Goal: Task Accomplishment & Management: Manage account settings

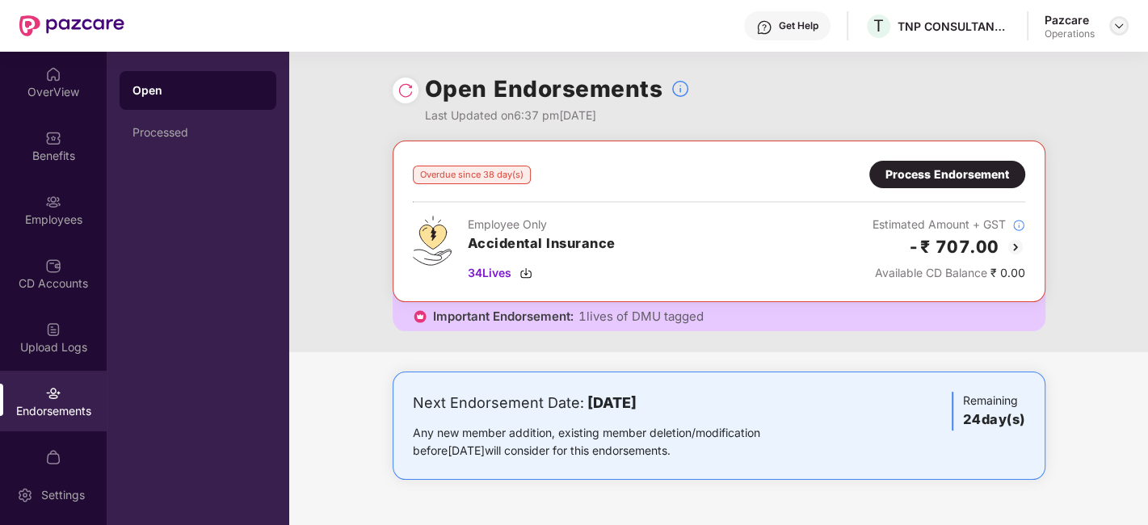
click at [1124, 26] on img at bounding box center [1118, 25] width 13 height 13
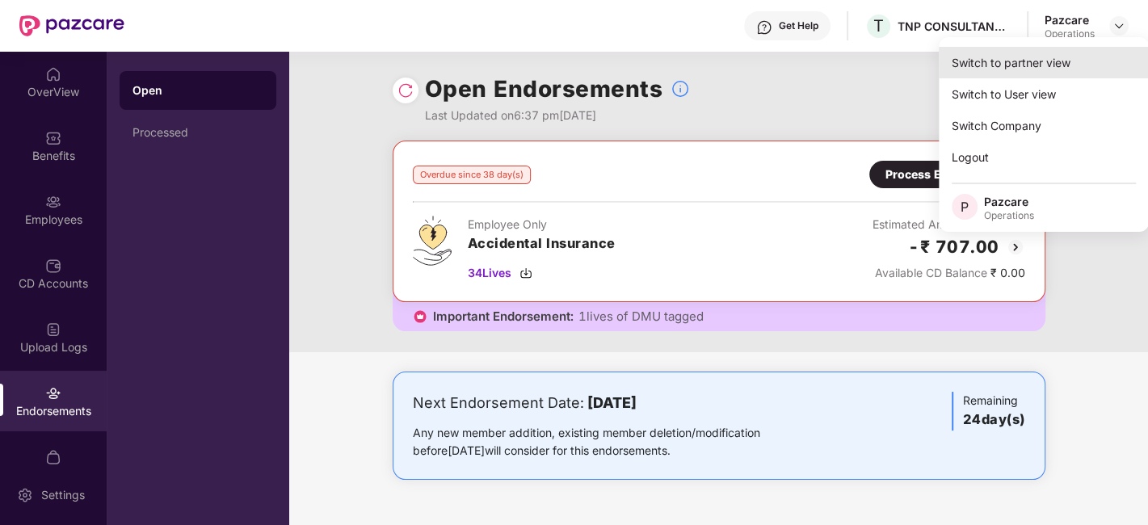
click at [997, 69] on div "Switch to partner view" at bounding box center [1044, 63] width 210 height 32
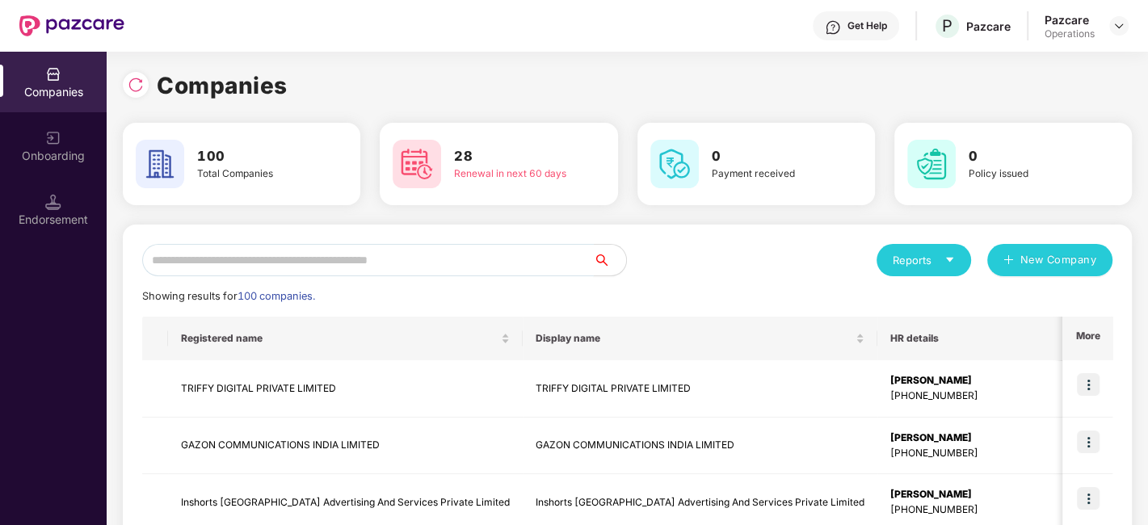
click at [436, 253] on input "text" at bounding box center [368, 260] width 452 height 32
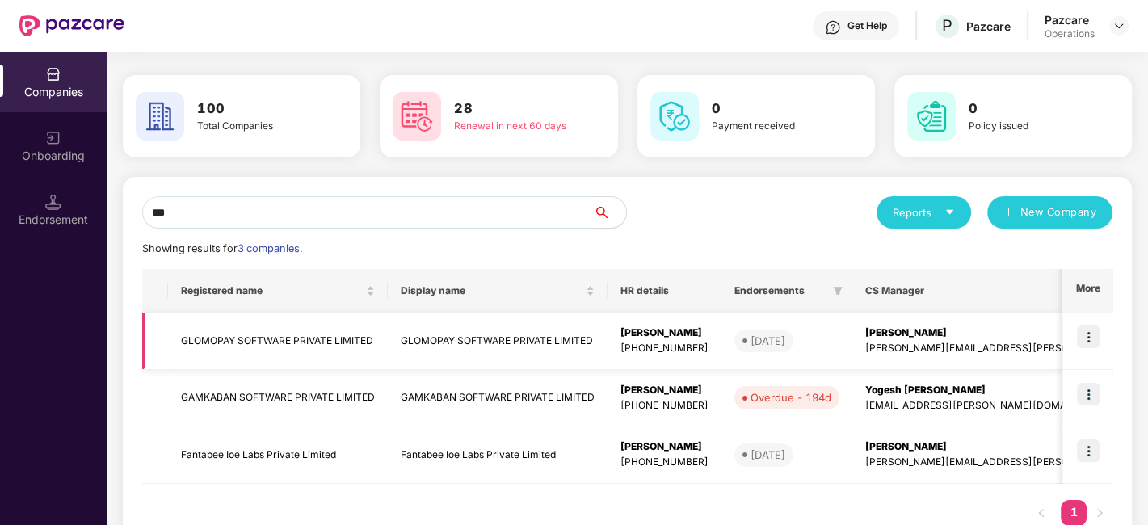
scroll to position [52, 0]
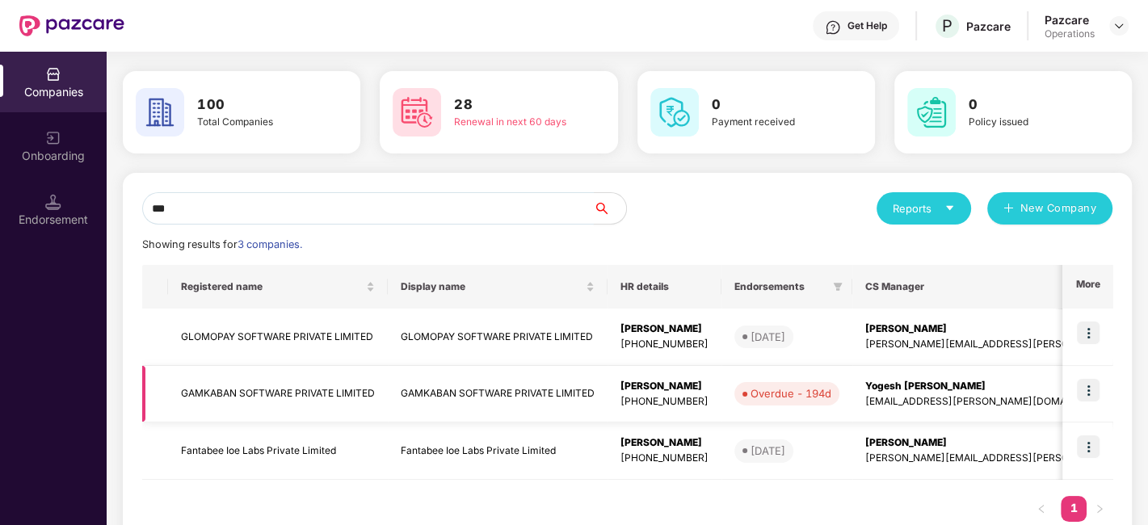
type input "***"
click at [1088, 385] on img at bounding box center [1088, 390] width 23 height 23
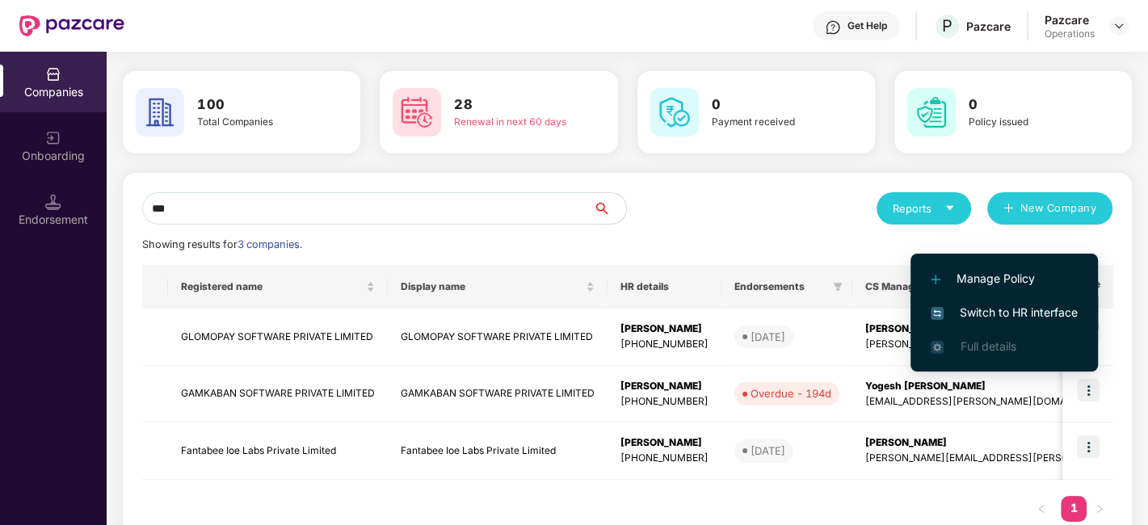
click at [992, 305] on span "Switch to HR interface" at bounding box center [1003, 313] width 147 height 18
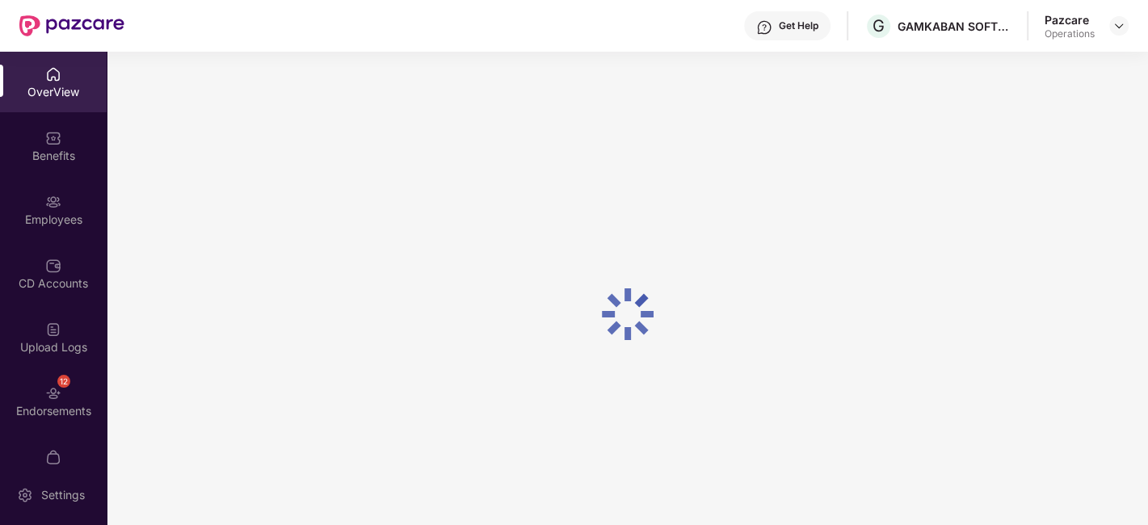
scroll to position [33, 0]
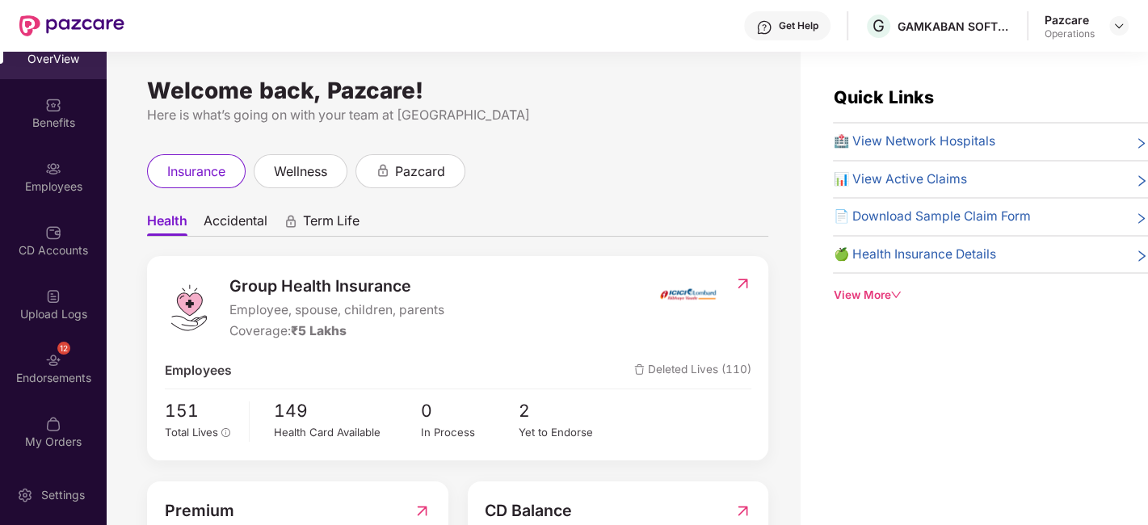
click at [29, 363] on div "12 Endorsements" at bounding box center [53, 368] width 107 height 61
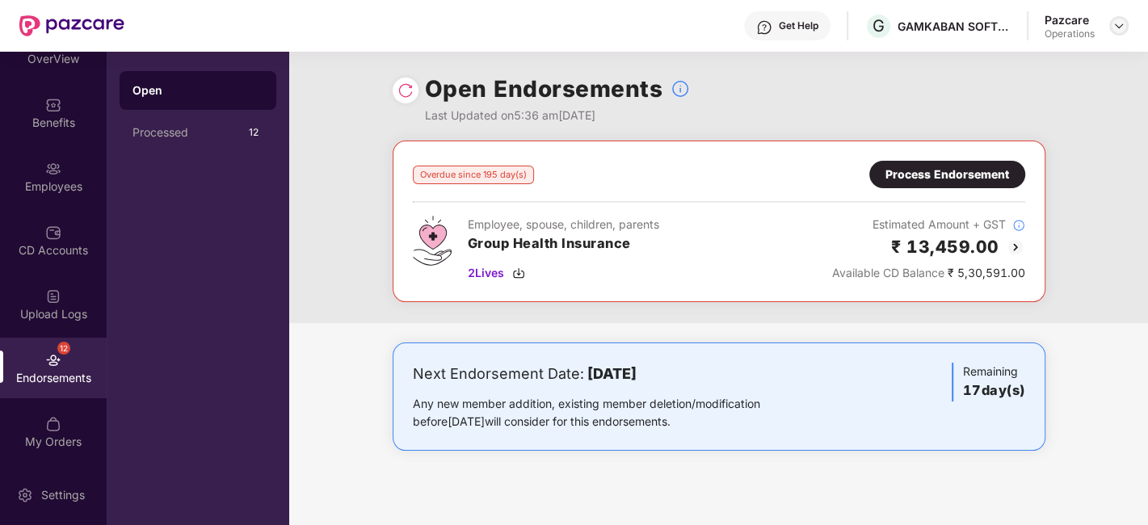
click at [1115, 24] on img at bounding box center [1118, 25] width 13 height 13
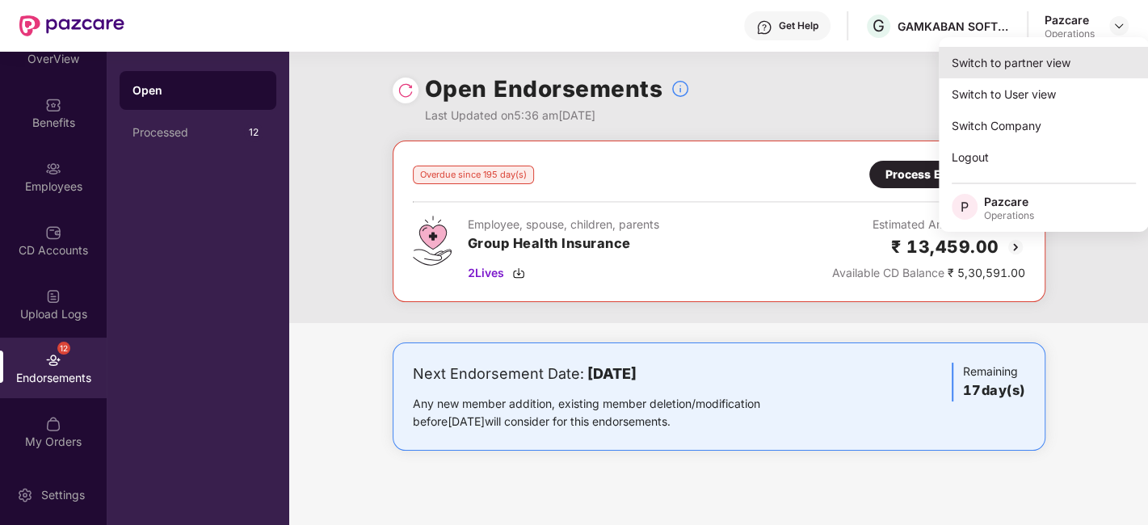
click at [1013, 57] on div "Switch to partner view" at bounding box center [1044, 63] width 210 height 32
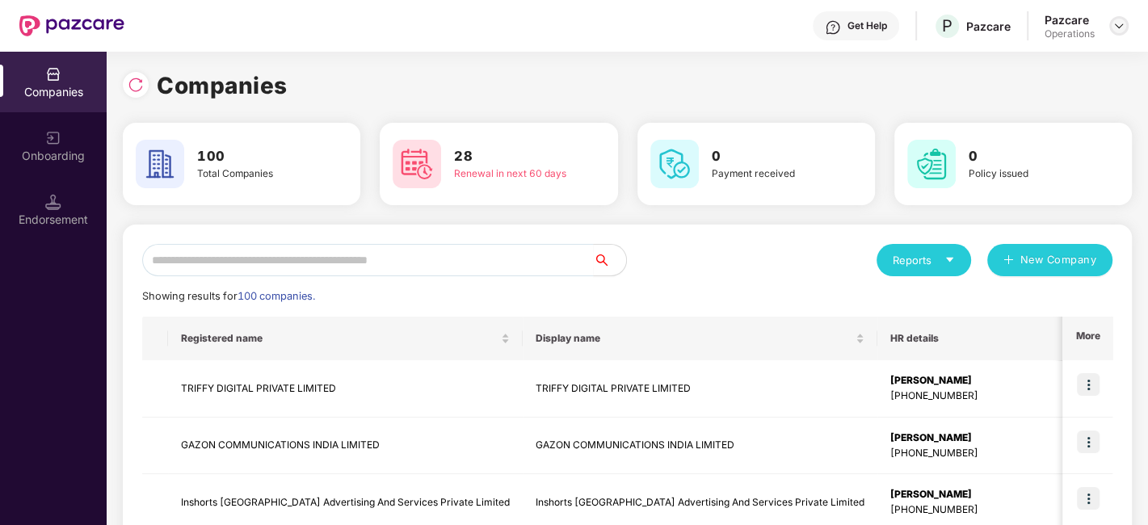
click at [1119, 20] on img at bounding box center [1118, 25] width 13 height 13
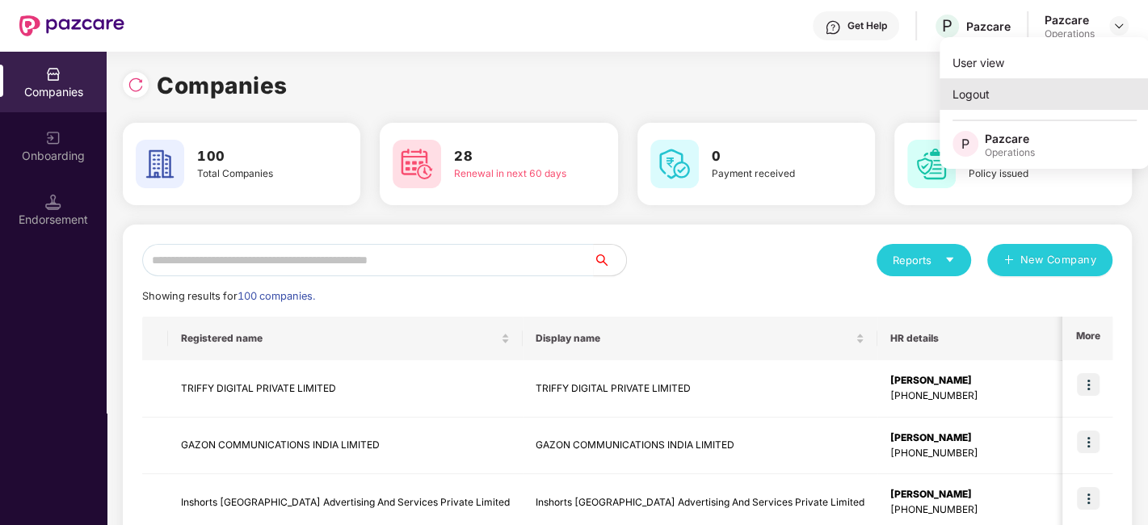
click at [979, 101] on div "Logout" at bounding box center [1044, 94] width 210 height 32
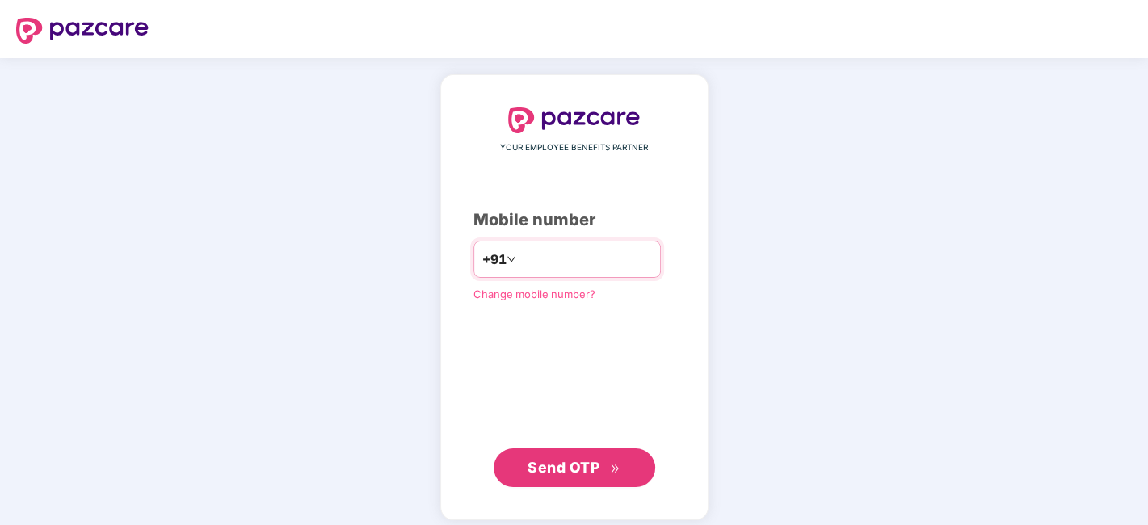
click at [558, 249] on input "number" at bounding box center [585, 259] width 132 height 26
type input "*"
type input "**********"
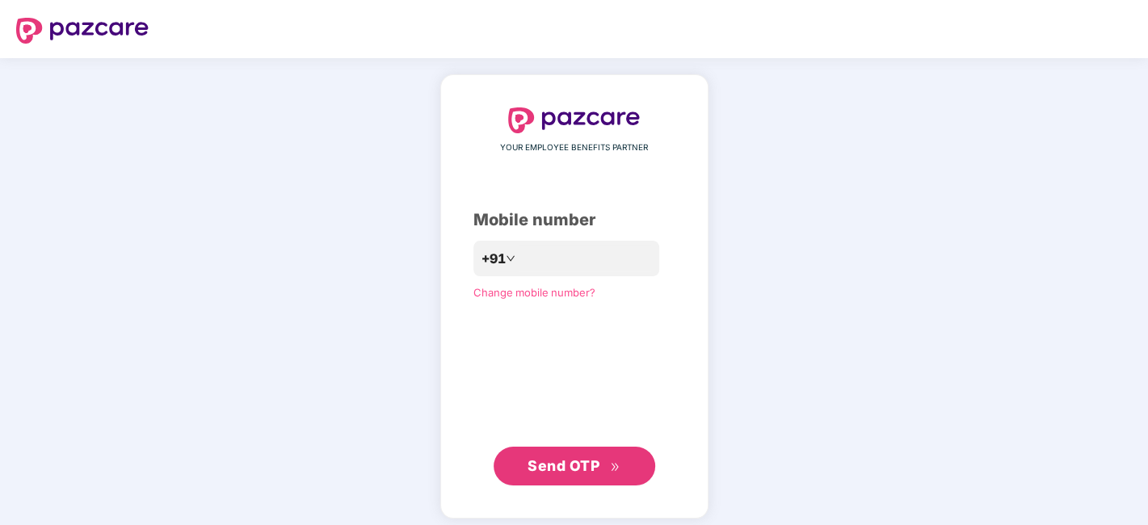
click at [564, 462] on span "Send OTP" at bounding box center [563, 465] width 72 height 17
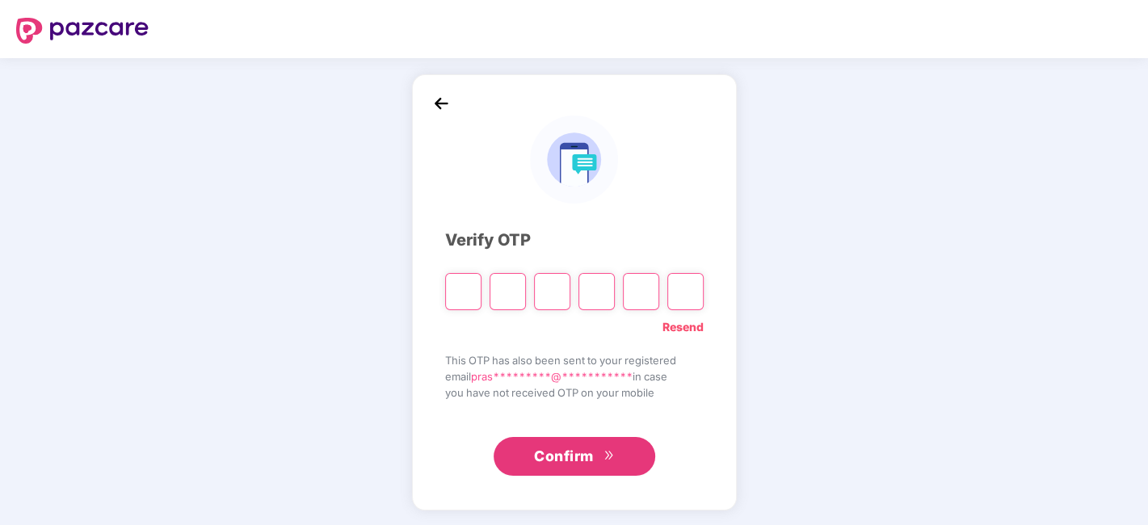
paste input "*"
type input "*"
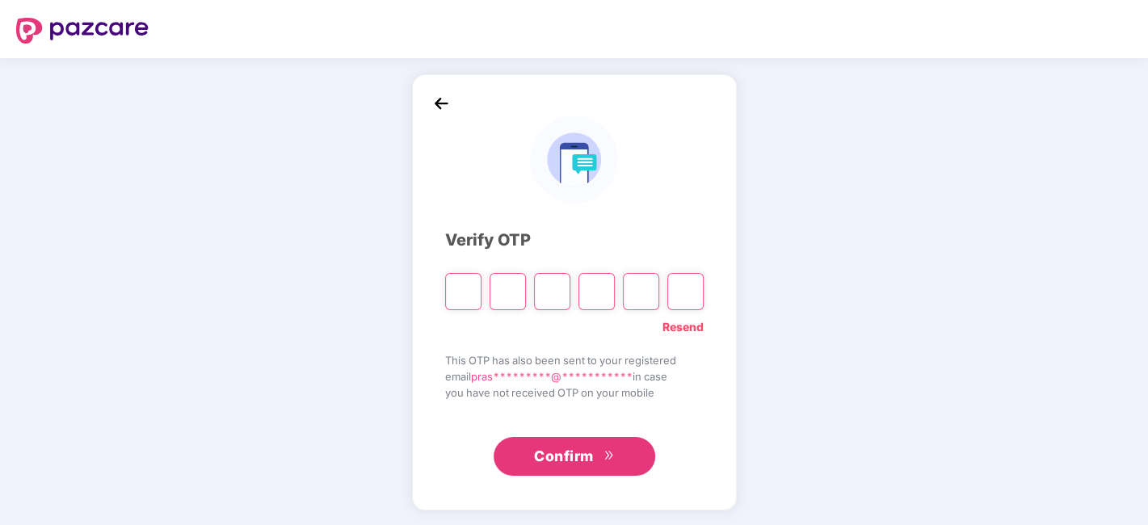
type input "*"
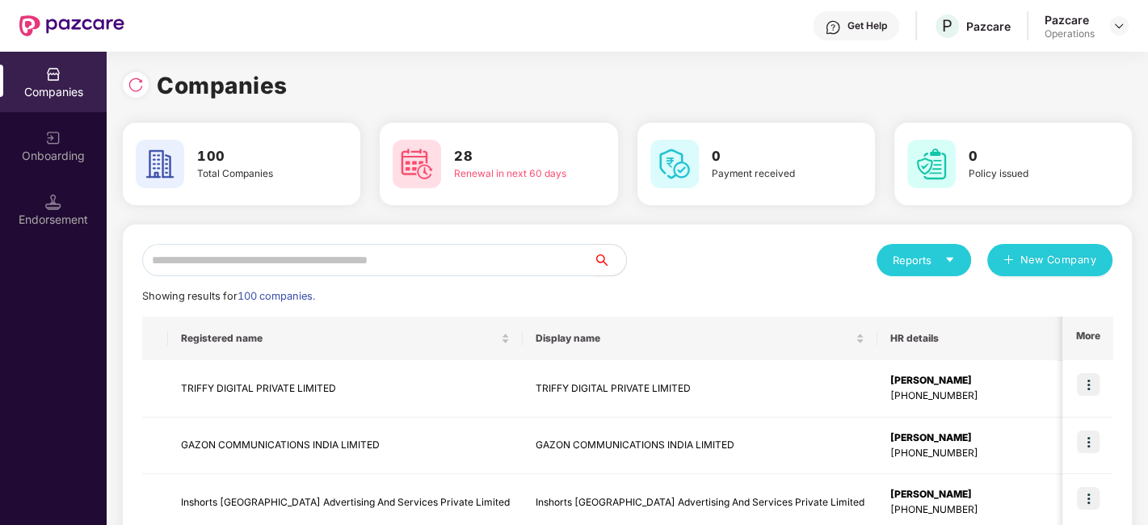
click at [250, 254] on input "text" at bounding box center [368, 260] width 452 height 32
type input "*"
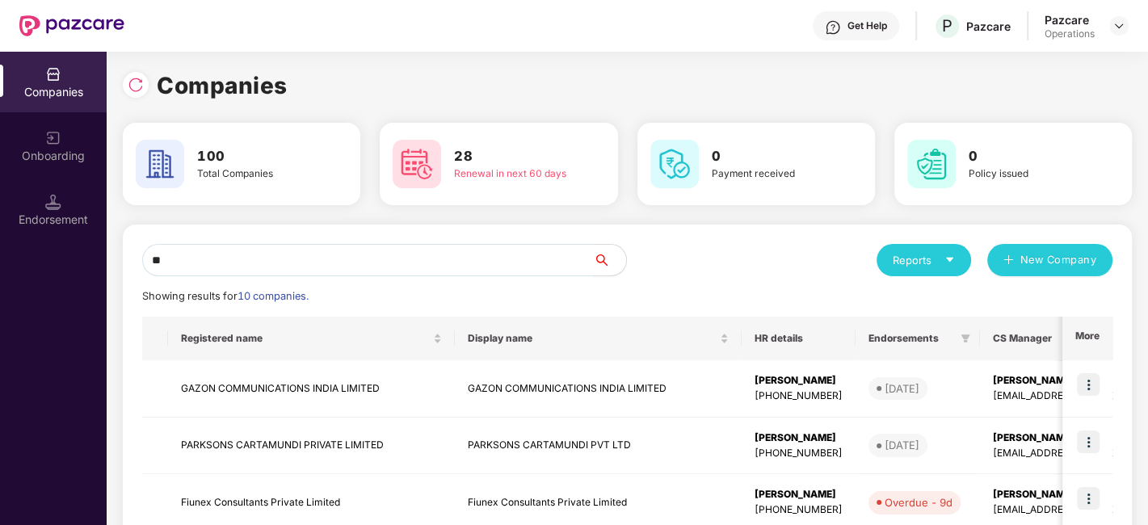
type input "*"
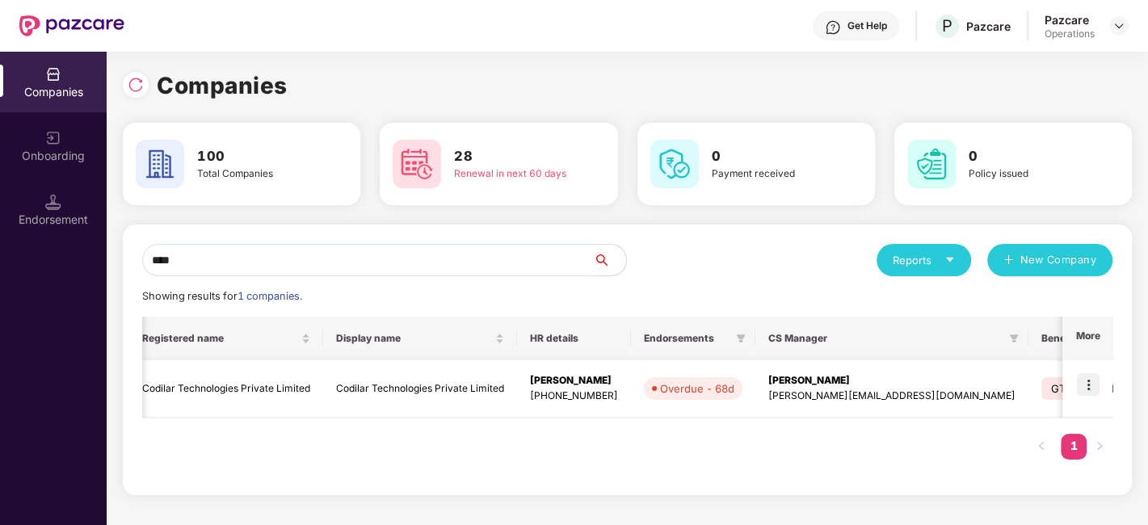
scroll to position [0, 294]
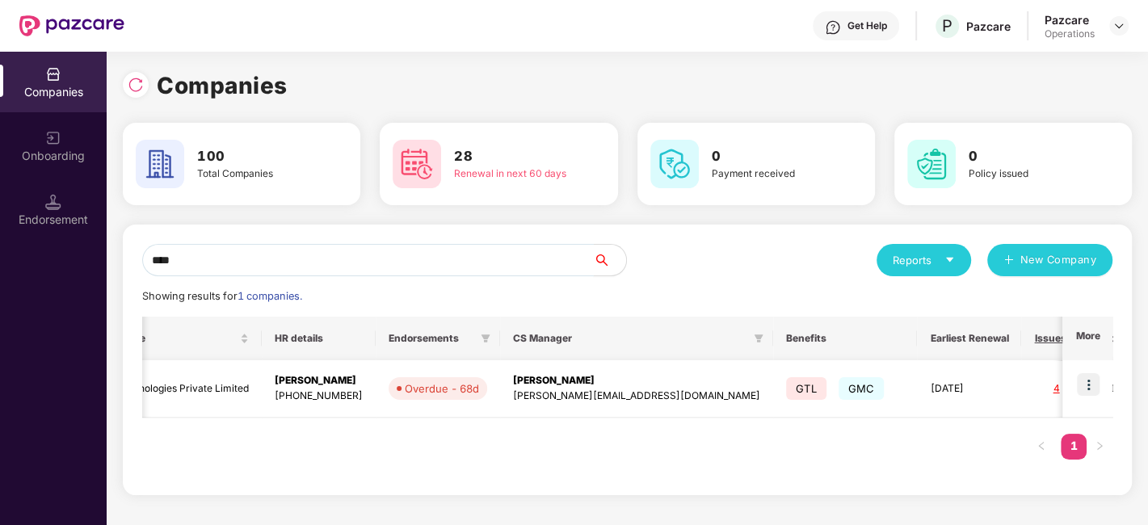
type input "****"
click at [1087, 381] on img at bounding box center [1088, 384] width 23 height 23
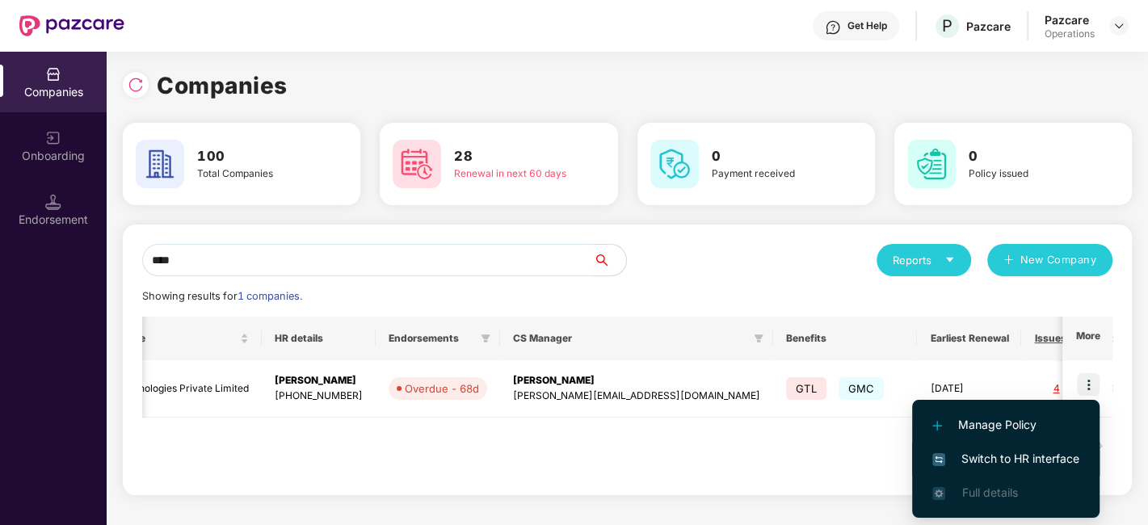
click at [1013, 456] on span "Switch to HR interface" at bounding box center [1005, 459] width 147 height 18
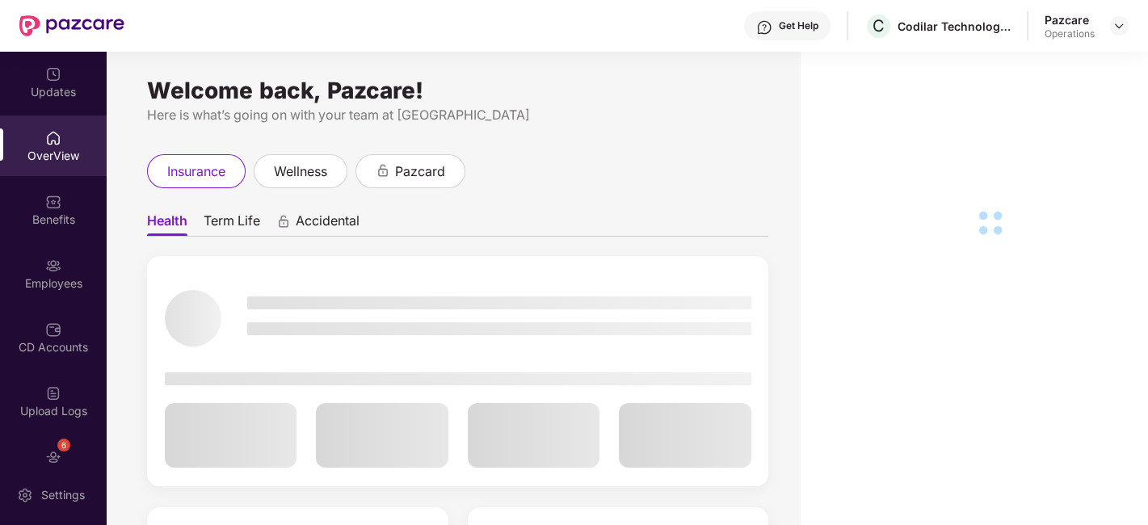
scroll to position [97, 0]
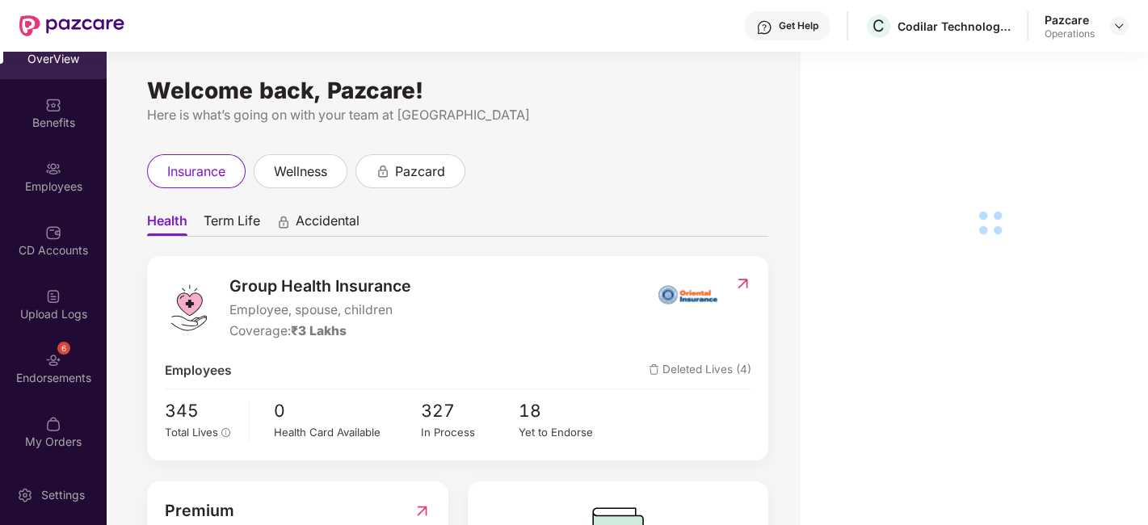
click at [50, 356] on img at bounding box center [53, 360] width 16 height 16
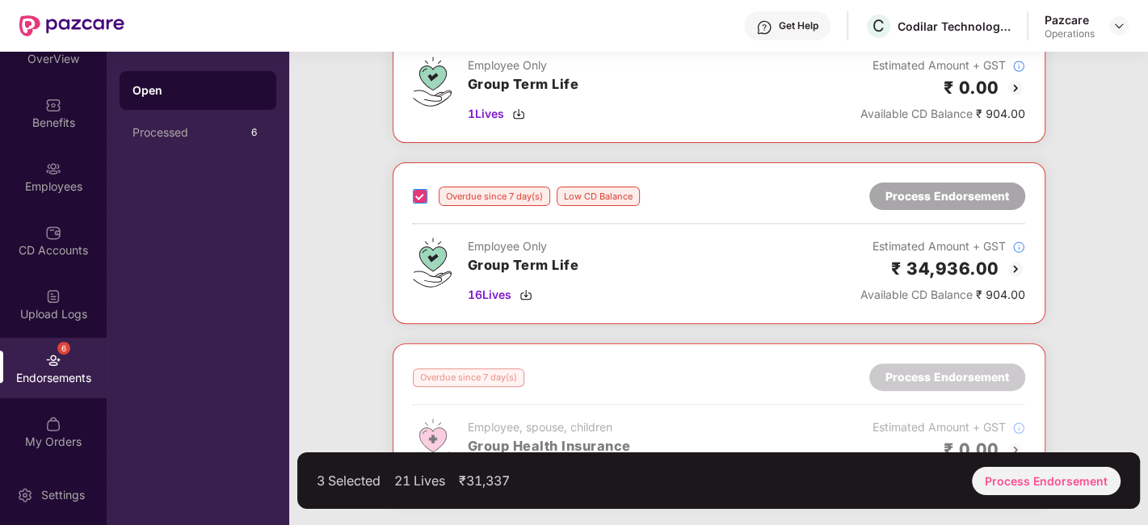
scroll to position [675, 0]
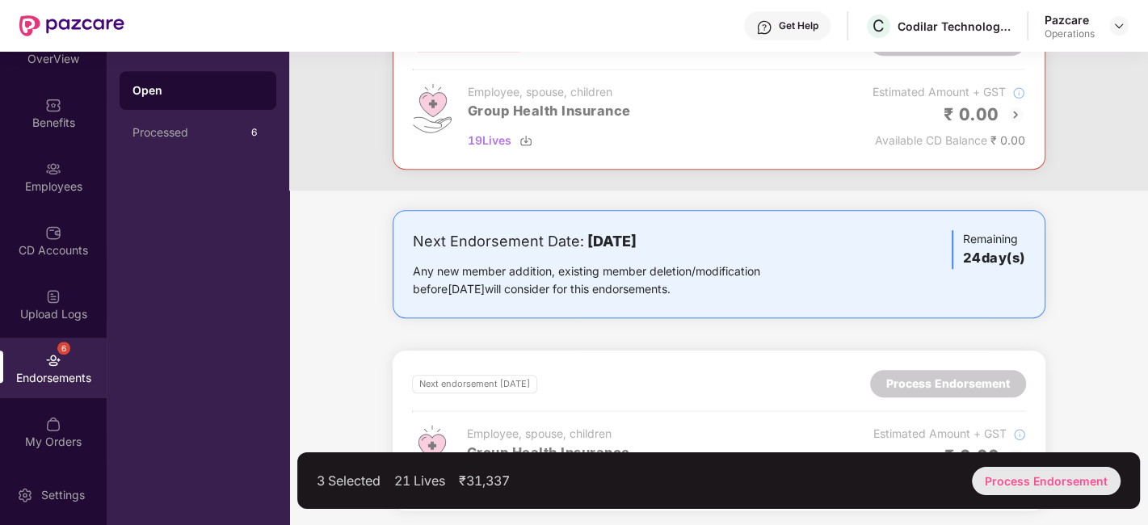
click at [1044, 481] on div "Process Endorsement" at bounding box center [1046, 481] width 149 height 28
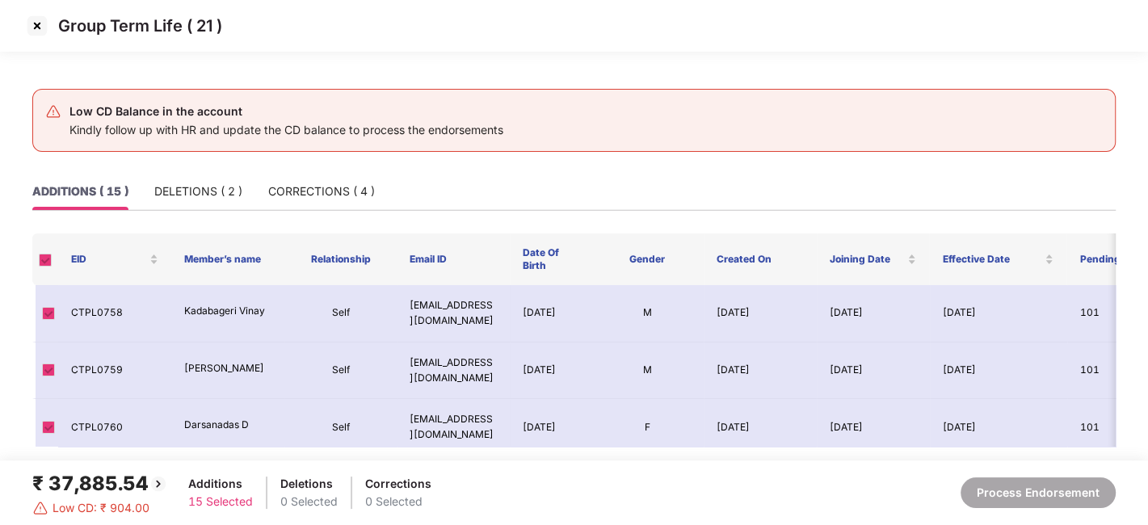
click at [36, 31] on img at bounding box center [37, 26] width 26 height 26
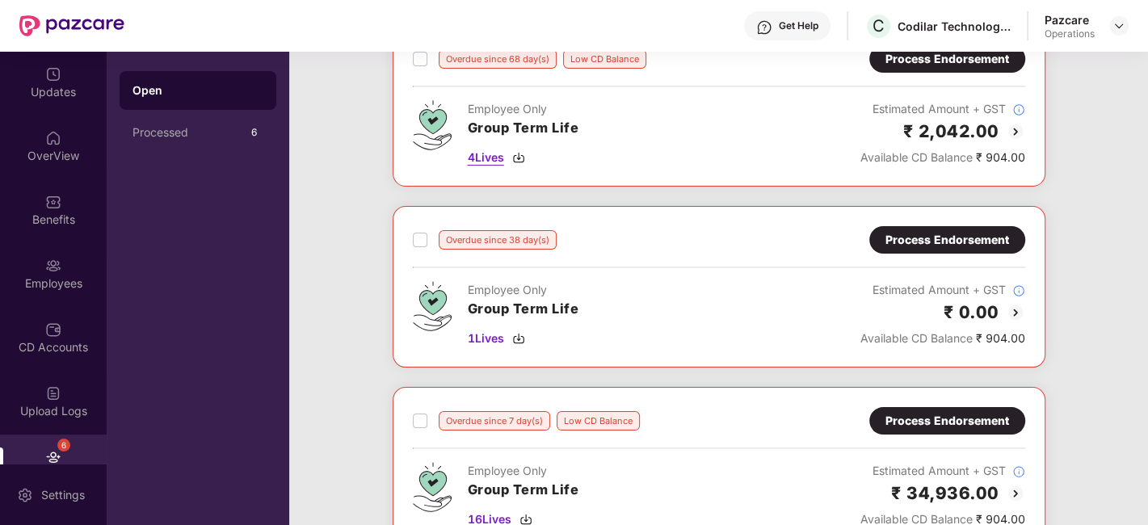
scroll to position [115, 0]
click at [900, 233] on div "Process Endorsement" at bounding box center [947, 241] width 124 height 18
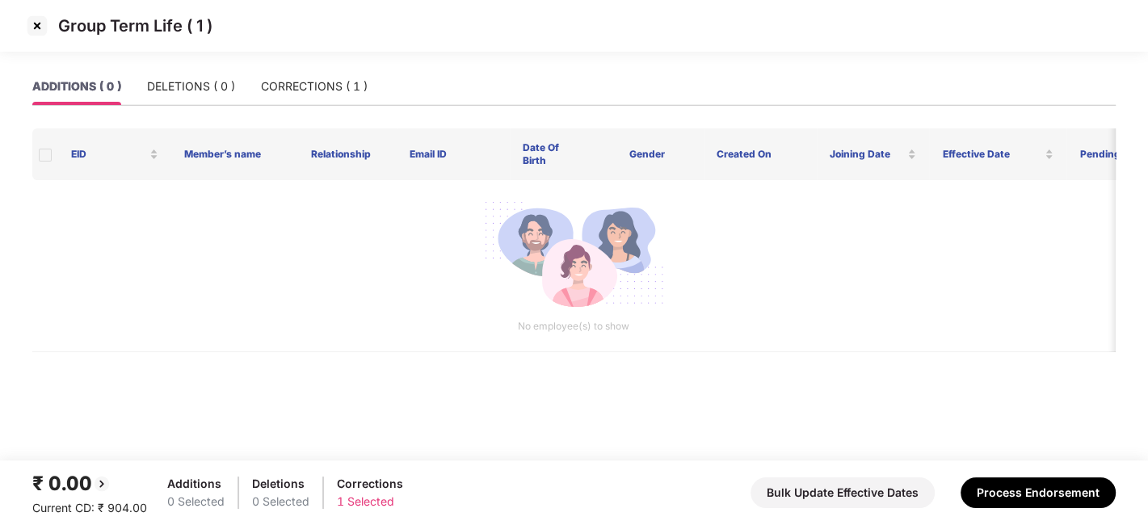
click at [40, 26] on img at bounding box center [37, 26] width 26 height 26
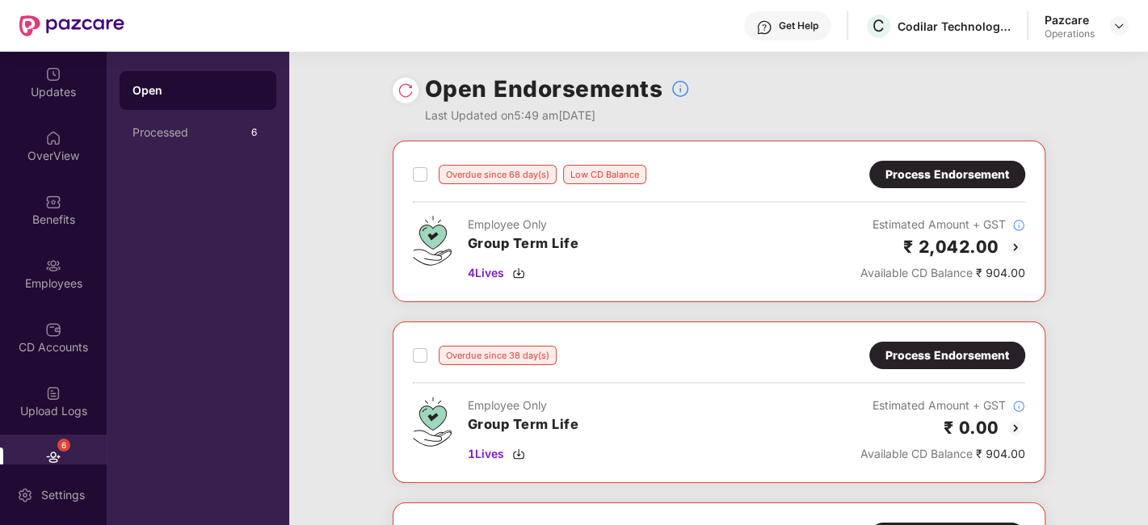
click at [918, 176] on div "Process Endorsement" at bounding box center [947, 175] width 124 height 18
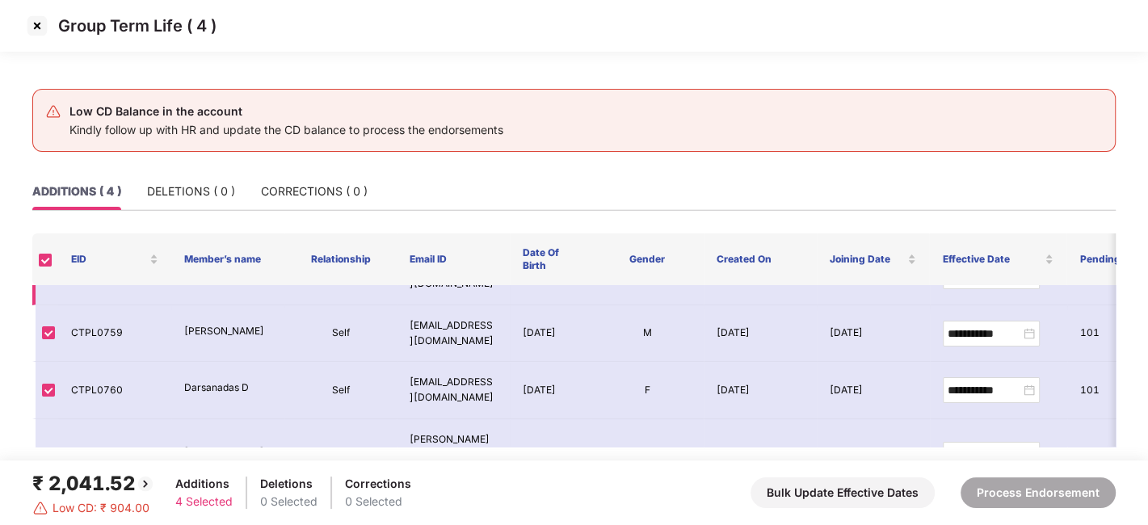
scroll to position [69, 0]
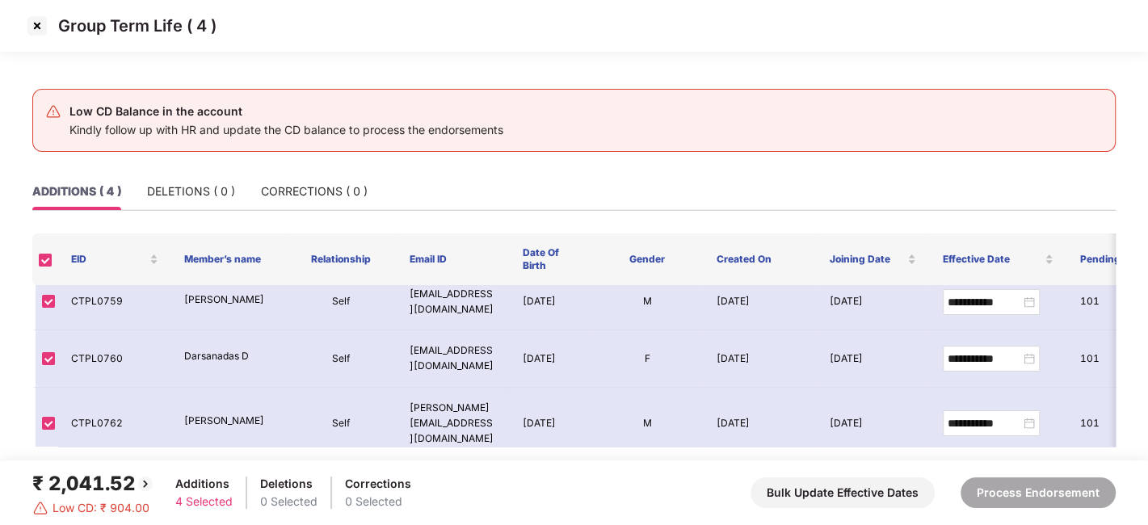
click at [43, 28] on img at bounding box center [37, 26] width 26 height 26
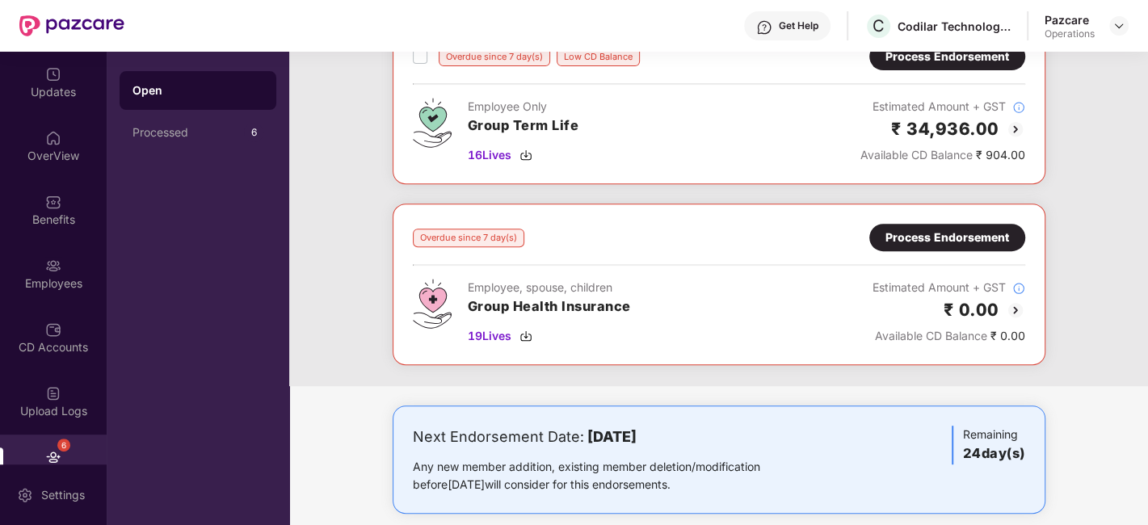
scroll to position [479, 0]
click at [926, 233] on div "Process Endorsement" at bounding box center [947, 238] width 124 height 18
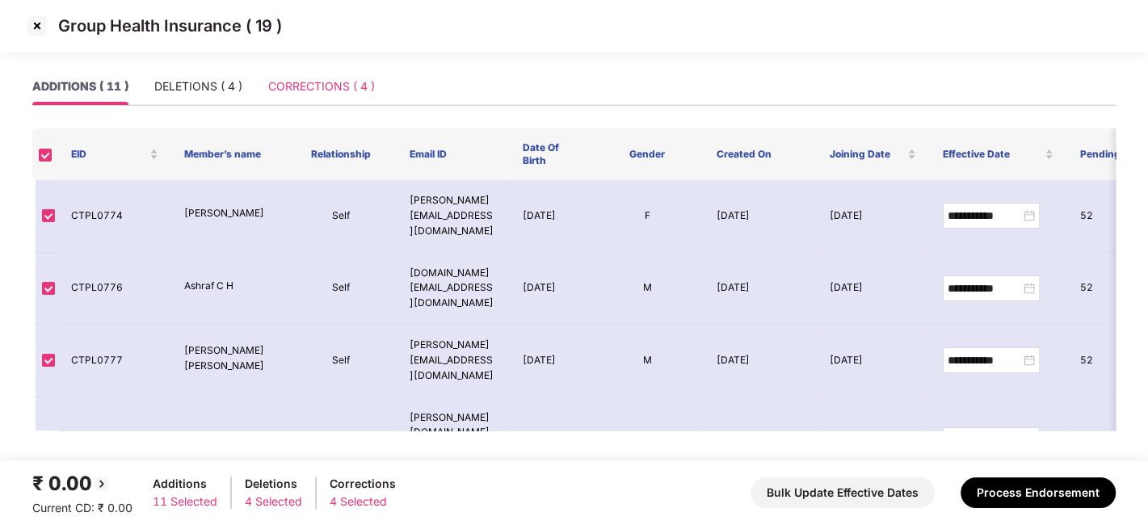
click at [302, 76] on div "CORRECTIONS ( 4 )" at bounding box center [321, 86] width 107 height 37
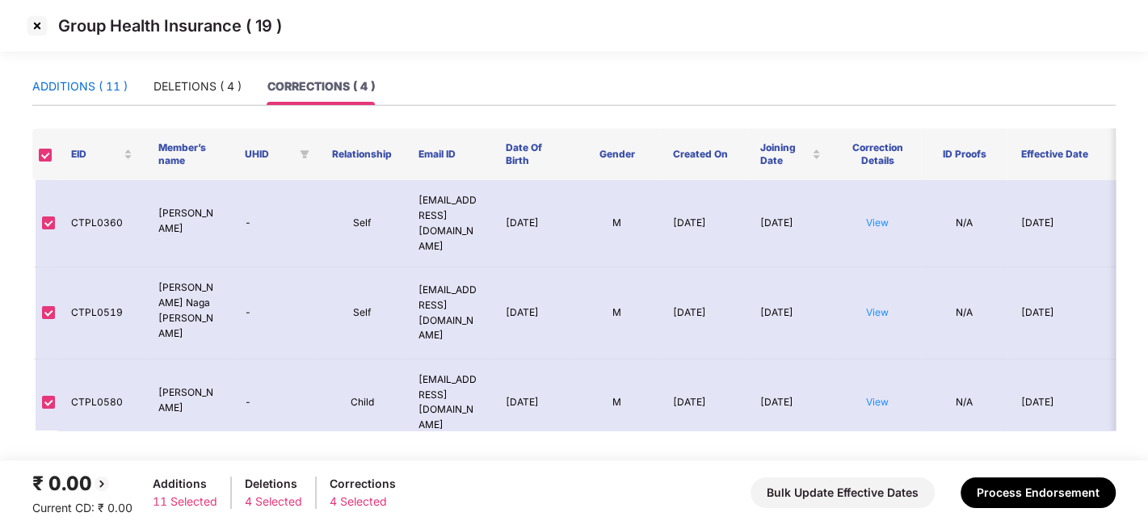
click at [70, 84] on div "ADDITIONS ( 11 )" at bounding box center [79, 87] width 95 height 18
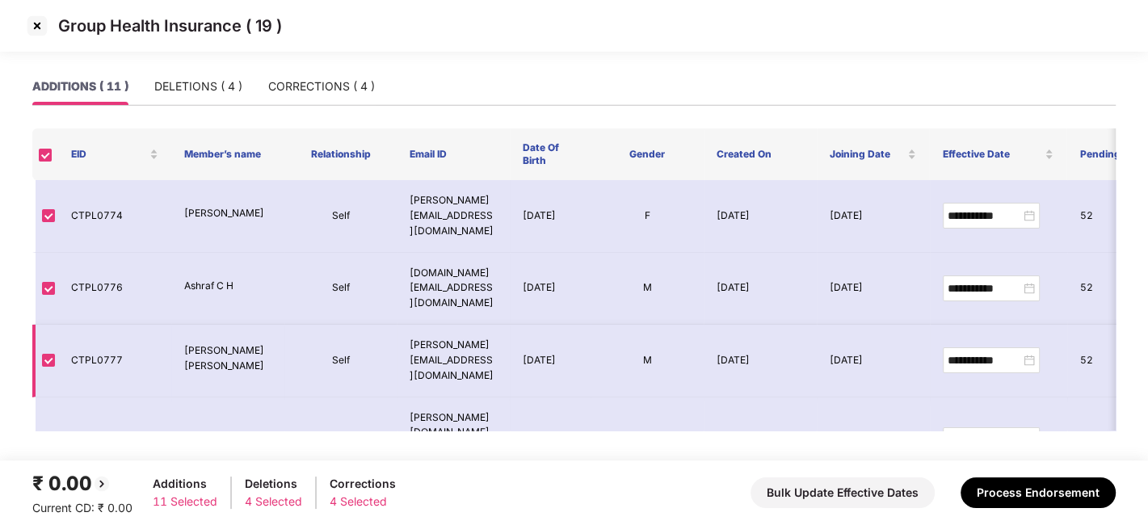
scroll to position [394, 0]
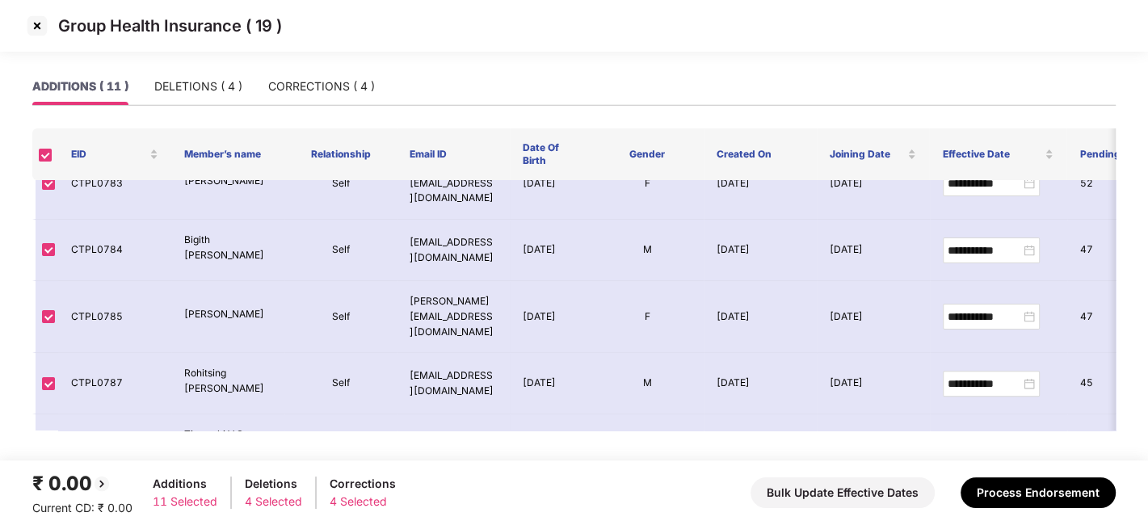
click at [36, 33] on img at bounding box center [37, 26] width 26 height 26
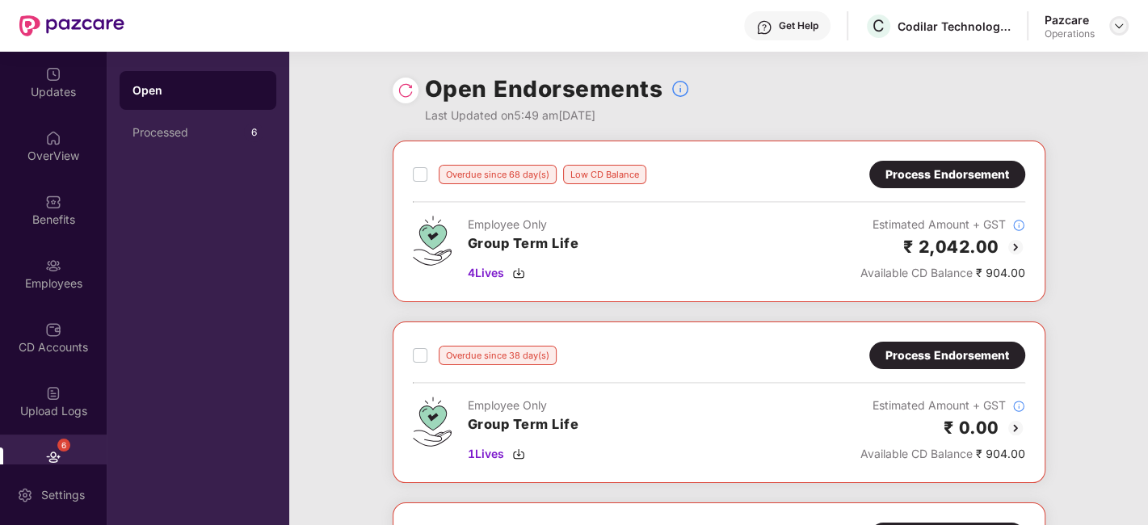
click at [1119, 33] on div at bounding box center [1118, 25] width 19 height 19
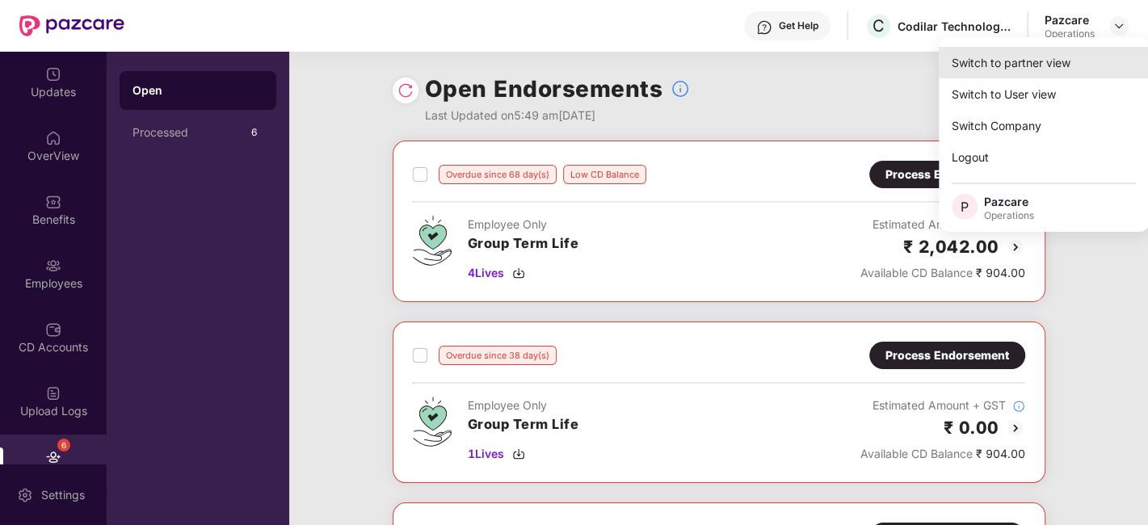
click at [1024, 58] on div "Switch to partner view" at bounding box center [1044, 63] width 210 height 32
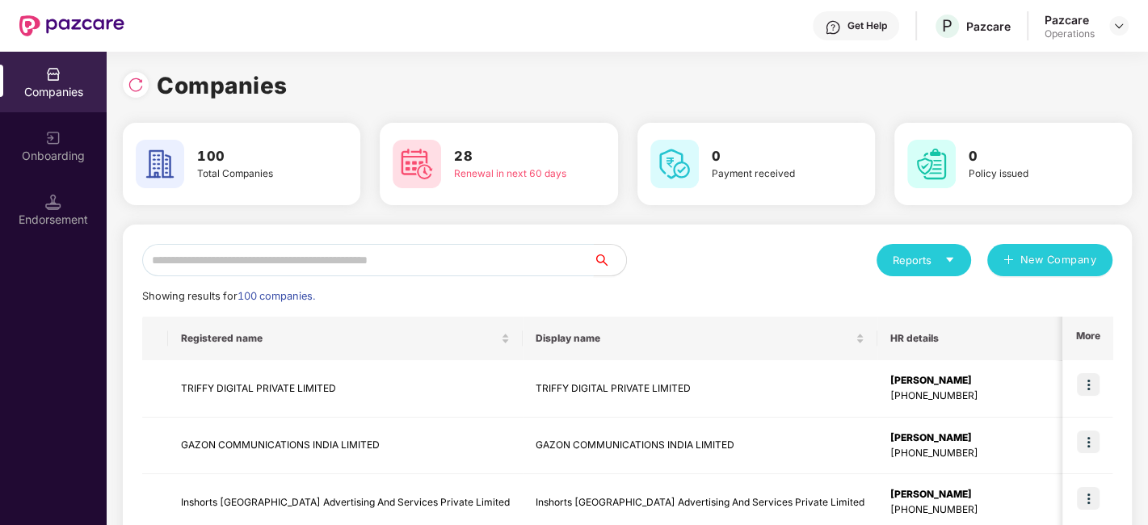
click at [495, 267] on input "text" at bounding box center [368, 260] width 452 height 32
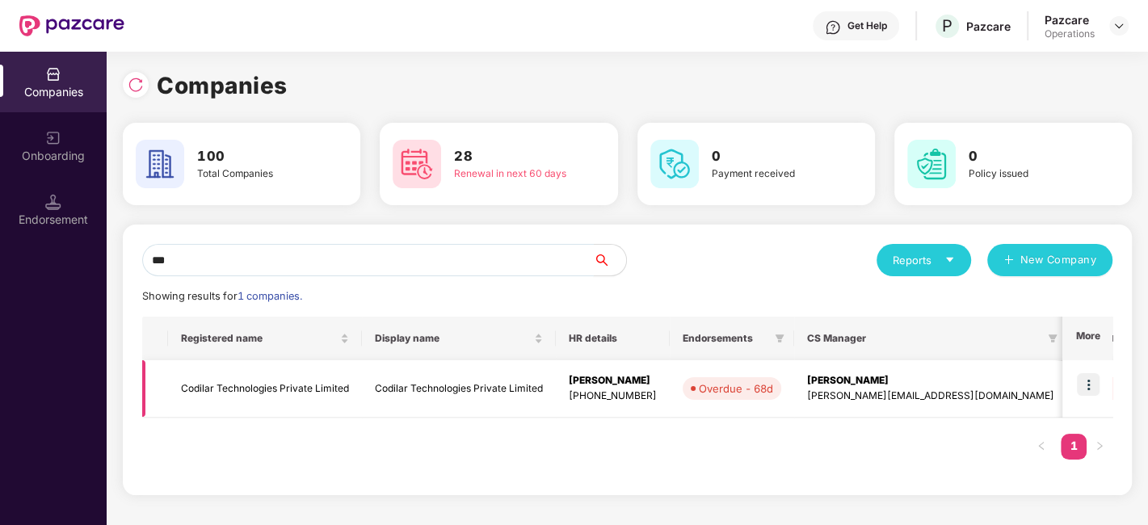
type input "***"
click at [1090, 383] on img at bounding box center [1088, 384] width 23 height 23
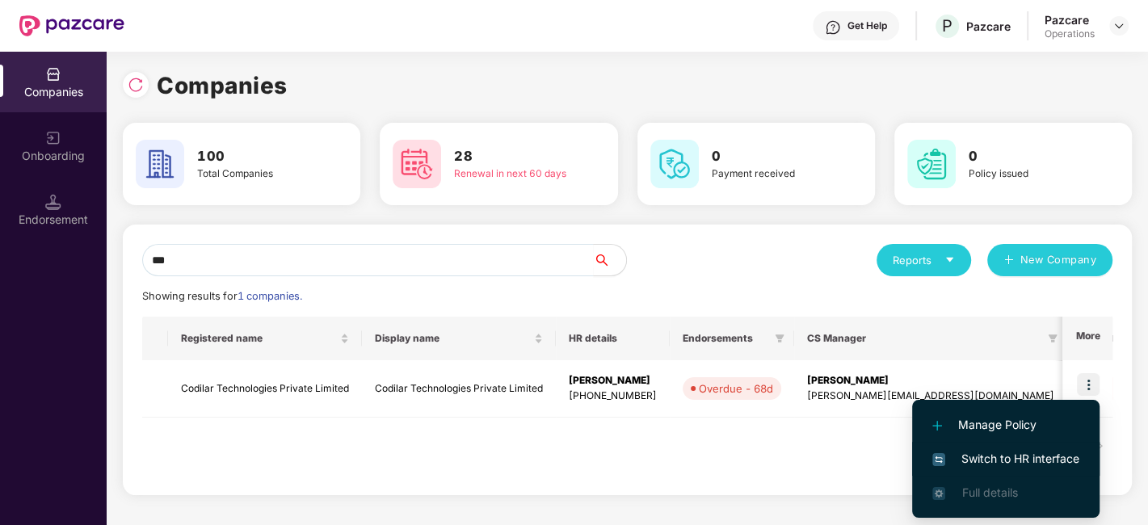
click at [976, 450] on span "Switch to HR interface" at bounding box center [1005, 459] width 147 height 18
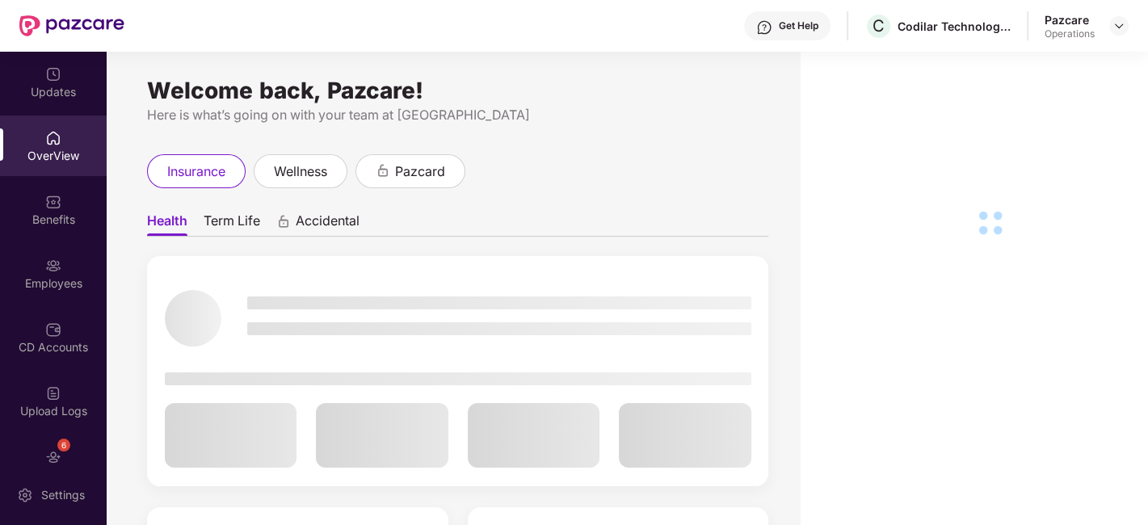
scroll to position [97, 0]
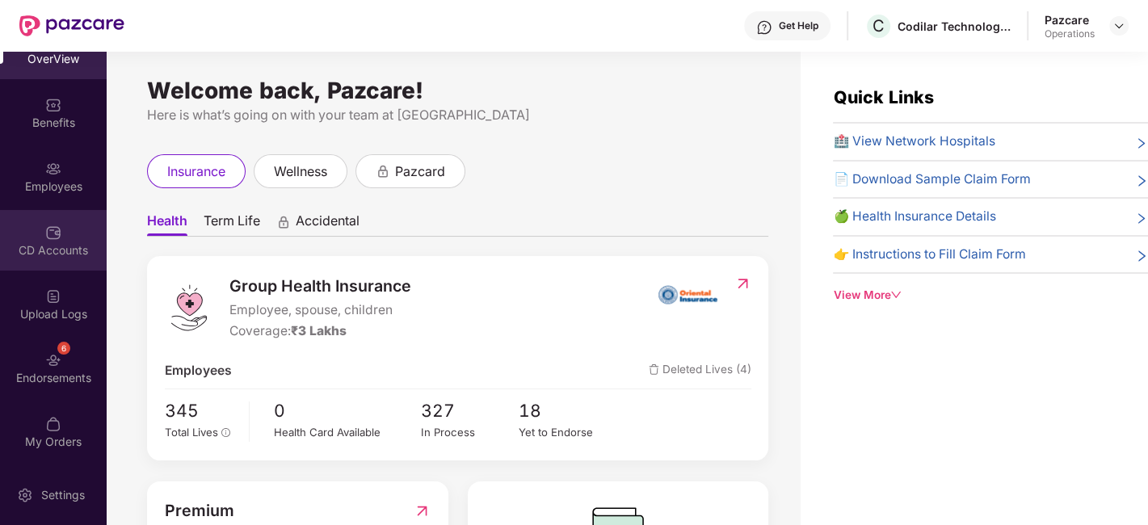
click at [7, 263] on div "CD Accounts" at bounding box center [53, 240] width 107 height 61
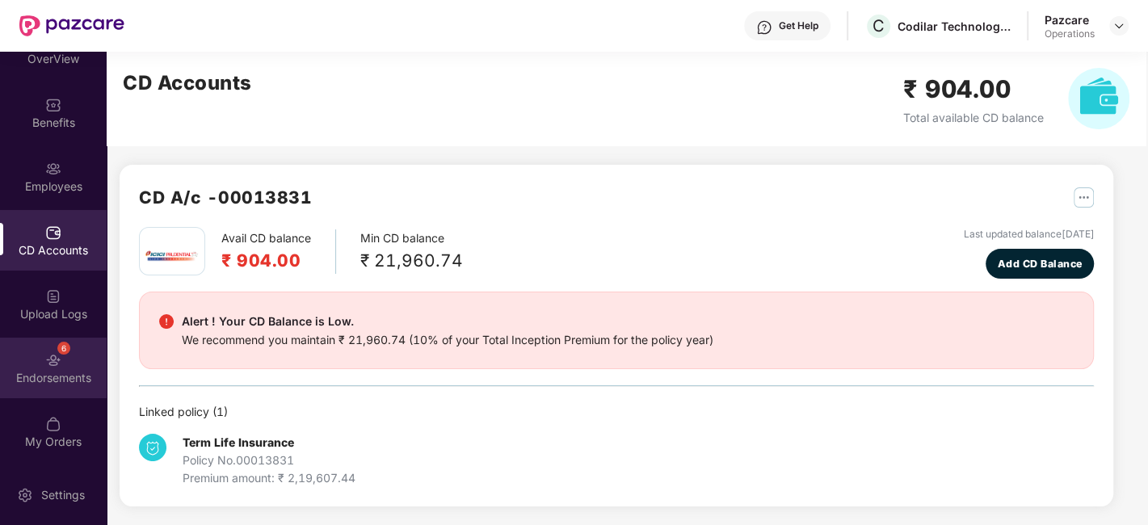
click at [31, 342] on div "6 Endorsements" at bounding box center [53, 368] width 107 height 61
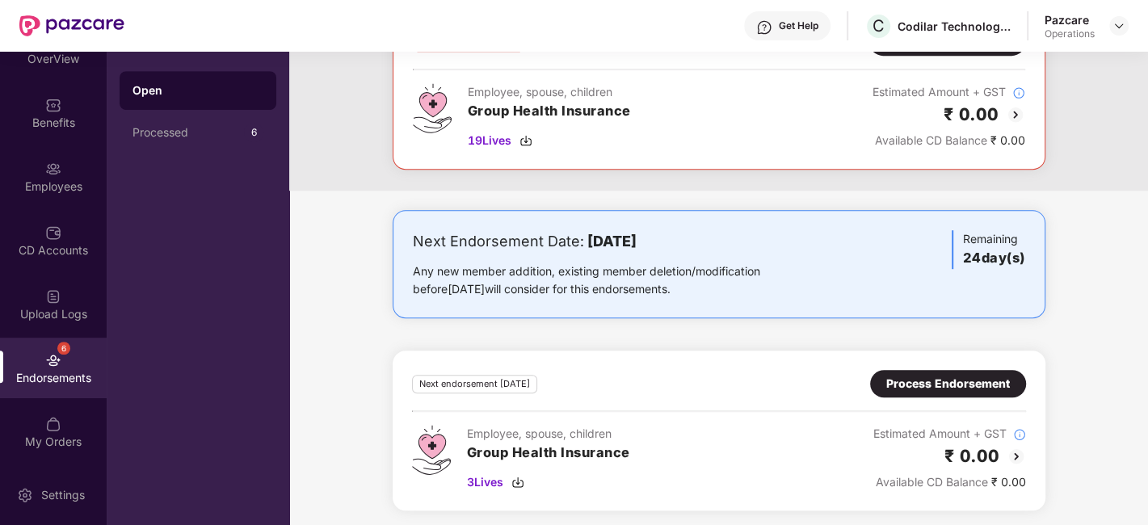
scroll to position [571, 0]
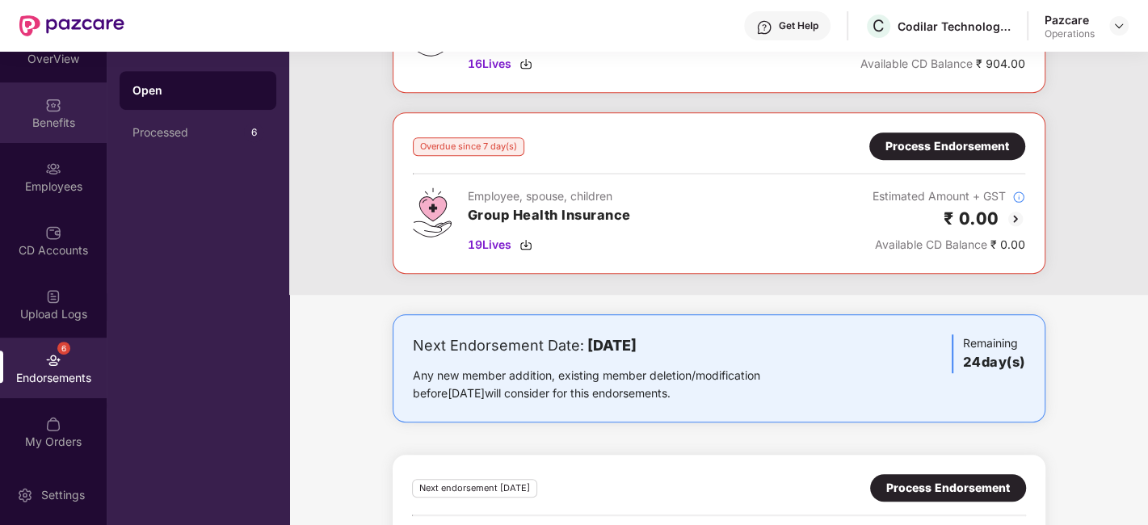
click at [35, 110] on div "Benefits" at bounding box center [53, 112] width 107 height 61
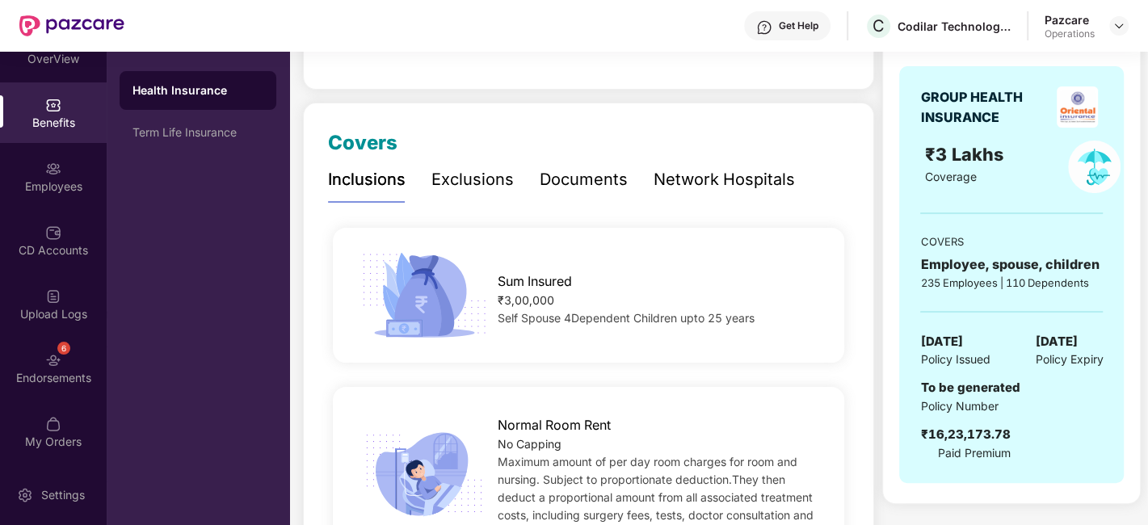
scroll to position [159, 0]
click at [177, 133] on div "Term Life Insurance" at bounding box center [197, 132] width 131 height 13
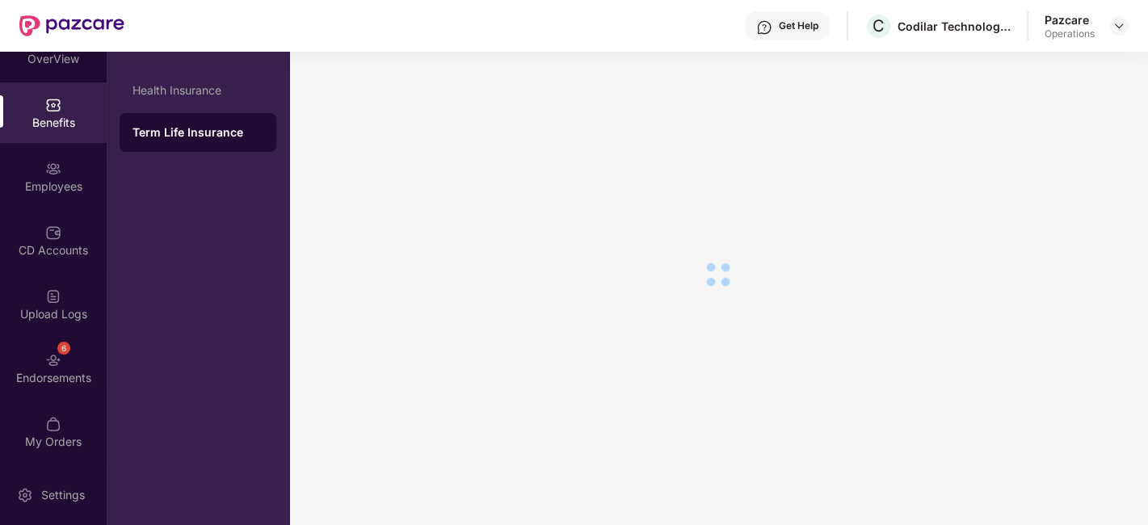
scroll to position [101, 0]
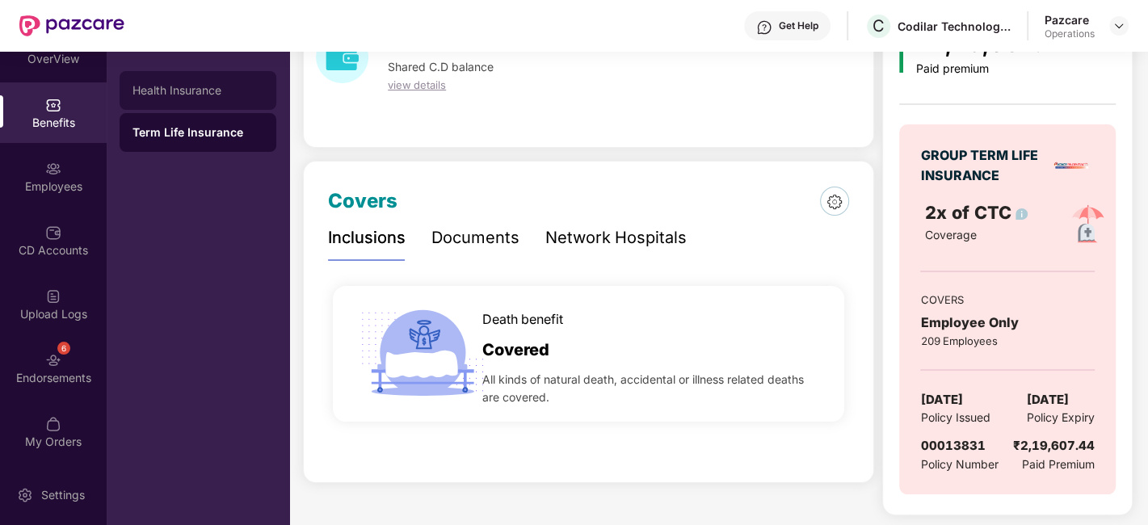
click at [153, 92] on div "Health Insurance" at bounding box center [197, 90] width 131 height 13
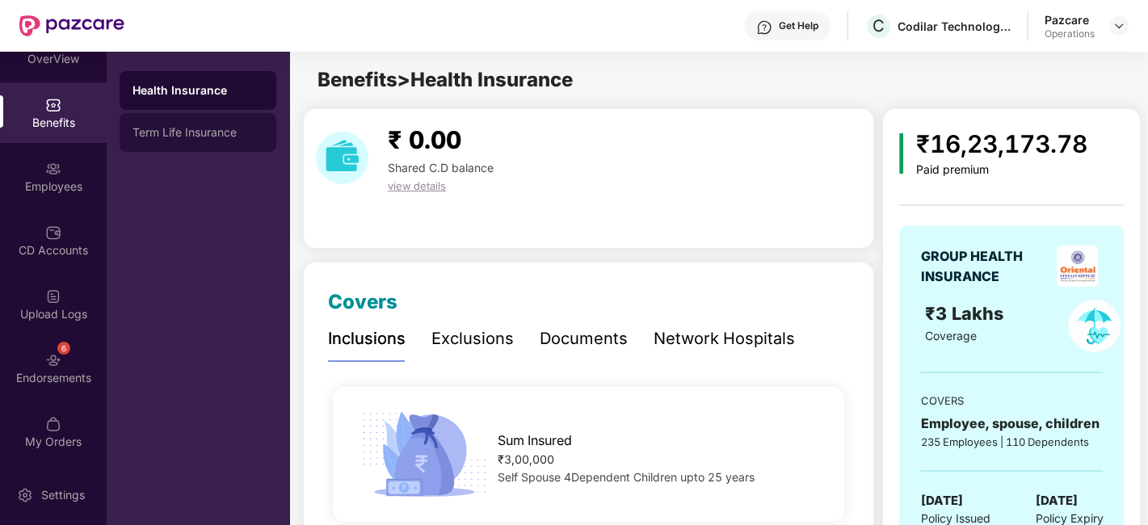
click at [203, 124] on div "Term Life Insurance" at bounding box center [198, 132] width 157 height 39
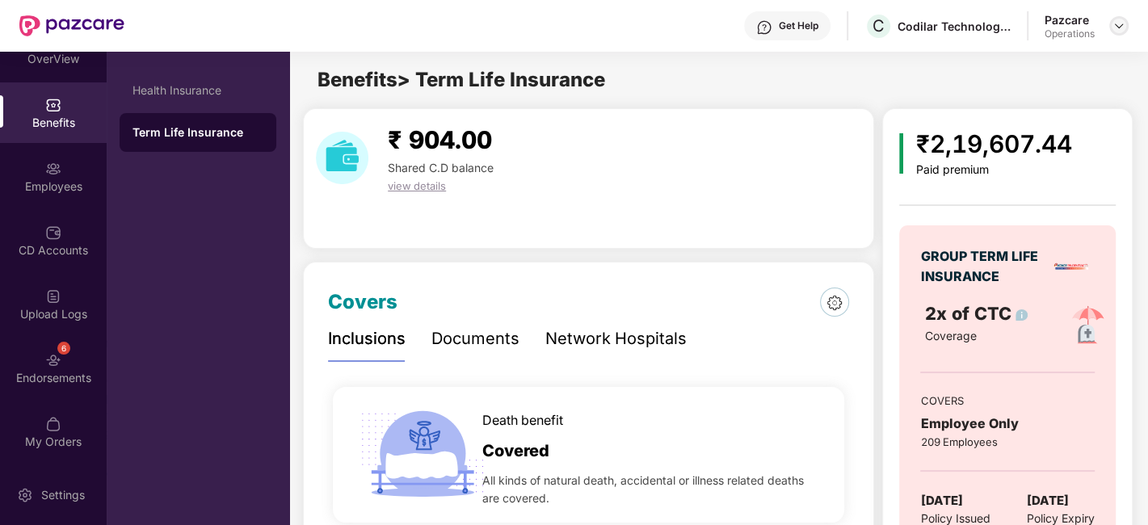
click at [1120, 27] on img at bounding box center [1118, 25] width 13 height 13
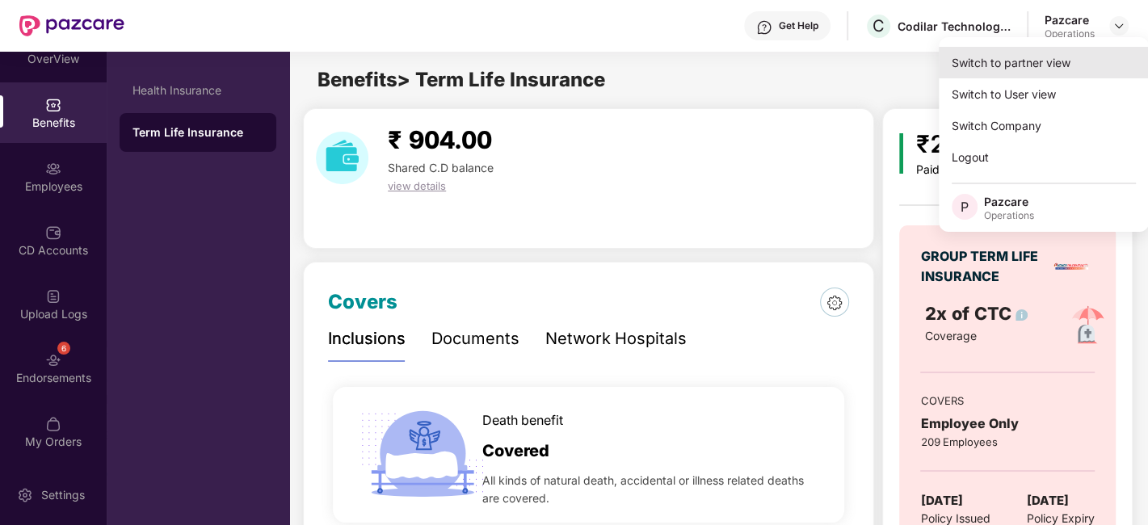
click at [1034, 70] on div "Switch to partner view" at bounding box center [1044, 63] width 210 height 32
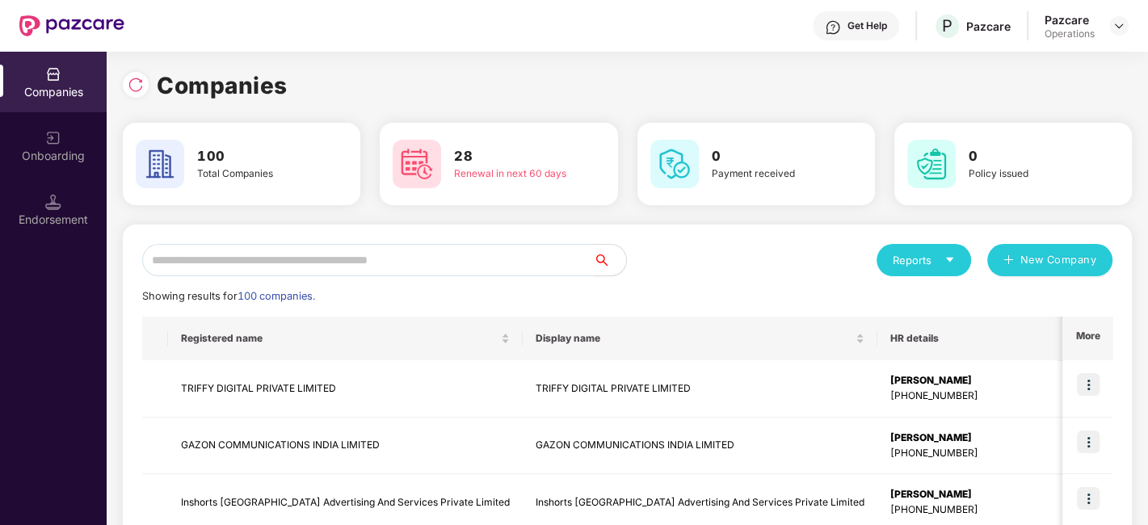
click at [224, 272] on input "text" at bounding box center [368, 260] width 452 height 32
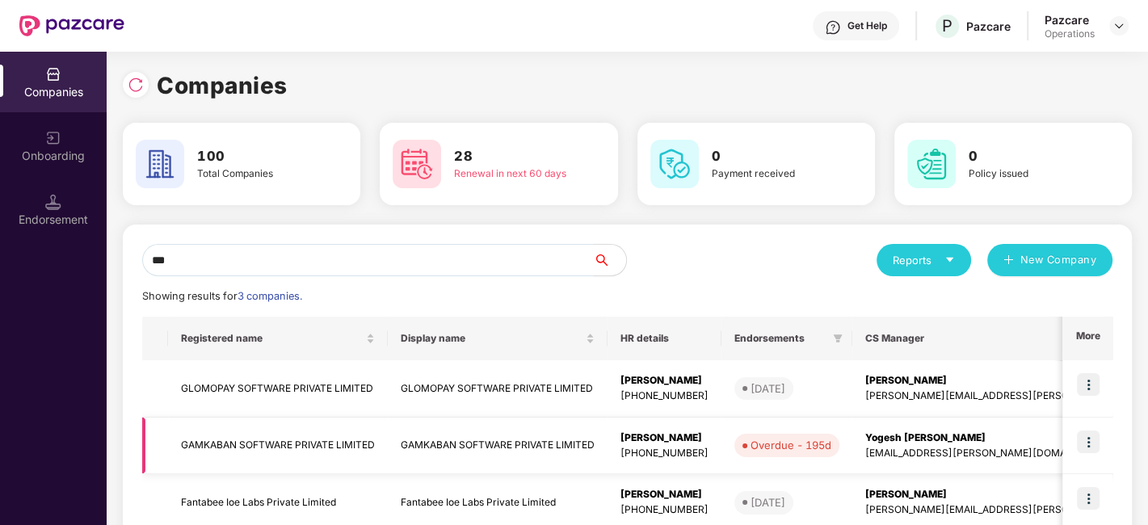
type input "***"
click at [1086, 440] on img at bounding box center [1088, 442] width 23 height 23
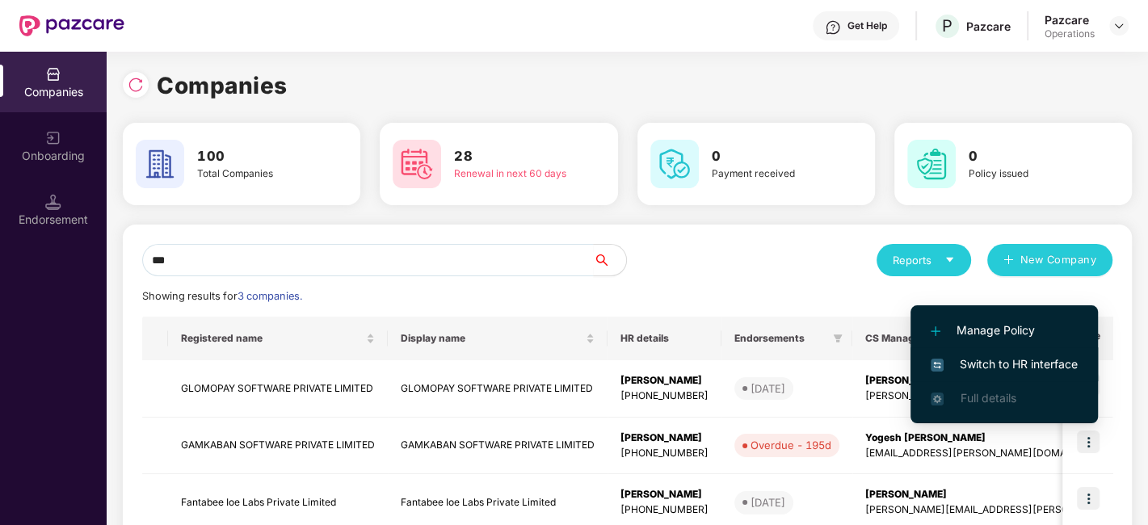
click at [992, 367] on span "Switch to HR interface" at bounding box center [1003, 364] width 147 height 18
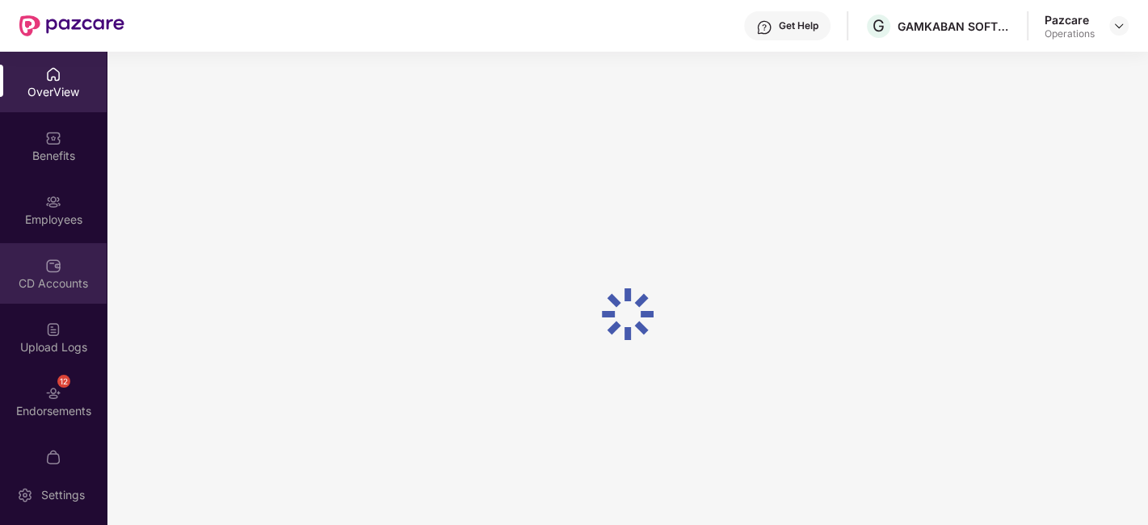
scroll to position [33, 0]
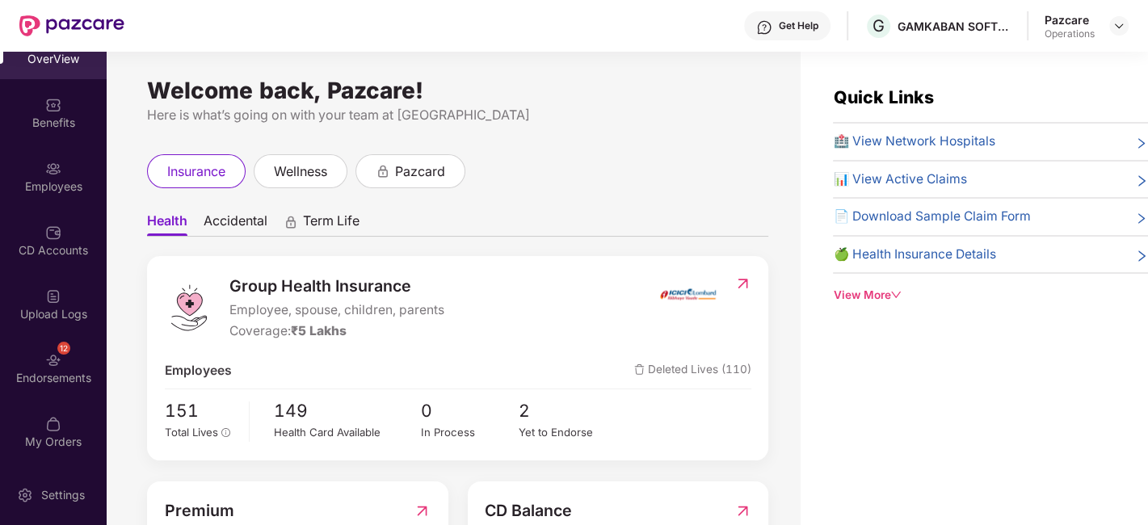
click at [32, 354] on div "12 Endorsements" at bounding box center [53, 368] width 107 height 61
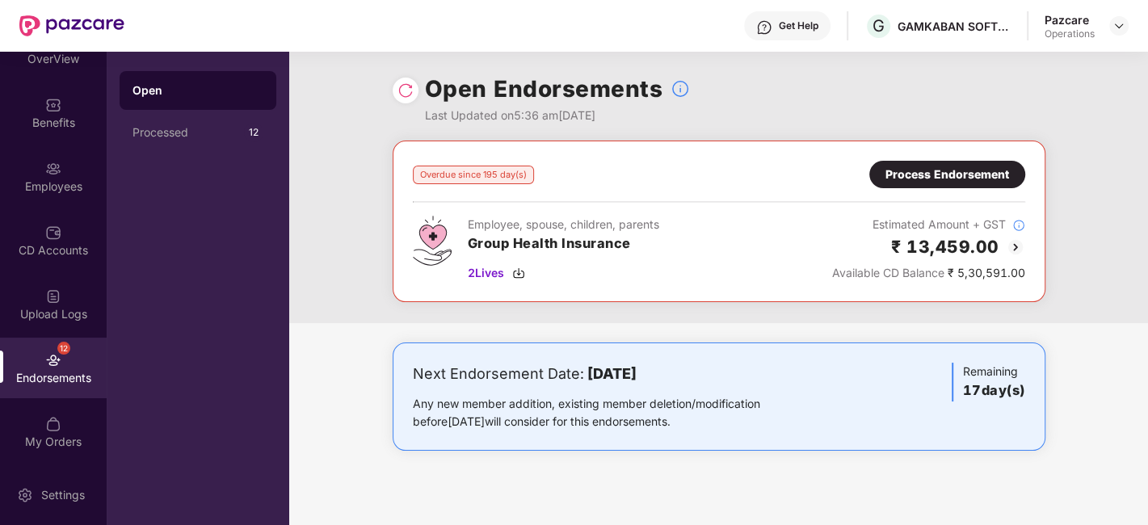
click at [925, 172] on div "Process Endorsement" at bounding box center [947, 175] width 124 height 18
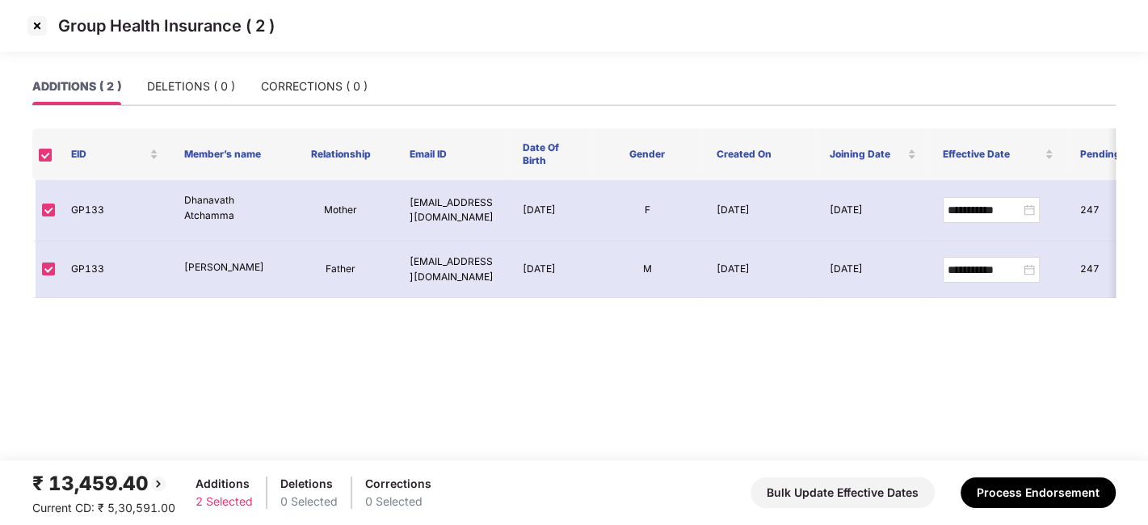
click at [35, 26] on img at bounding box center [37, 26] width 26 height 26
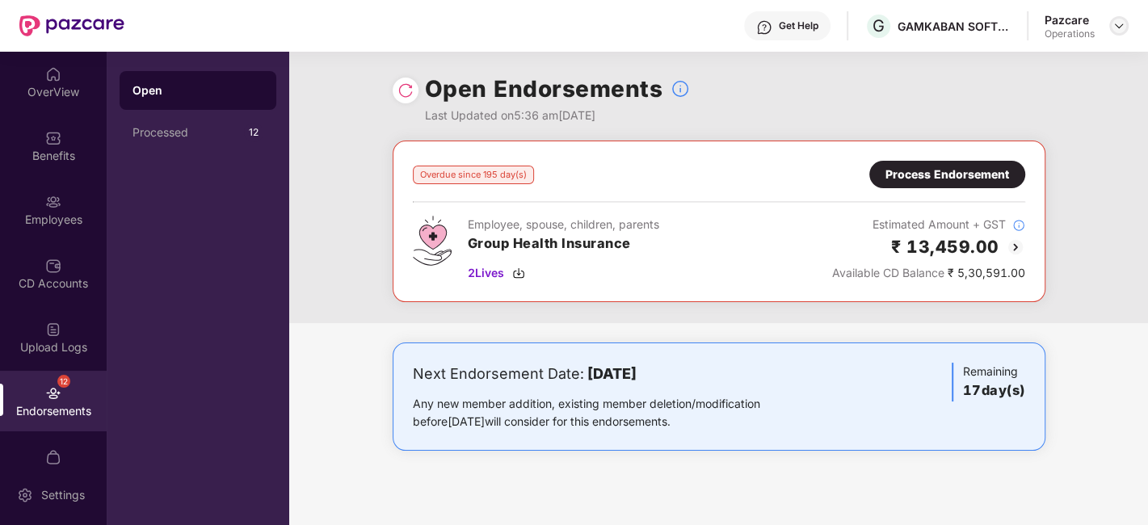
click at [1115, 26] on img at bounding box center [1118, 25] width 13 height 13
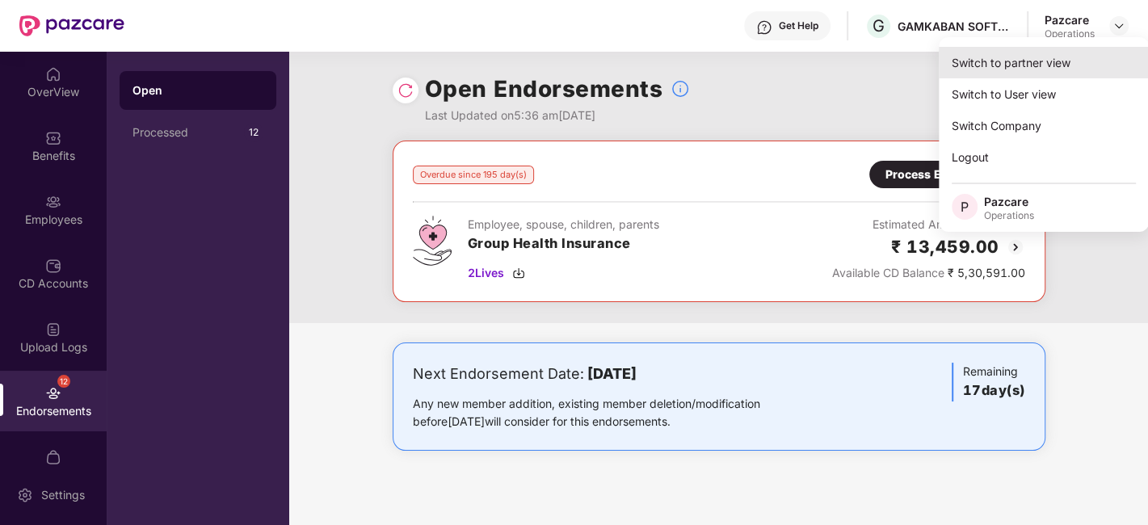
click at [1025, 58] on div "Switch to partner view" at bounding box center [1044, 63] width 210 height 32
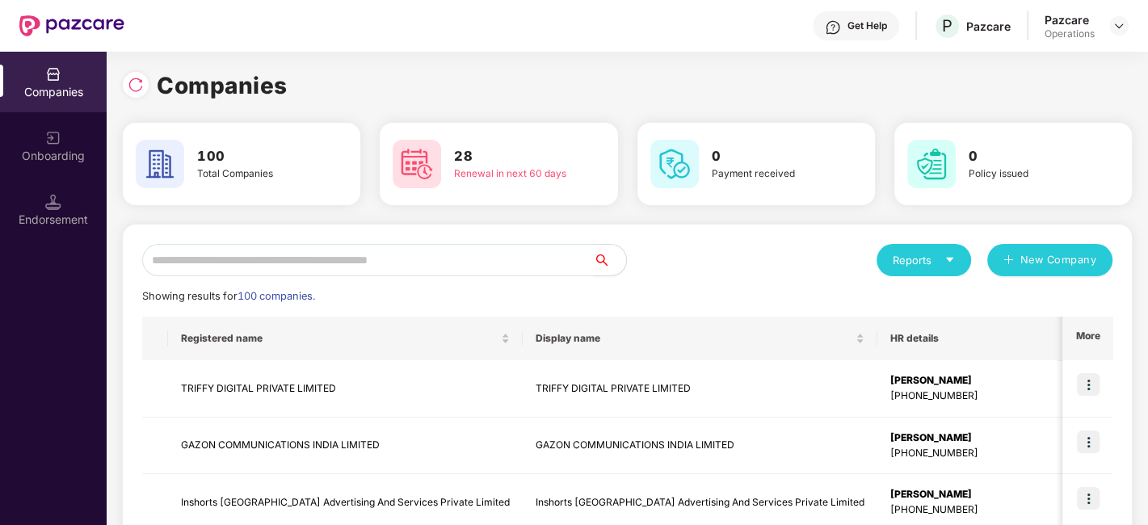
click at [502, 267] on input "text" at bounding box center [368, 260] width 452 height 32
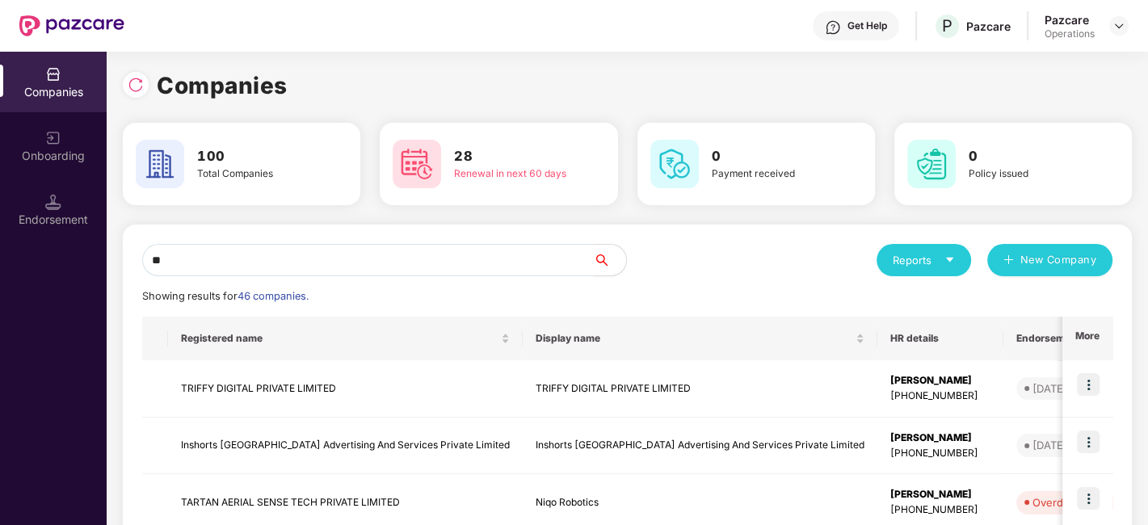
type input "*"
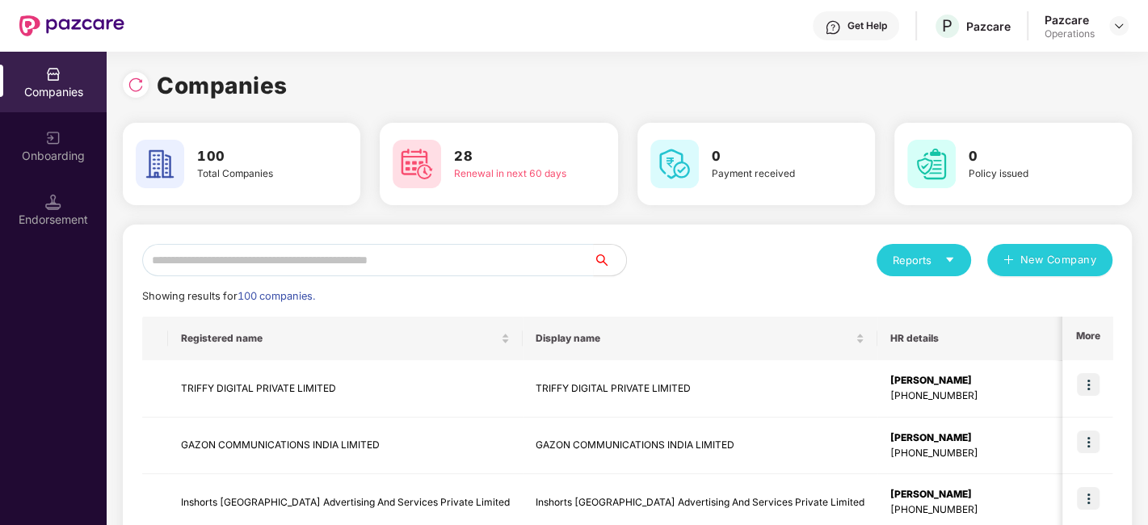
click at [736, 261] on div "Reports New Company" at bounding box center [870, 260] width 485 height 32
click at [340, 266] on input "text" at bounding box center [368, 260] width 452 height 32
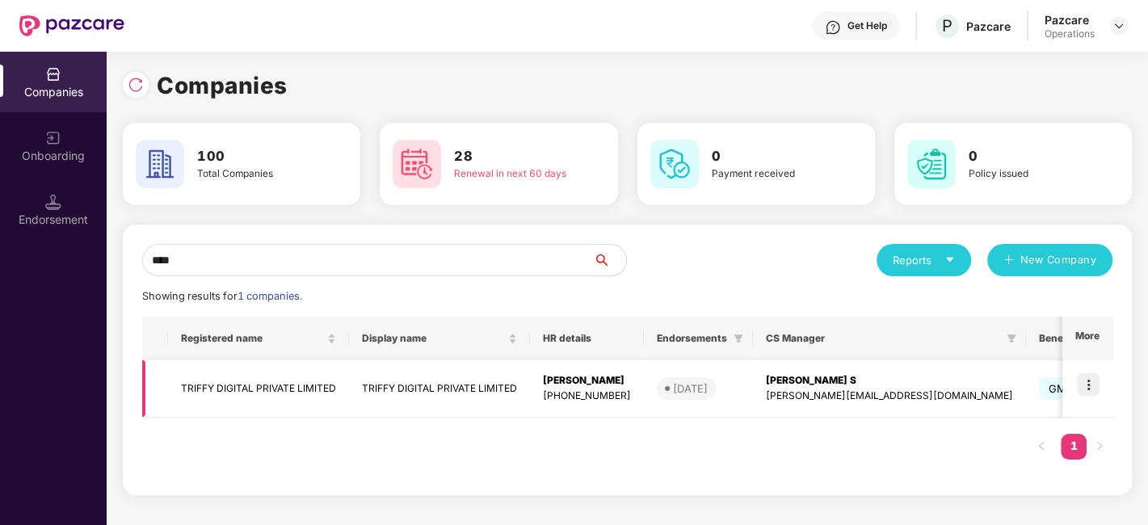
scroll to position [0, 228]
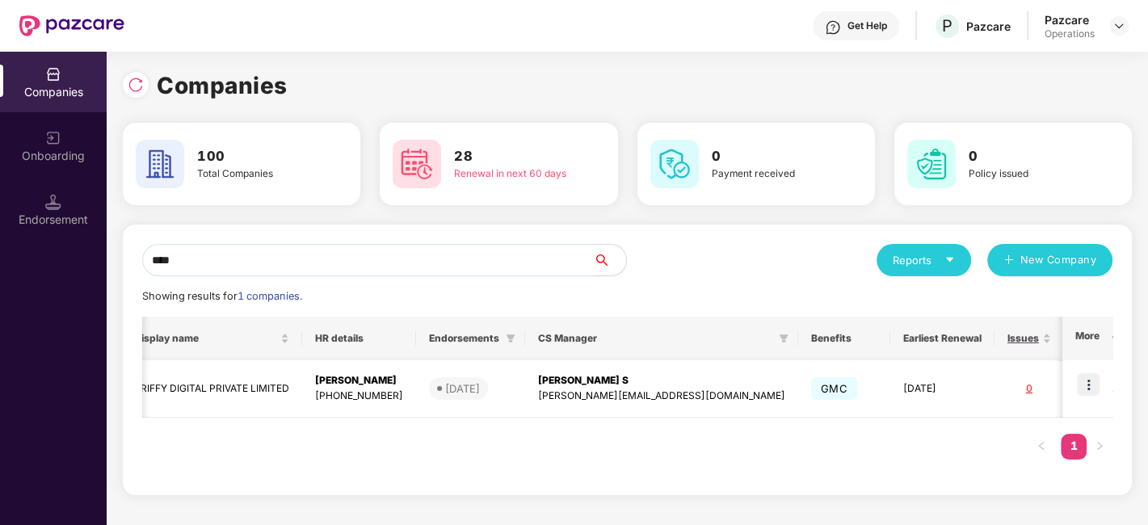
type input "****"
click at [1088, 382] on img at bounding box center [1088, 384] width 23 height 23
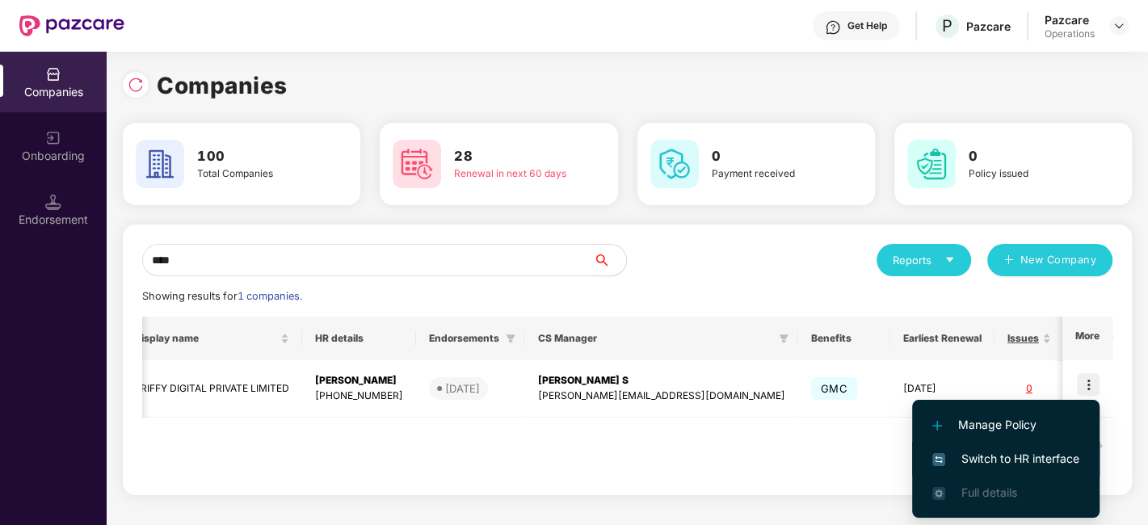
click at [1002, 452] on span "Switch to HR interface" at bounding box center [1005, 459] width 147 height 18
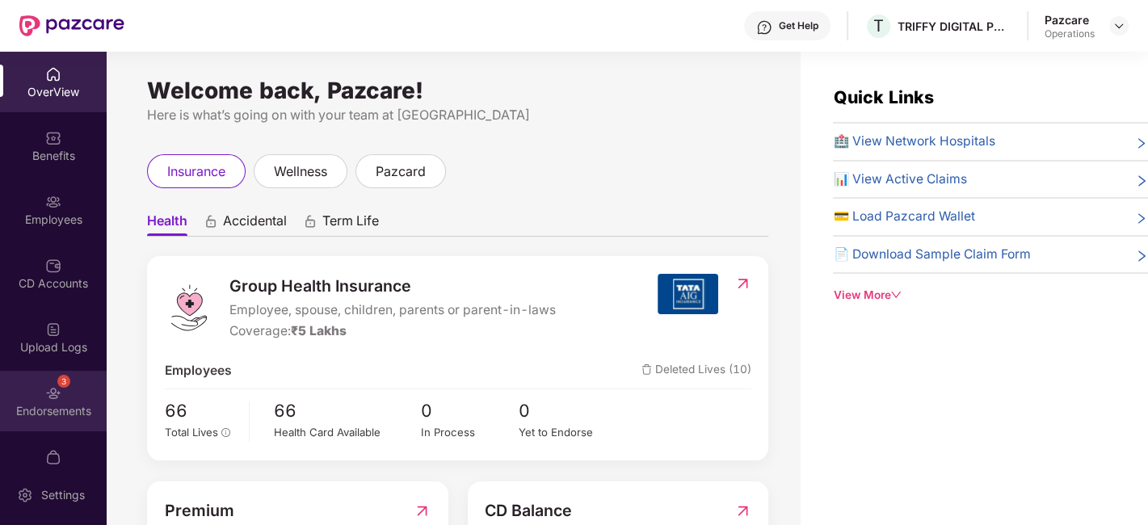
click at [27, 382] on div "3 Endorsements" at bounding box center [53, 401] width 107 height 61
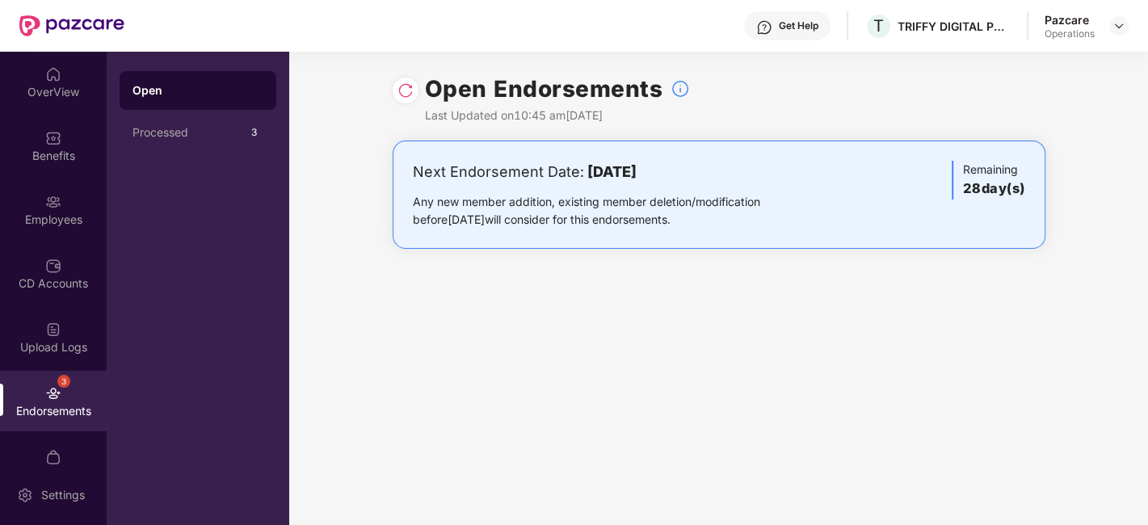
click at [401, 95] on img at bounding box center [405, 90] width 16 height 16
click at [1118, 21] on img at bounding box center [1118, 25] width 13 height 13
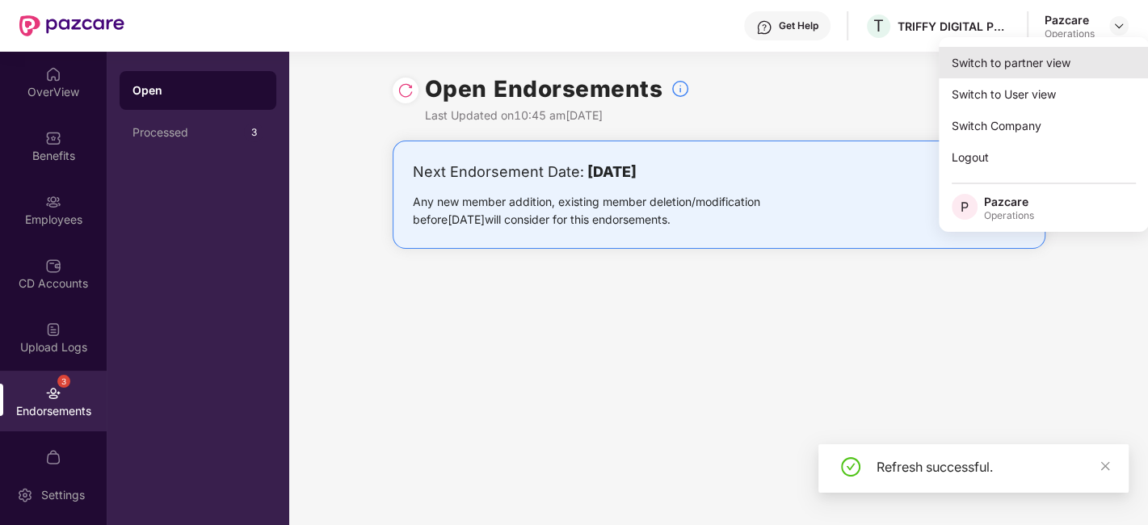
click at [1016, 57] on div "Switch to partner view" at bounding box center [1044, 63] width 210 height 32
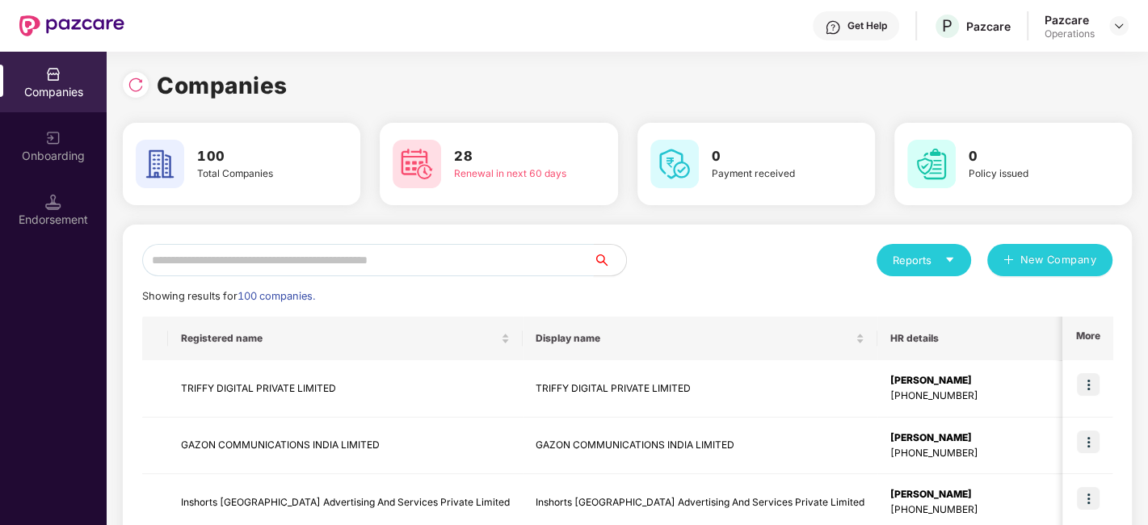
click at [388, 256] on input "text" at bounding box center [368, 260] width 452 height 32
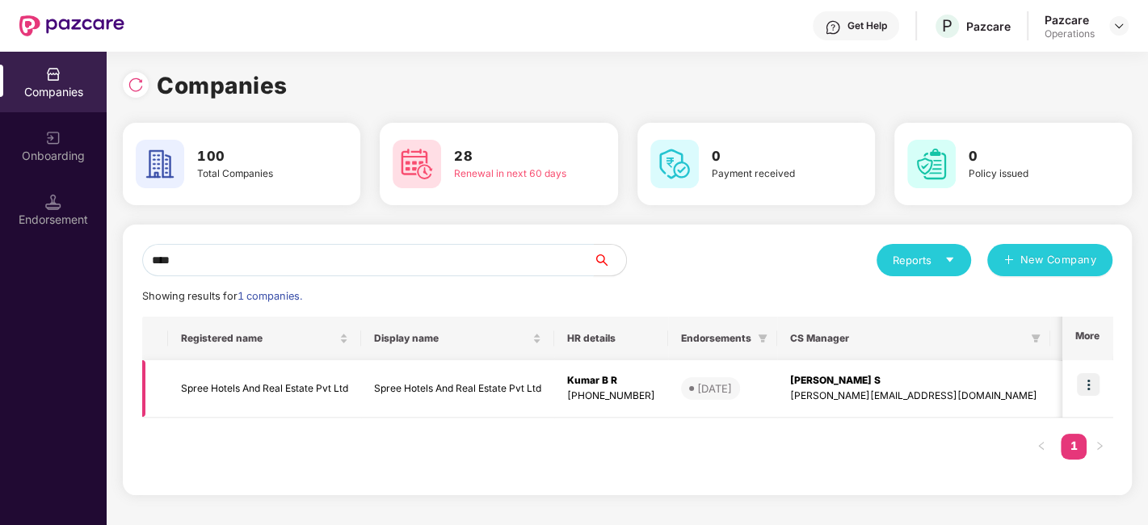
type input "****"
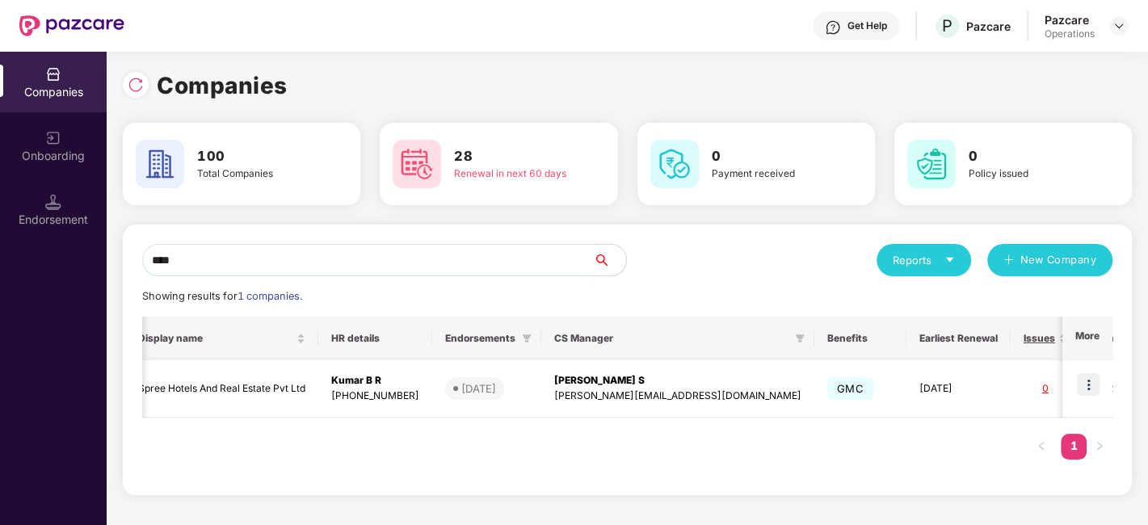
scroll to position [0, 242]
click at [1091, 384] on img at bounding box center [1088, 384] width 23 height 23
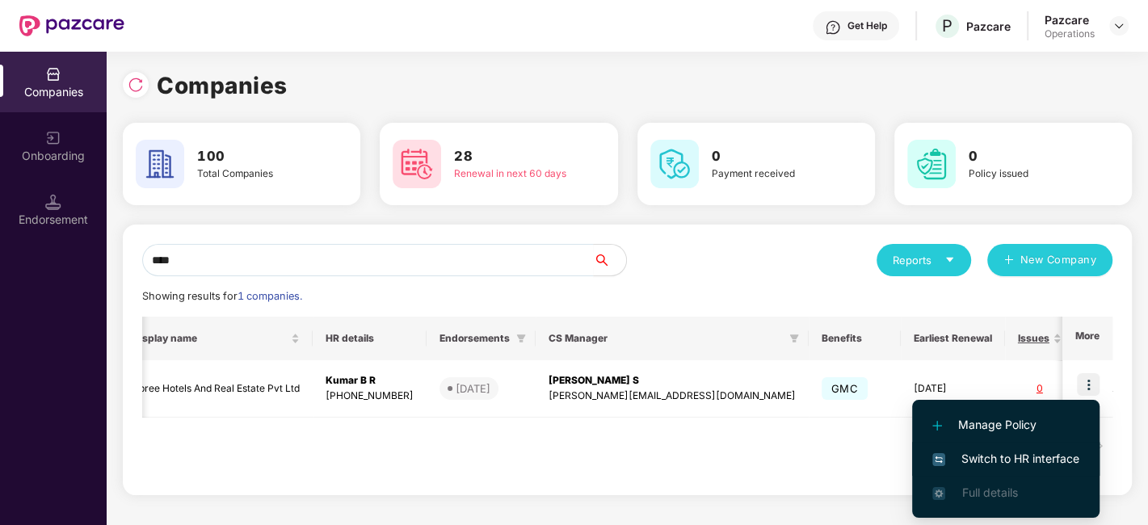
click at [999, 456] on span "Switch to HR interface" at bounding box center [1005, 459] width 147 height 18
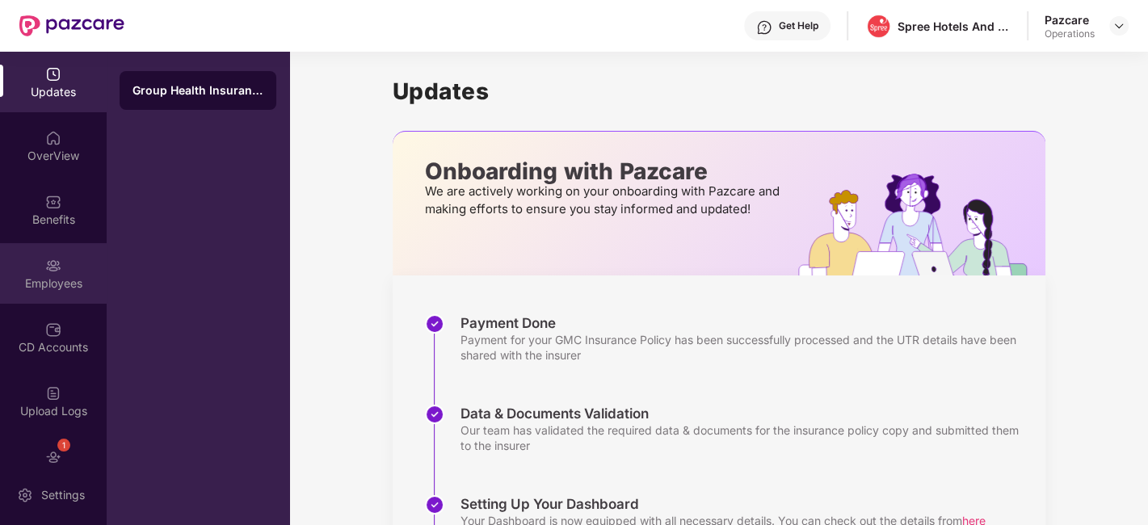
scroll to position [97, 0]
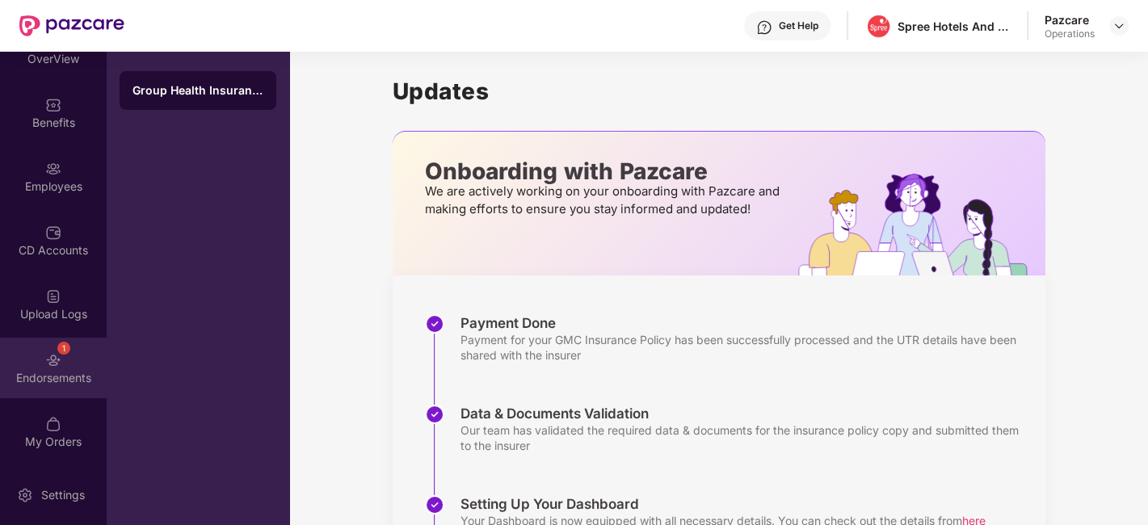
click at [17, 349] on div "1 Endorsements" at bounding box center [53, 368] width 107 height 61
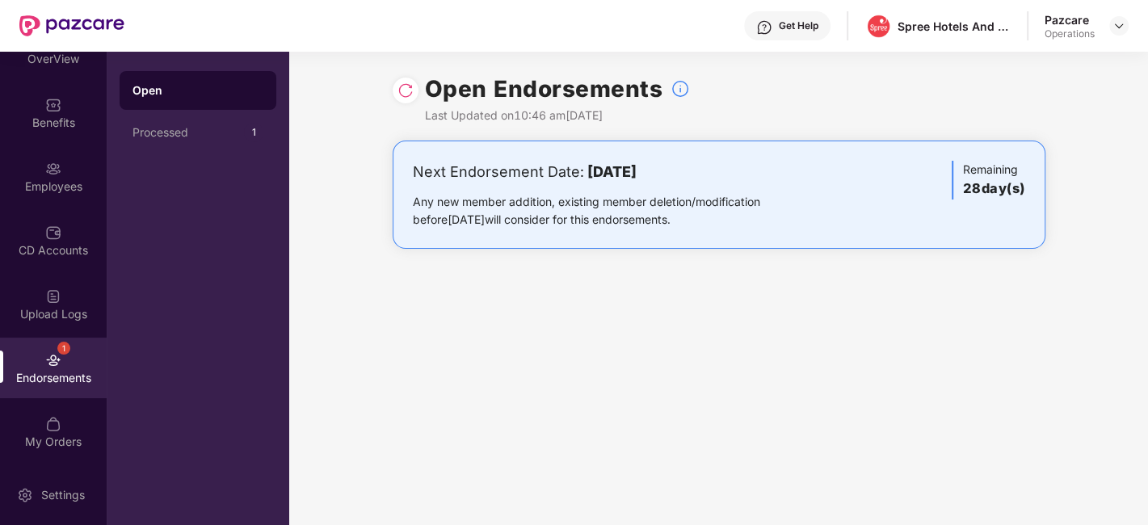
click at [399, 96] on img at bounding box center [405, 90] width 16 height 16
click at [1115, 28] on img at bounding box center [1118, 25] width 13 height 13
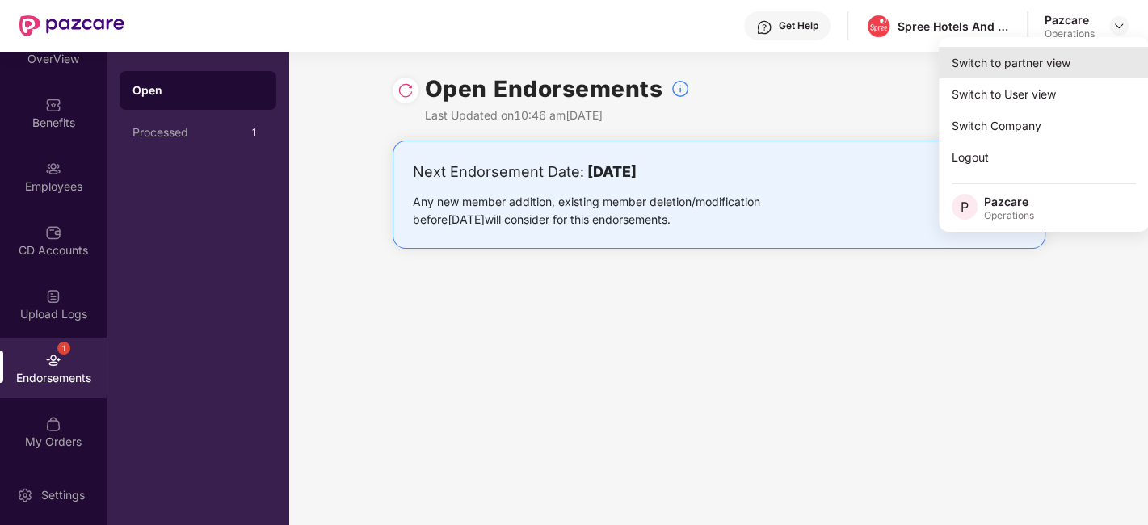
click at [1022, 74] on div "Switch to partner view" at bounding box center [1044, 63] width 210 height 32
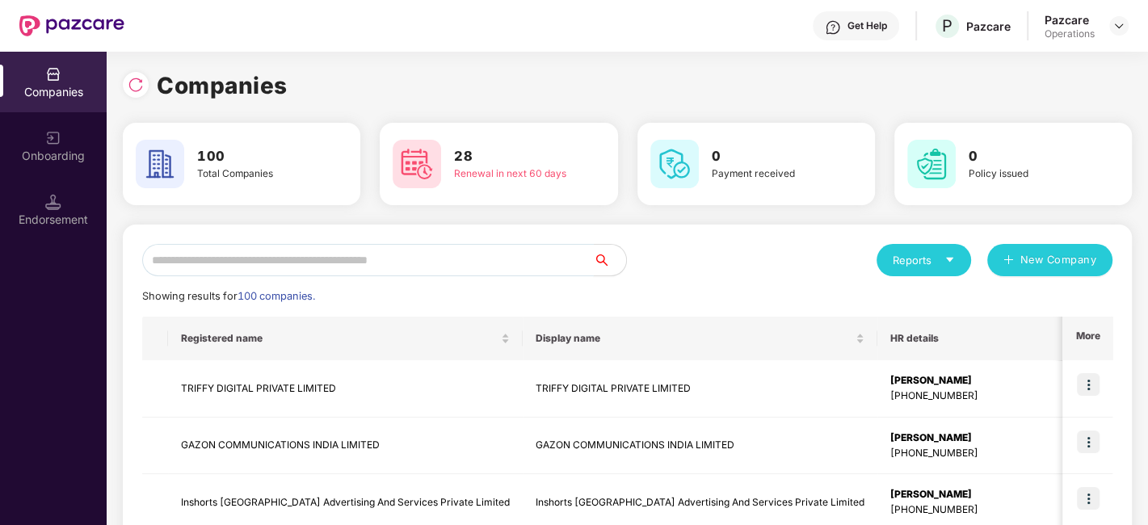
click at [367, 262] on input "text" at bounding box center [368, 260] width 452 height 32
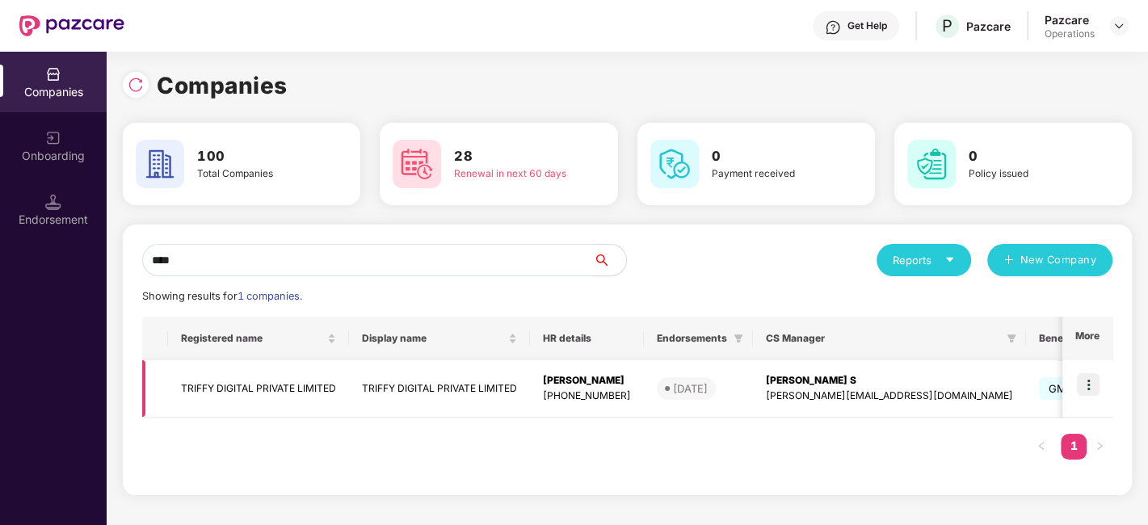
type input "****"
click at [1086, 385] on img at bounding box center [1088, 384] width 23 height 23
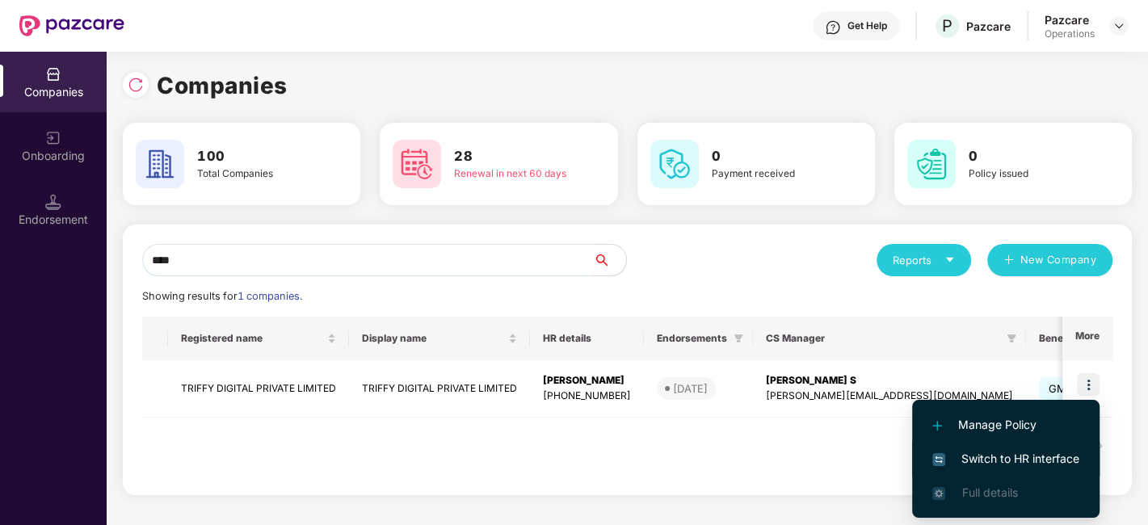
click at [1022, 458] on span "Switch to HR interface" at bounding box center [1005, 459] width 147 height 18
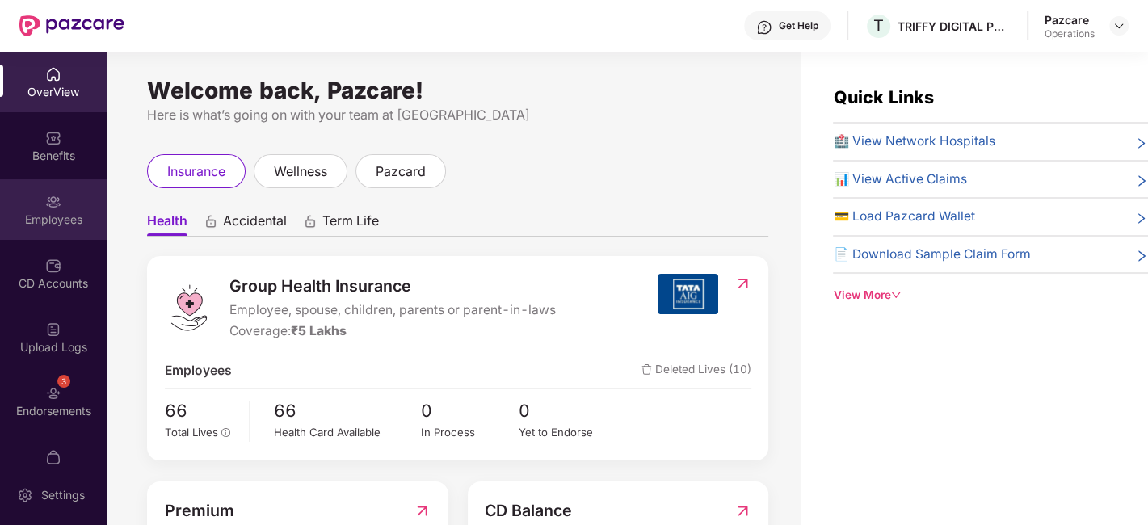
click at [31, 197] on div "Employees" at bounding box center [53, 209] width 107 height 61
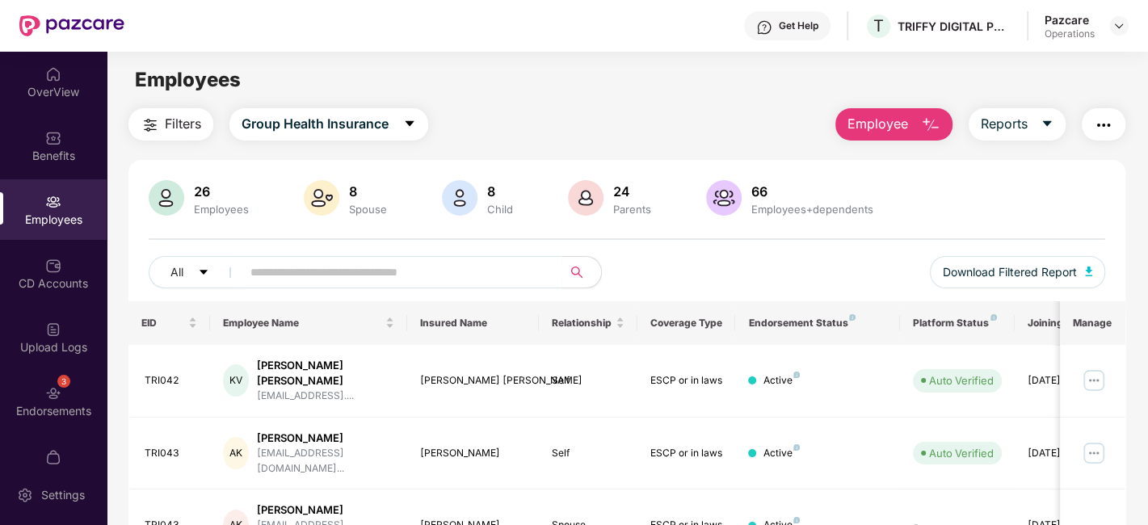
scroll to position [97, 0]
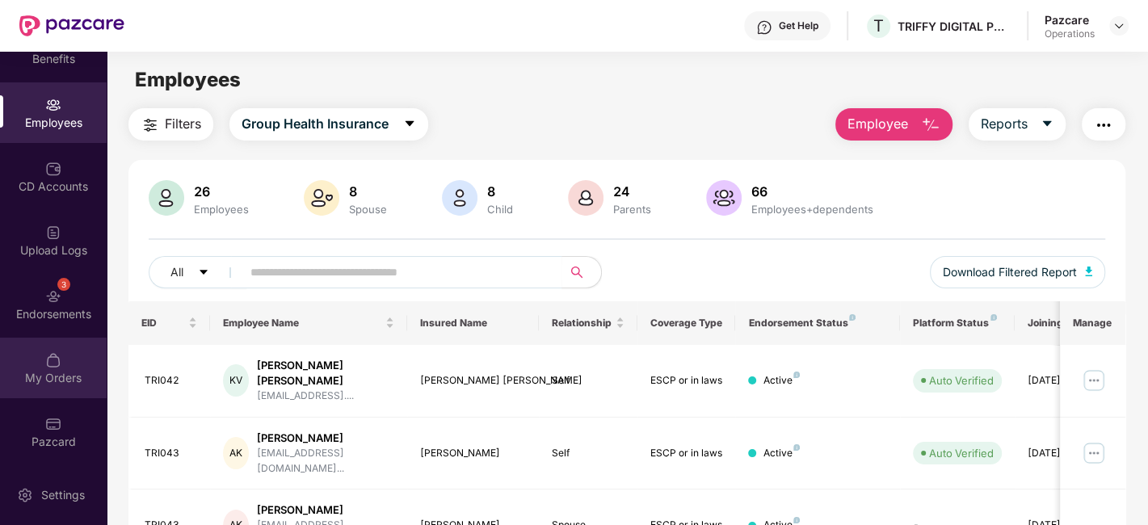
click at [33, 351] on div "My Orders" at bounding box center [53, 368] width 107 height 61
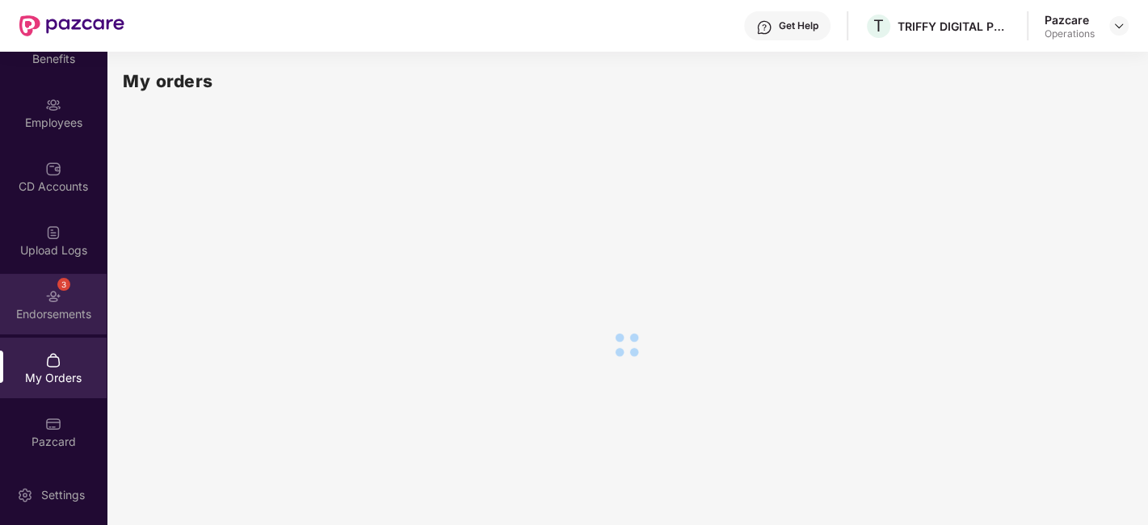
click at [36, 301] on div "3 Endorsements" at bounding box center [53, 304] width 107 height 61
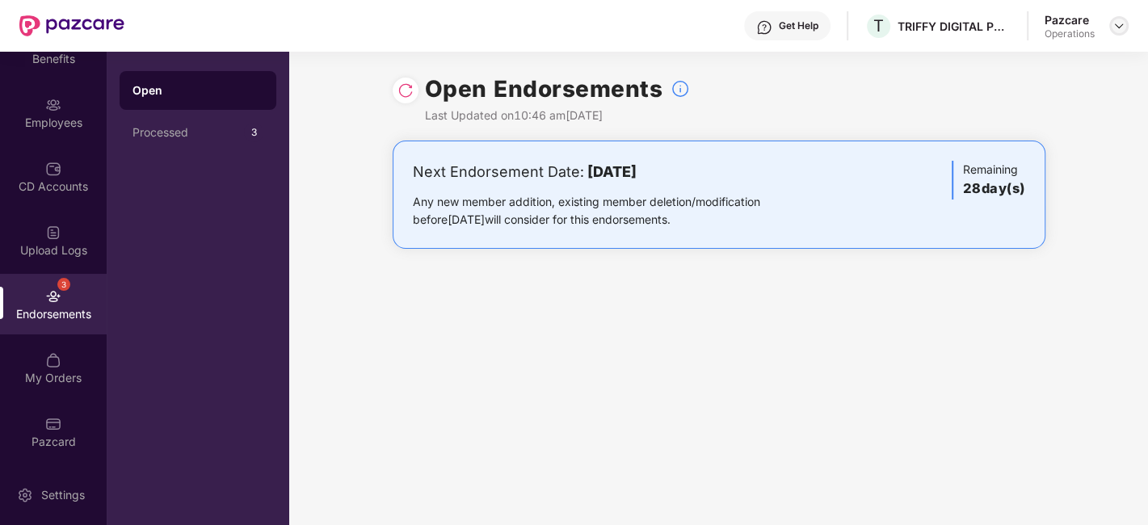
click at [1123, 23] on img at bounding box center [1118, 25] width 13 height 13
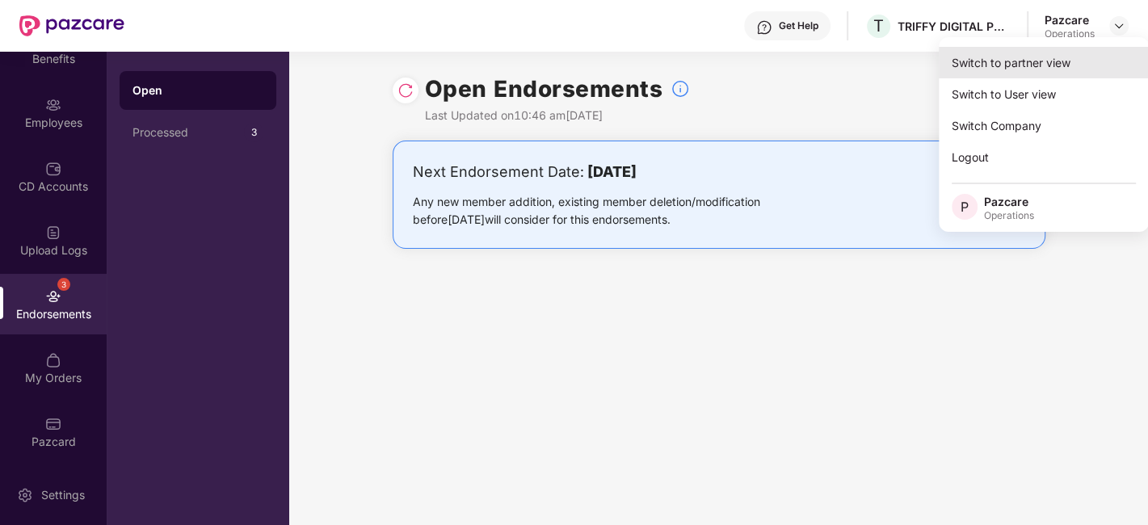
click at [1021, 61] on div "Switch to partner view" at bounding box center [1044, 63] width 210 height 32
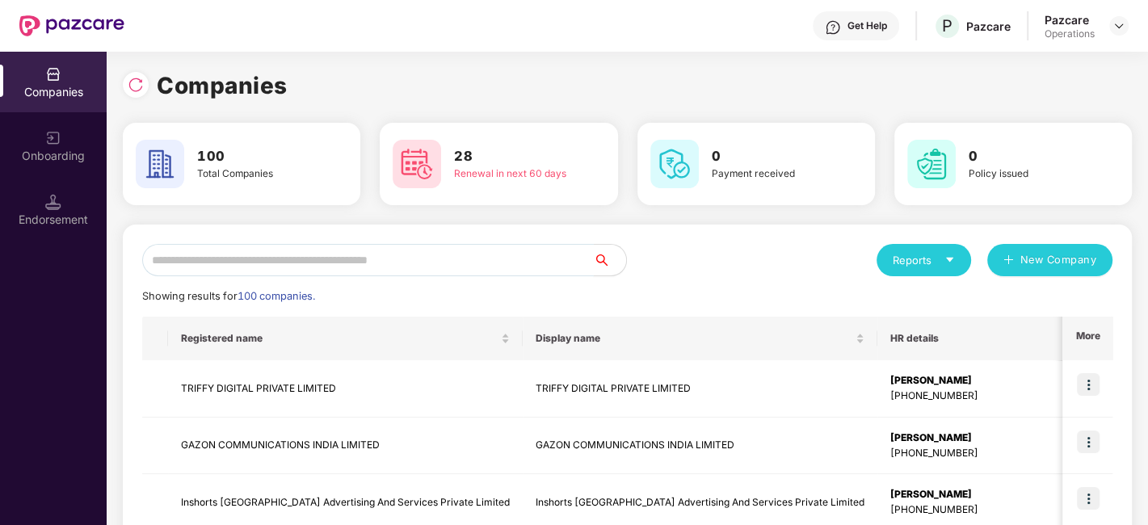
click at [366, 266] on input "text" at bounding box center [368, 260] width 452 height 32
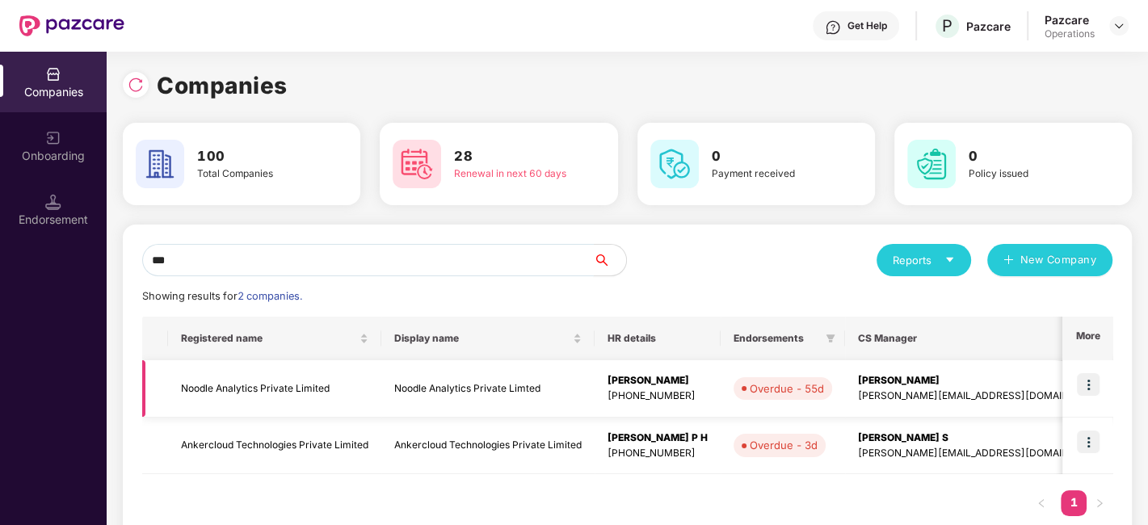
scroll to position [39, 0]
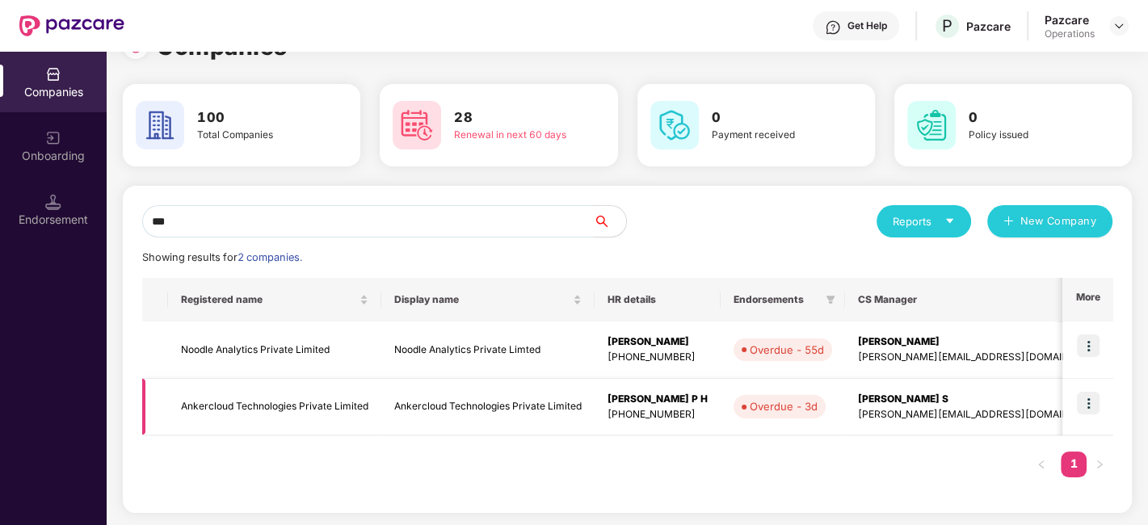
type input "***"
click at [1087, 401] on img at bounding box center [1088, 403] width 23 height 23
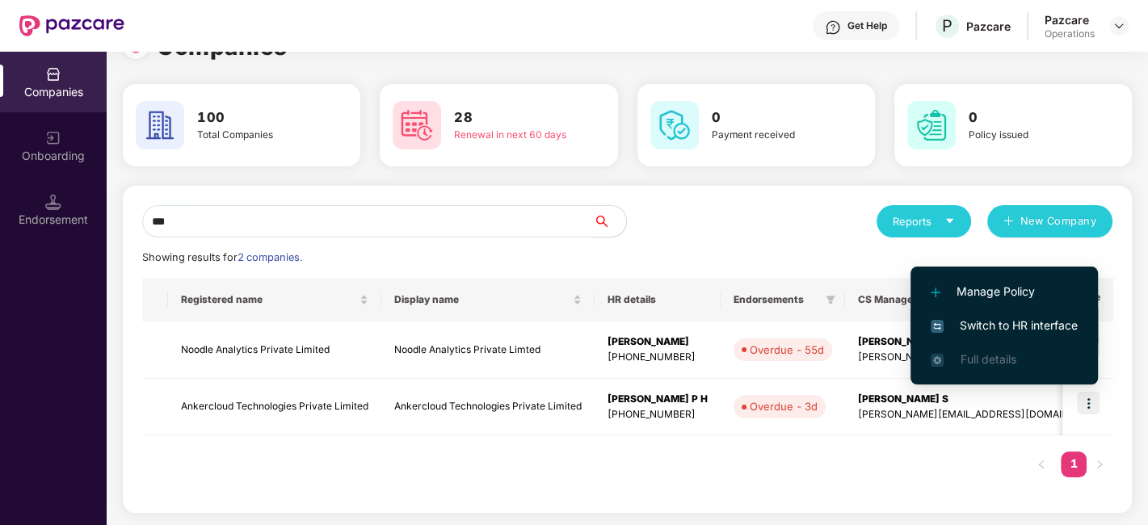
click at [997, 322] on span "Switch to HR interface" at bounding box center [1003, 326] width 147 height 18
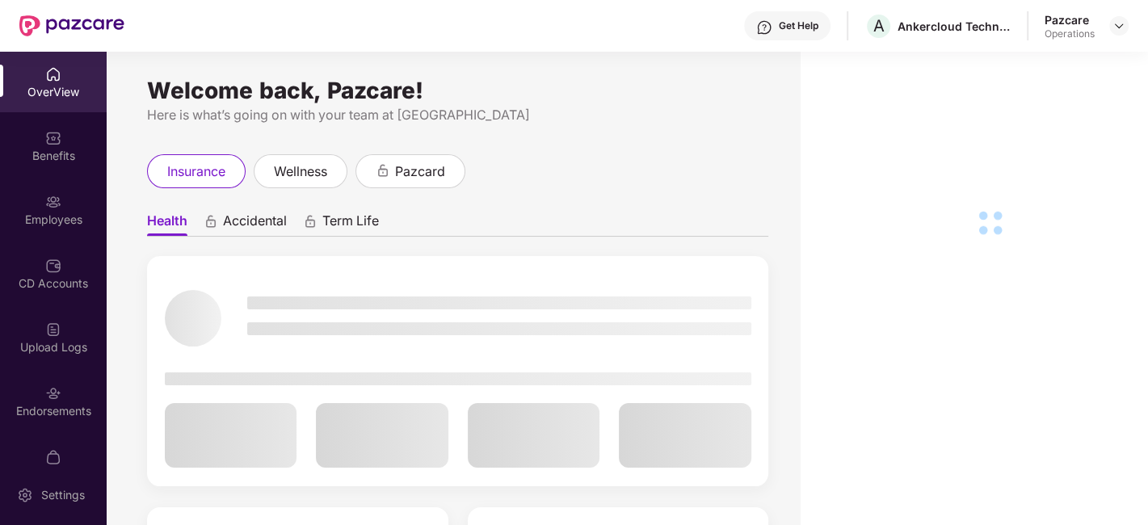
scroll to position [33, 0]
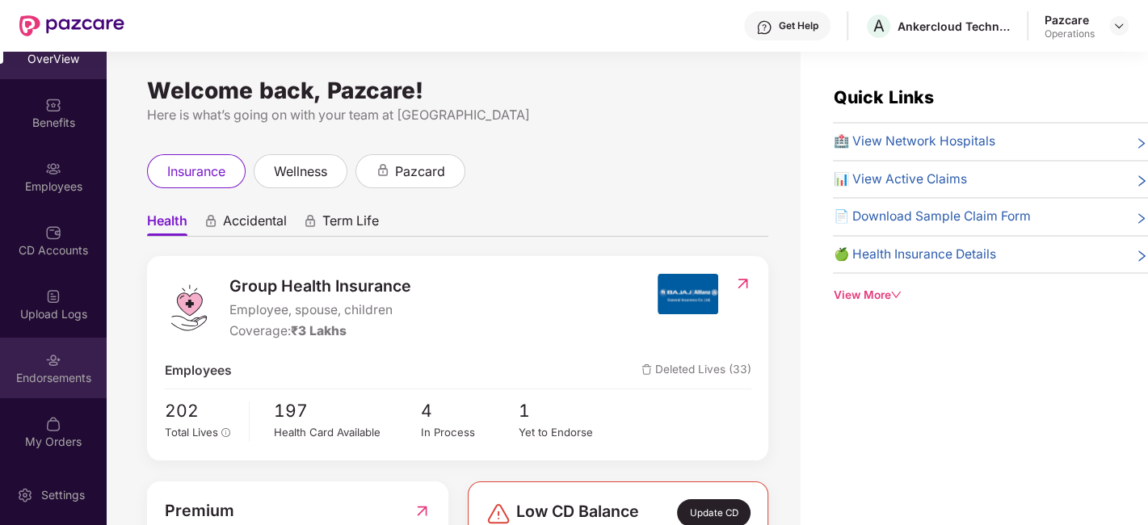
click at [46, 366] on img at bounding box center [53, 360] width 16 height 16
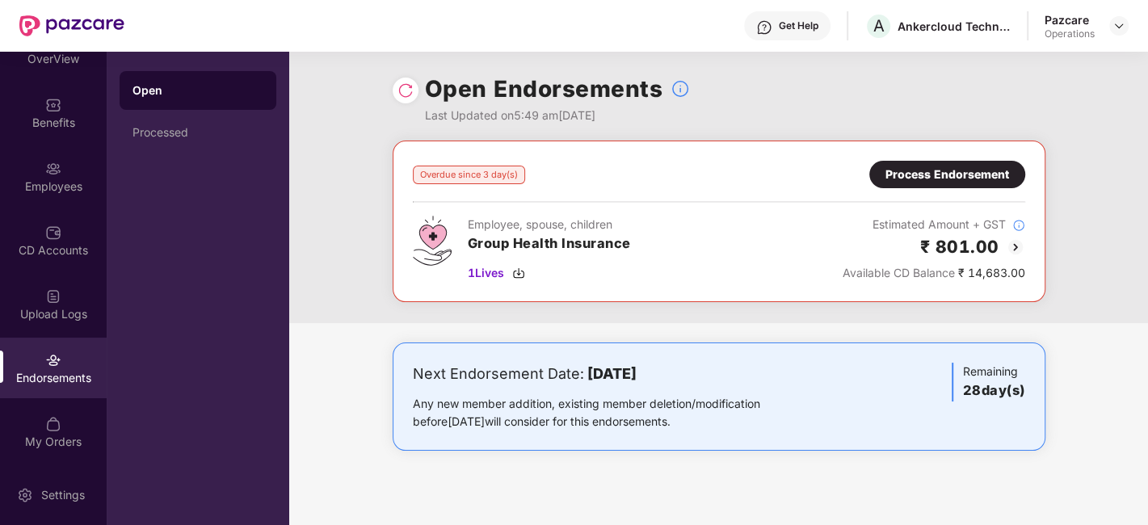
click at [921, 179] on div "Process Endorsement" at bounding box center [947, 175] width 124 height 18
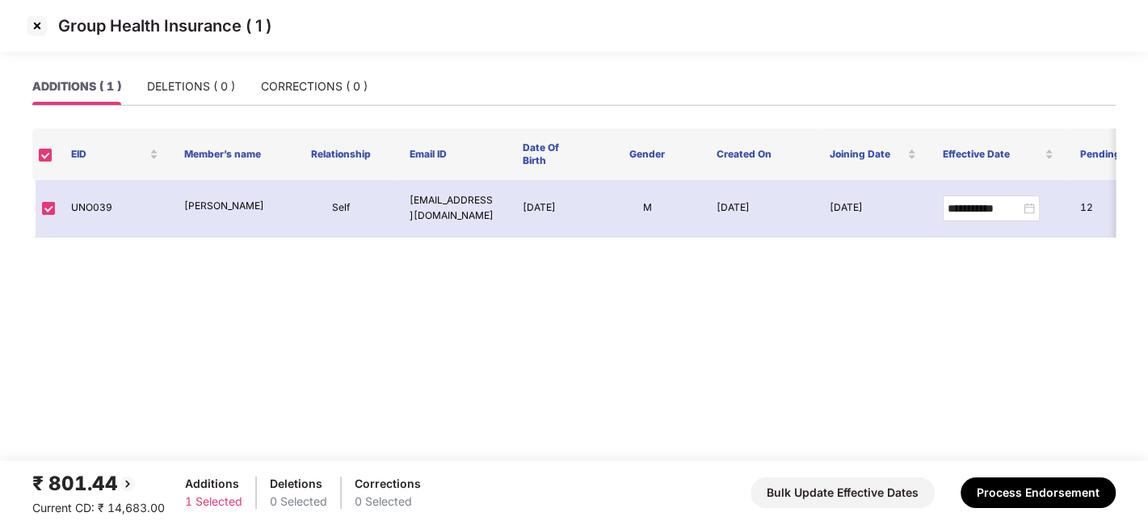
click at [38, 22] on img at bounding box center [37, 26] width 26 height 26
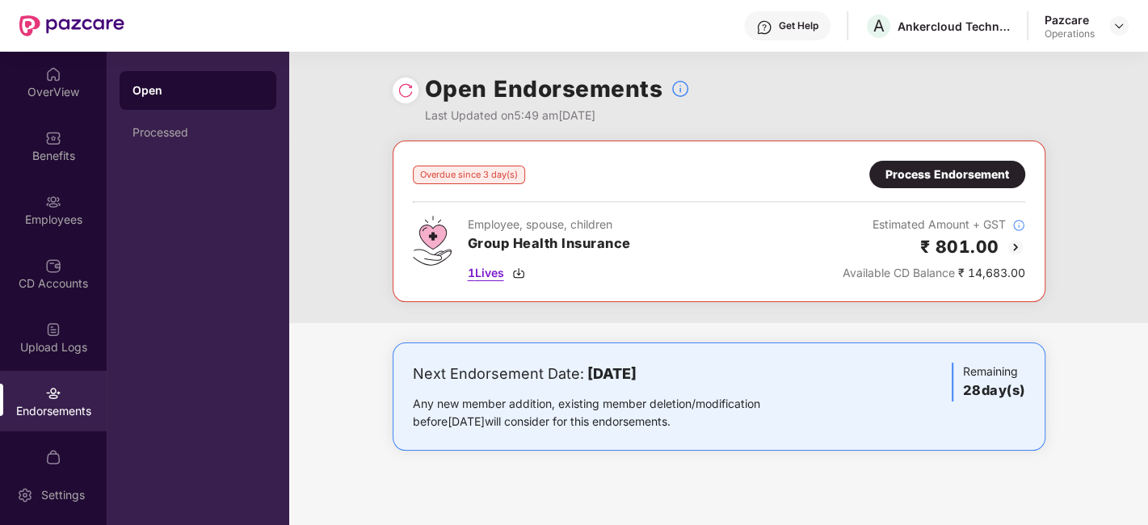
click at [489, 273] on span "1 Lives" at bounding box center [486, 273] width 36 height 18
click at [914, 170] on div "Process Endorsement" at bounding box center [947, 175] width 124 height 18
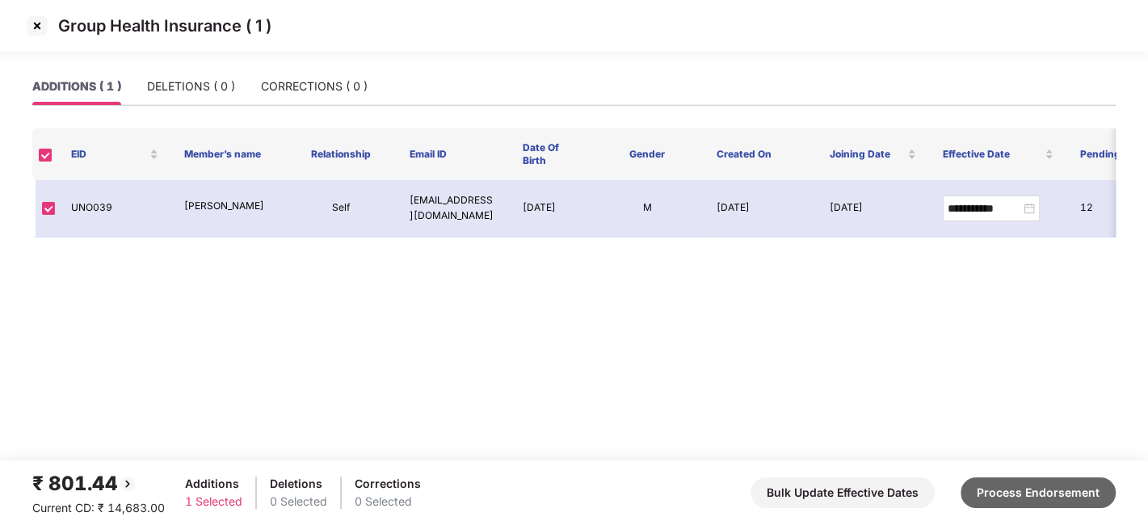
click at [1017, 498] on button "Process Endorsement" at bounding box center [1037, 492] width 155 height 31
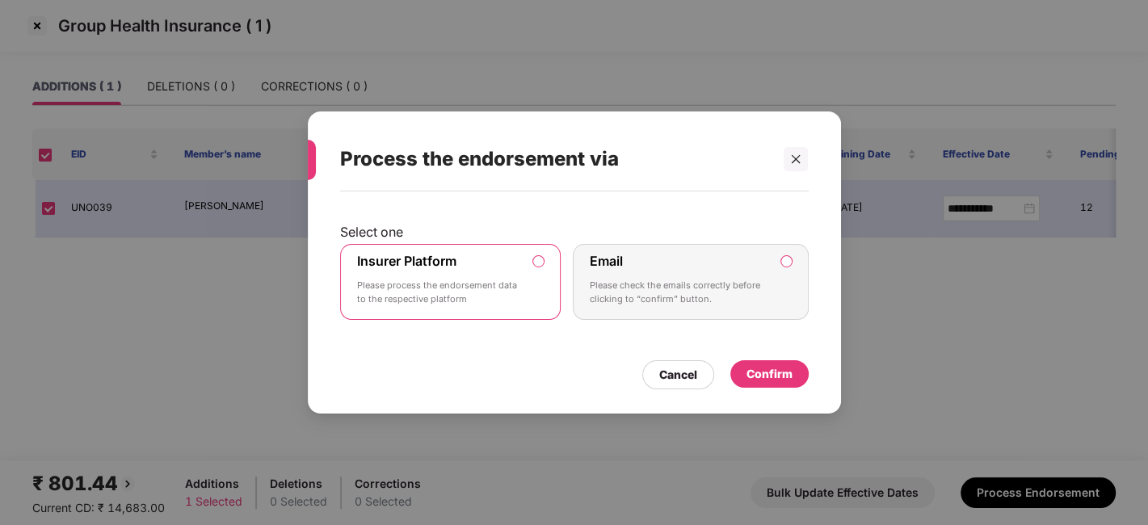
click at [494, 285] on p "Please process the endorsement data to the respective platform" at bounding box center [439, 293] width 165 height 28
click at [767, 381] on div "Confirm" at bounding box center [769, 374] width 46 height 18
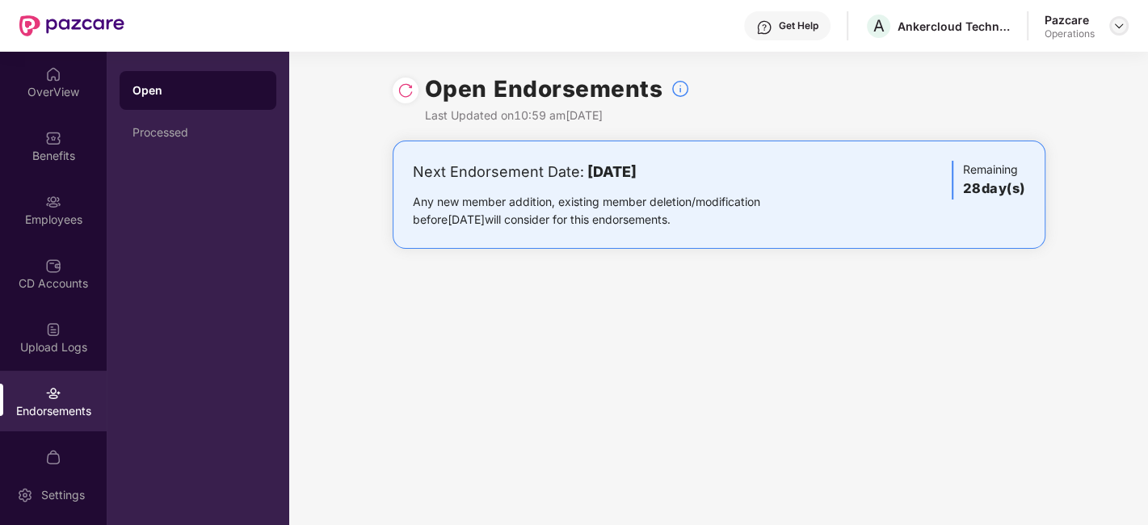
click at [1115, 27] on img at bounding box center [1118, 25] width 13 height 13
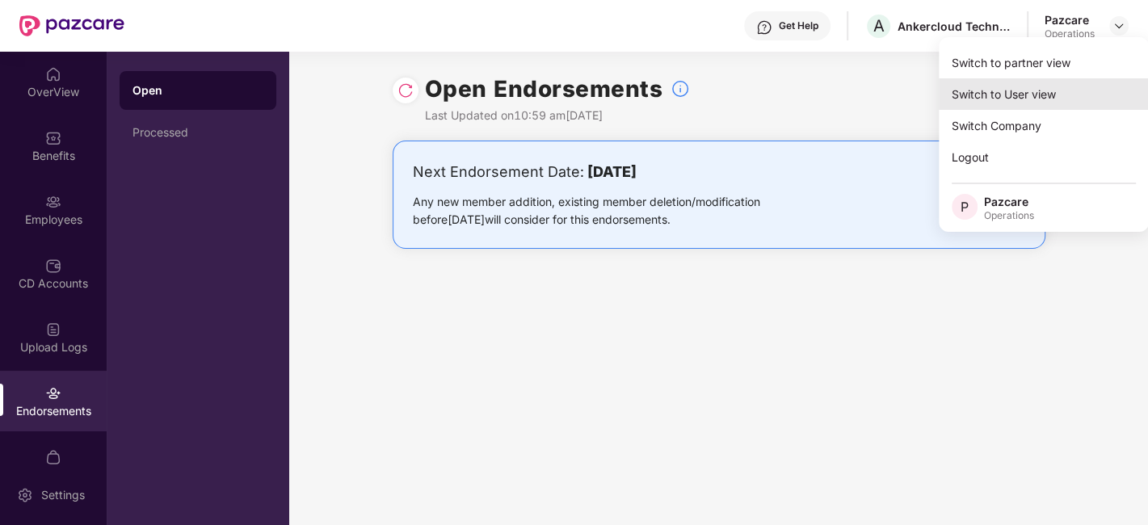
click at [1038, 78] on div "Switch to User view" at bounding box center [1044, 94] width 210 height 32
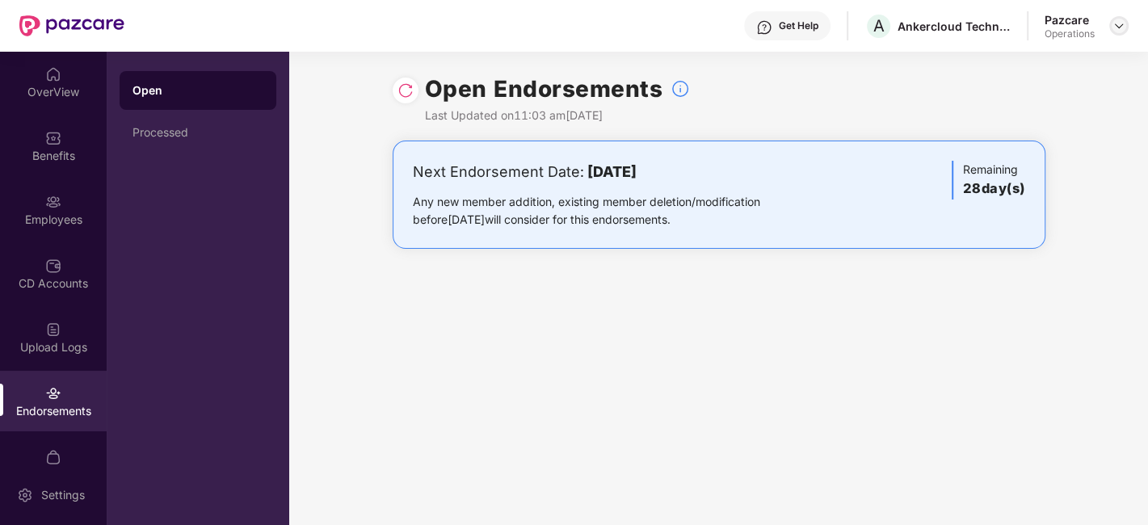
click at [1119, 26] on img at bounding box center [1118, 25] width 13 height 13
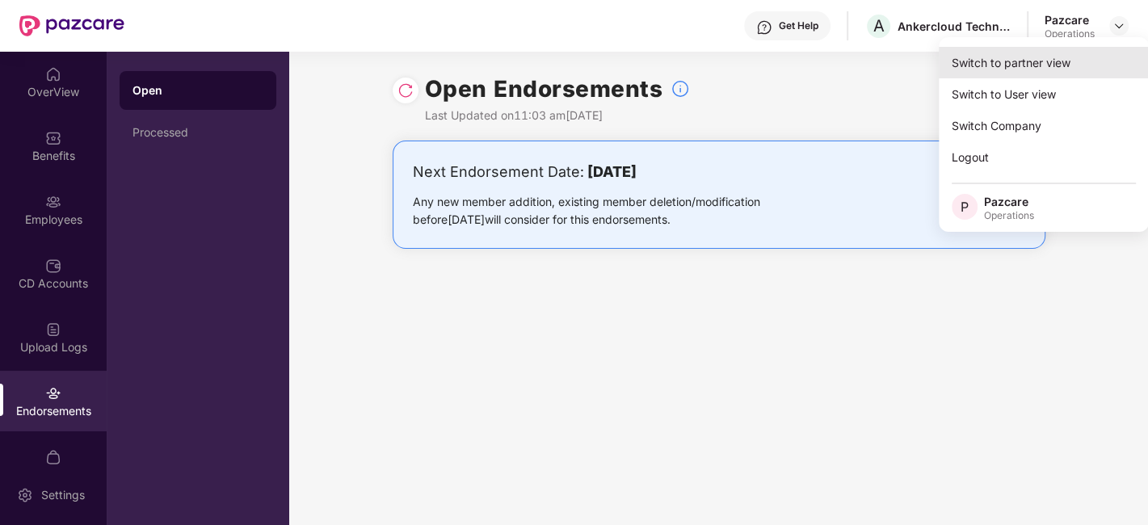
click at [1024, 52] on div "Switch to partner view" at bounding box center [1044, 63] width 210 height 32
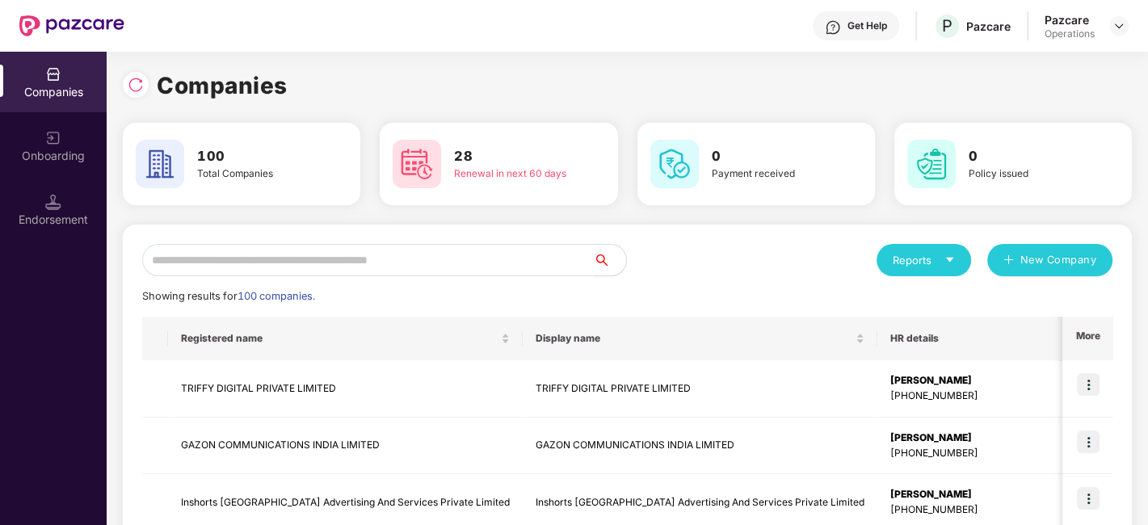
click at [491, 266] on input "text" at bounding box center [368, 260] width 452 height 32
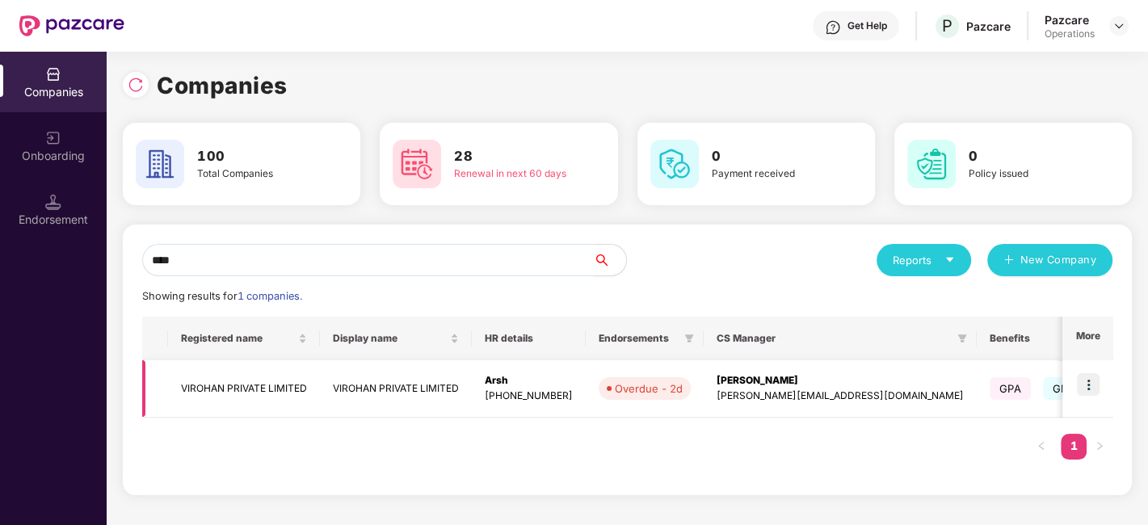
type input "****"
click at [1090, 386] on img at bounding box center [1088, 384] width 23 height 23
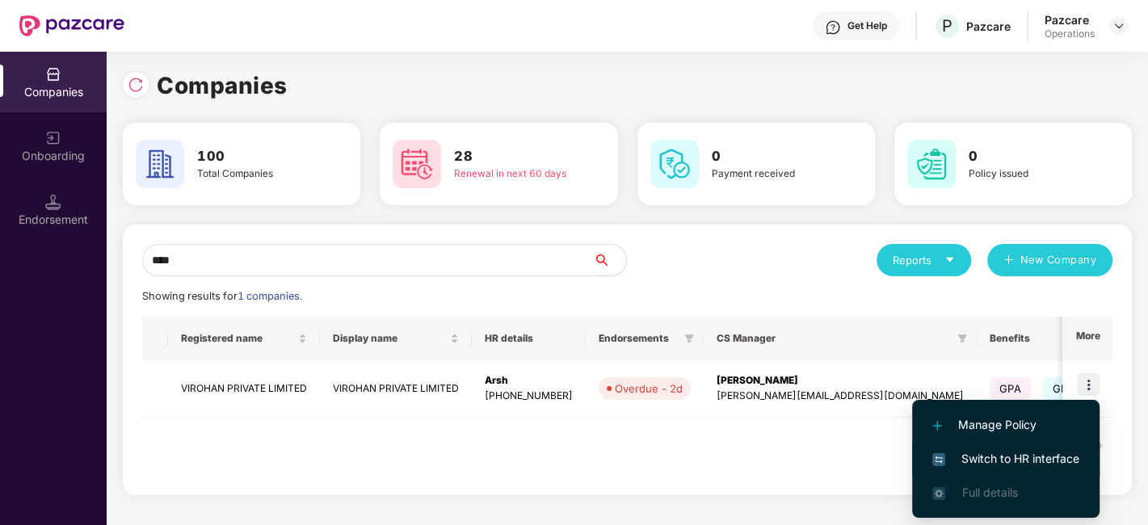
click at [1013, 457] on span "Switch to HR interface" at bounding box center [1005, 459] width 147 height 18
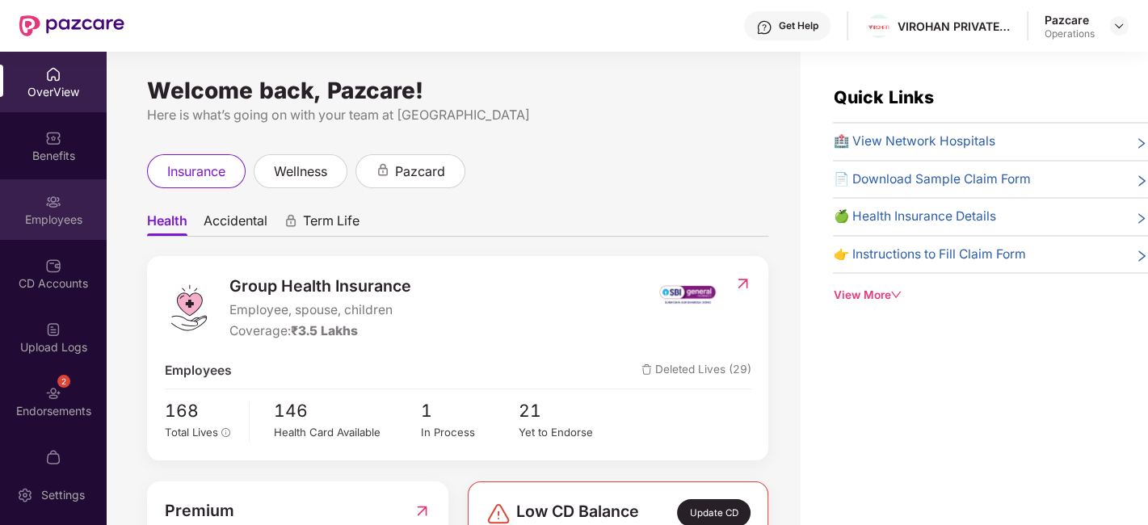
click at [34, 200] on div "Employees" at bounding box center [53, 209] width 107 height 61
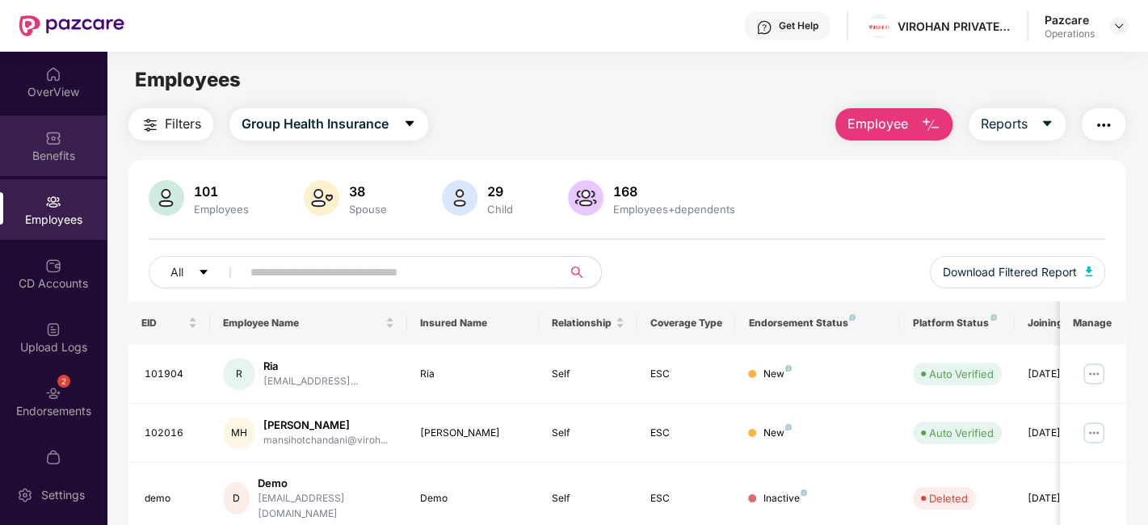
click at [41, 141] on div "Benefits" at bounding box center [53, 146] width 107 height 61
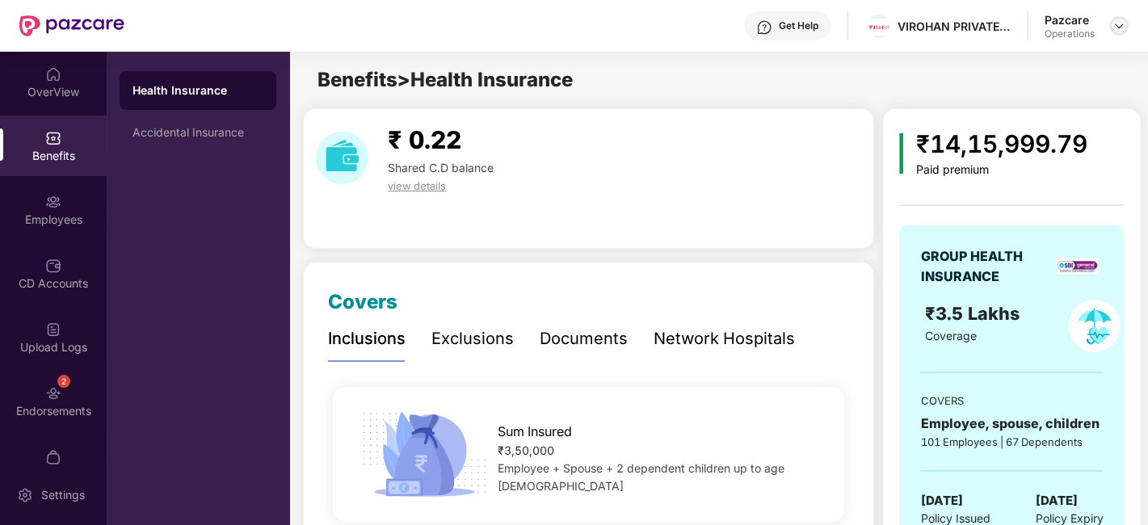
click at [1118, 31] on img at bounding box center [1118, 25] width 13 height 13
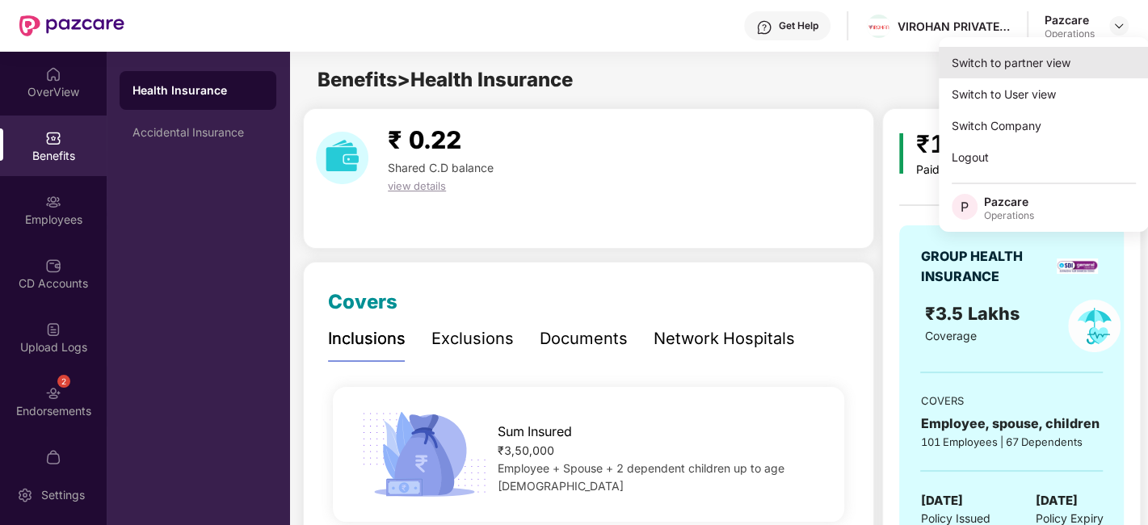
click at [1026, 64] on div "Switch to partner view" at bounding box center [1044, 63] width 210 height 32
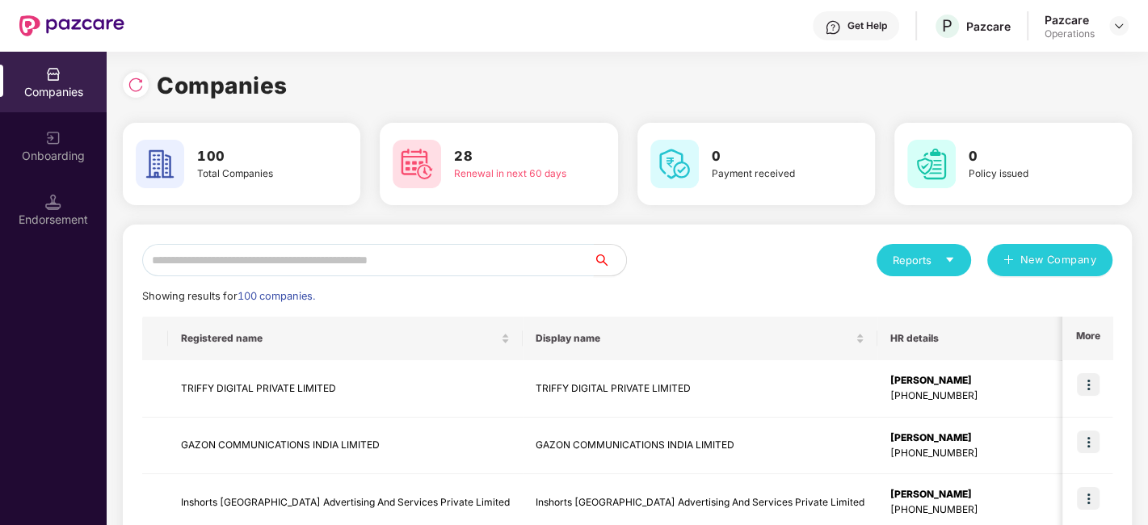
click at [326, 256] on input "text" at bounding box center [368, 260] width 452 height 32
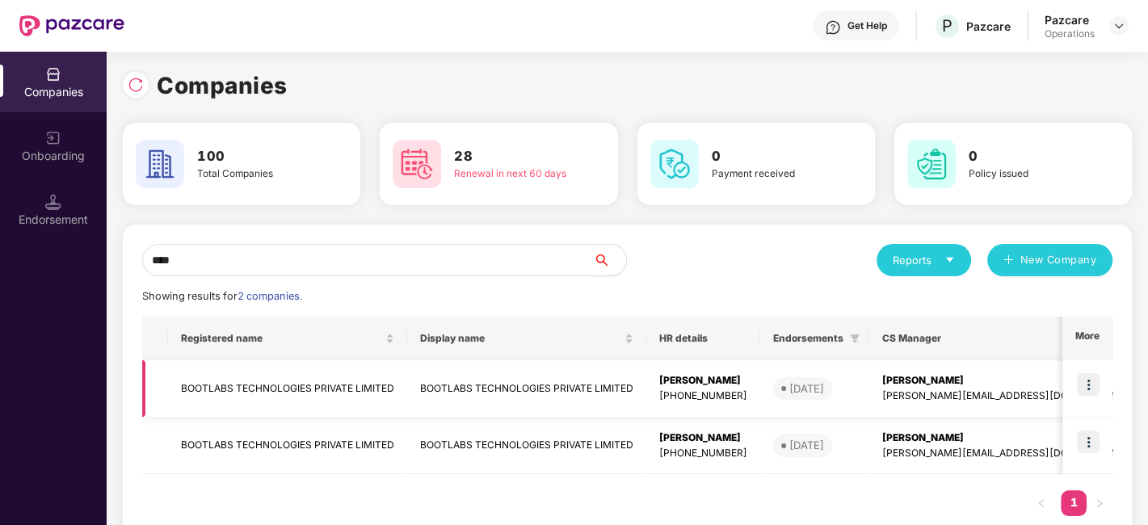
type input "****"
click at [1090, 385] on img at bounding box center [1088, 384] width 23 height 23
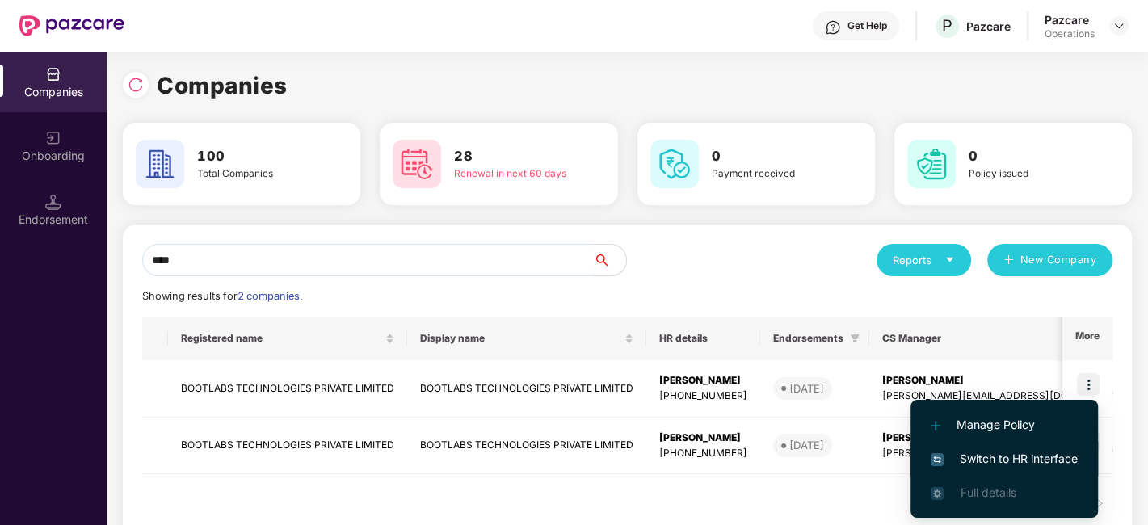
click at [1007, 457] on span "Switch to HR interface" at bounding box center [1003, 459] width 147 height 18
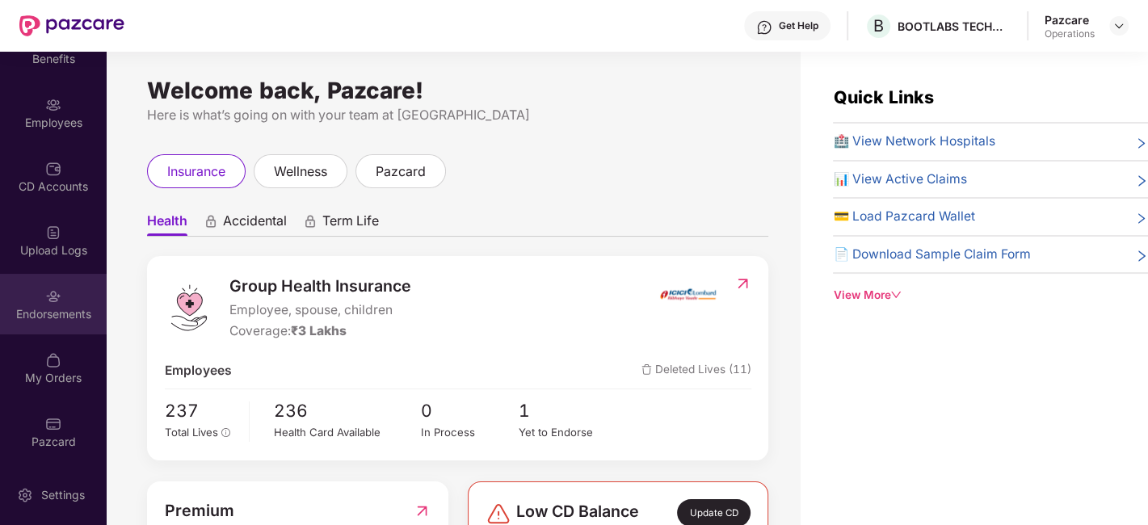
scroll to position [51, 0]
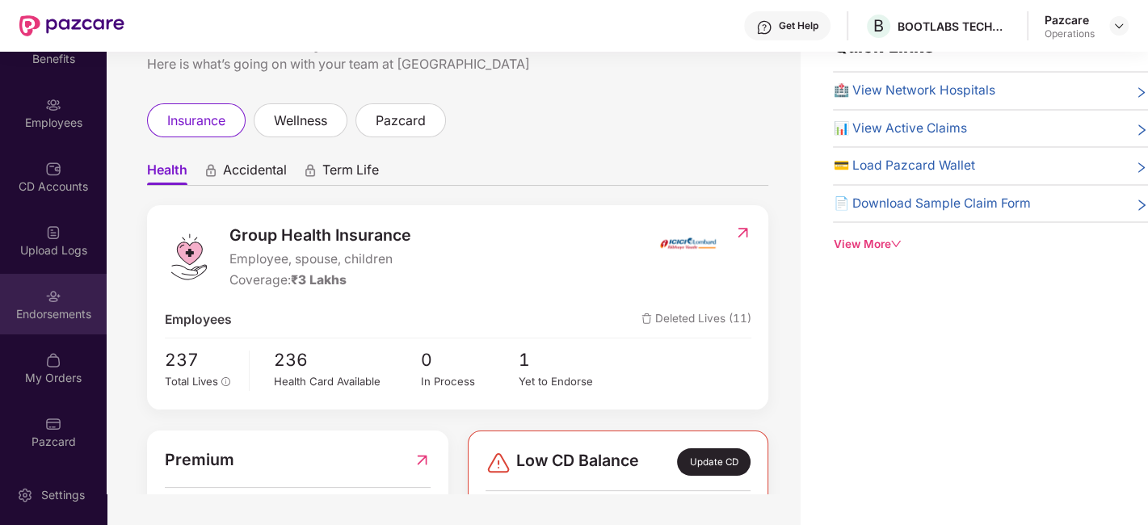
click at [36, 288] on div "Endorsements" at bounding box center [53, 304] width 107 height 61
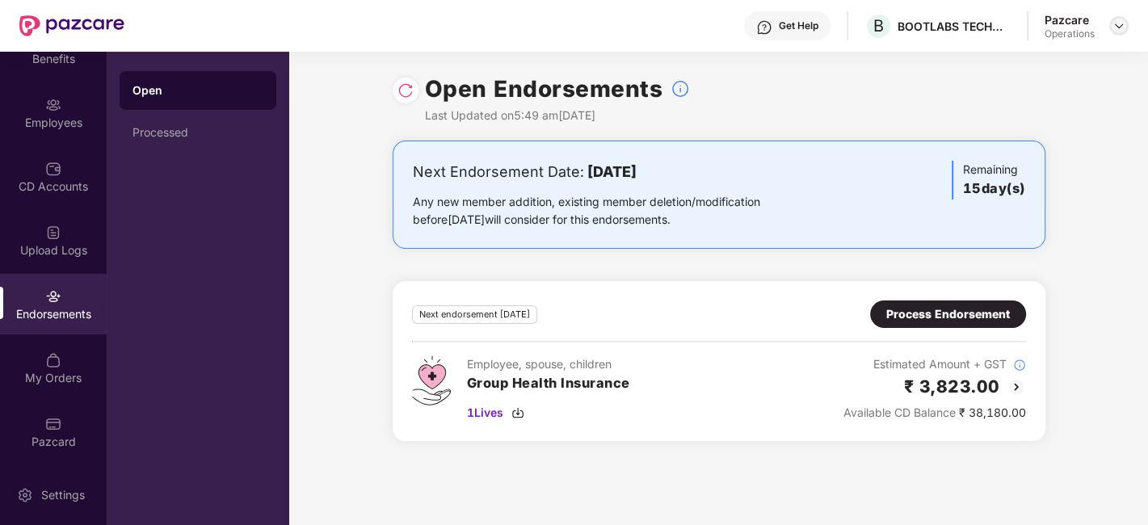
click at [1126, 21] on div at bounding box center [1118, 25] width 19 height 19
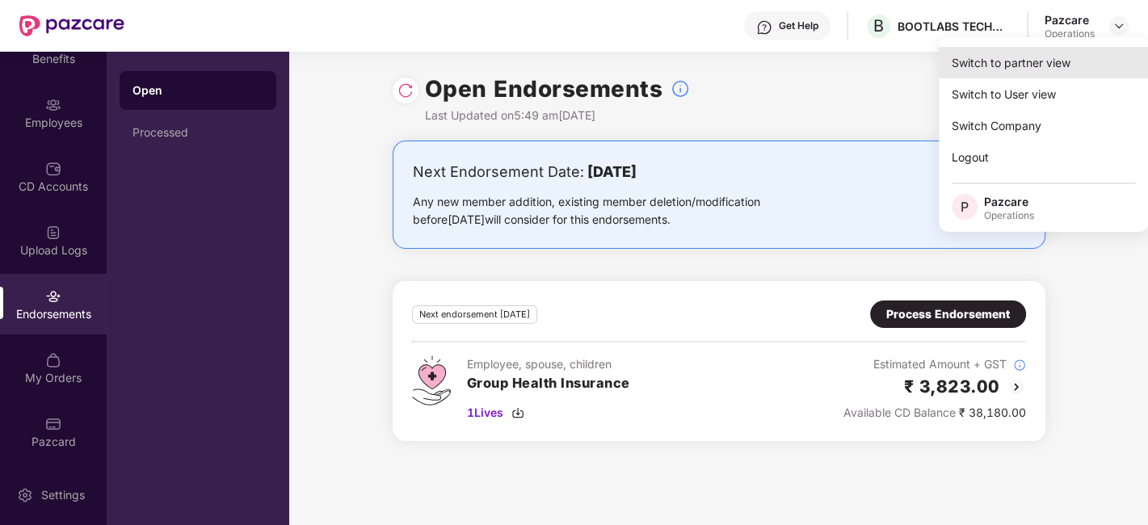
click at [1019, 60] on div "Switch to partner view" at bounding box center [1044, 63] width 210 height 32
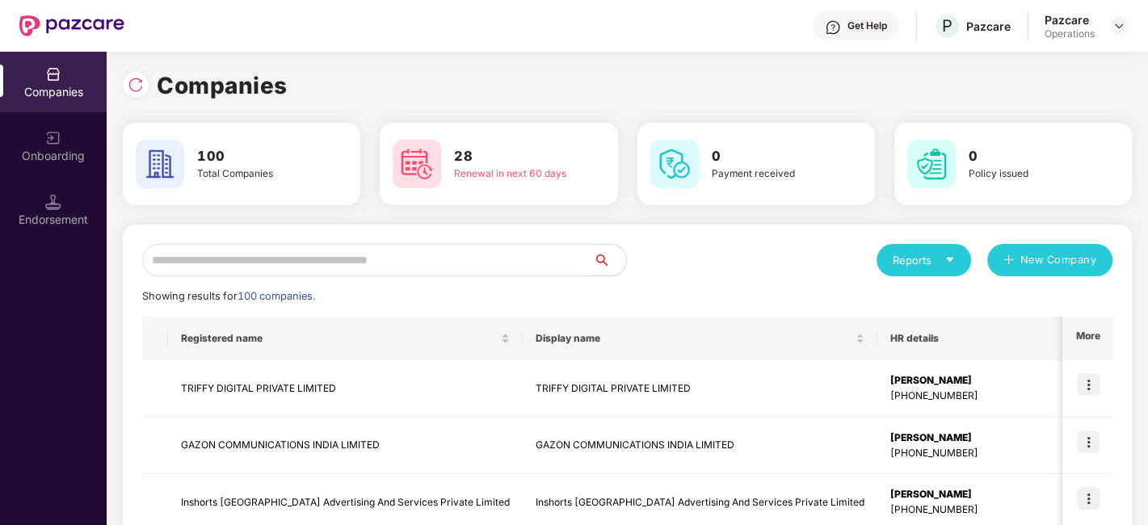
click at [436, 269] on input "text" at bounding box center [368, 260] width 452 height 32
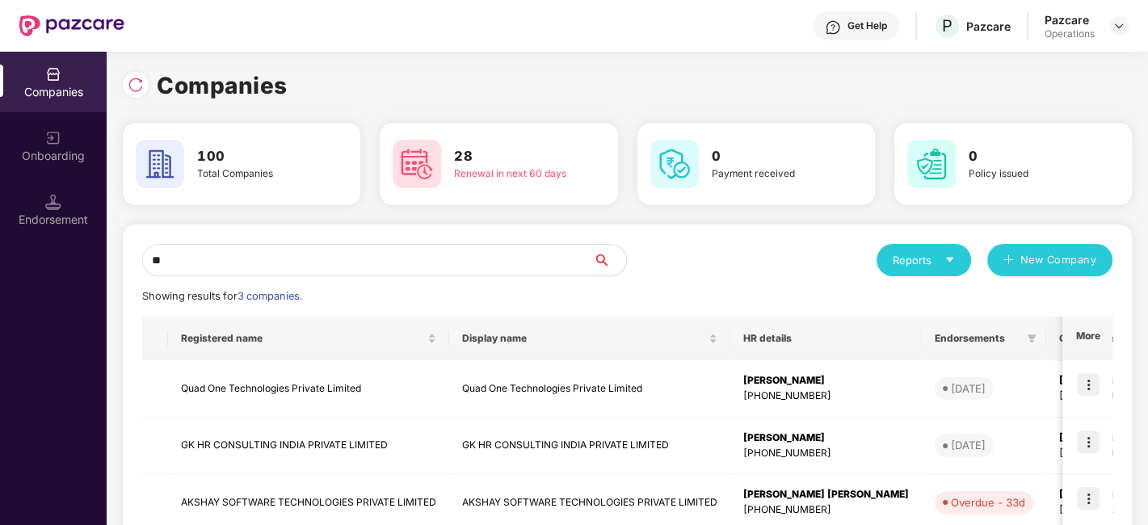
type input "*"
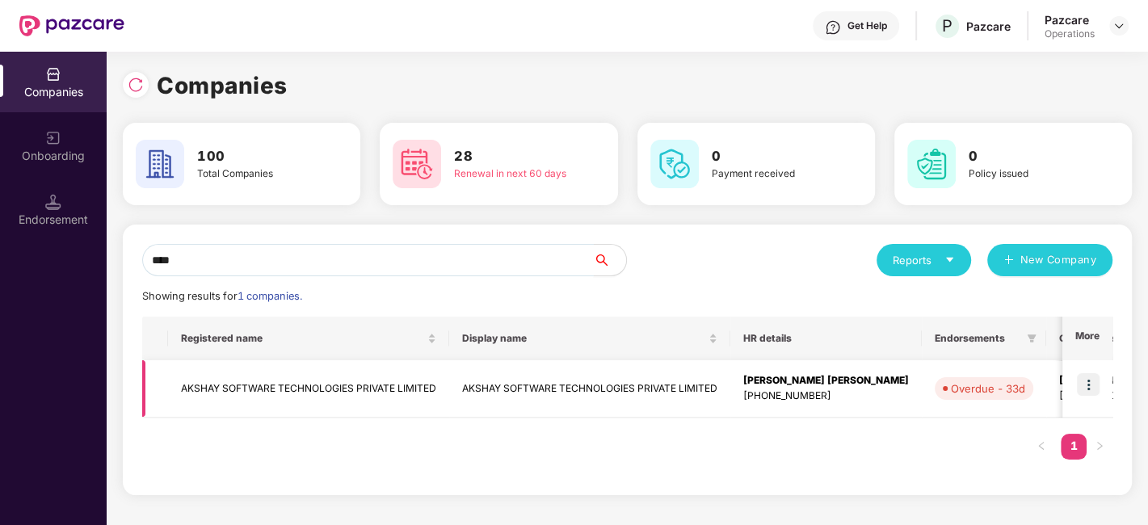
type input "****"
click at [1090, 384] on img at bounding box center [1088, 384] width 23 height 23
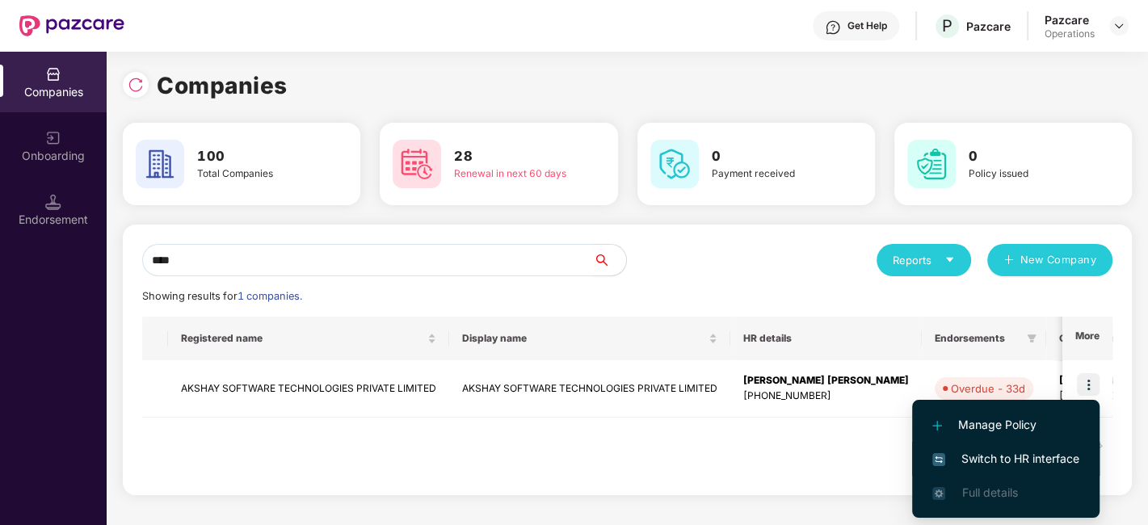
click at [1008, 456] on span "Switch to HR interface" at bounding box center [1005, 459] width 147 height 18
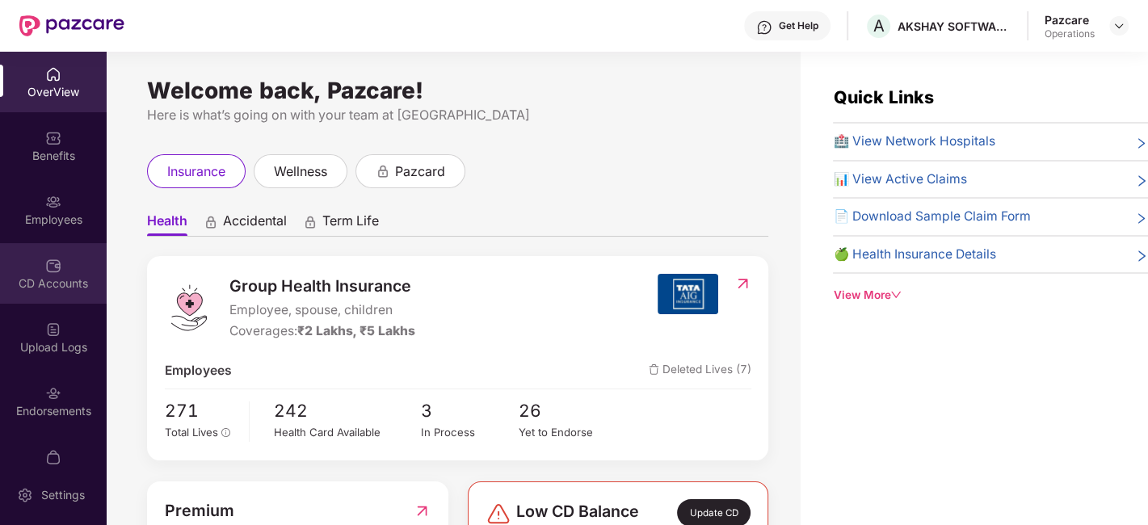
scroll to position [33, 0]
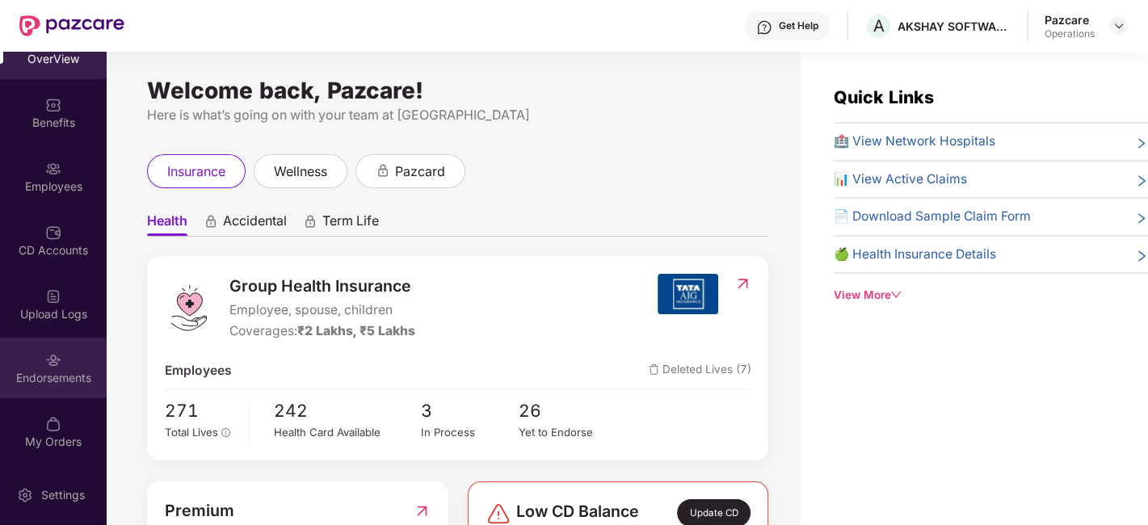
click at [35, 361] on div "Endorsements" at bounding box center [53, 368] width 107 height 61
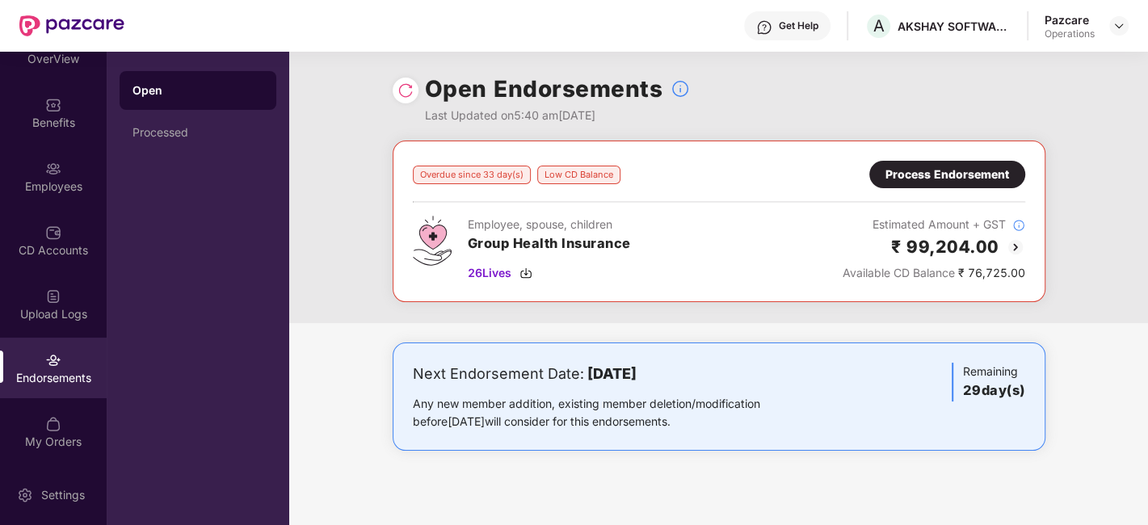
click at [932, 177] on div "Process Endorsement" at bounding box center [947, 175] width 124 height 18
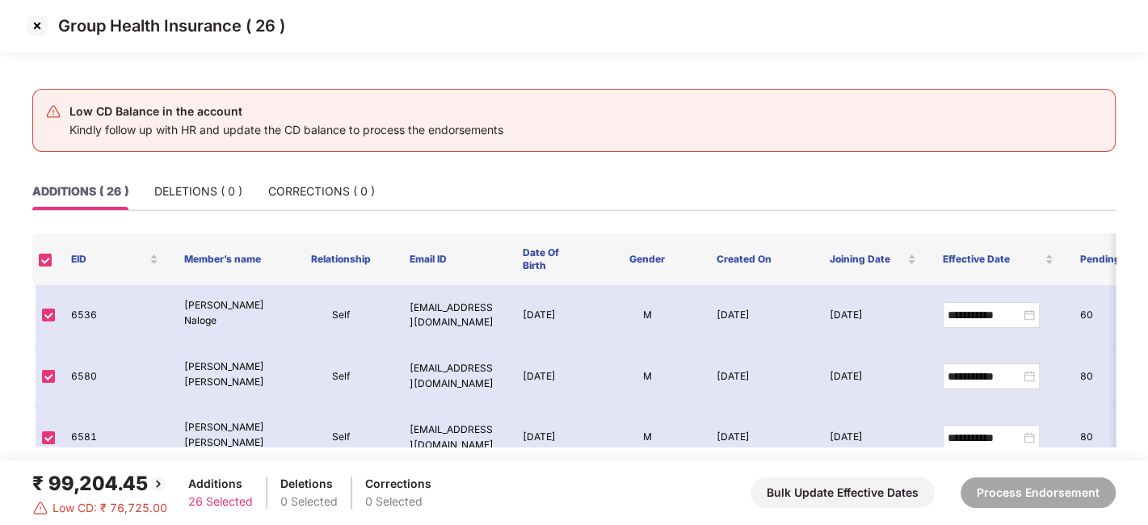
click at [39, 22] on img at bounding box center [37, 26] width 26 height 26
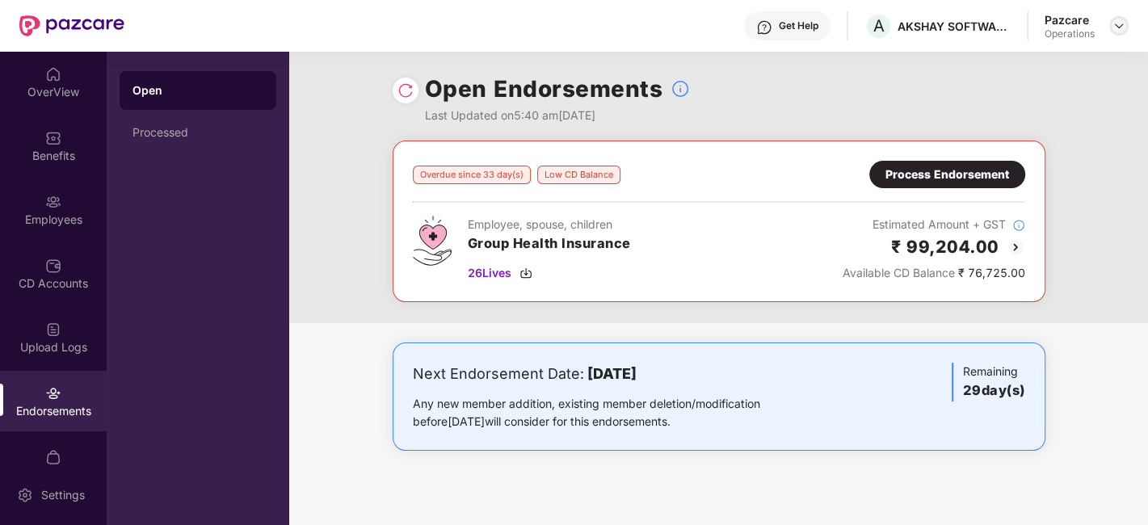
click at [1120, 23] on img at bounding box center [1118, 25] width 13 height 13
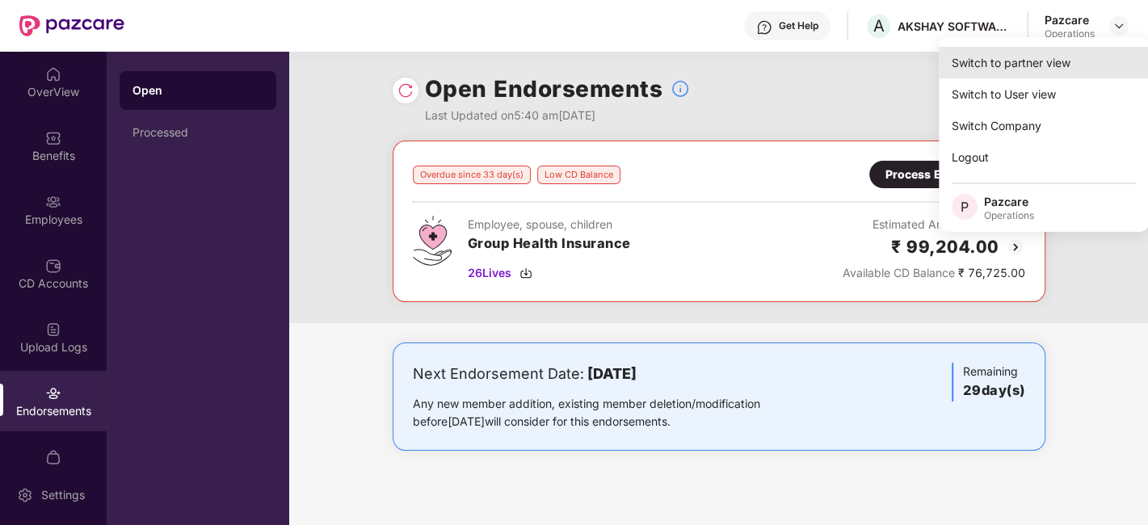
click at [1032, 61] on div "Switch to partner view" at bounding box center [1044, 63] width 210 height 32
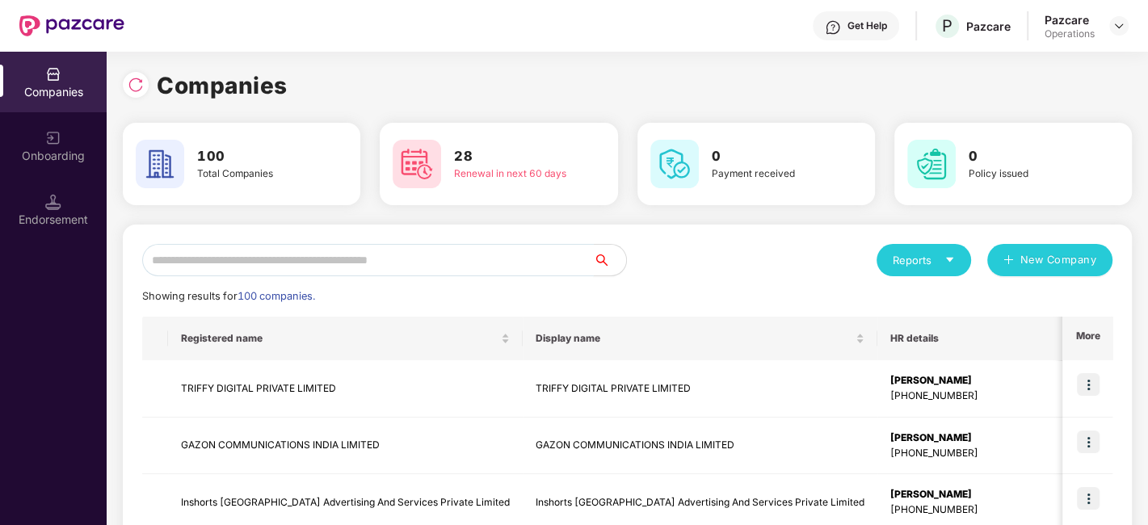
click at [527, 254] on input "text" at bounding box center [368, 260] width 452 height 32
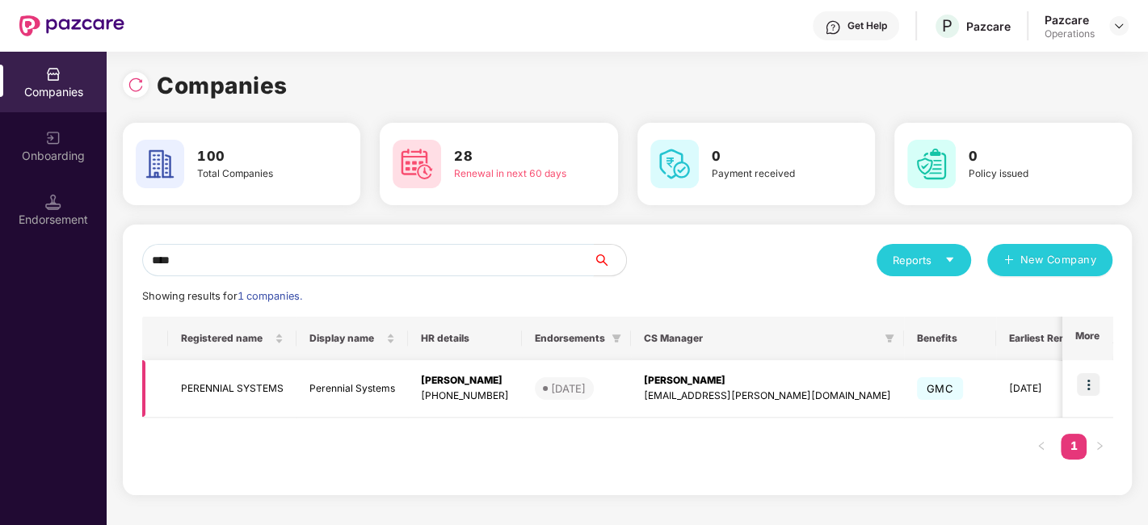
type input "****"
click at [1090, 384] on img at bounding box center [1088, 384] width 23 height 23
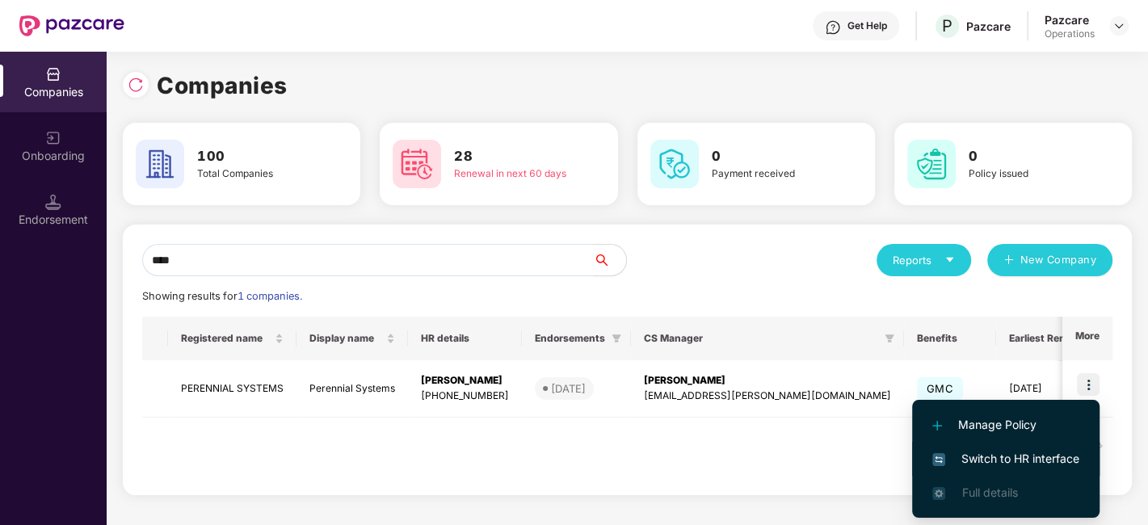
click at [1000, 461] on span "Switch to HR interface" at bounding box center [1005, 459] width 147 height 18
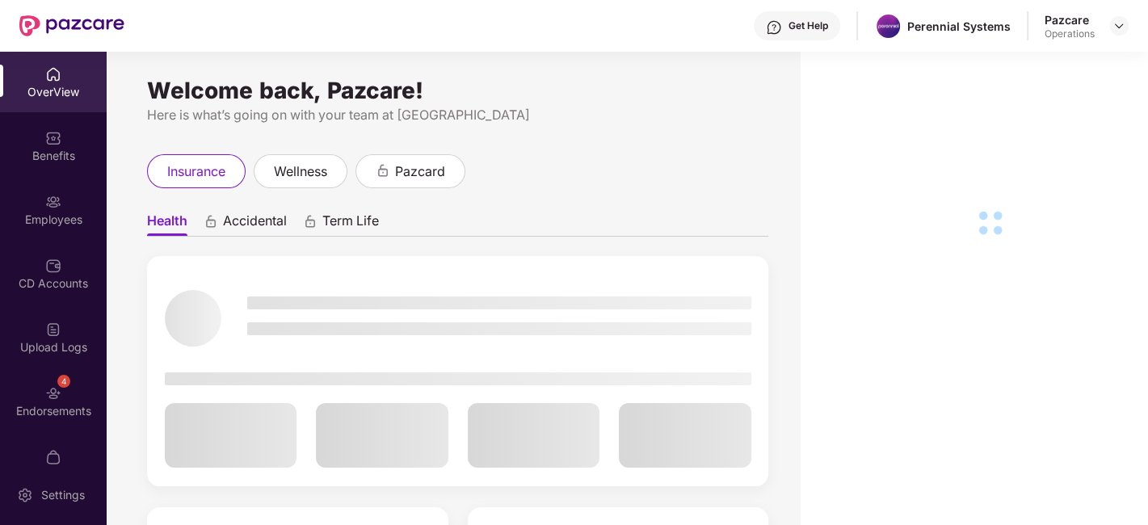
scroll to position [33, 0]
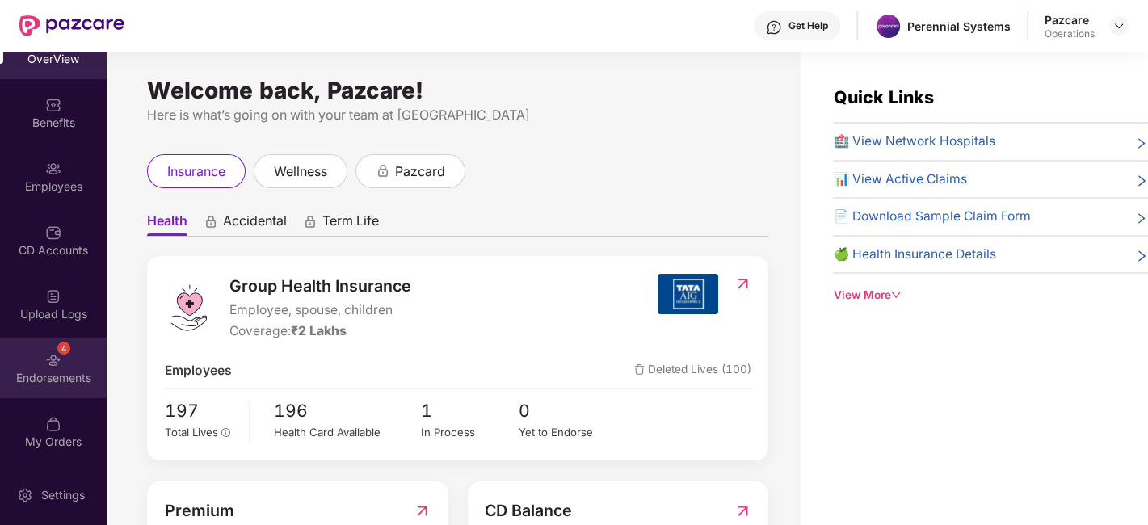
click at [32, 345] on div "4 Endorsements" at bounding box center [53, 368] width 107 height 61
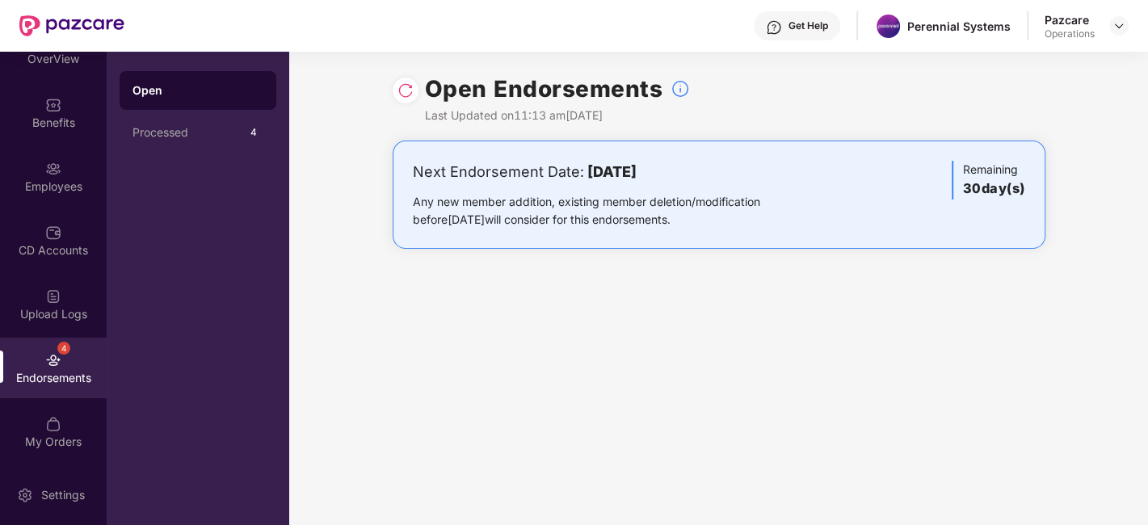
click at [401, 96] on img at bounding box center [405, 90] width 16 height 16
click at [1118, 28] on img at bounding box center [1118, 25] width 13 height 13
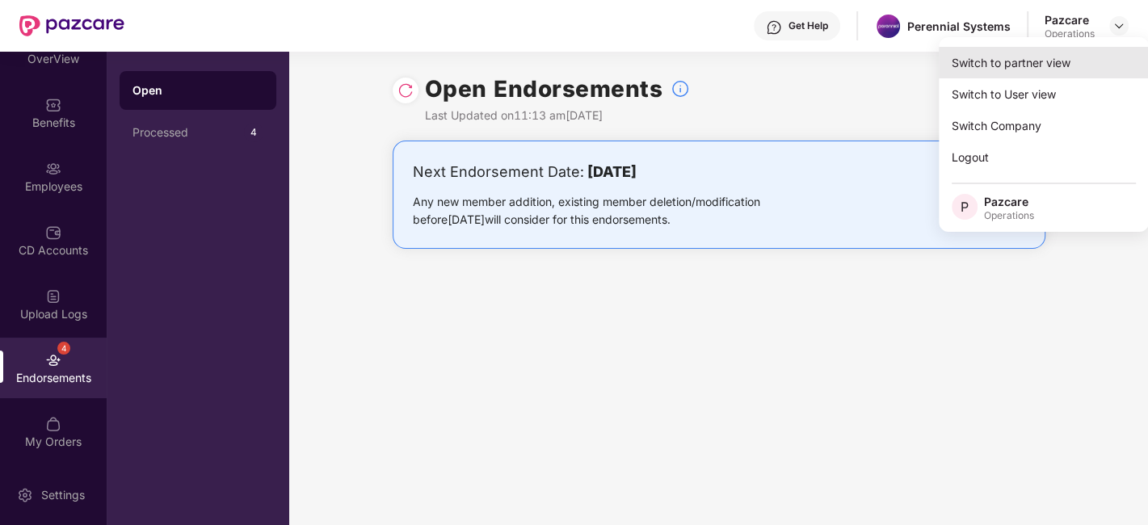
click at [1027, 68] on div "Switch to partner view" at bounding box center [1044, 63] width 210 height 32
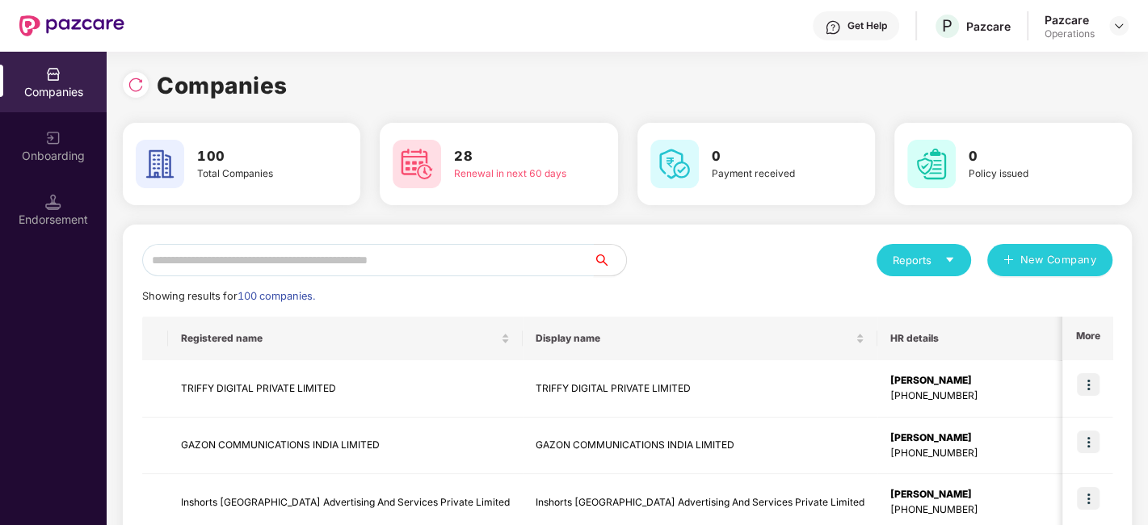
click at [497, 248] on input "text" at bounding box center [368, 260] width 452 height 32
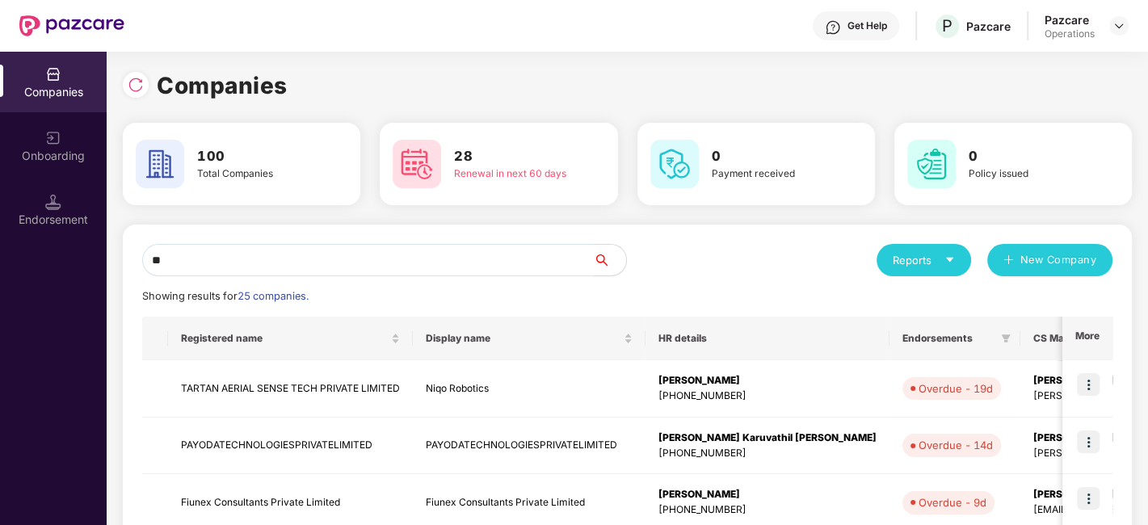
type input "*"
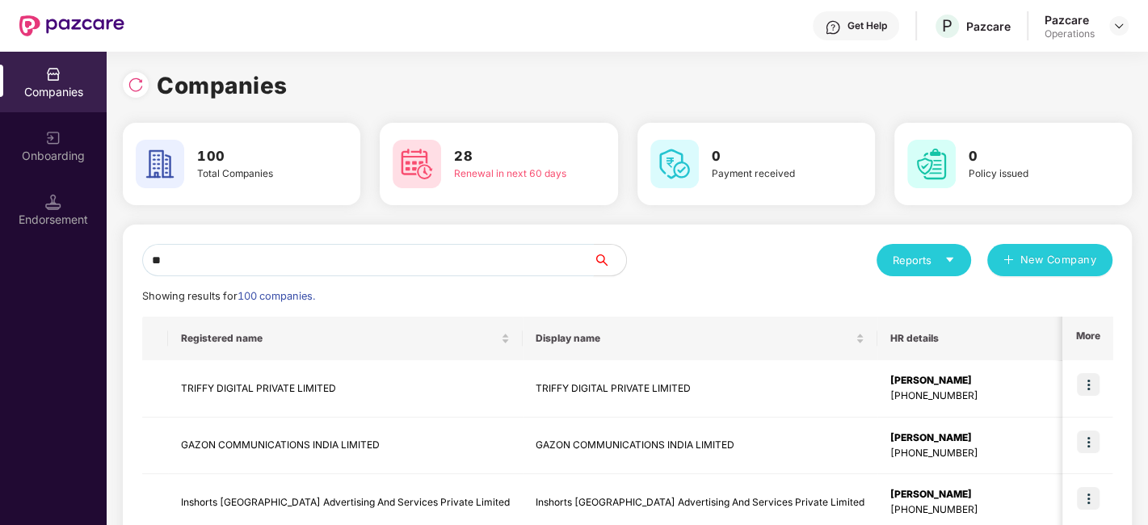
type input "*"
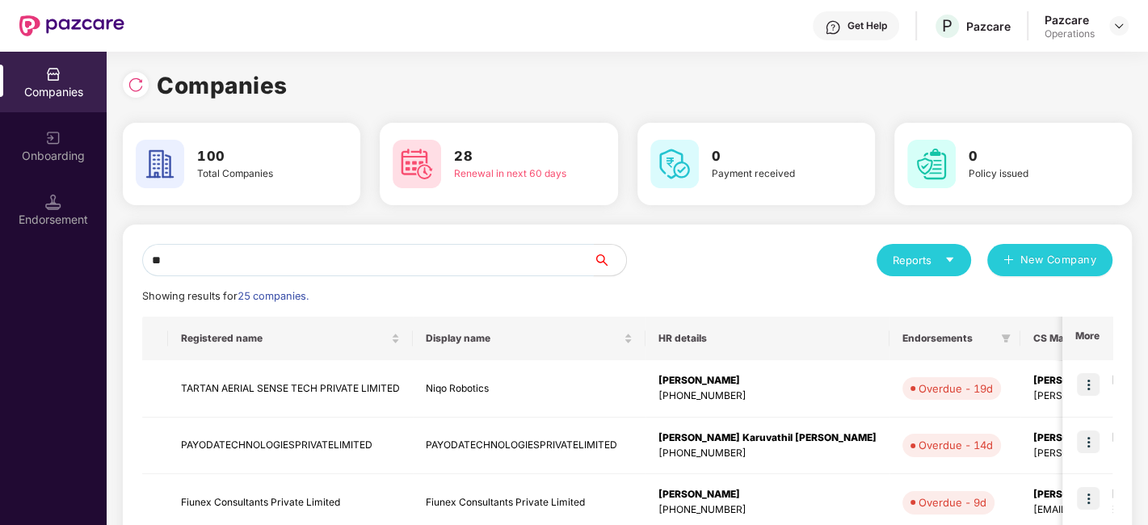
type input "*"
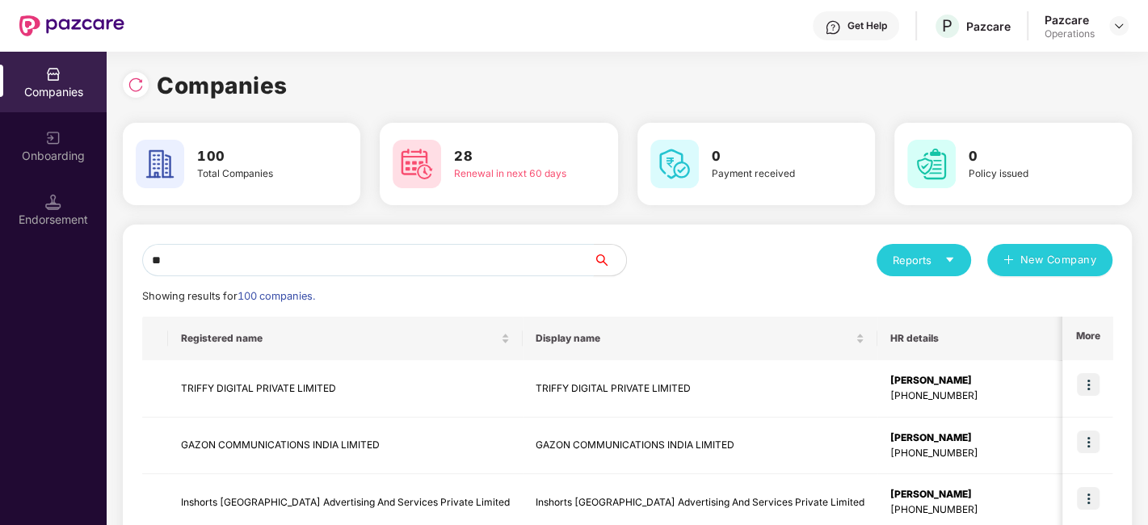
type input "*"
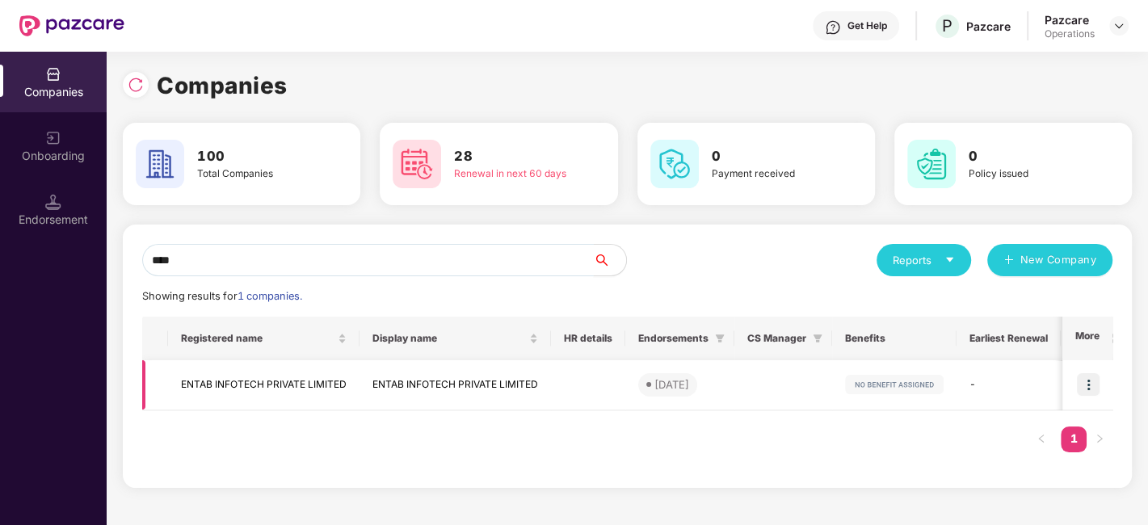
type input "****"
click at [270, 381] on td "ENTAB INFOTECH PRIVATE LIMITED" at bounding box center [263, 384] width 191 height 49
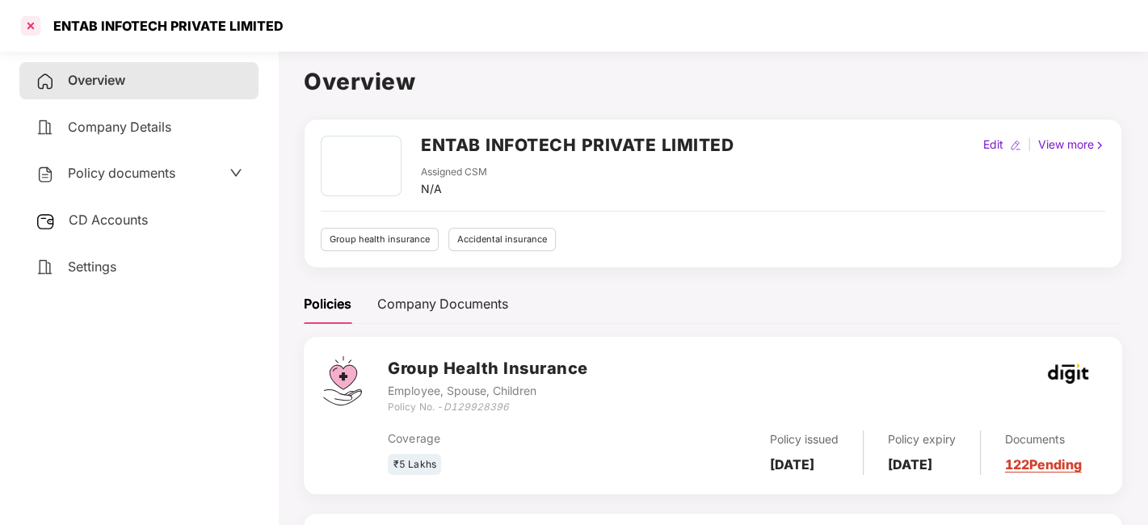
click at [30, 28] on div at bounding box center [31, 26] width 26 height 26
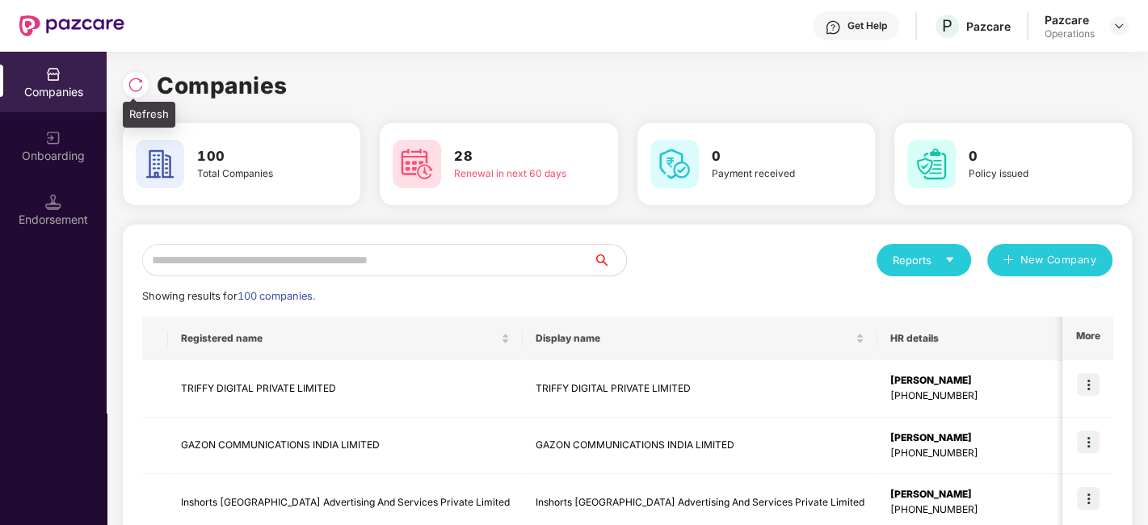
click at [133, 95] on div at bounding box center [136, 85] width 26 height 26
click at [328, 256] on input "text" at bounding box center [368, 260] width 452 height 32
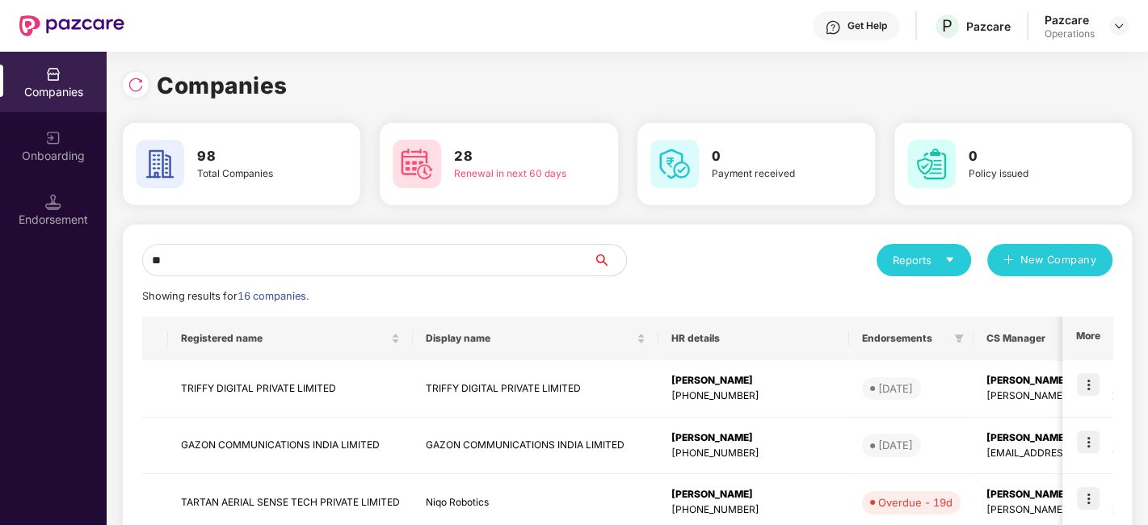
type input "*"
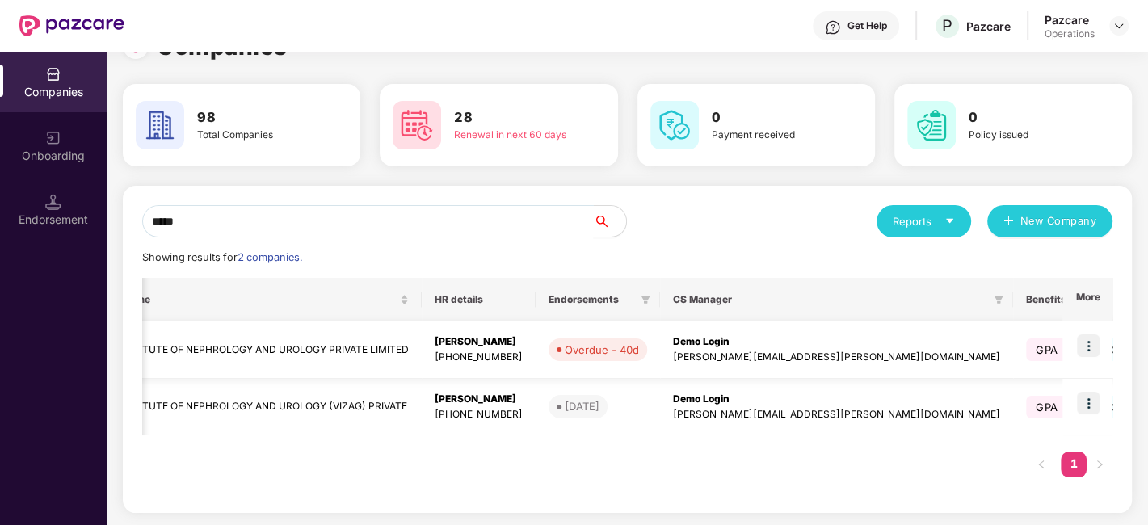
scroll to position [0, 646]
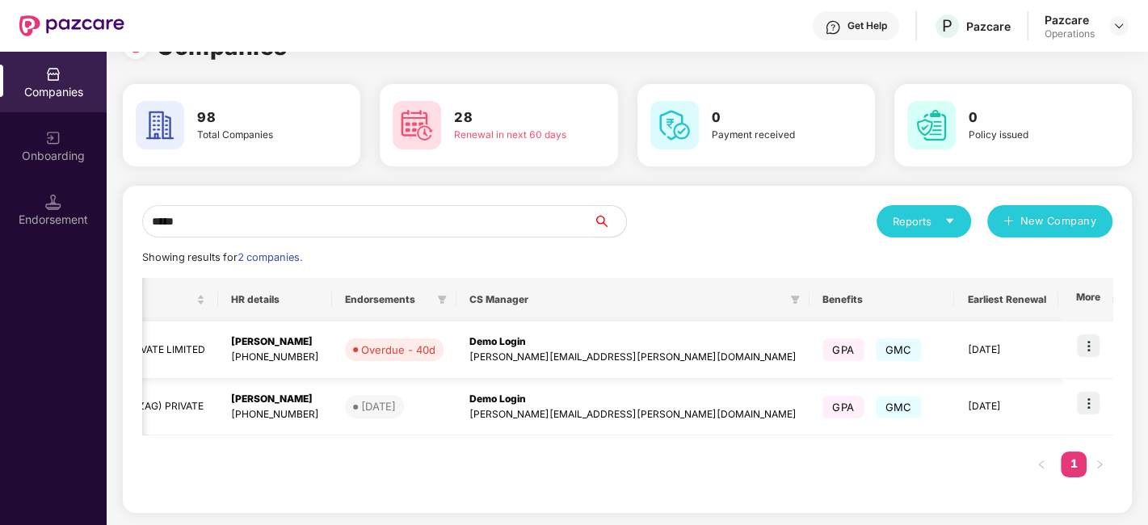
type input "*****"
click at [1090, 342] on img at bounding box center [1088, 345] width 23 height 23
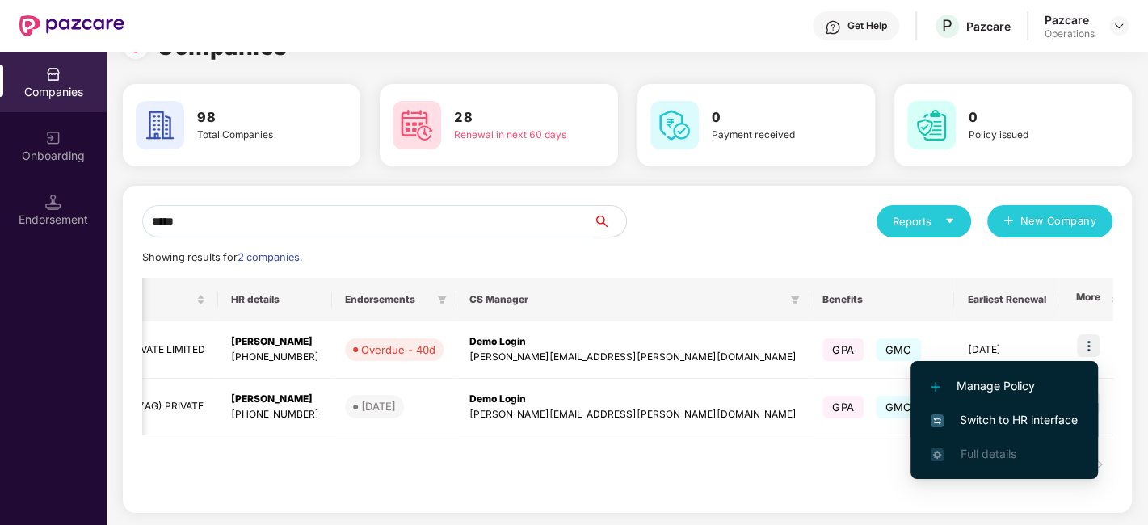
click at [1003, 418] on span "Switch to HR interface" at bounding box center [1003, 420] width 147 height 18
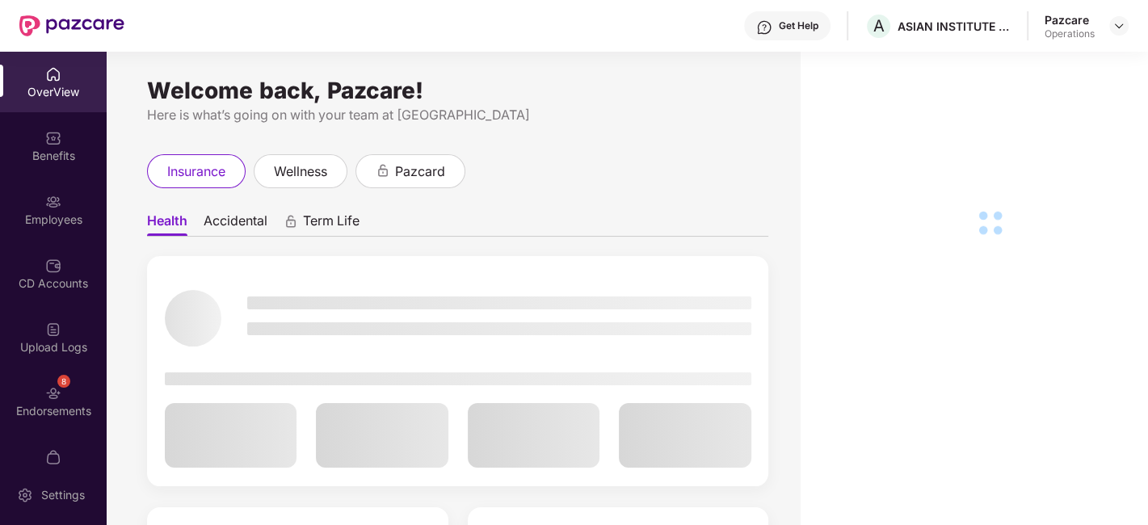
scroll to position [97, 0]
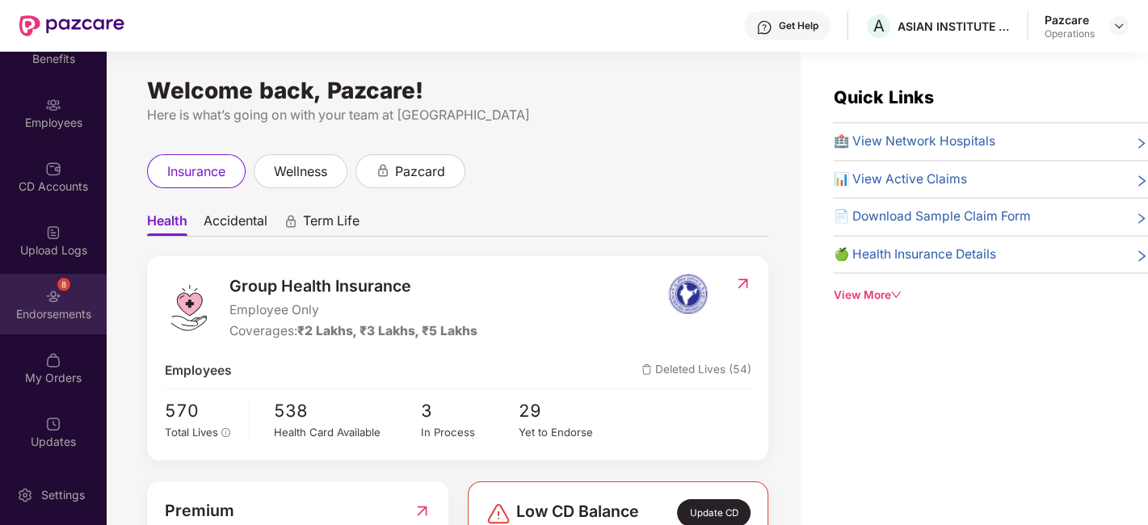
click at [33, 302] on div "8 Endorsements" at bounding box center [53, 304] width 107 height 61
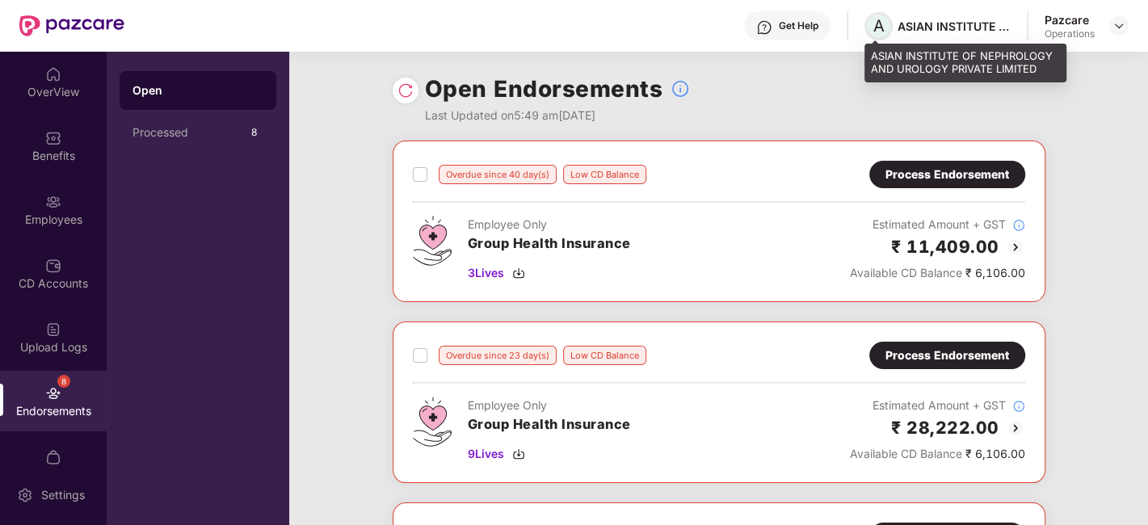
click at [874, 30] on span "A" at bounding box center [878, 25] width 11 height 19
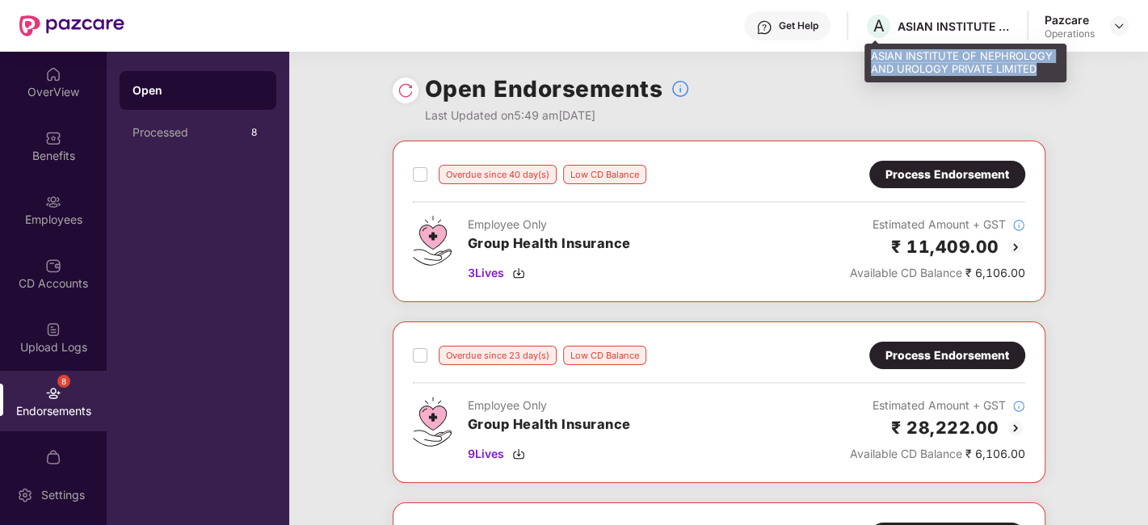
drag, startPoint x: 872, startPoint y: 61, endPoint x: 1044, endPoint y: 68, distance: 173.0
click at [1044, 68] on div "ASIAN INSTITUTE OF NEPHROLOGY AND UROLOGY PRIVATE LIMITED" at bounding box center [965, 63] width 202 height 38
copy div "ASIAN INSTITUTE OF NEPHROLOGY AND UROLOGY PRIVATE LIMITED"
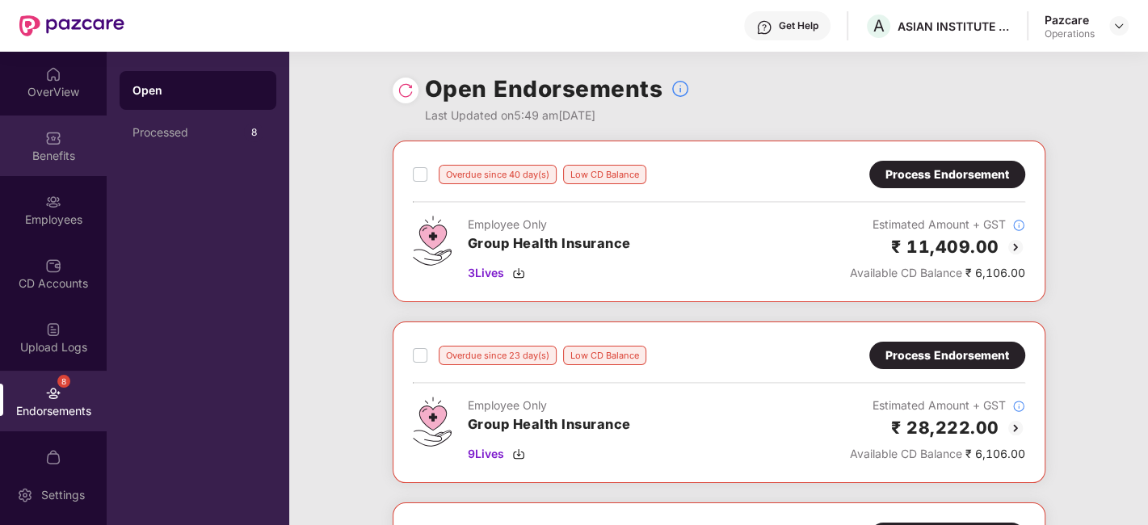
click at [41, 151] on div "Benefits" at bounding box center [53, 156] width 107 height 16
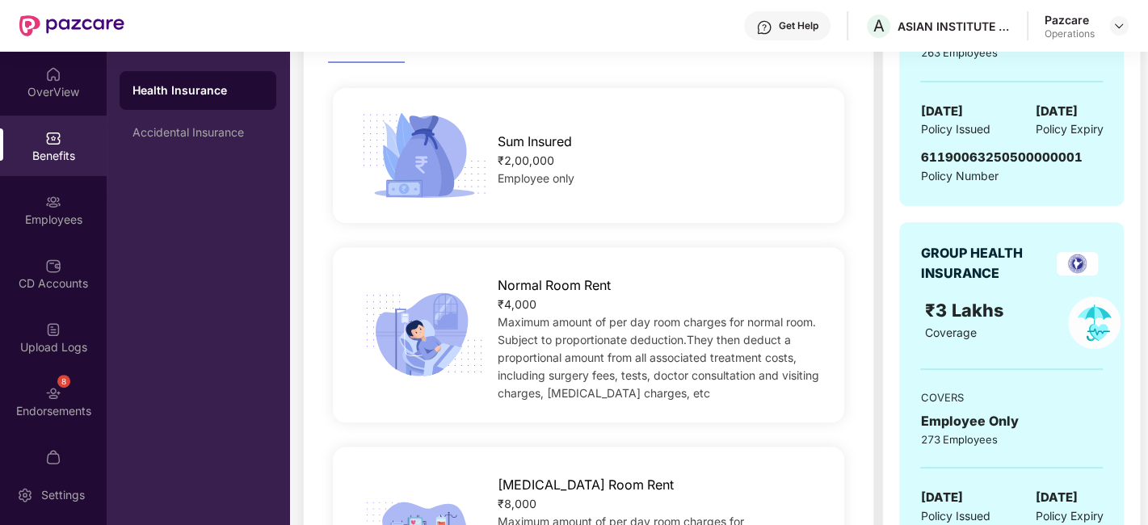
scroll to position [300, 0]
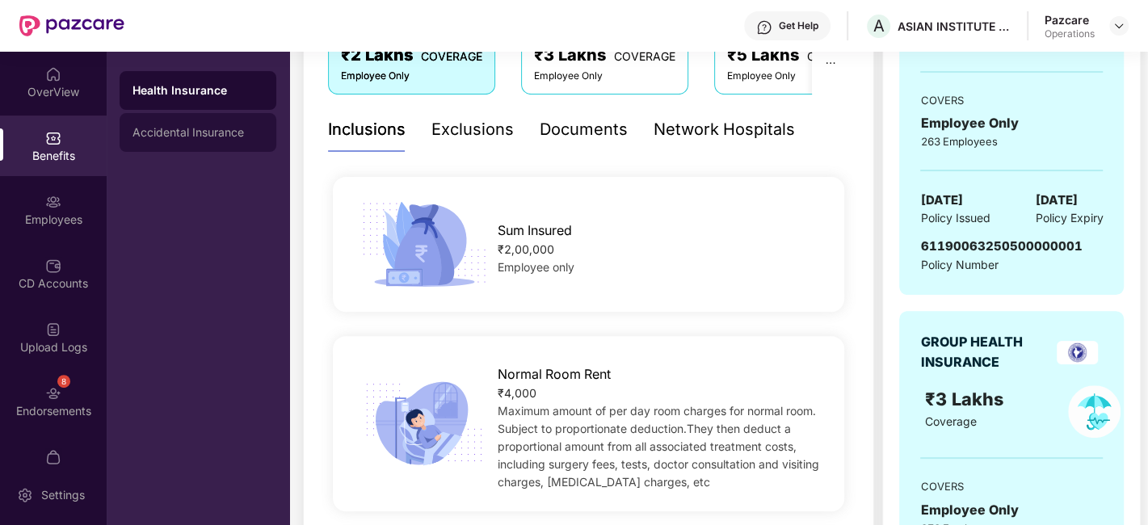
click at [200, 136] on div "Accidental Insurance" at bounding box center [197, 132] width 131 height 13
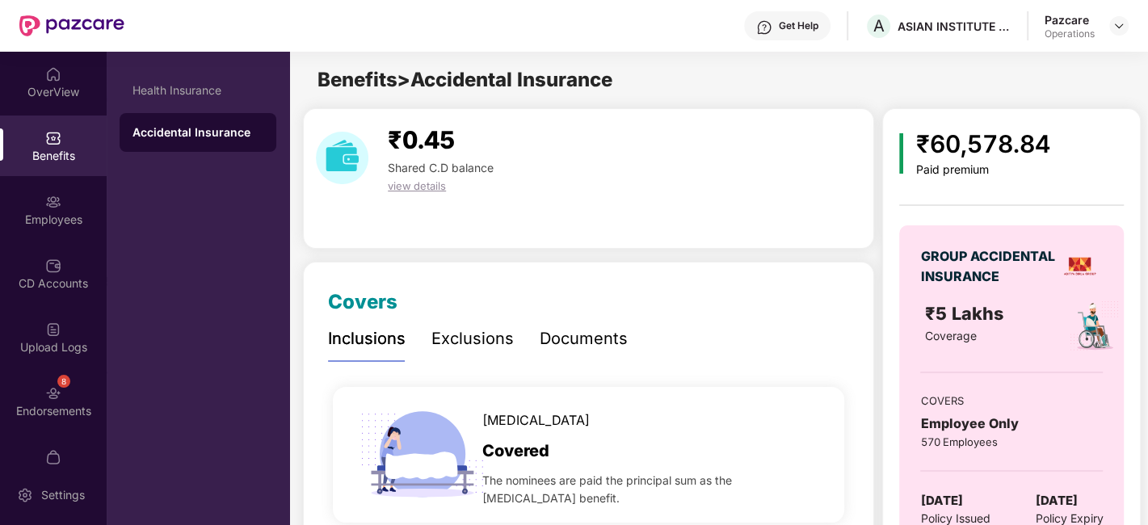
scroll to position [97, 0]
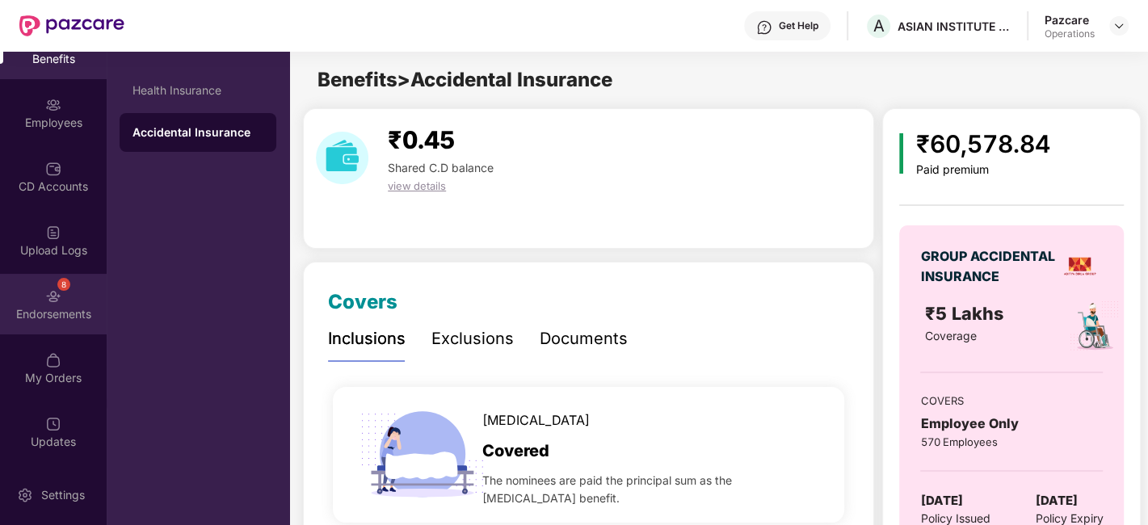
click at [34, 293] on div "8 Endorsements" at bounding box center [53, 304] width 107 height 61
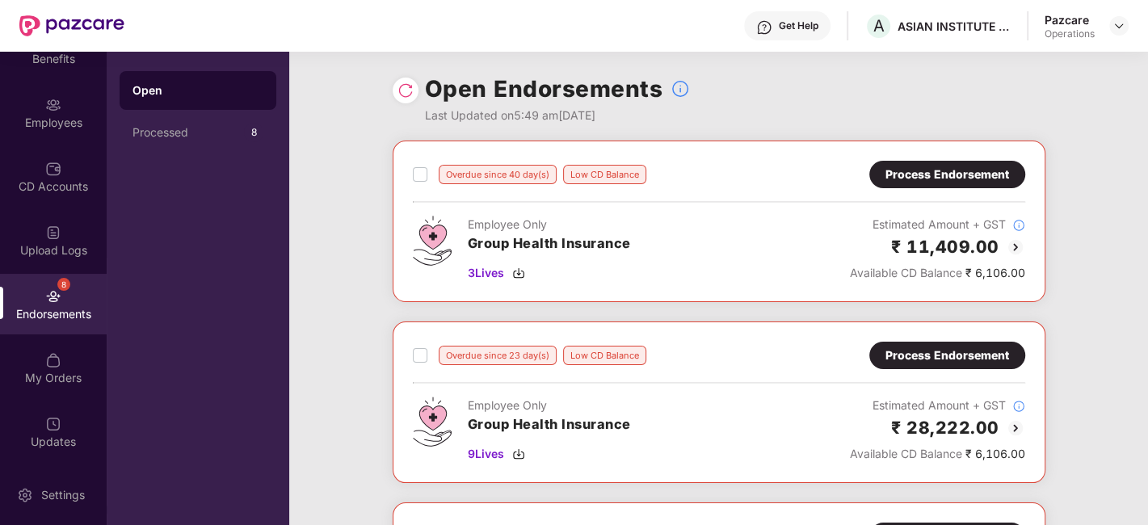
scroll to position [23, 0]
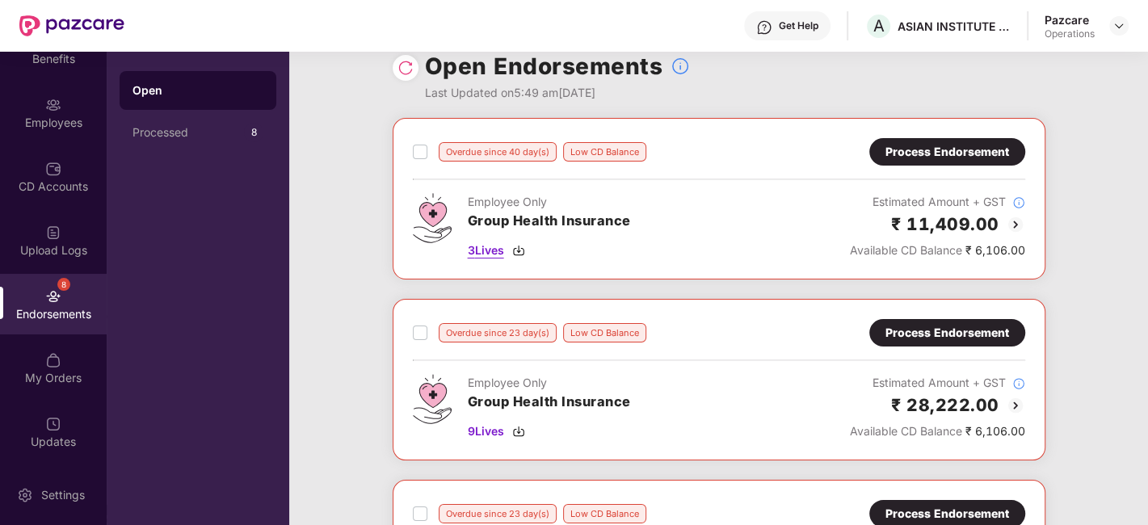
click at [483, 248] on span "3 Lives" at bounding box center [486, 251] width 36 height 18
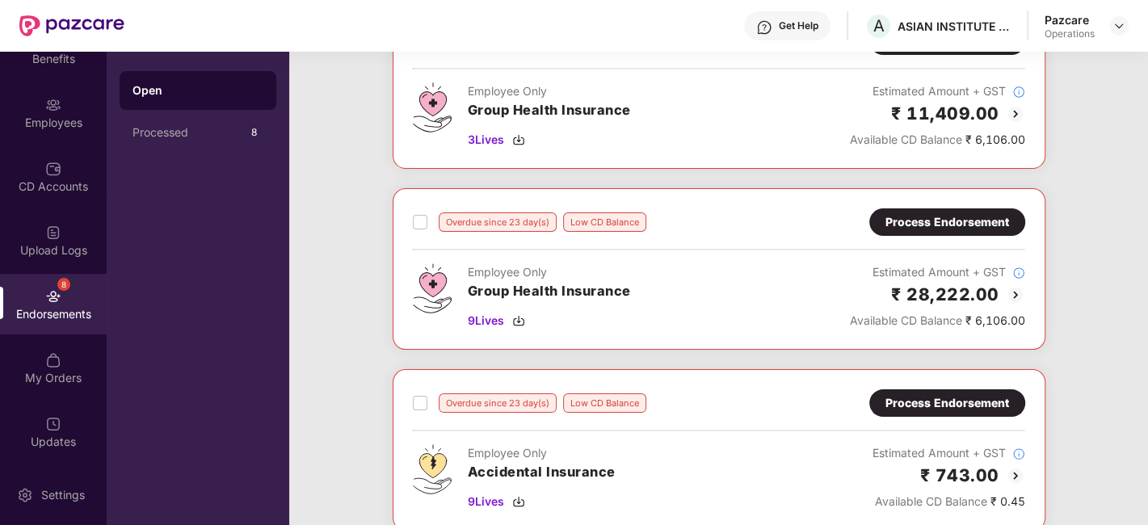
scroll to position [134, 0]
click at [482, 318] on span "9 Lives" at bounding box center [486, 320] width 36 height 18
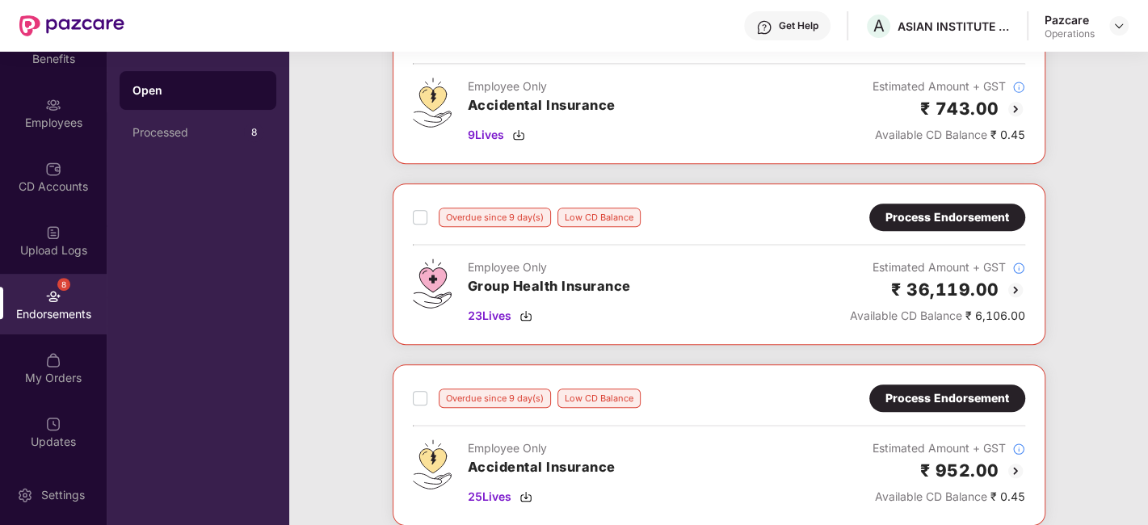
scroll to position [502, 0]
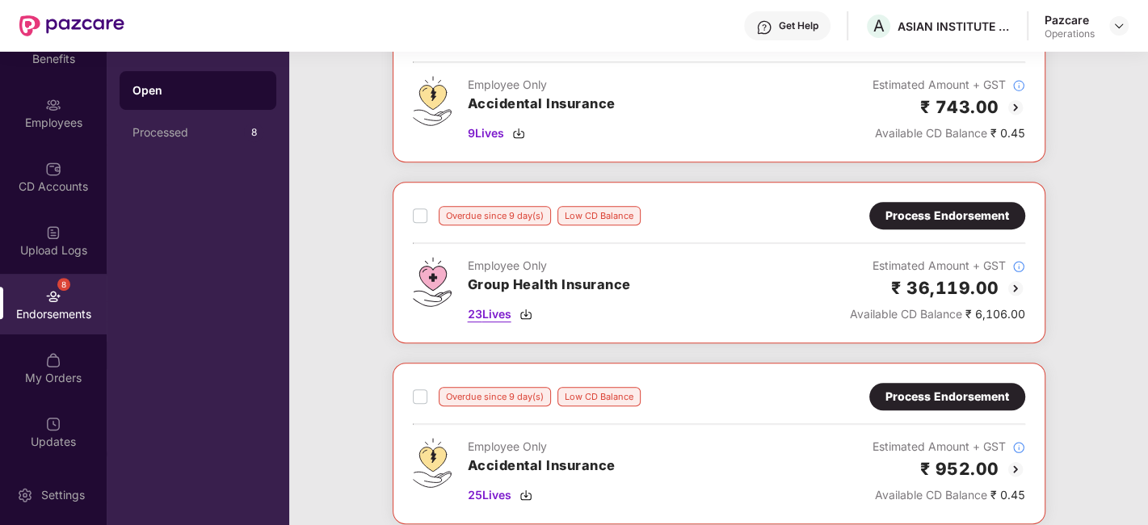
click at [493, 313] on span "23 Lives" at bounding box center [490, 314] width 44 height 18
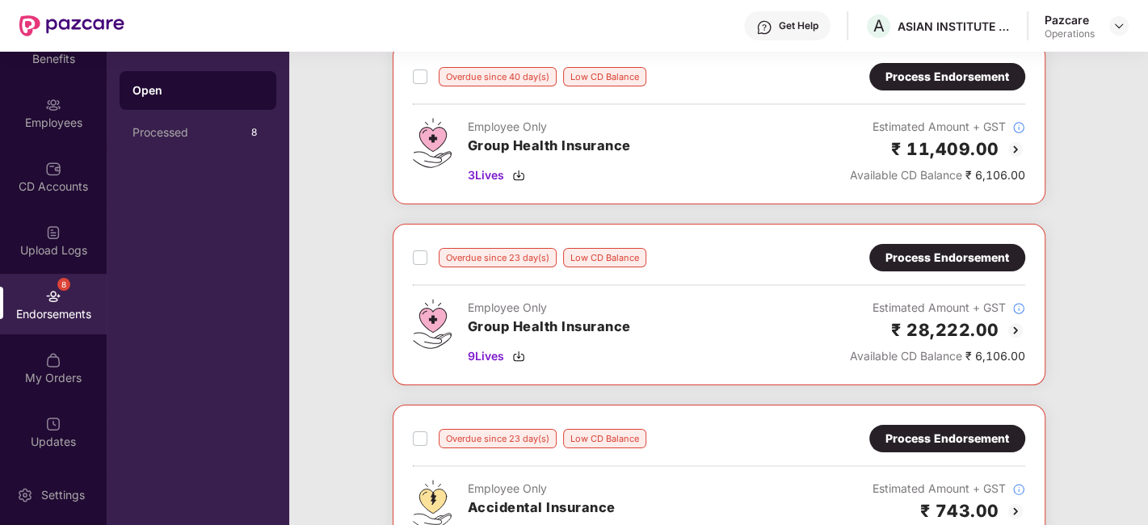
scroll to position [0, 0]
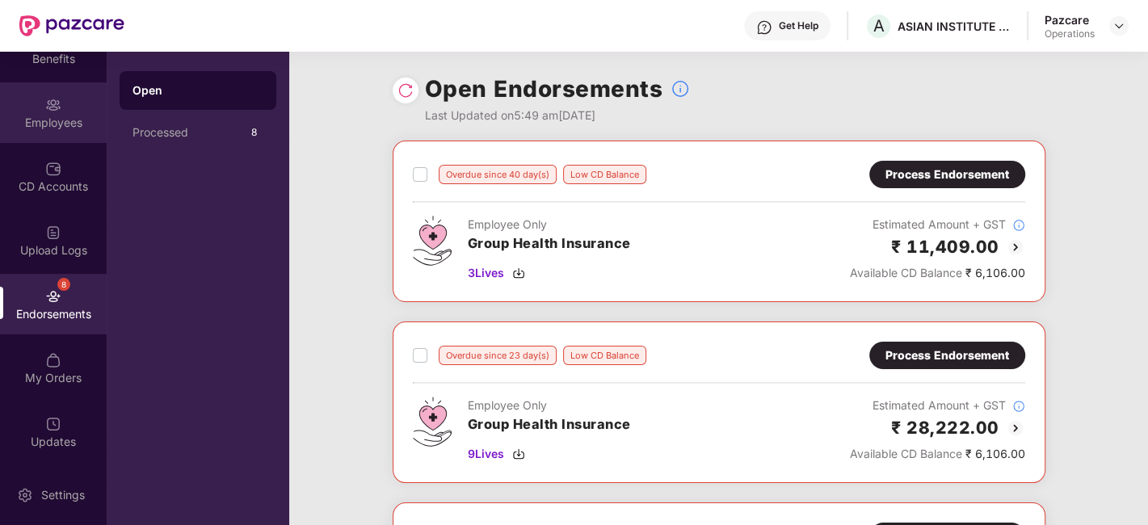
click at [44, 123] on div "Employees" at bounding box center [53, 123] width 107 height 16
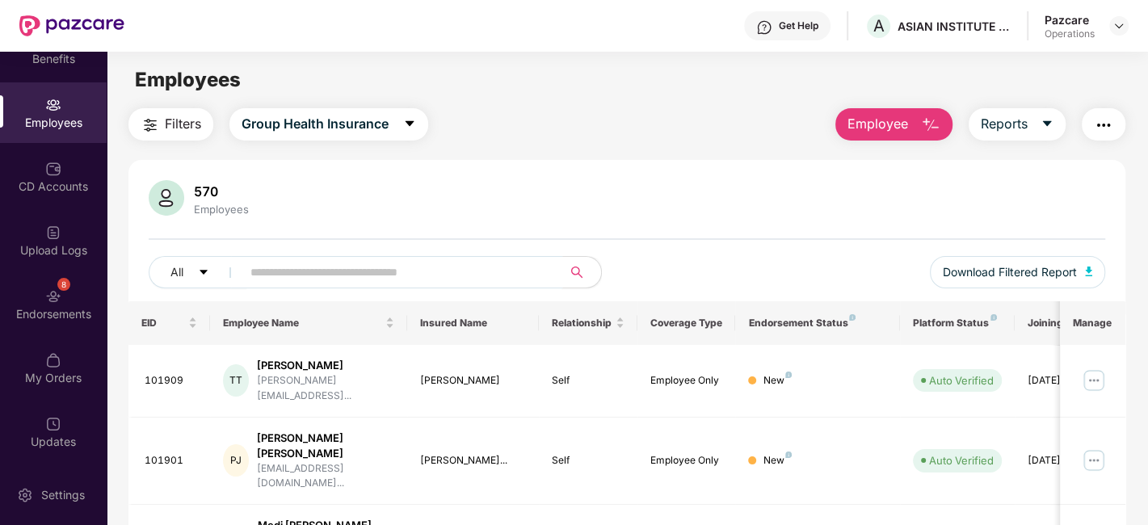
paste input "******"
click at [397, 278] on input "******" at bounding box center [395, 272] width 290 height 24
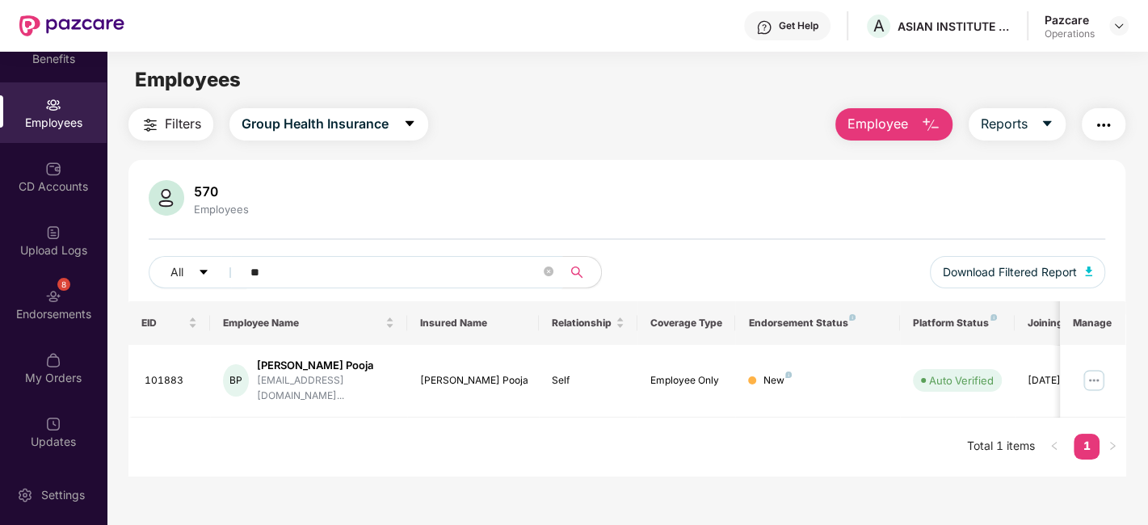
type input "*"
paste input "******"
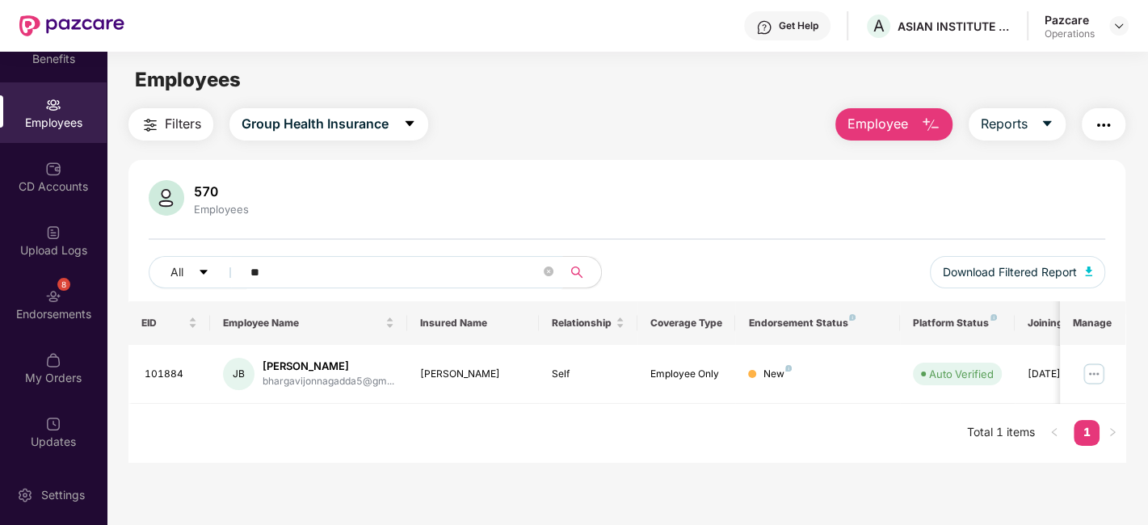
type input "*"
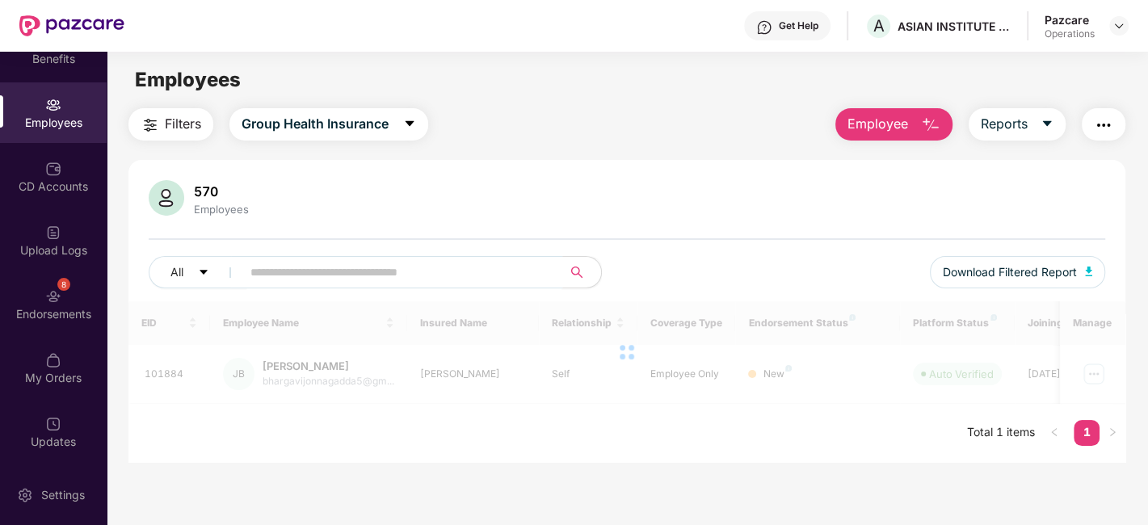
paste input "******"
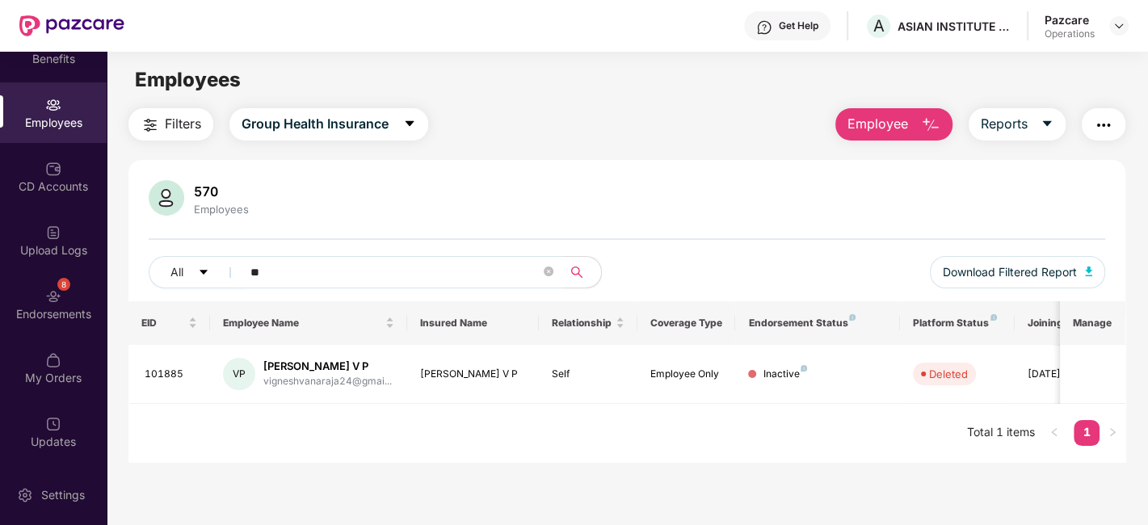
type input "*"
paste input "******"
type input "*"
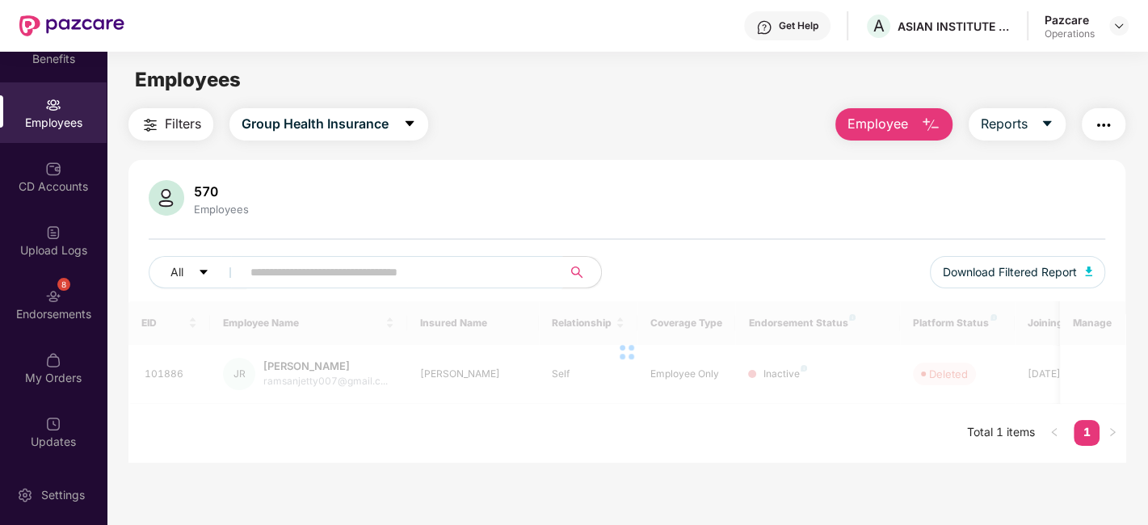
paste input "******"
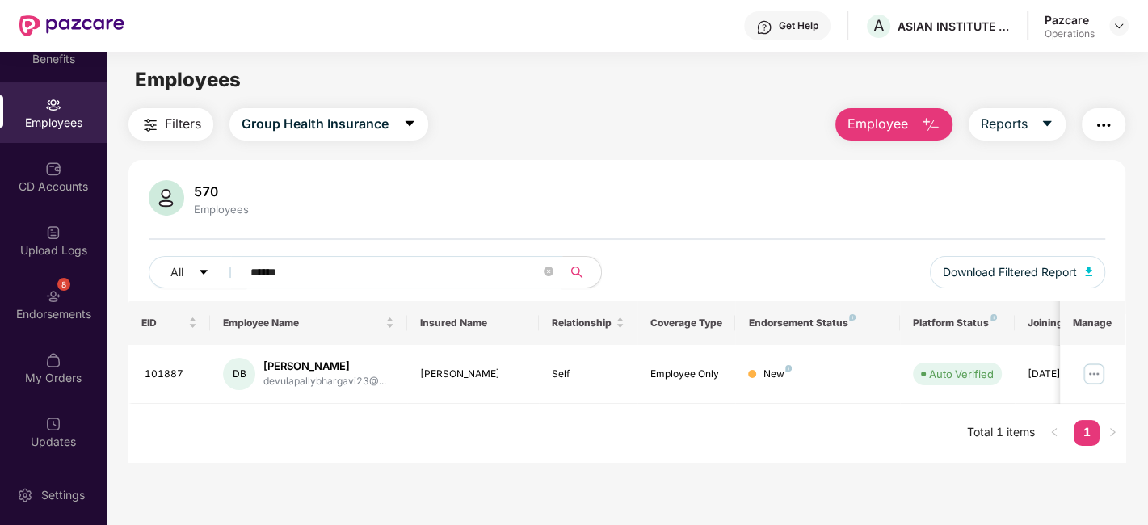
type input "******"
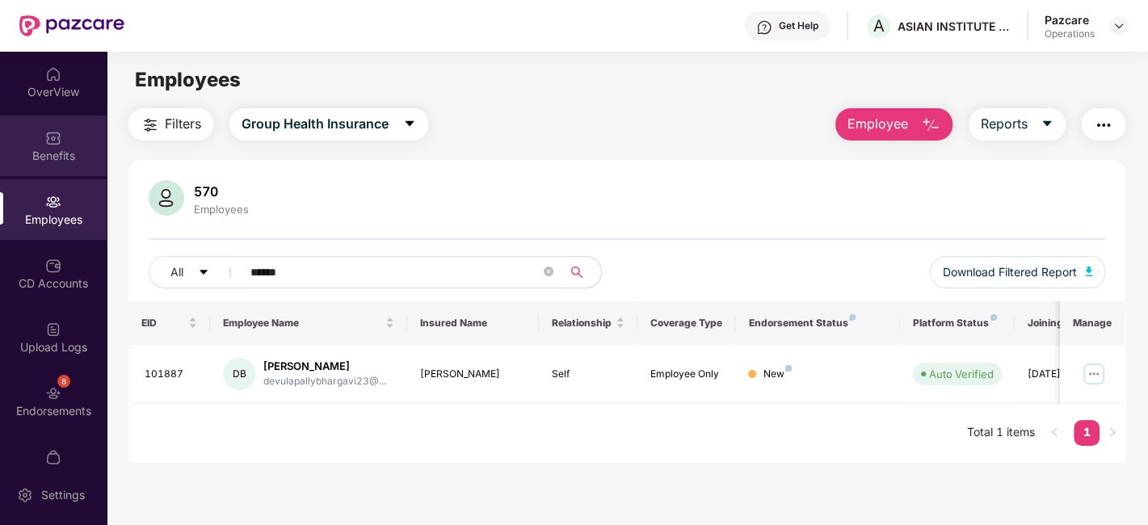
click at [47, 149] on div "Benefits" at bounding box center [53, 156] width 107 height 16
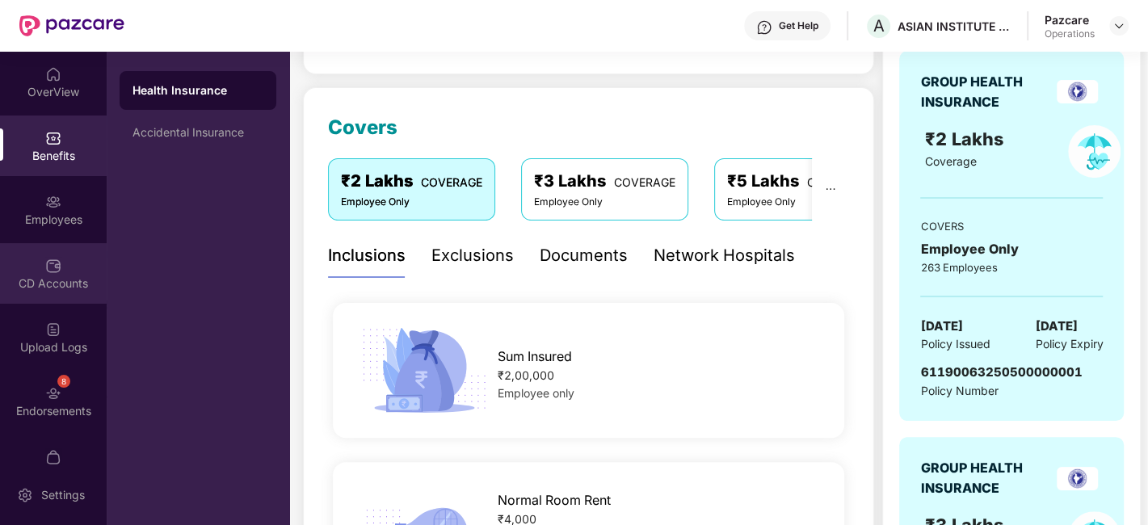
scroll to position [97, 0]
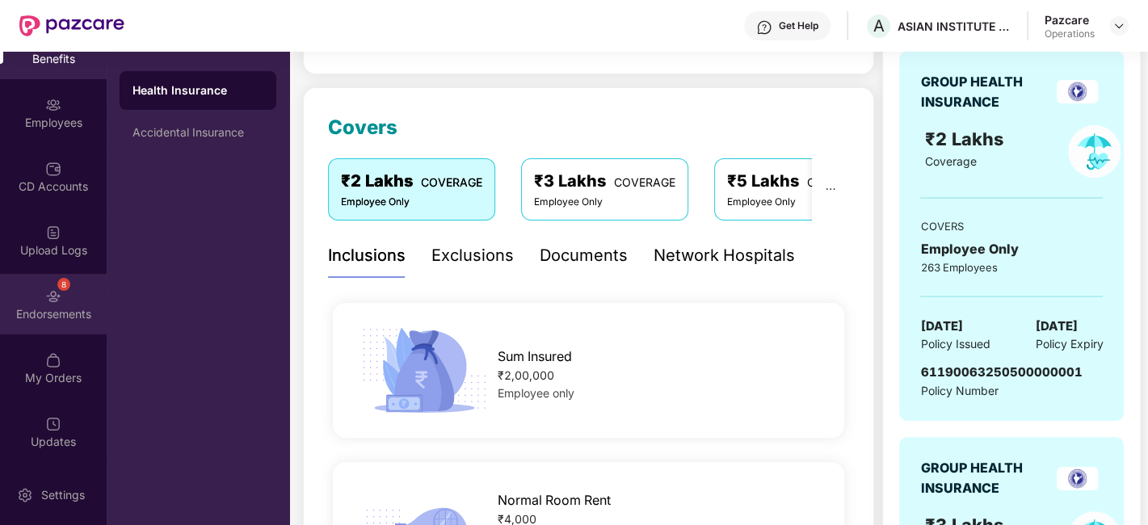
click at [46, 317] on div "Endorsements" at bounding box center [53, 314] width 107 height 16
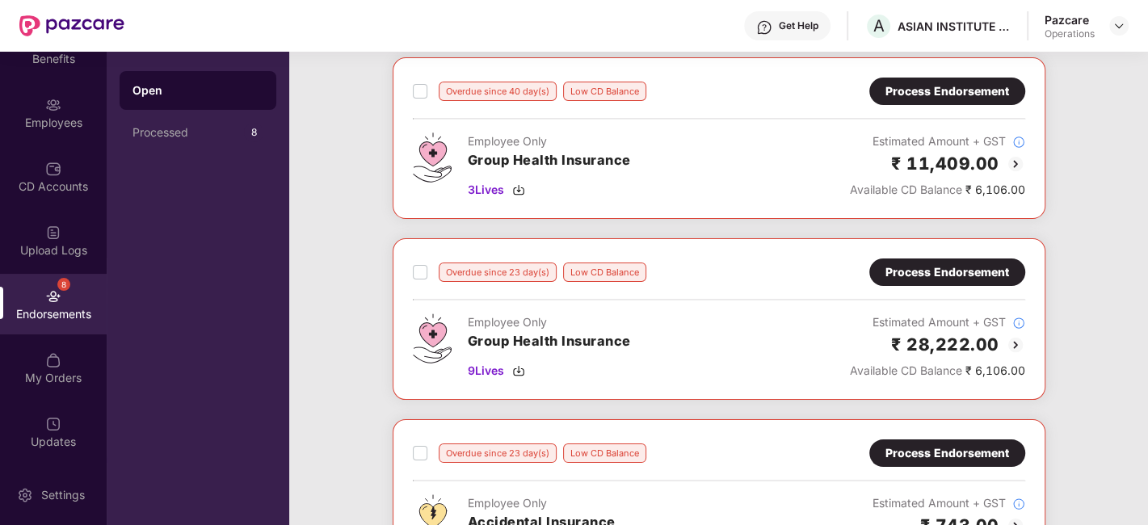
scroll to position [84, 0]
click at [933, 271] on div "Process Endorsement" at bounding box center [947, 272] width 124 height 18
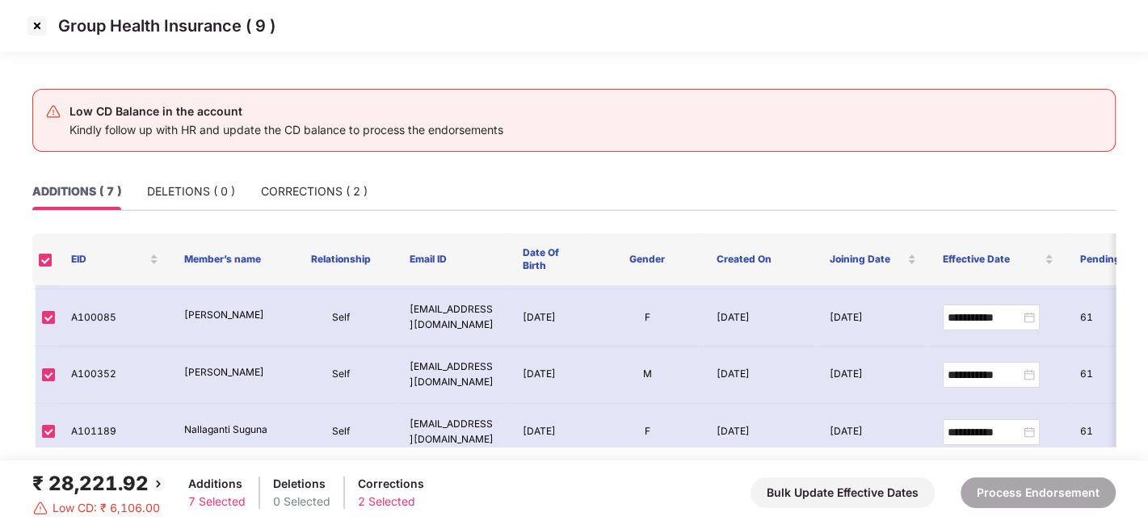
scroll to position [244, 0]
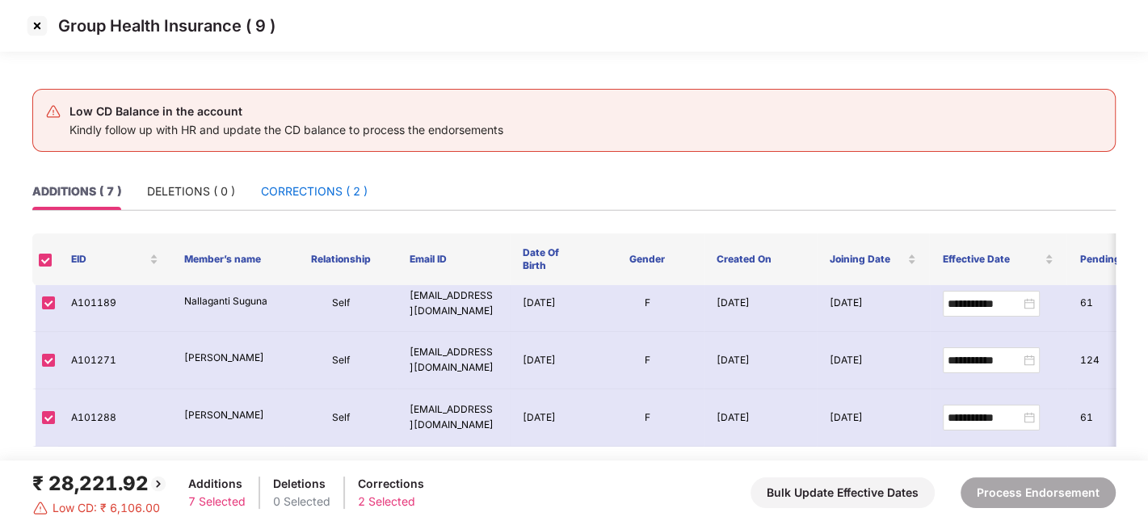
click at [288, 187] on div "CORRECTIONS ( 2 )" at bounding box center [314, 192] width 107 height 18
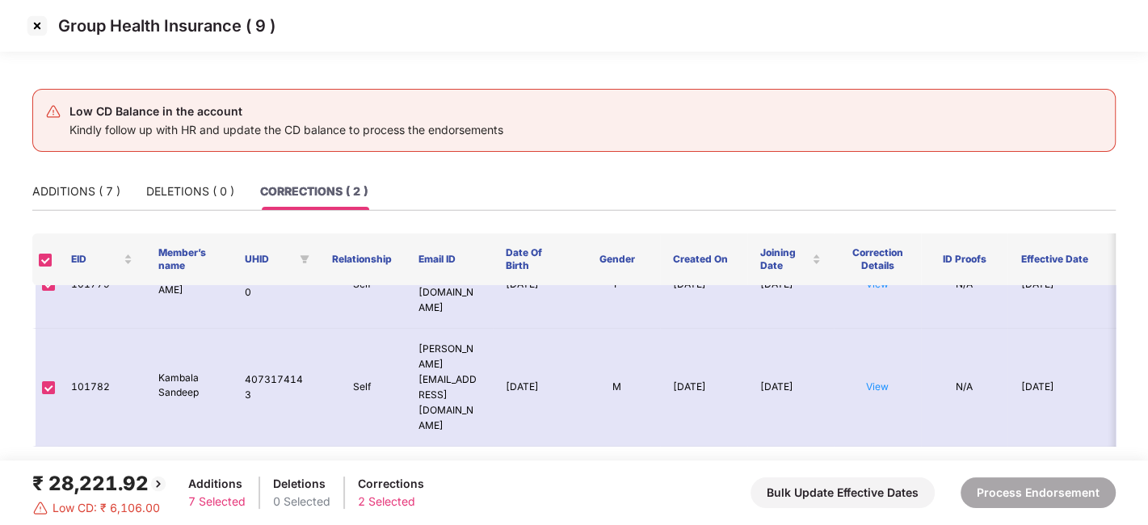
scroll to position [0, 0]
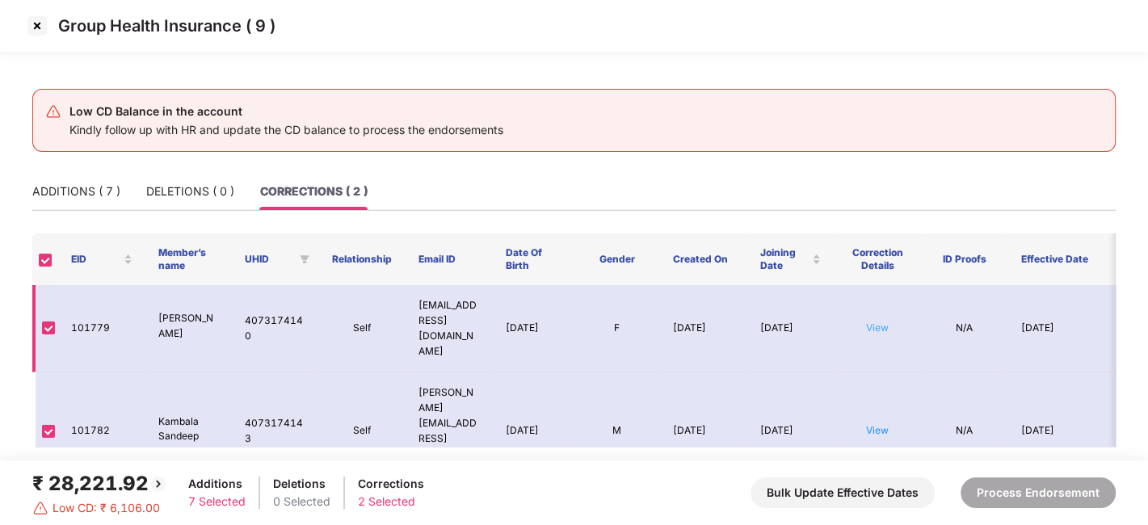
click at [883, 321] on link "View" at bounding box center [877, 327] width 23 height 12
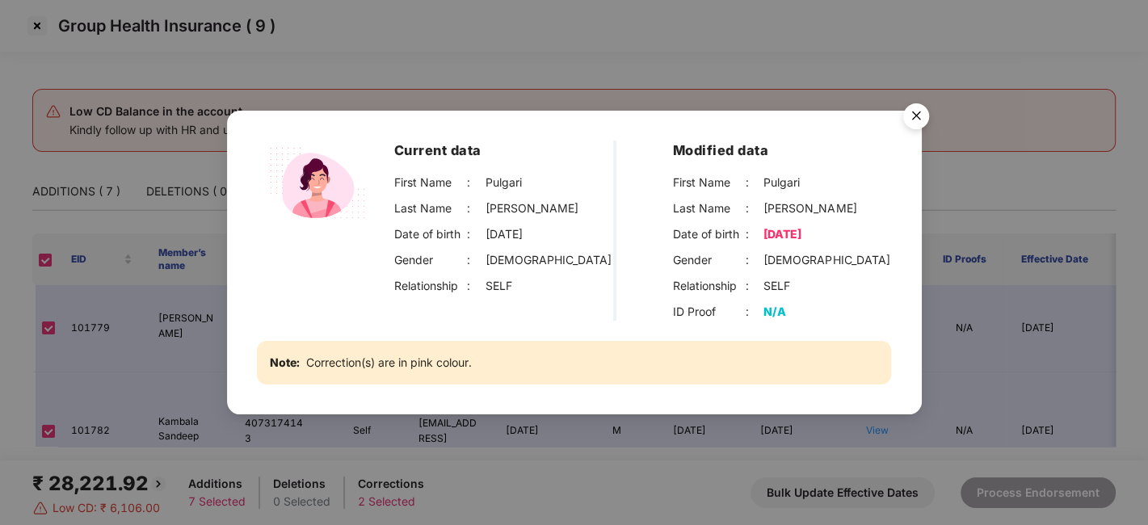
click at [914, 116] on img "Close" at bounding box center [915, 118] width 45 height 45
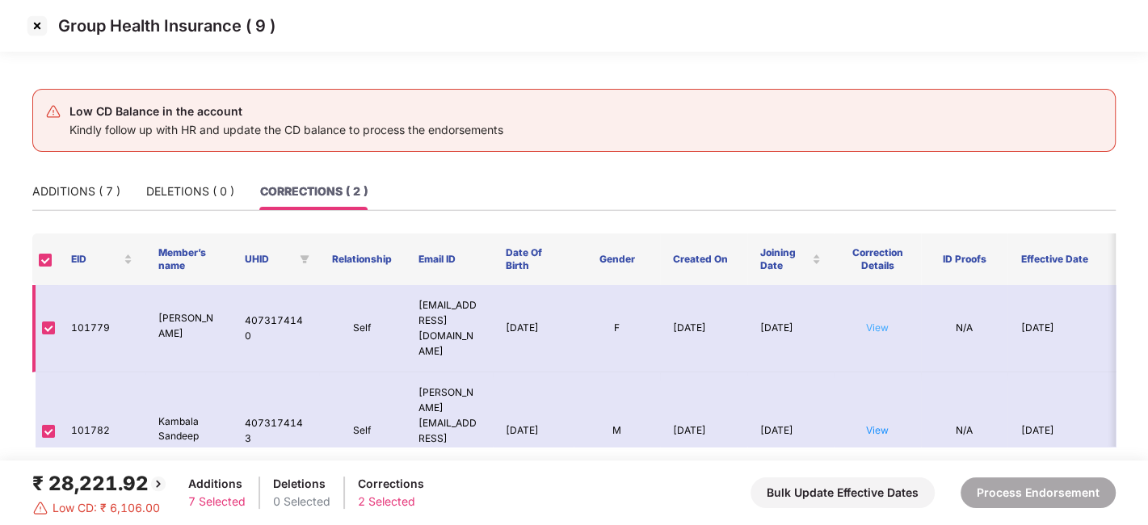
click at [876, 321] on link "View" at bounding box center [877, 327] width 23 height 12
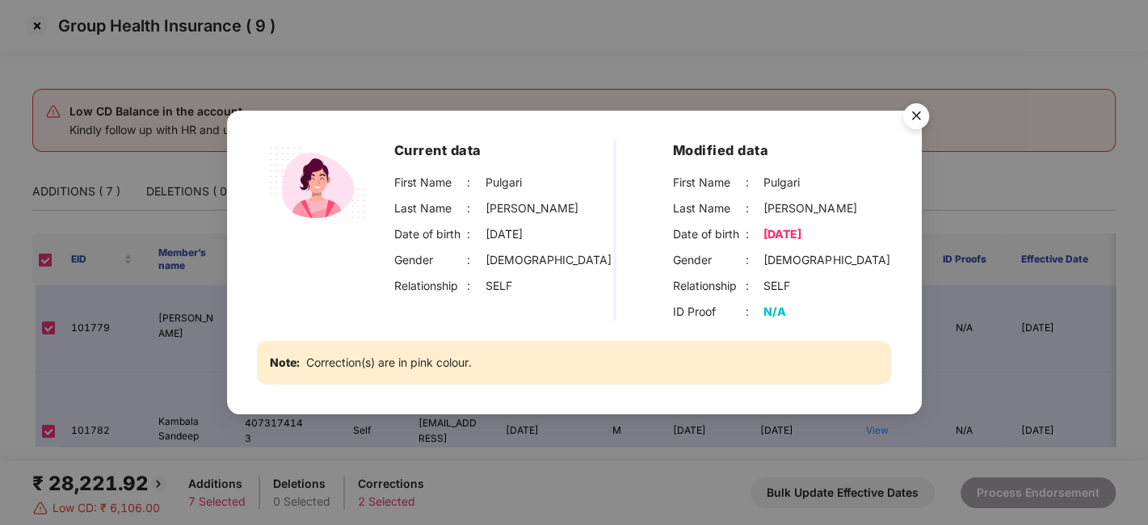
click at [918, 114] on img "Close" at bounding box center [915, 118] width 45 height 45
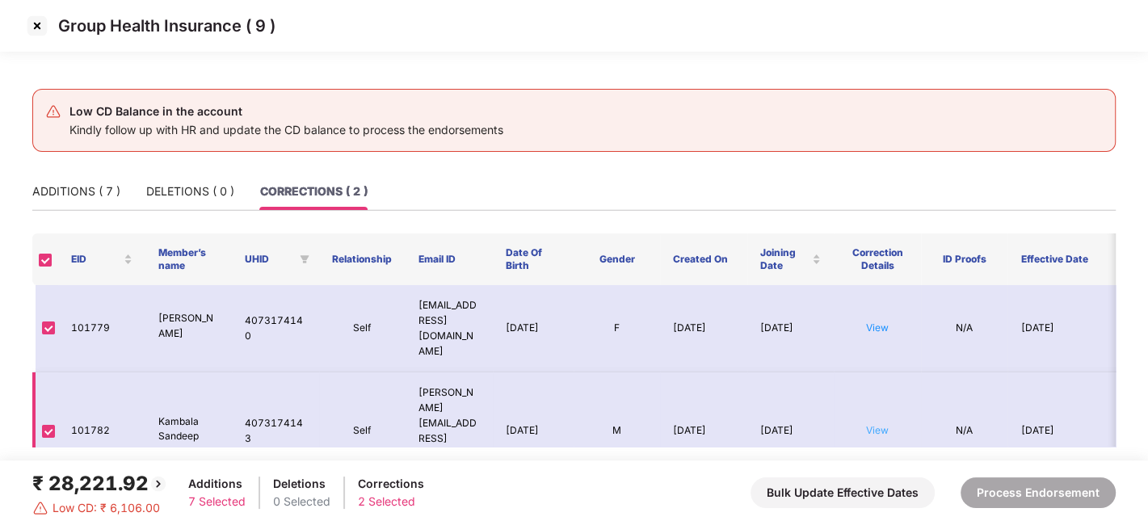
click at [876, 424] on link "View" at bounding box center [877, 430] width 23 height 12
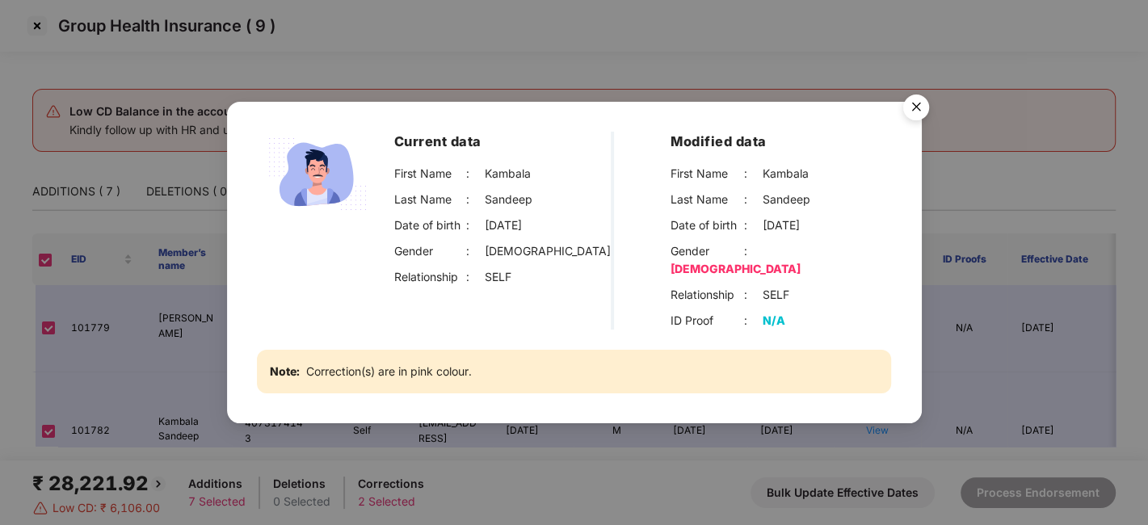
click at [906, 124] on img "Close" at bounding box center [915, 109] width 45 height 45
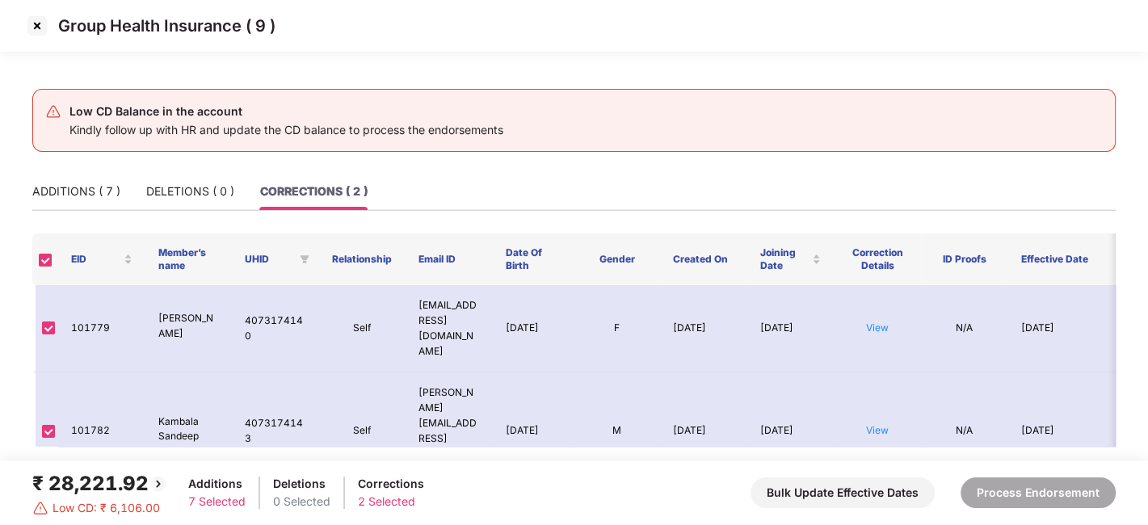
click at [32, 36] on img at bounding box center [37, 26] width 26 height 26
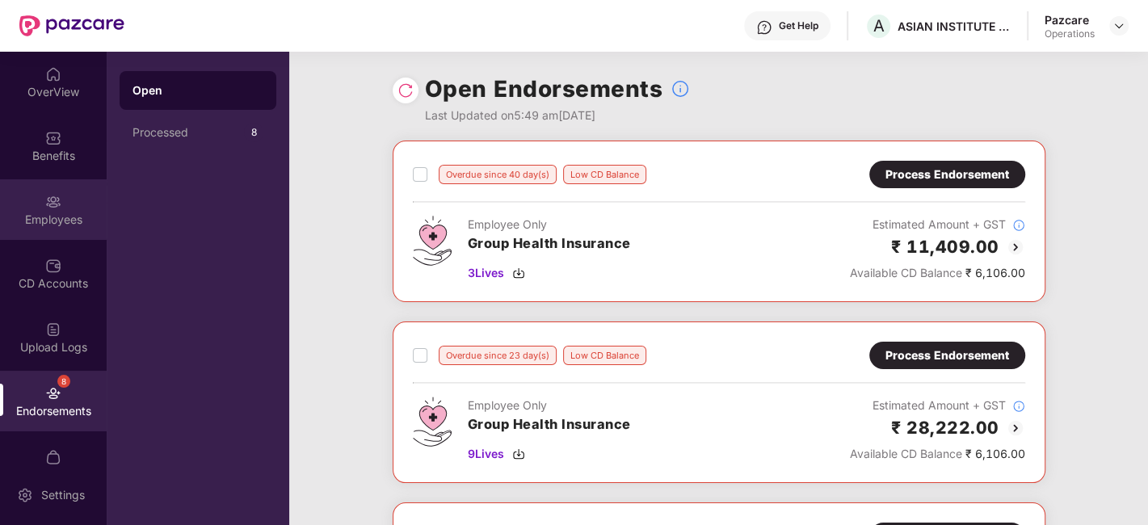
click at [45, 197] on img at bounding box center [53, 202] width 16 height 16
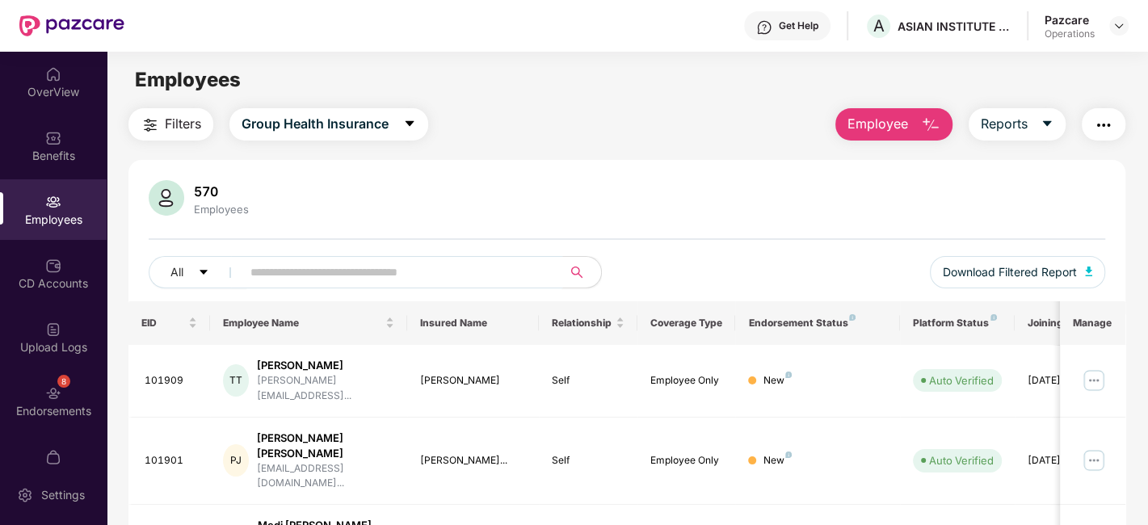
click at [368, 278] on input "text" at bounding box center [395, 272] width 290 height 24
paste input "******"
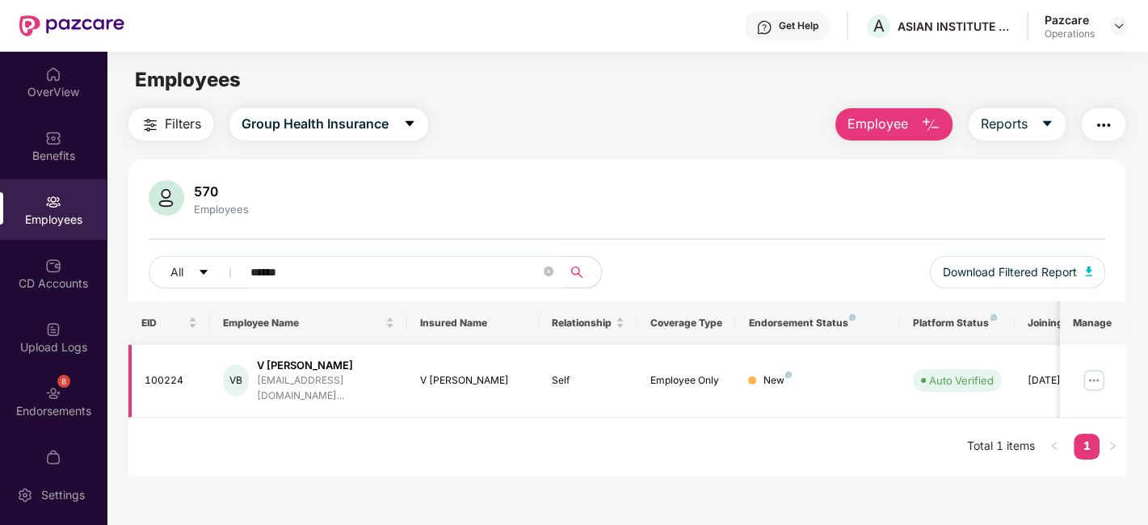
type input "******"
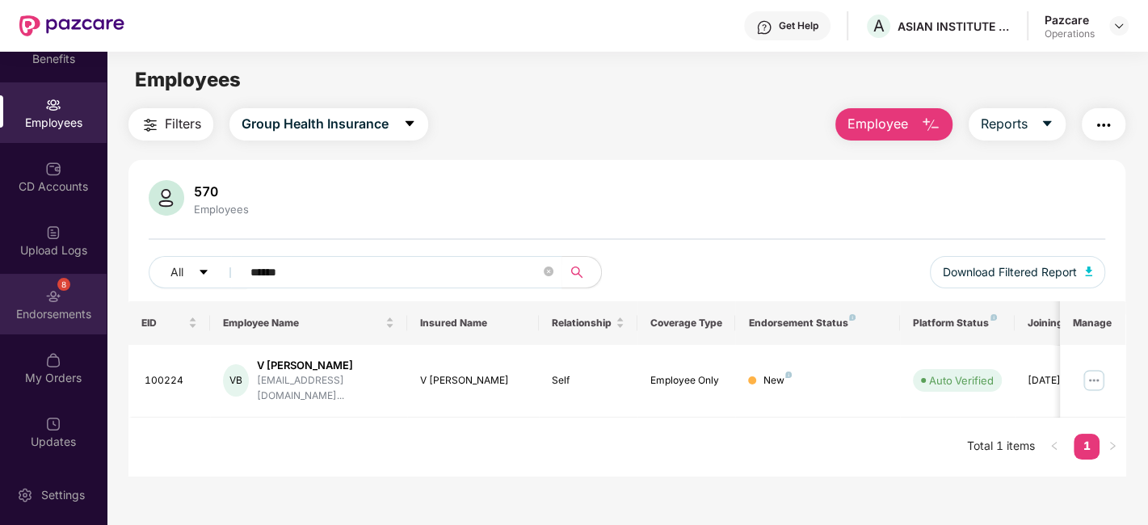
click at [46, 316] on div "Endorsements" at bounding box center [53, 314] width 107 height 16
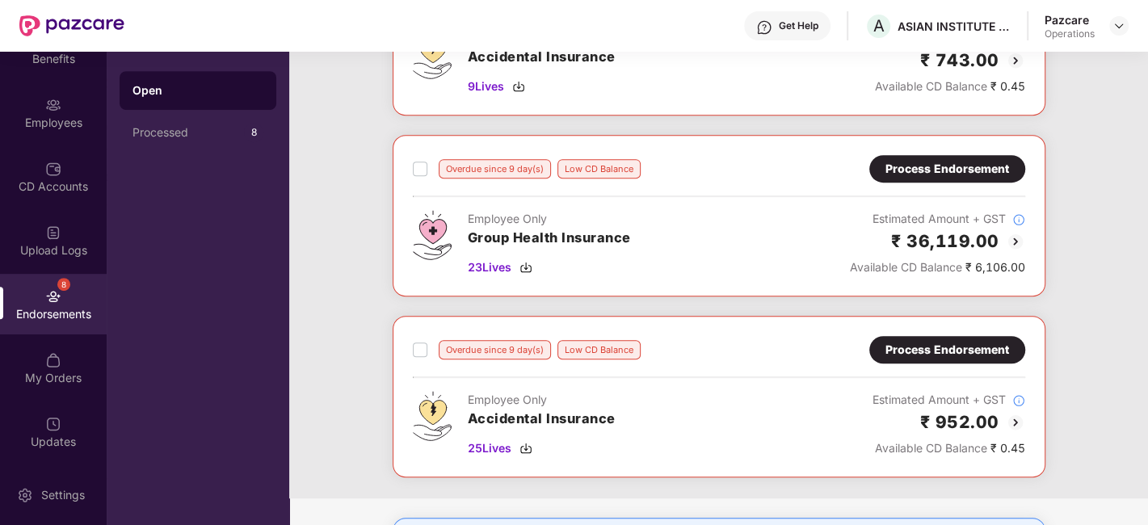
scroll to position [551, 0]
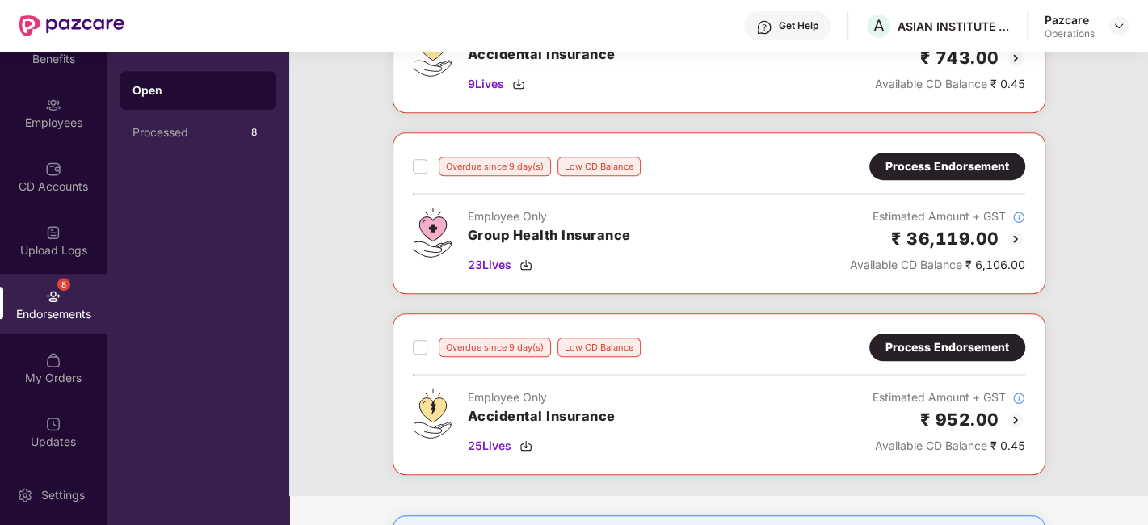
click at [916, 178] on div "Overdue since 9 day(s) Low CD Balance Process Endorsement Employee Only Group H…" at bounding box center [719, 213] width 612 height 121
click at [930, 169] on div "Process Endorsement" at bounding box center [947, 167] width 124 height 18
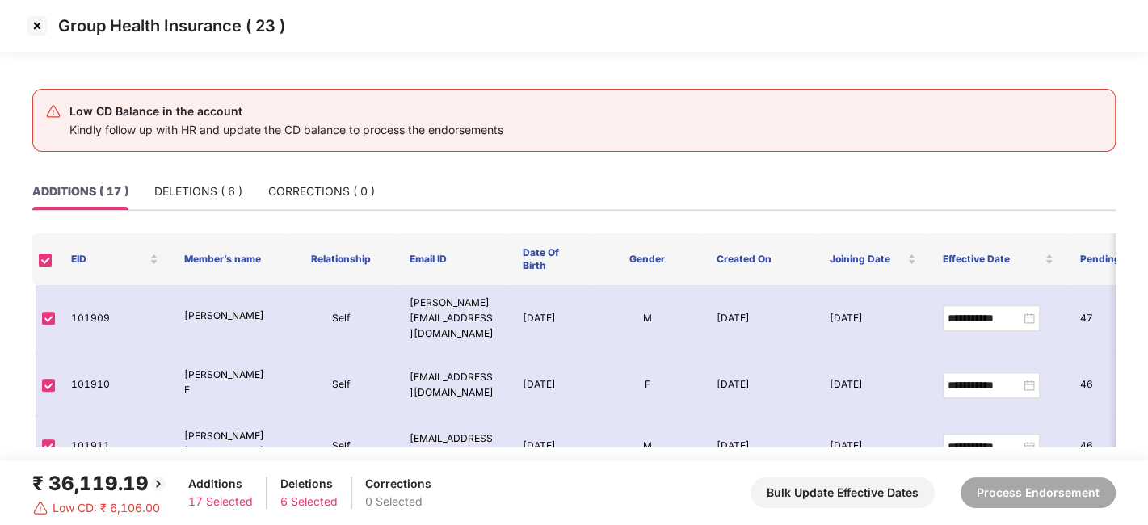
scroll to position [755, 0]
click at [188, 197] on div "DELETIONS ( 6 )" at bounding box center [198, 192] width 88 height 18
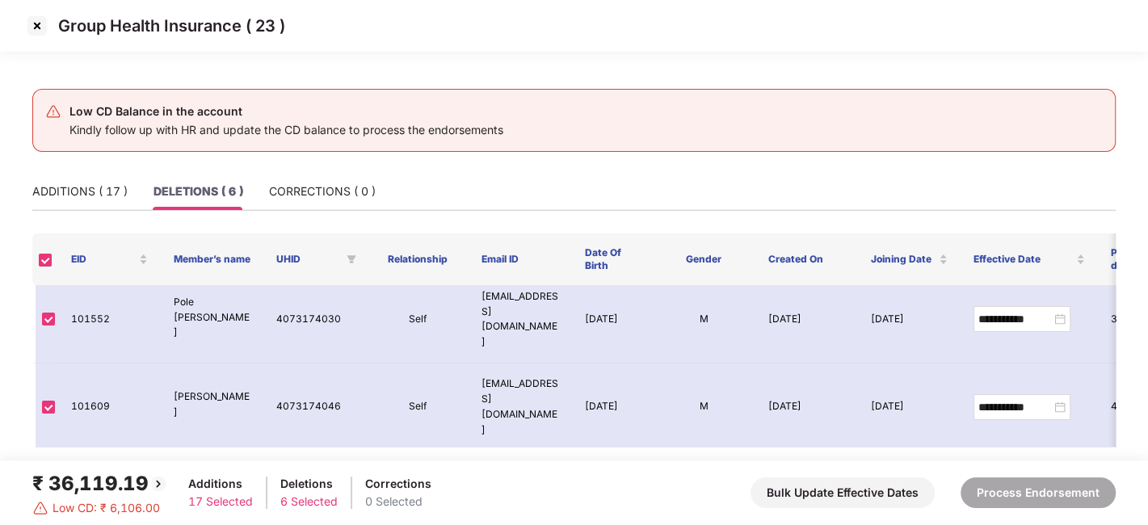
scroll to position [210, 0]
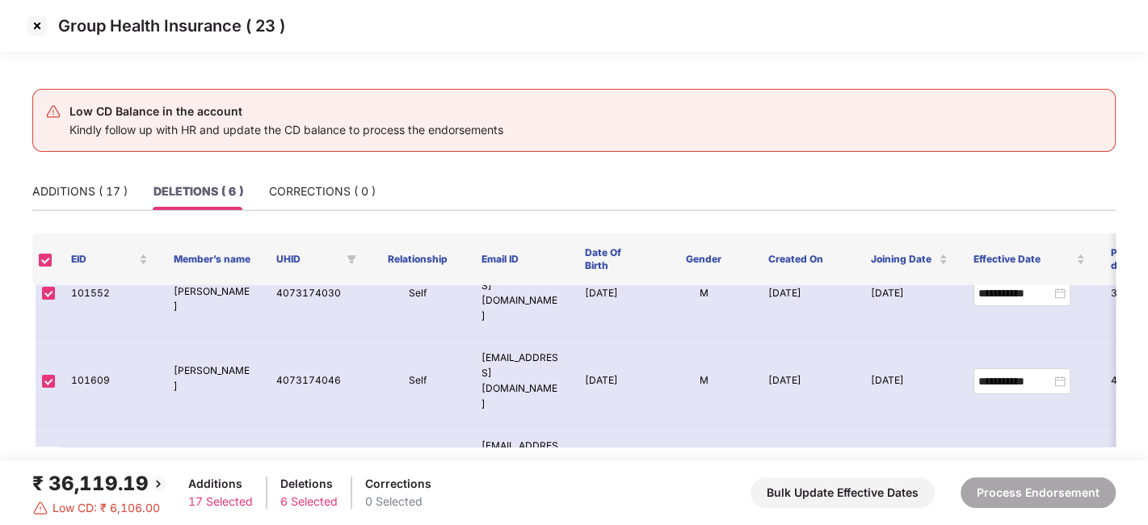
click at [36, 17] on img at bounding box center [37, 26] width 26 height 26
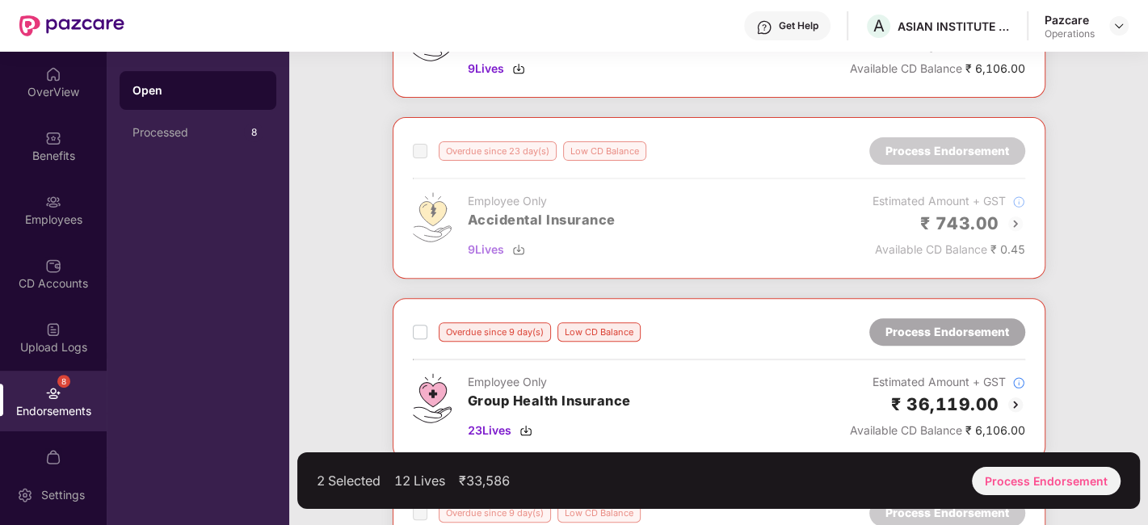
scroll to position [414, 0]
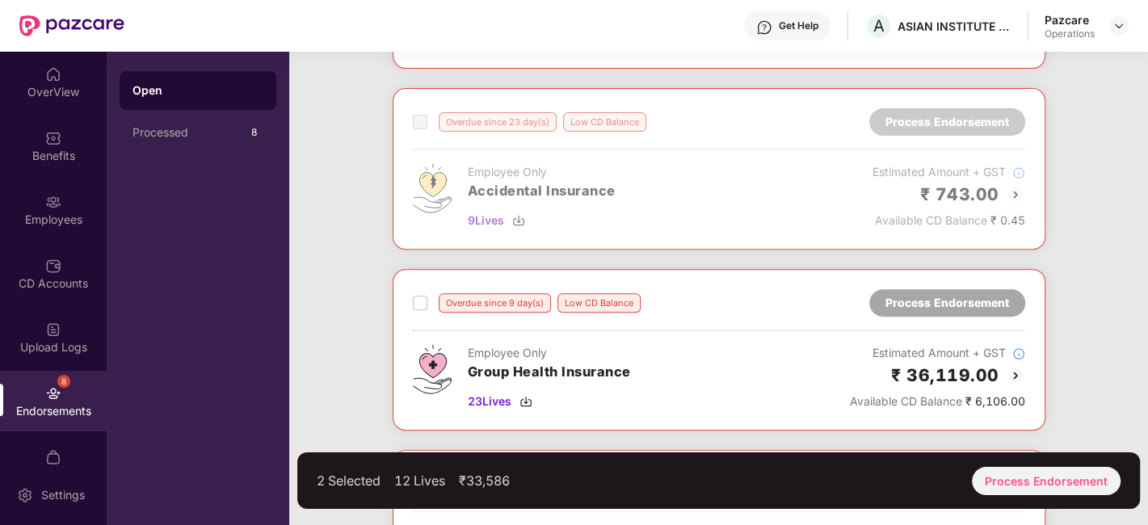
click at [426, 296] on div "Overdue since 9 day(s) Low CD Balance" at bounding box center [527, 302] width 228 height 19
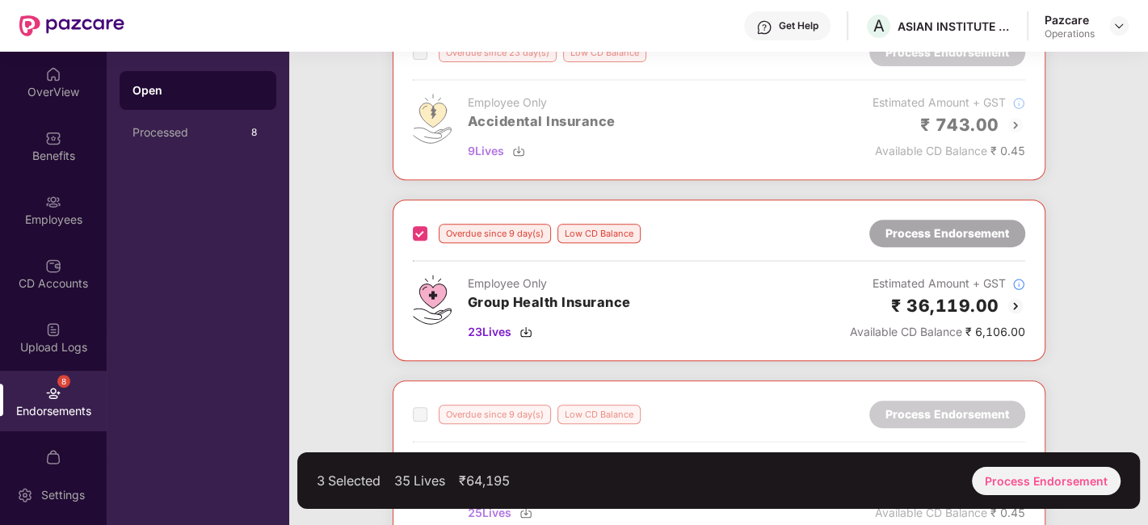
scroll to position [676, 0]
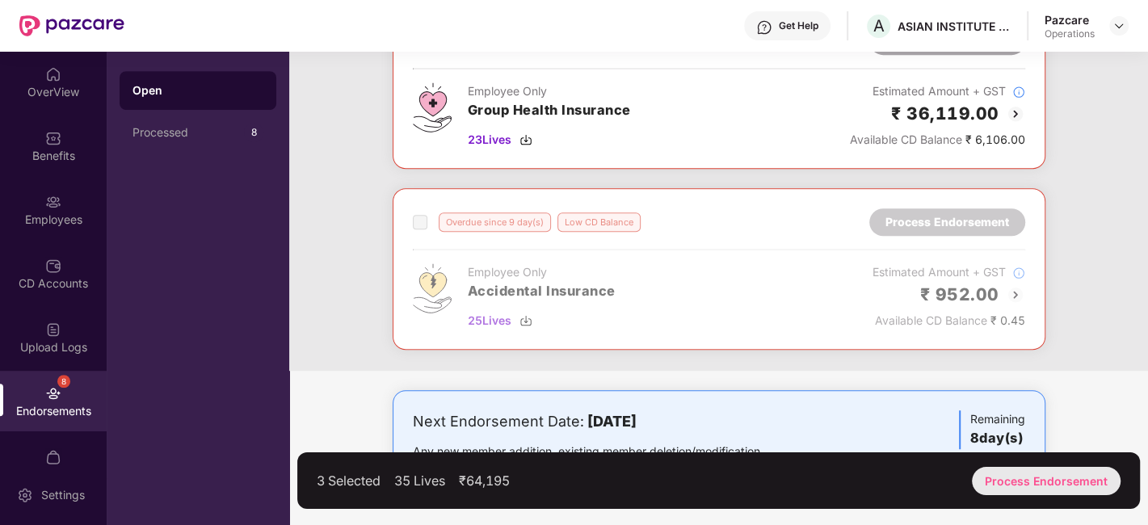
click at [1036, 479] on div "Process Endorsement" at bounding box center [1046, 481] width 149 height 28
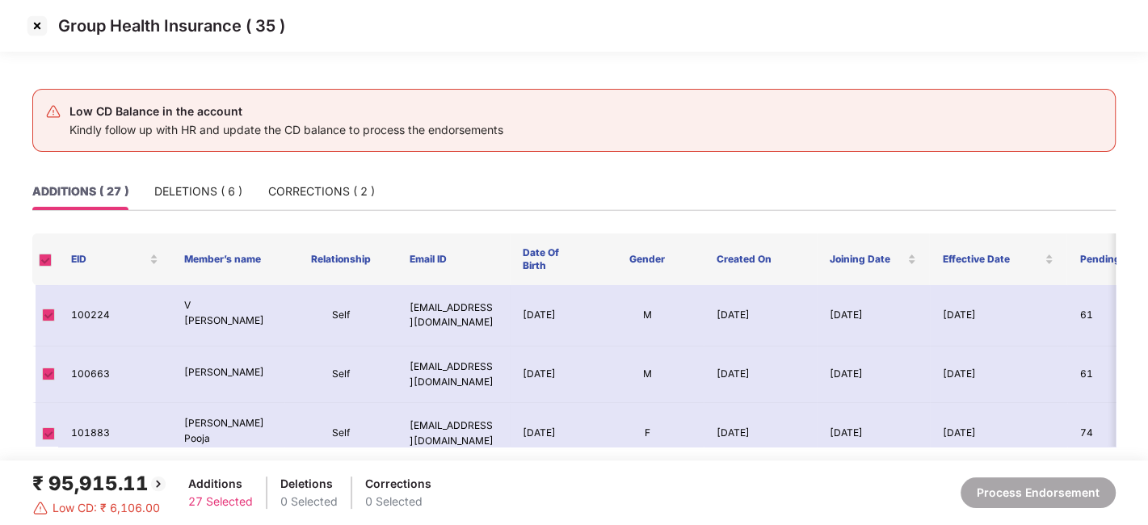
click at [36, 24] on img at bounding box center [37, 26] width 26 height 26
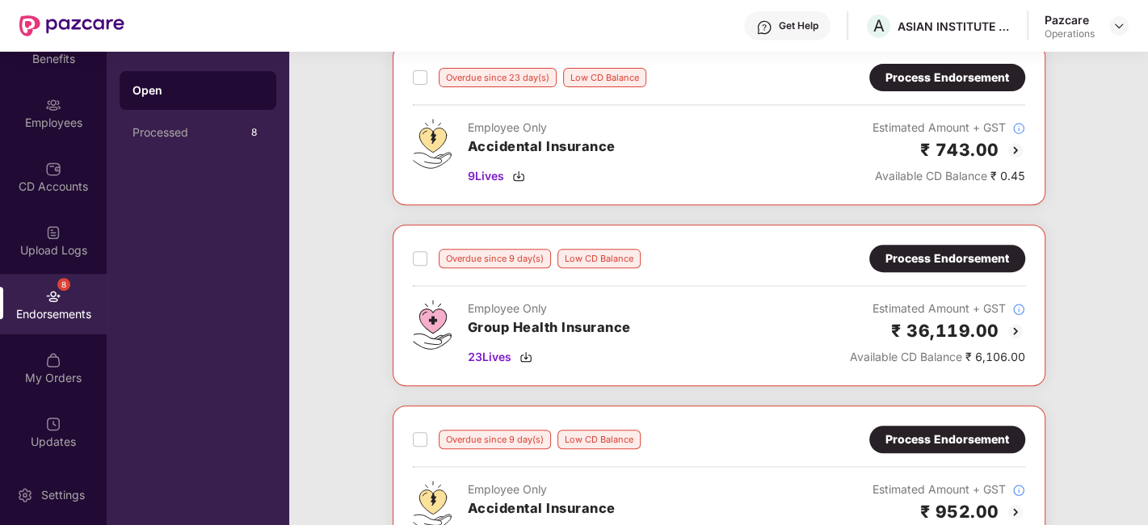
scroll to position [676, 0]
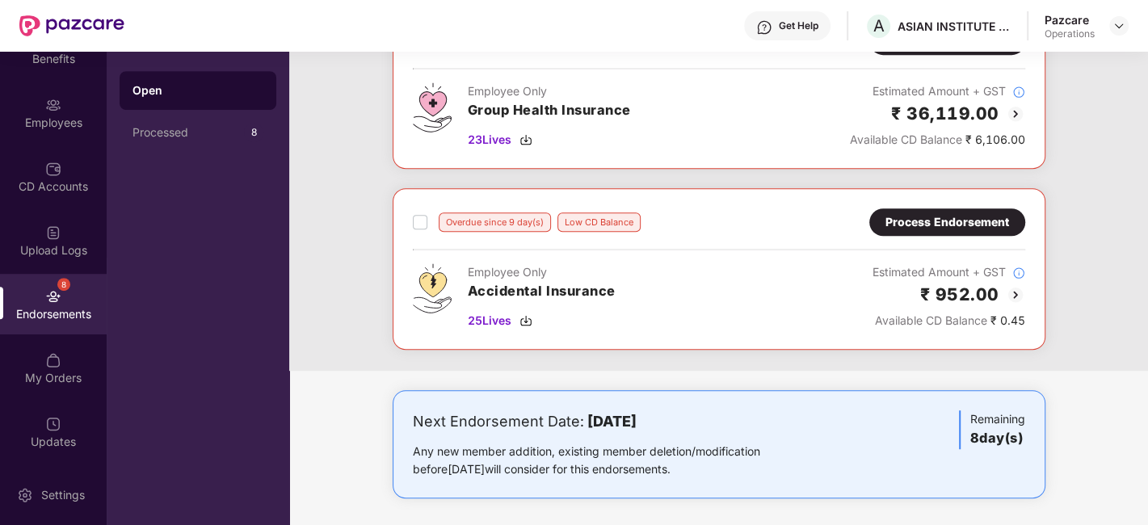
click at [45, 300] on img at bounding box center [53, 296] width 16 height 16
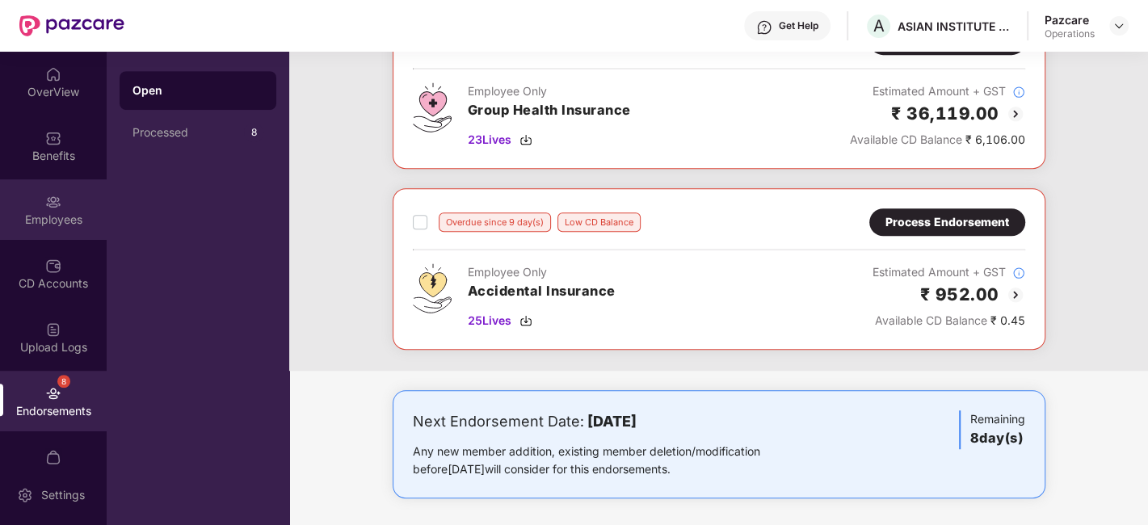
click at [41, 202] on div "Employees" at bounding box center [53, 209] width 107 height 61
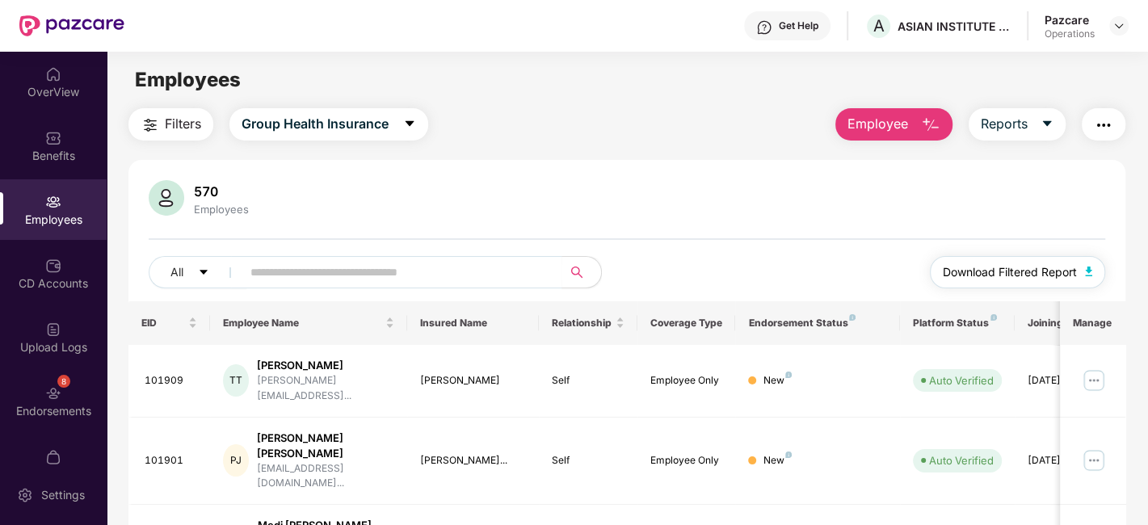
click at [998, 271] on span "Download Filtered Report" at bounding box center [1010, 272] width 134 height 18
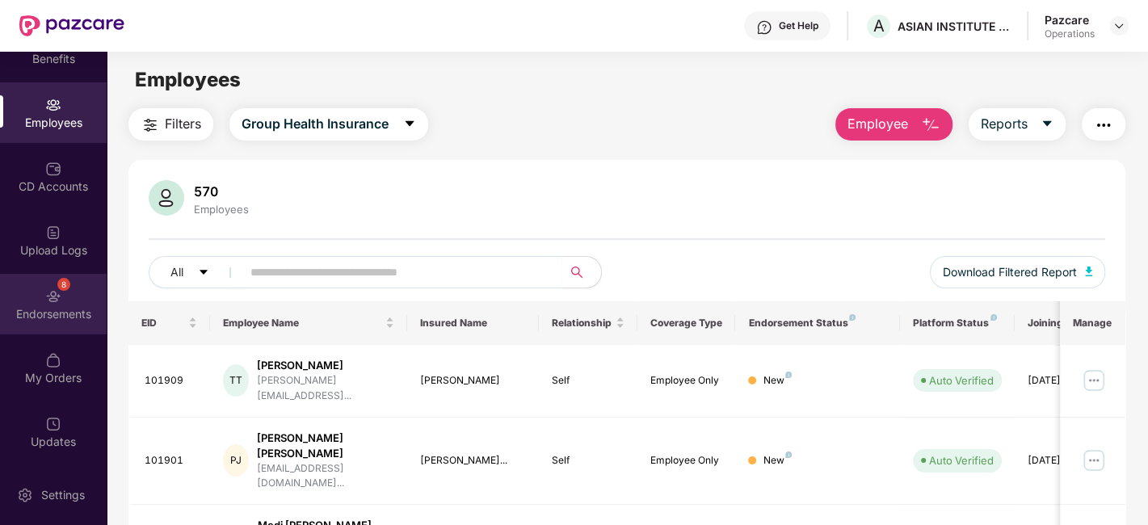
click at [24, 317] on div "Endorsements" at bounding box center [53, 314] width 107 height 16
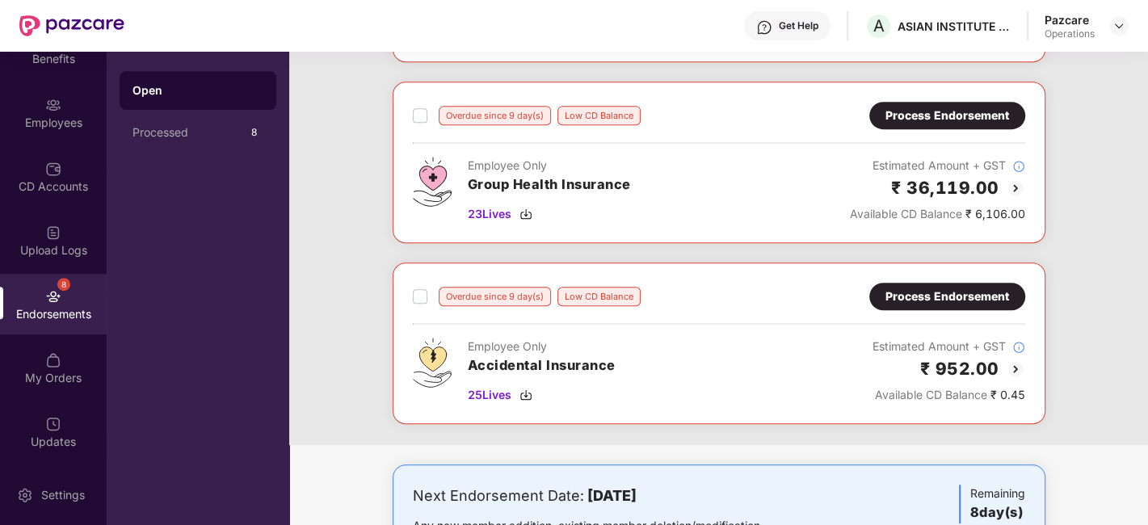
scroll to position [601, 0]
click at [938, 118] on div "Process Endorsement" at bounding box center [947, 116] width 124 height 18
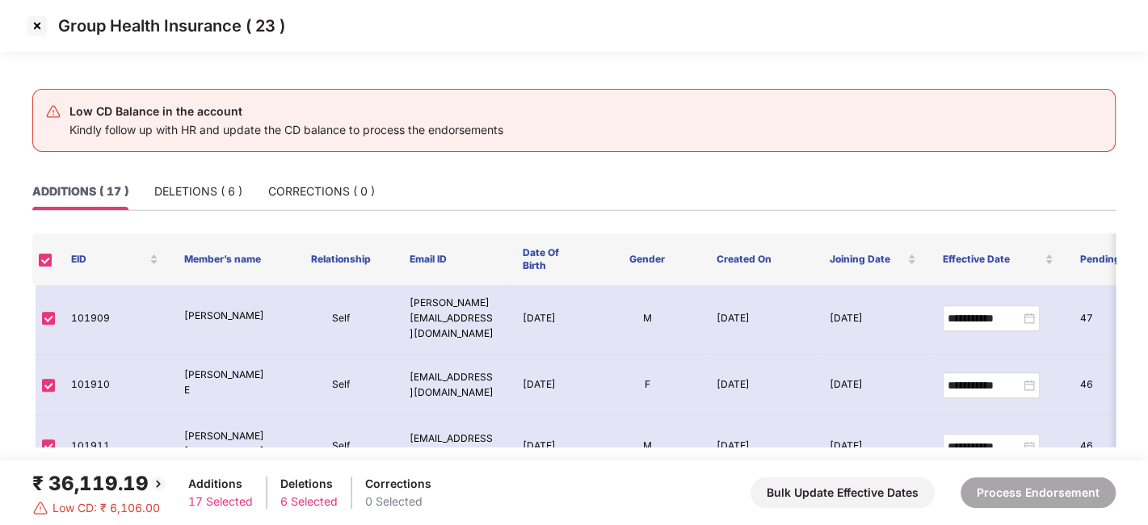
scroll to position [746, 0]
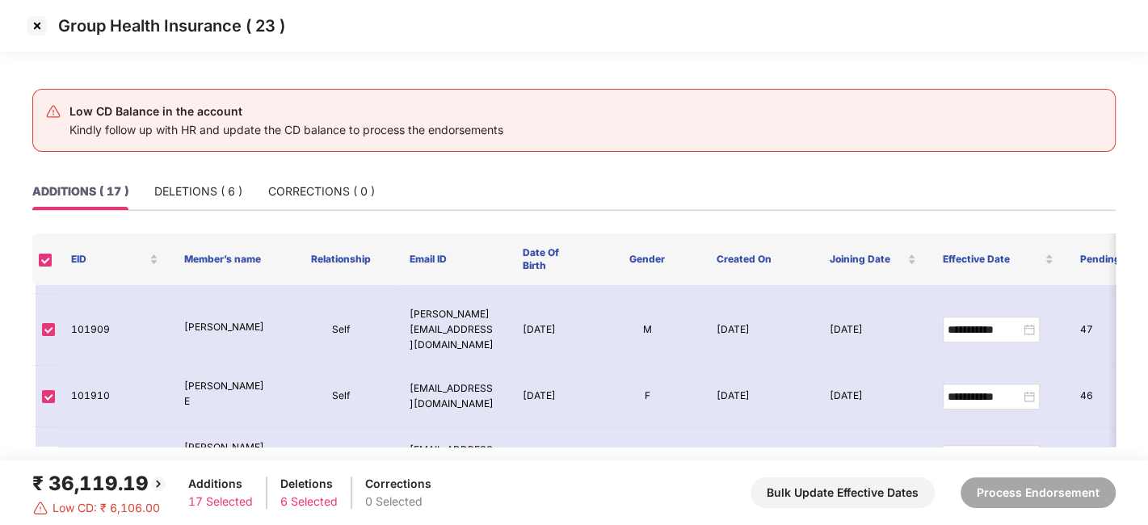
click at [38, 24] on img at bounding box center [37, 26] width 26 height 26
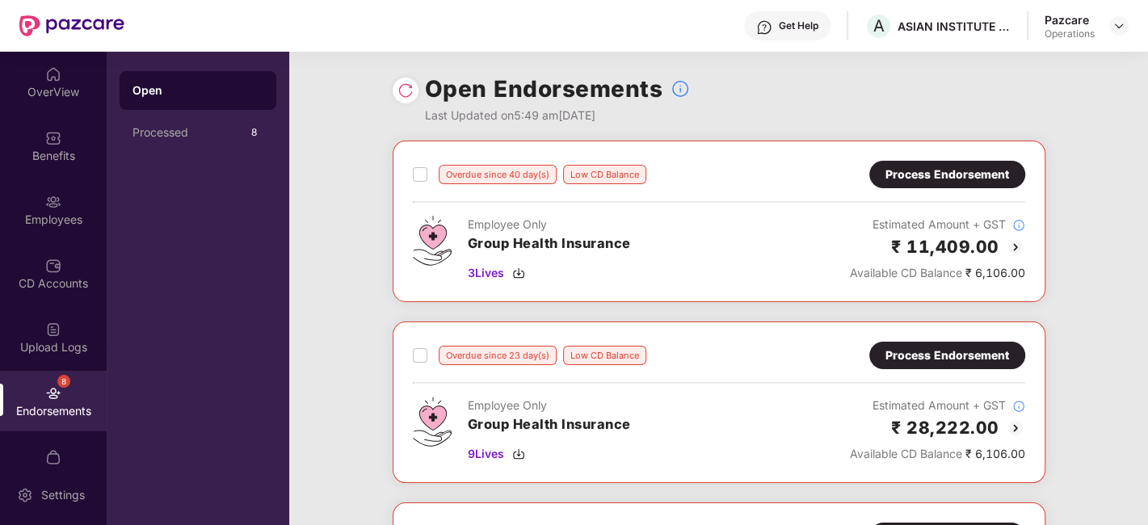
click at [410, 176] on div "Overdue since 40 day(s) Low CD Balance Process Endorsement Employee Only Group …" at bounding box center [719, 222] width 653 height 162
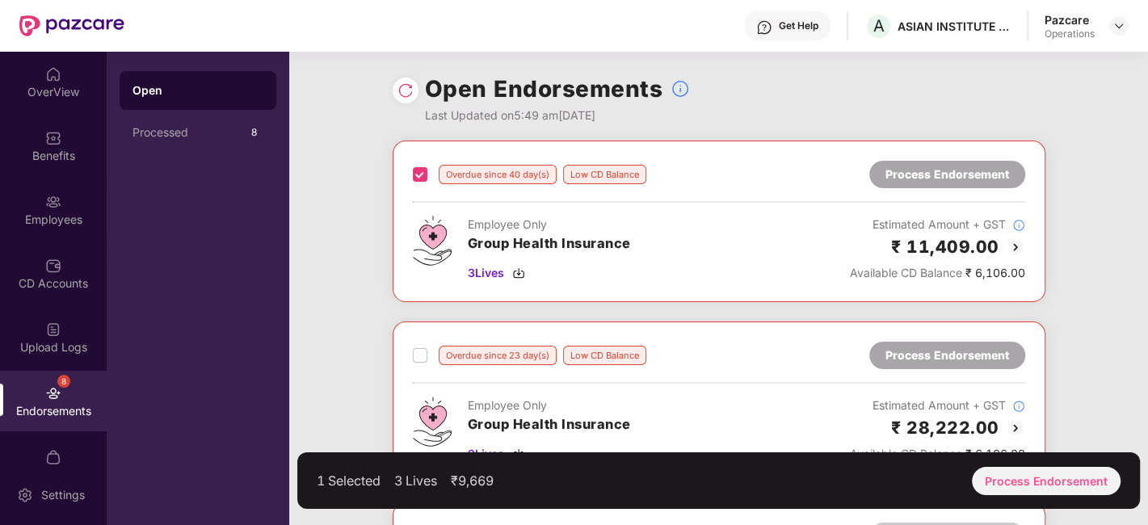
click at [418, 363] on label at bounding box center [420, 355] width 15 height 19
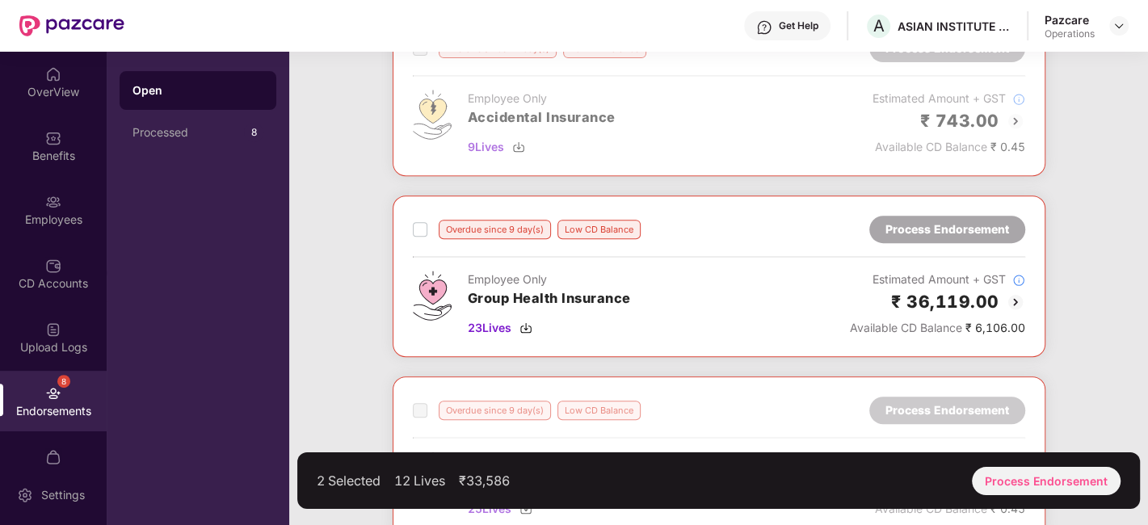
scroll to position [531, 0]
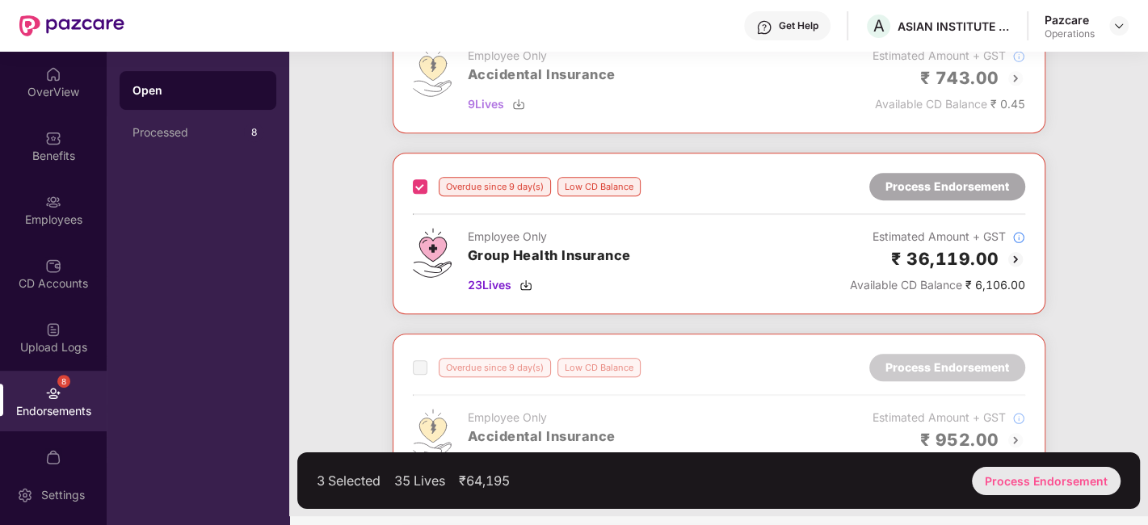
click at [1037, 473] on div "Process Endorsement" at bounding box center [1046, 481] width 149 height 28
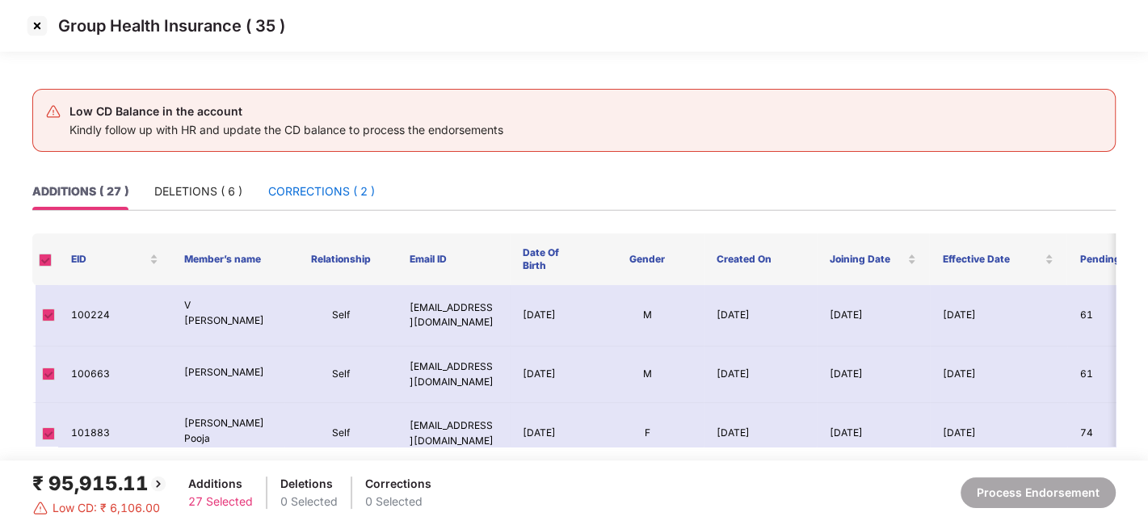
click at [311, 183] on div "CORRECTIONS ( 2 )" at bounding box center [321, 192] width 107 height 18
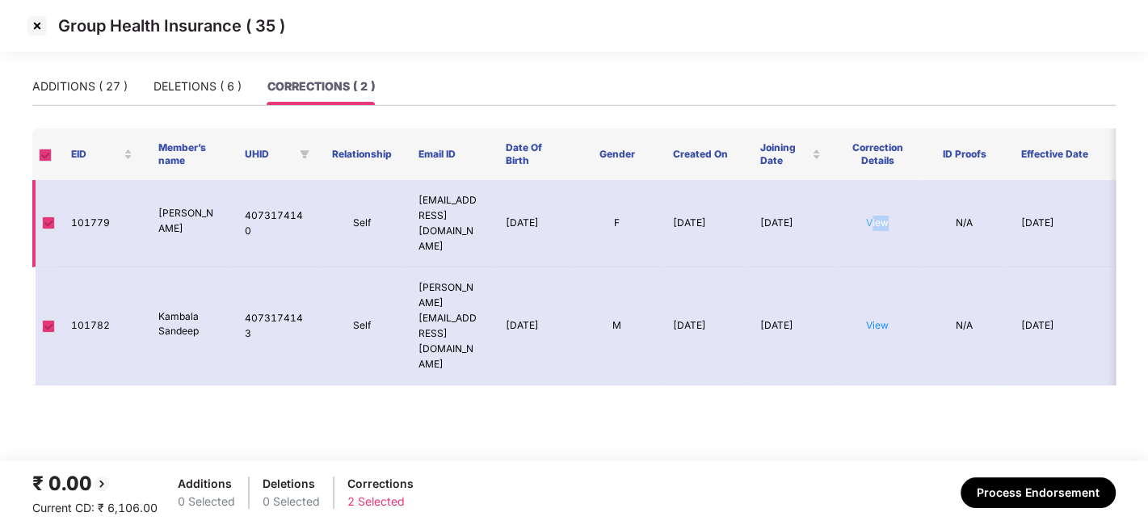
drag, startPoint x: 893, startPoint y: 212, endPoint x: 872, endPoint y: 214, distance: 20.3
click at [872, 214] on td "View" at bounding box center [877, 223] width 87 height 87
click at [872, 216] on link "View" at bounding box center [877, 222] width 23 height 12
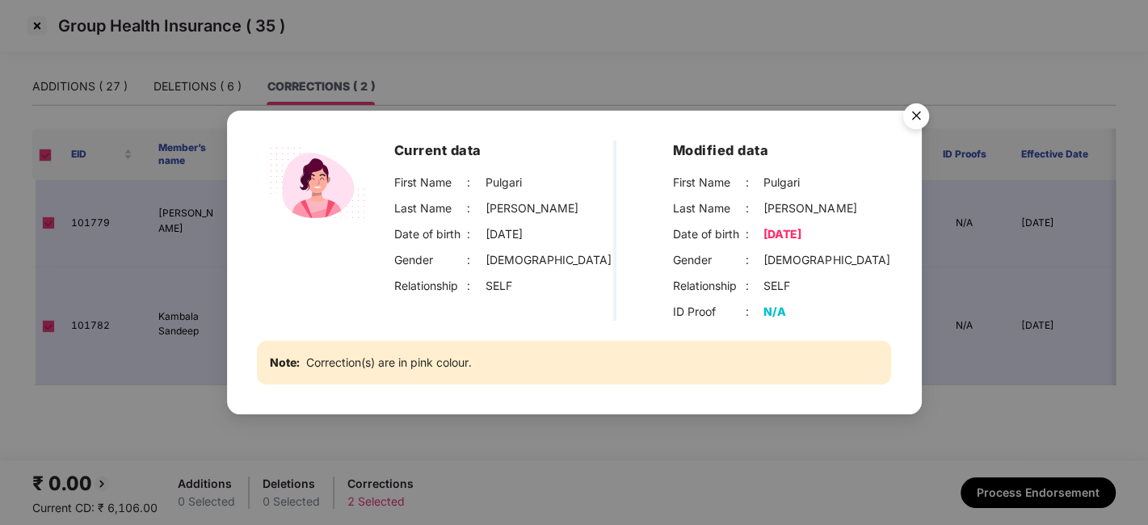
click at [914, 122] on img "Close" at bounding box center [915, 118] width 45 height 45
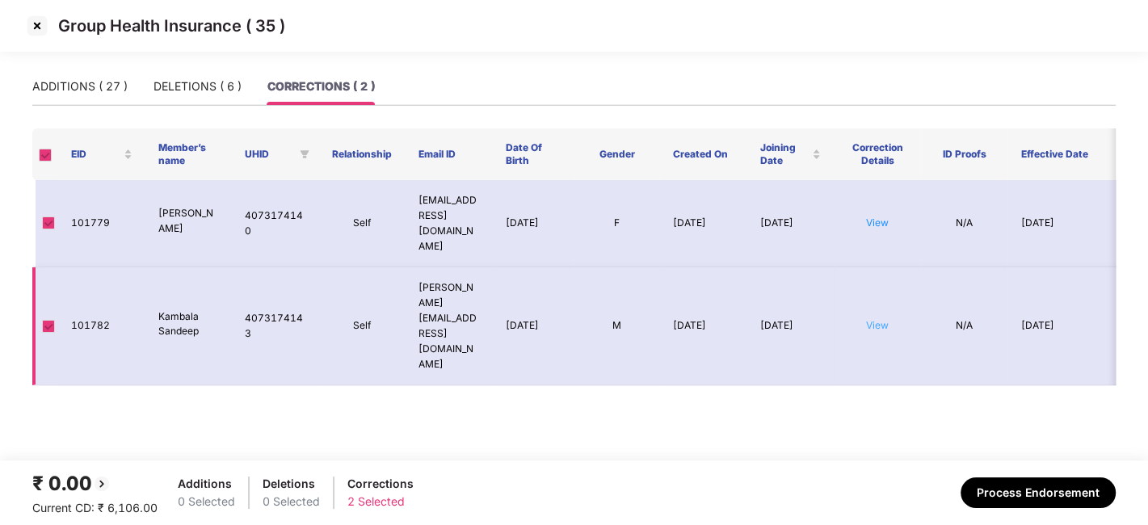
click at [876, 319] on link "View" at bounding box center [877, 325] width 23 height 12
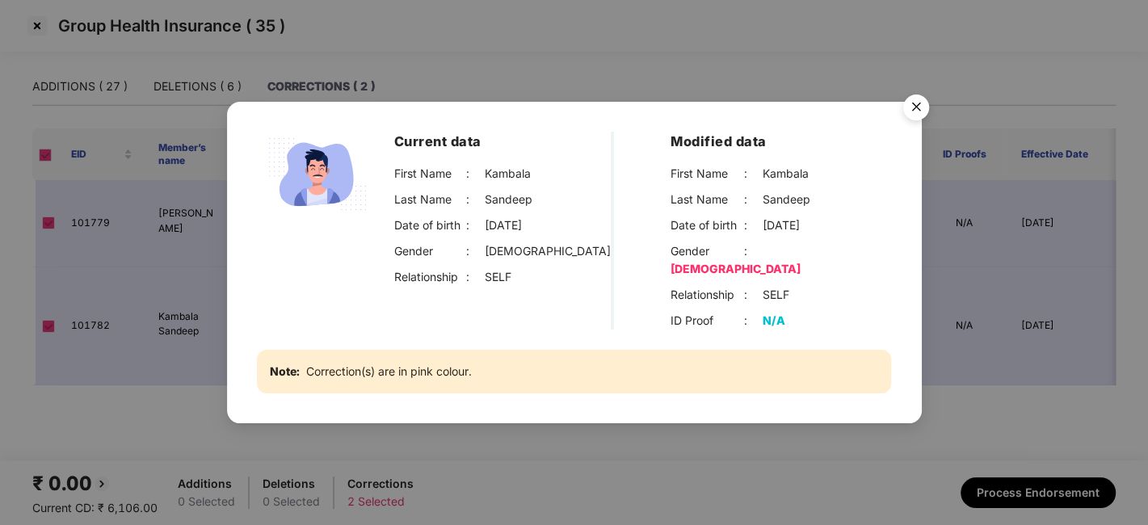
click at [920, 110] on img "Close" at bounding box center [915, 109] width 45 height 45
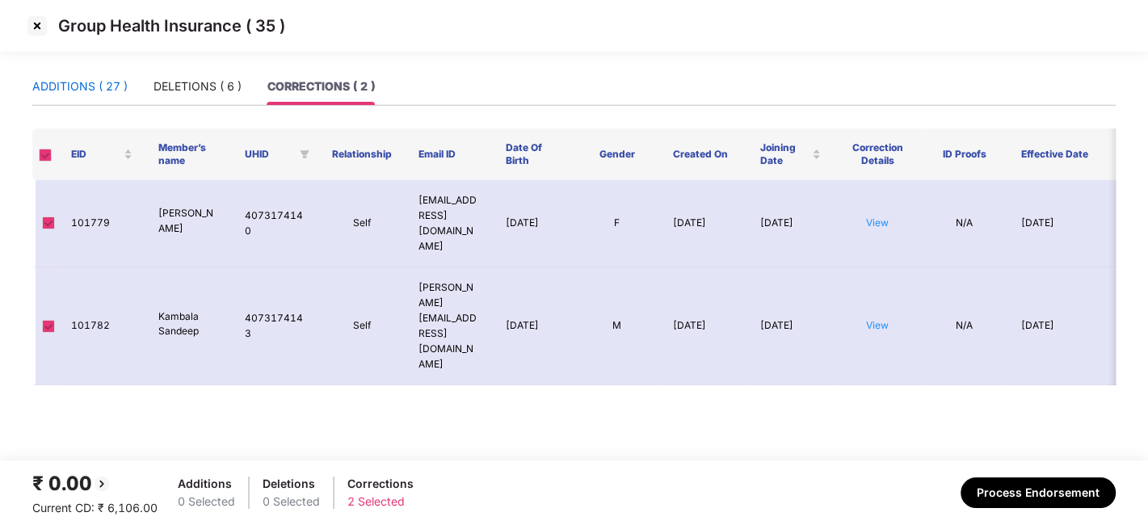
click at [67, 79] on div "ADDITIONS ( 27 )" at bounding box center [79, 87] width 95 height 18
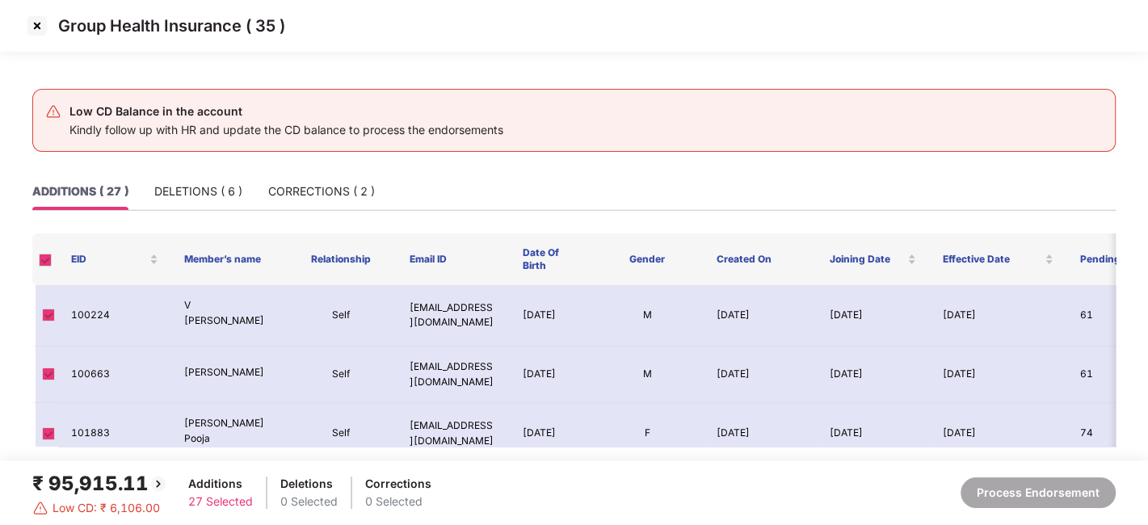
click at [34, 23] on img at bounding box center [37, 26] width 26 height 26
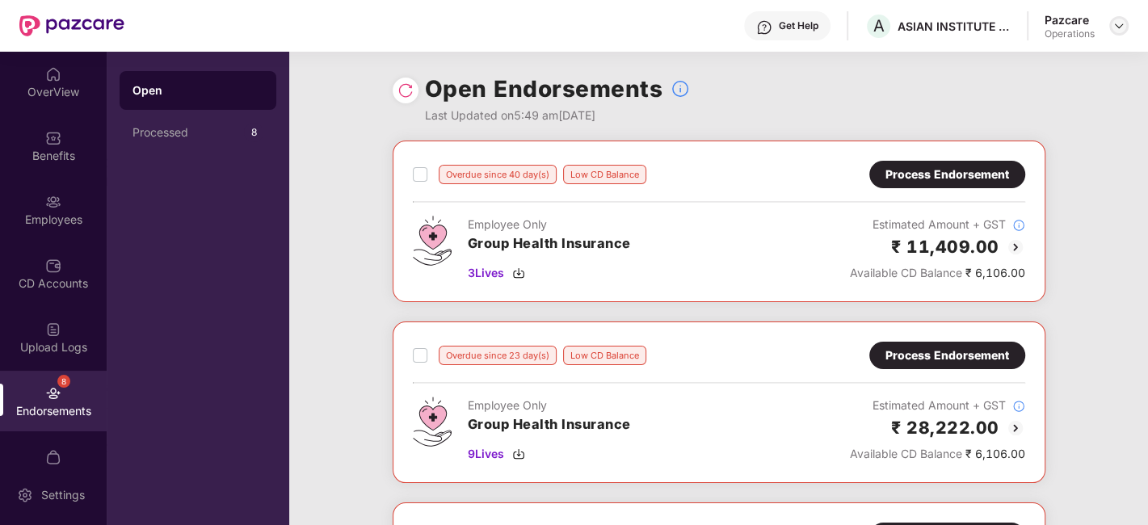
click at [1116, 32] on div at bounding box center [1118, 25] width 19 height 19
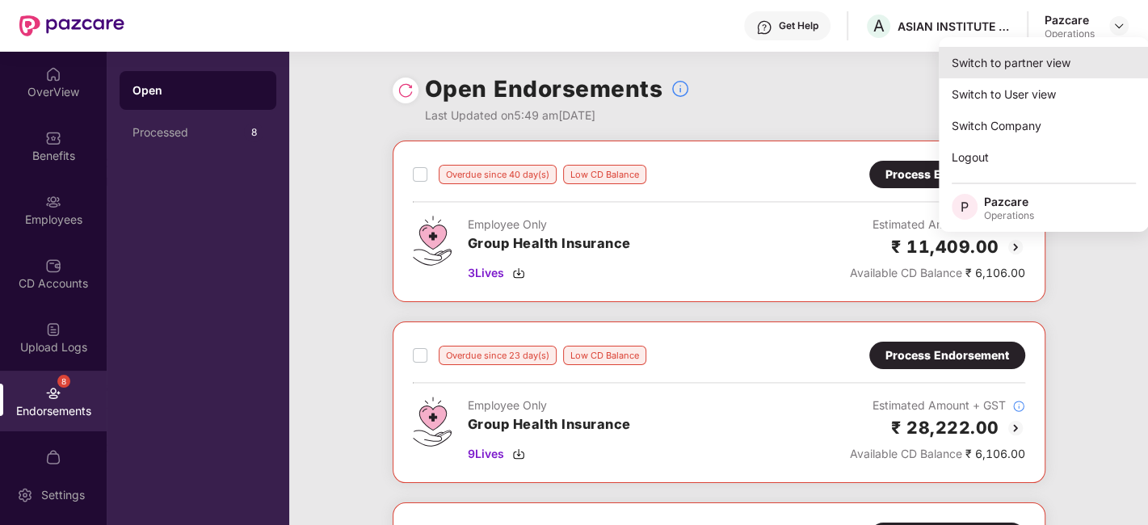
click at [1027, 65] on div "Switch to partner view" at bounding box center [1044, 63] width 210 height 32
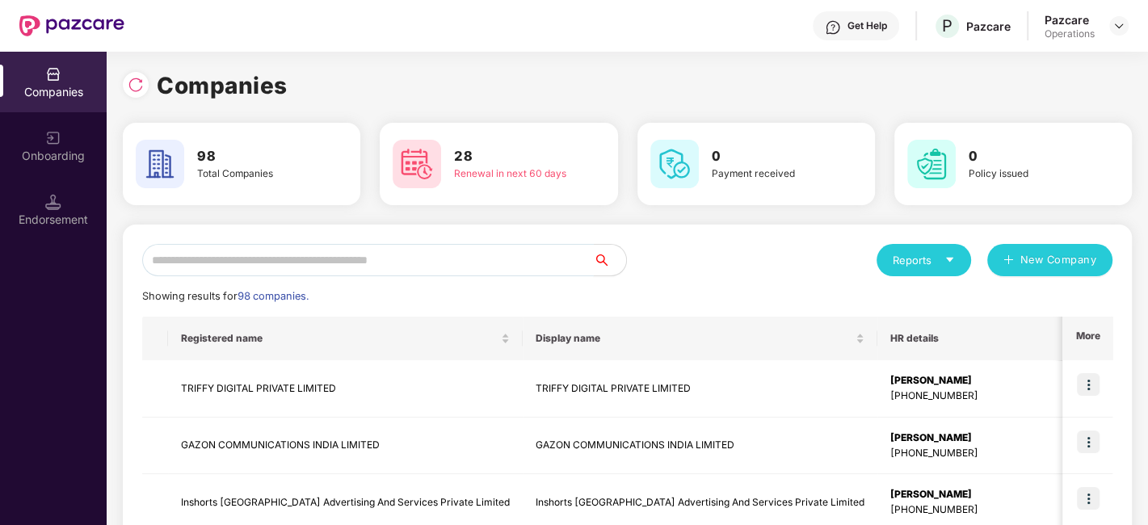
click at [419, 259] on input "text" at bounding box center [368, 260] width 452 height 32
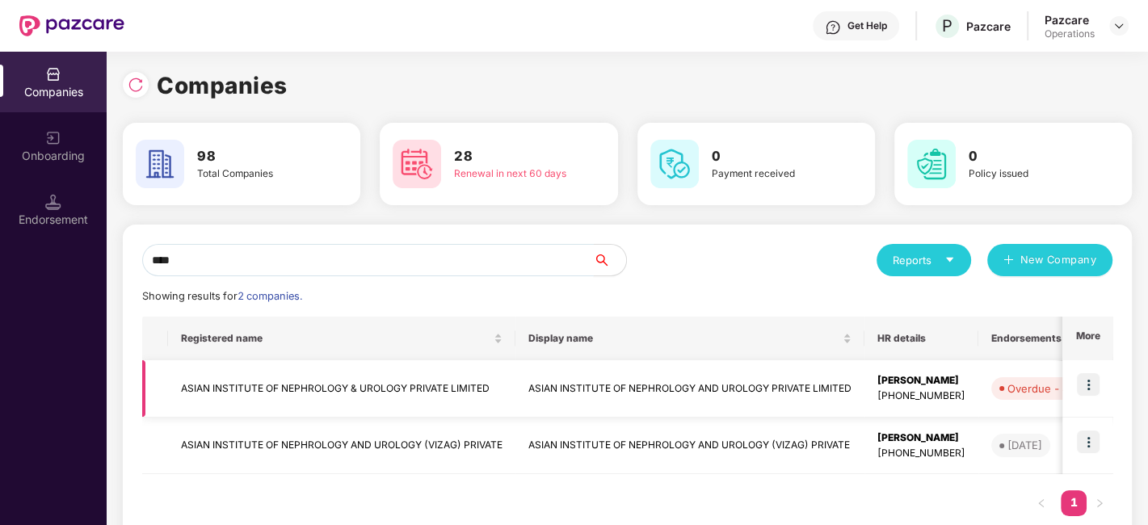
type input "****"
click at [473, 380] on td "ASIAN INSTITUTE OF NEPHROLOGY & UROLOGY PRIVATE LIMITED" at bounding box center [341, 388] width 347 height 57
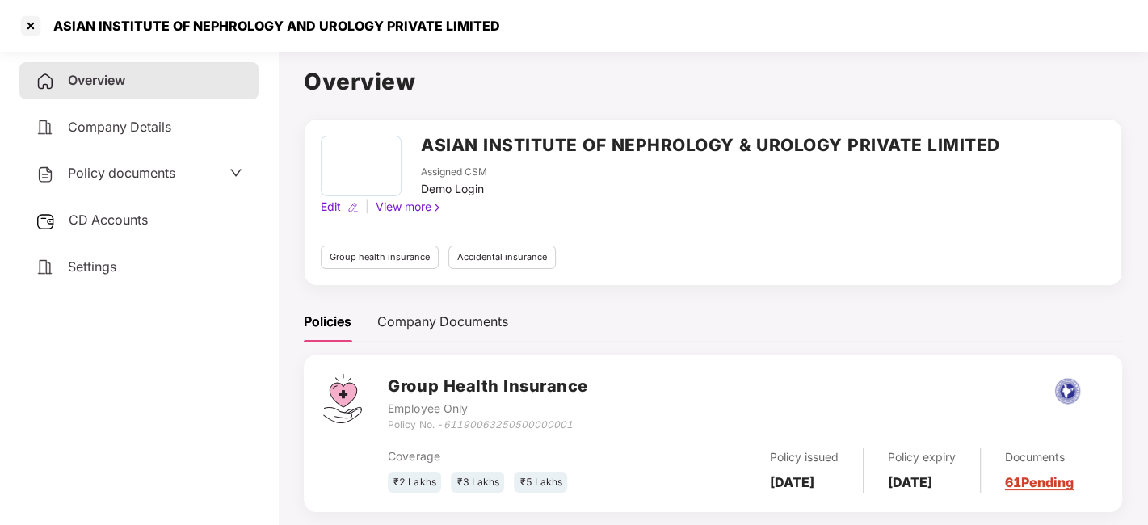
click at [120, 218] on span "CD Accounts" at bounding box center [108, 220] width 79 height 16
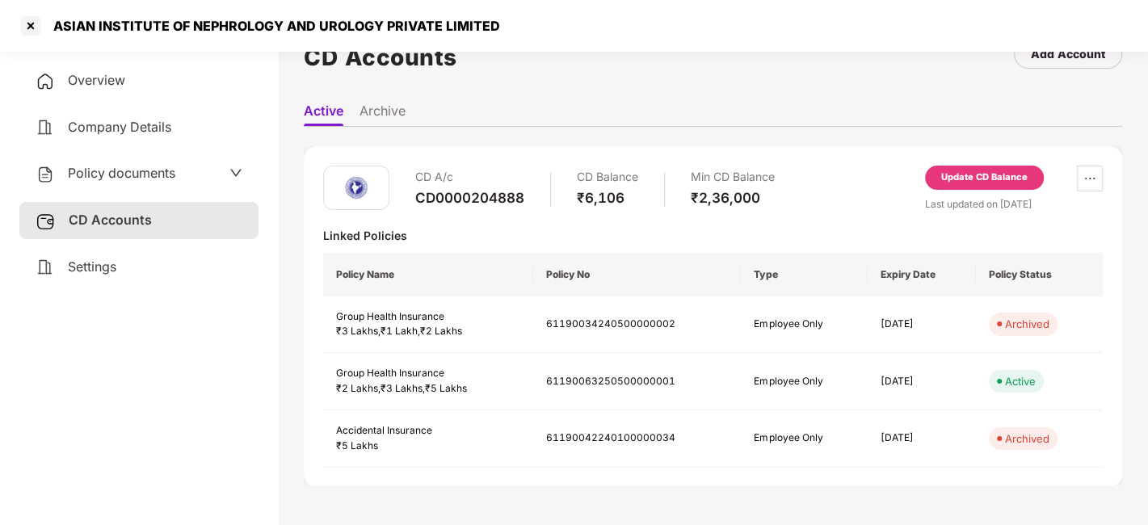
click at [970, 179] on div "Update CD Balance" at bounding box center [984, 177] width 86 height 15
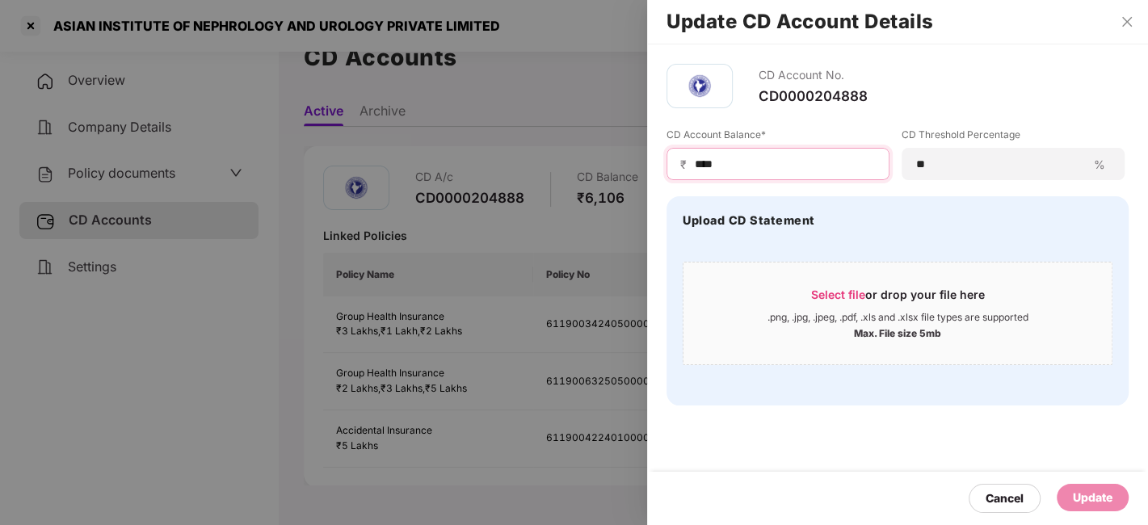
click at [732, 162] on input "****" at bounding box center [784, 164] width 183 height 17
type input "*"
type input "*****"
click at [1089, 500] on div "Update" at bounding box center [1093, 498] width 40 height 18
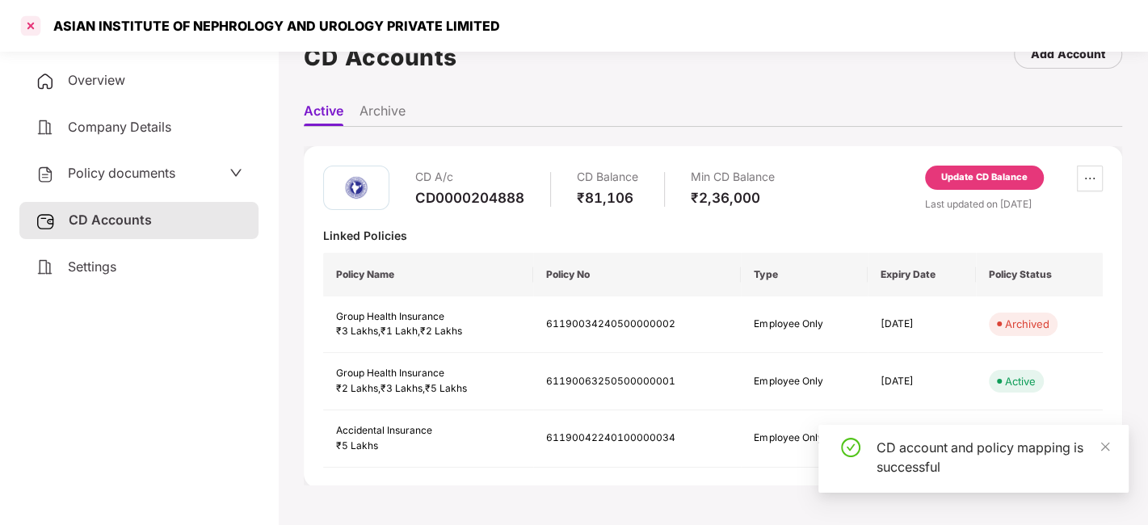
click at [27, 25] on div at bounding box center [31, 26] width 26 height 26
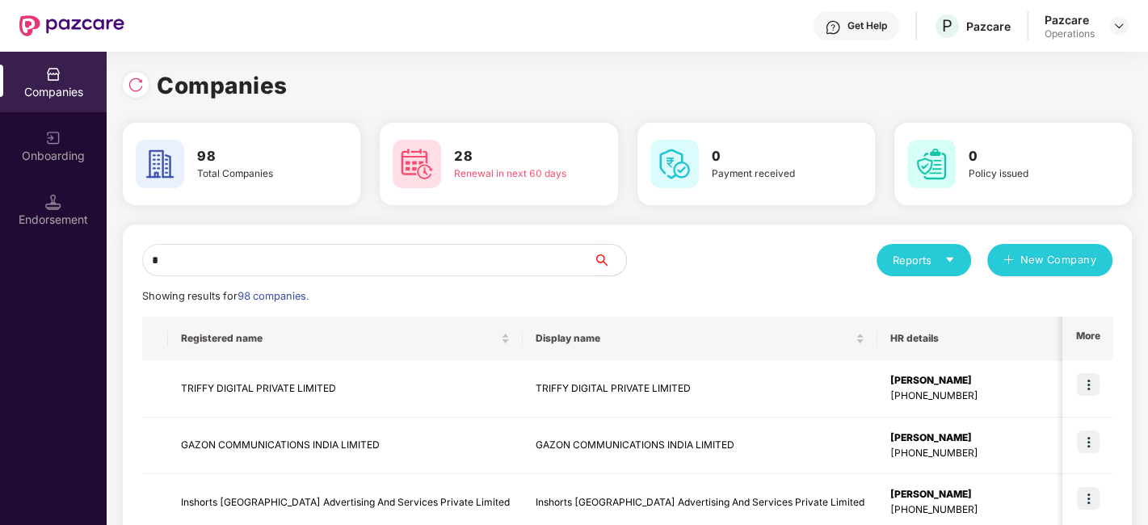
click at [271, 257] on input "*" at bounding box center [368, 260] width 452 height 32
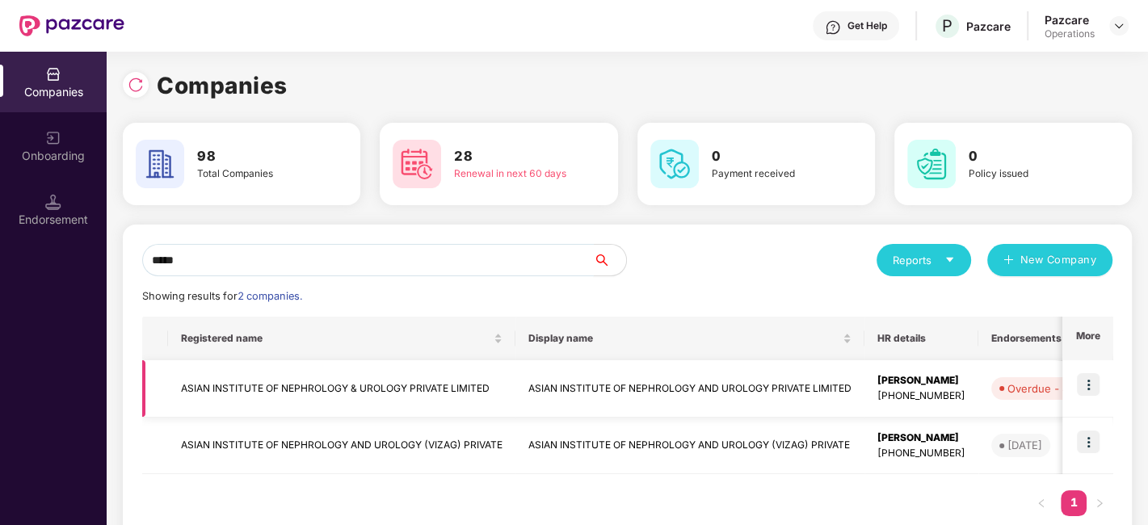
type input "*****"
click at [1090, 387] on img at bounding box center [1088, 384] width 23 height 23
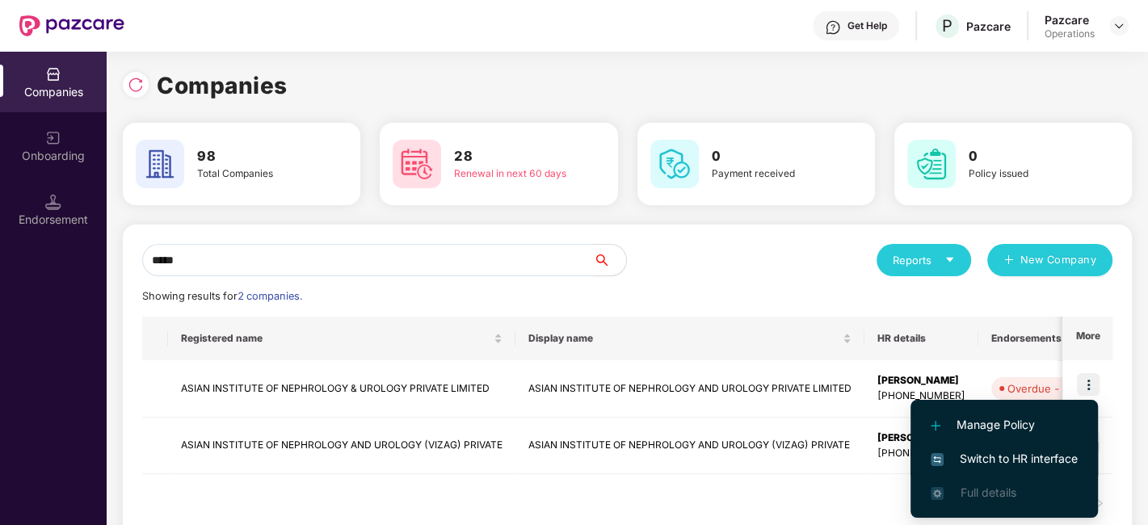
click at [997, 456] on span "Switch to HR interface" at bounding box center [1003, 459] width 147 height 18
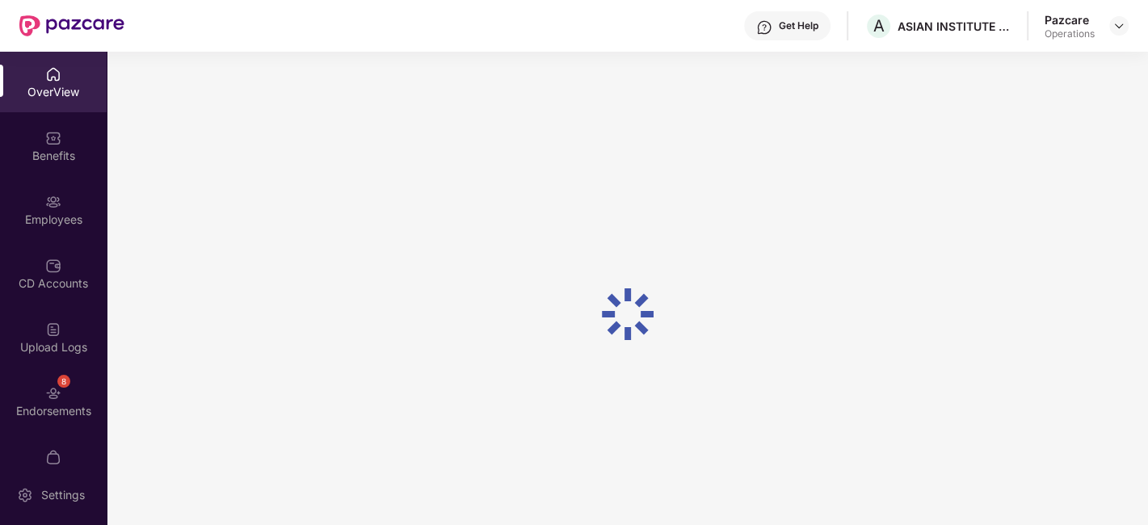
scroll to position [97, 0]
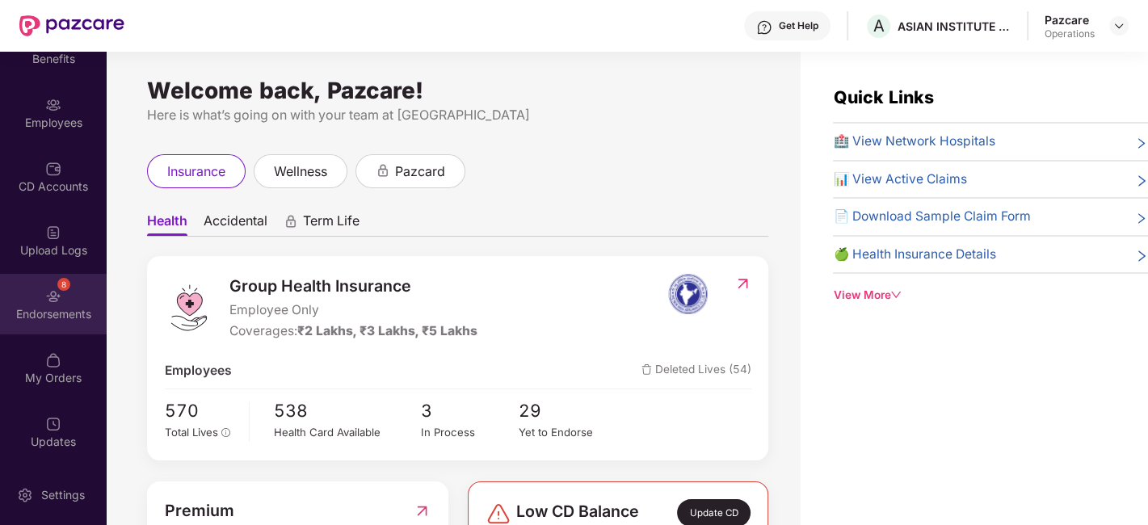
click at [18, 303] on div "8 Endorsements" at bounding box center [53, 304] width 107 height 61
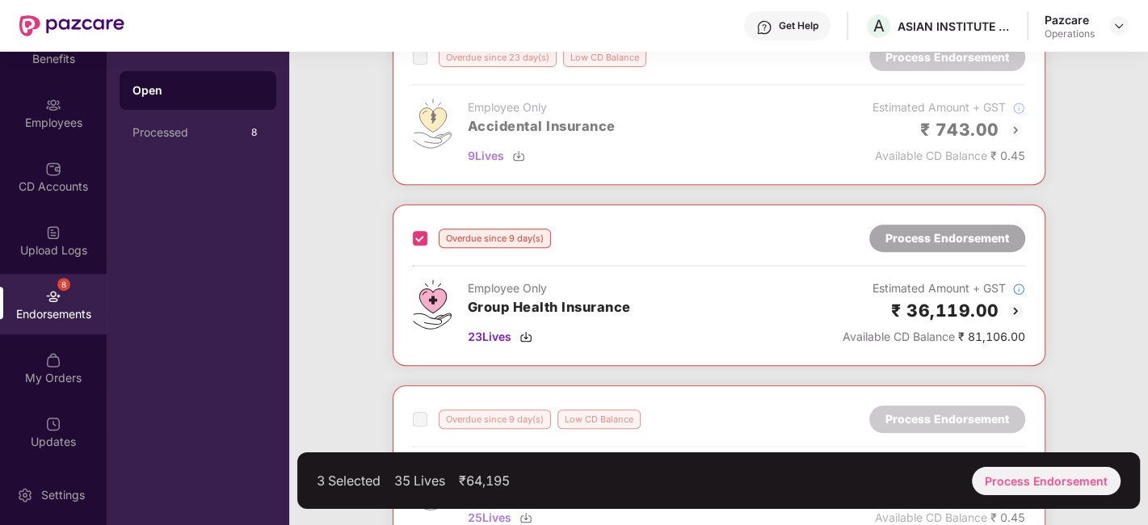
scroll to position [676, 0]
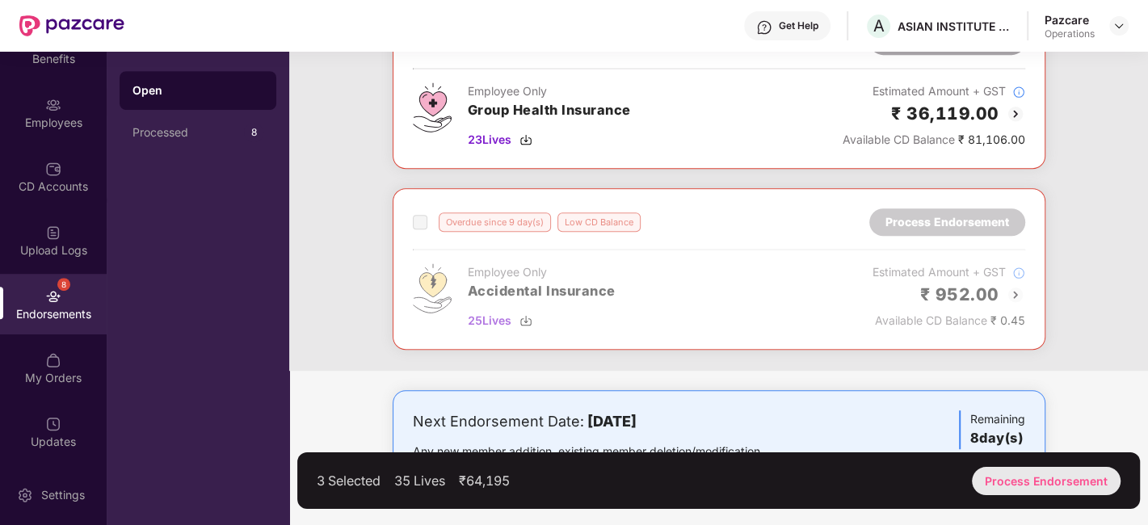
click at [993, 474] on div "Process Endorsement" at bounding box center [1046, 481] width 149 height 28
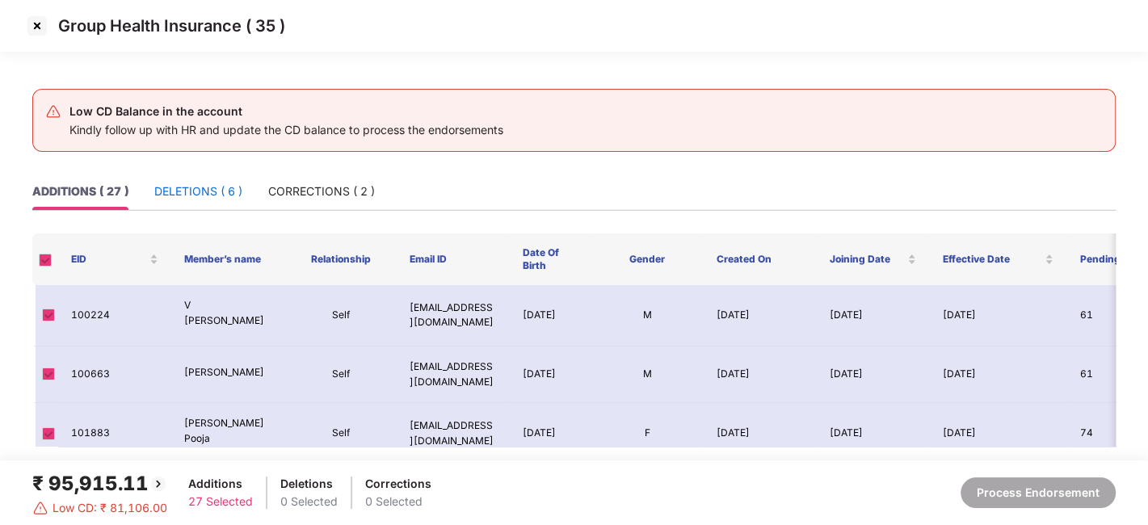
click at [195, 192] on div "DELETIONS ( 6 )" at bounding box center [198, 192] width 88 height 18
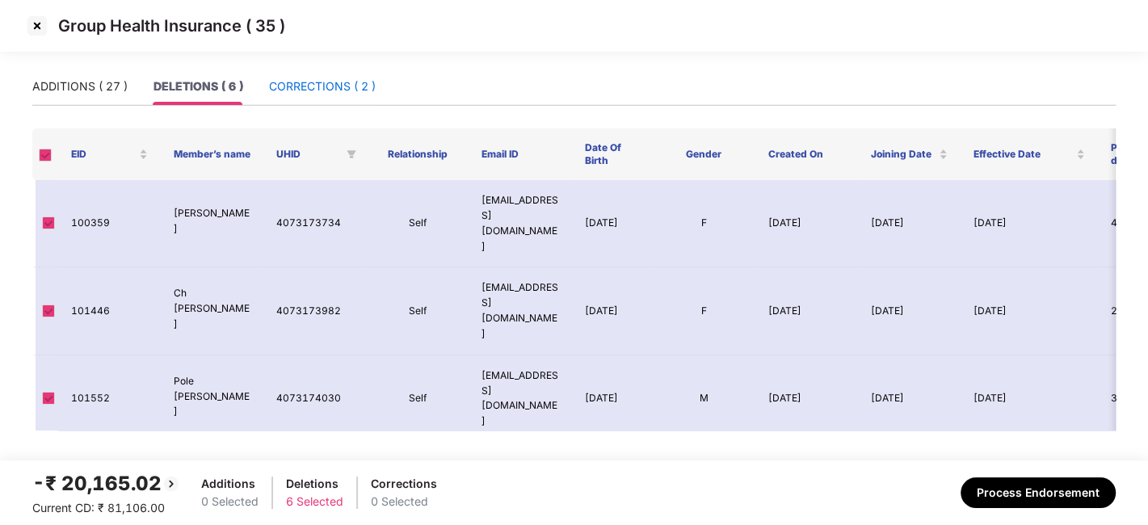
click at [301, 84] on div "CORRECTIONS ( 2 )" at bounding box center [322, 87] width 107 height 18
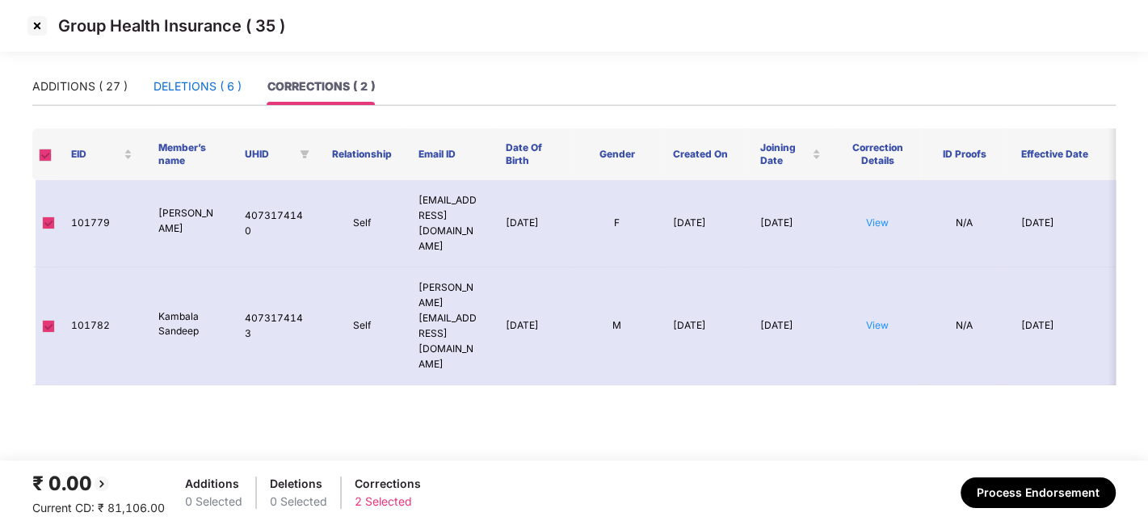
click at [195, 84] on div "DELETIONS ( 6 )" at bounding box center [197, 87] width 88 height 18
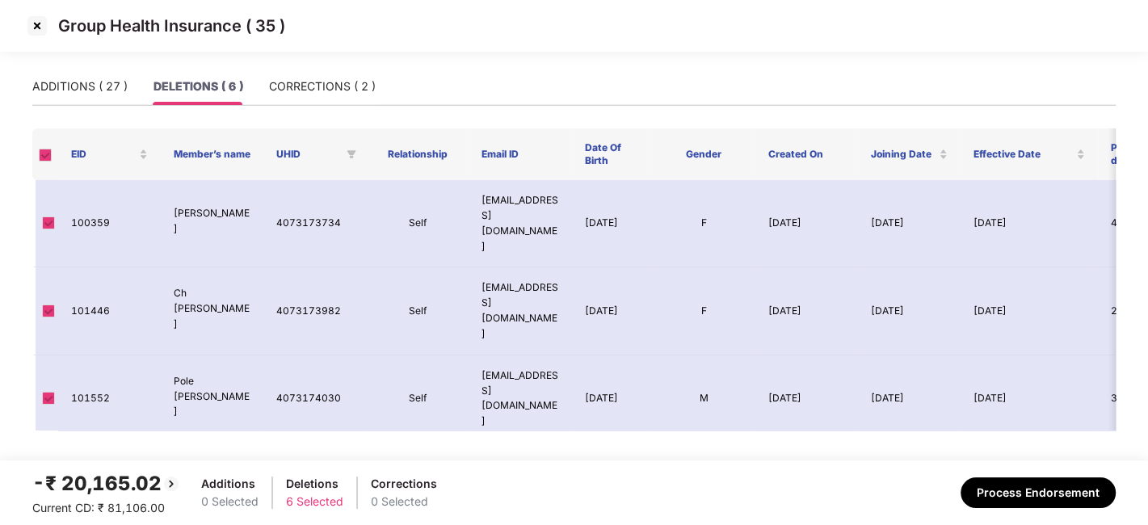
click at [34, 25] on img at bounding box center [37, 26] width 26 height 26
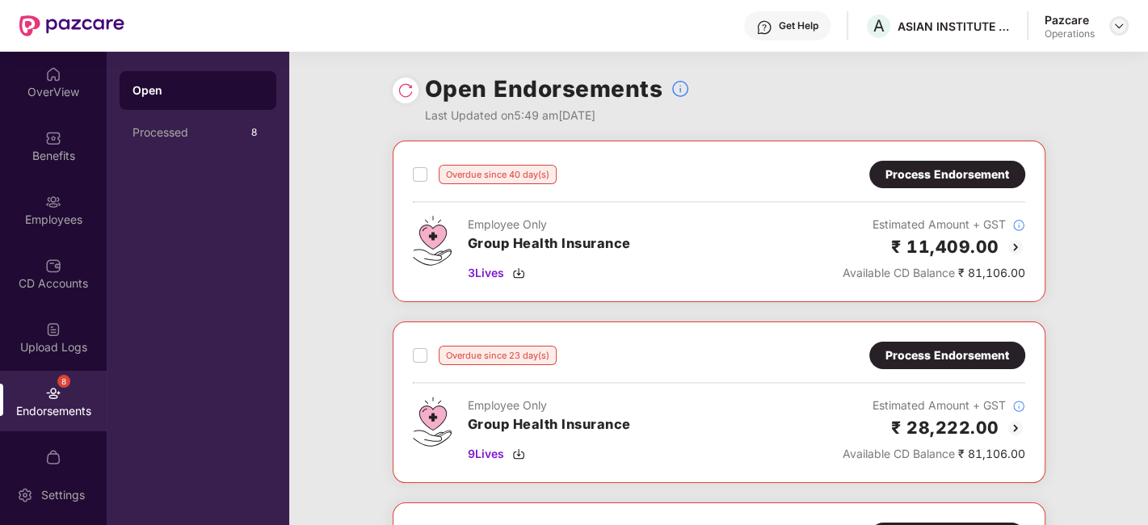
click at [1115, 26] on img at bounding box center [1118, 25] width 13 height 13
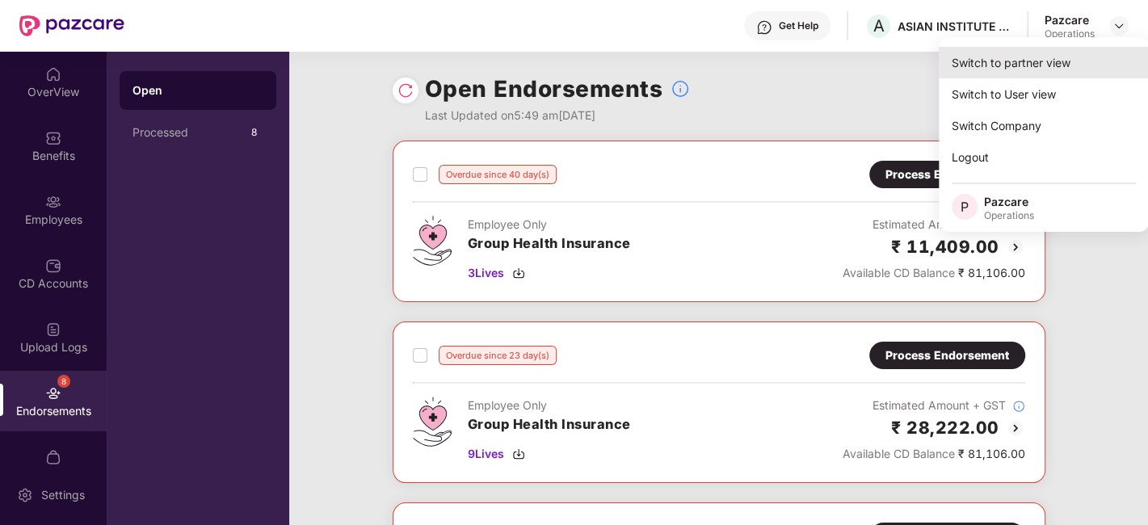
click at [1014, 58] on div "Switch to partner view" at bounding box center [1044, 63] width 210 height 32
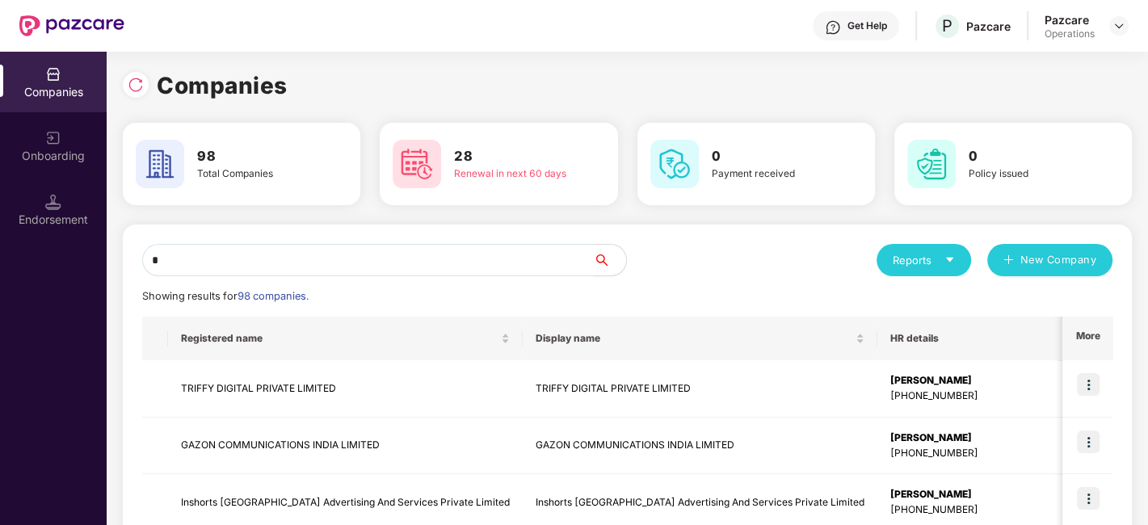
click at [504, 255] on input "*" at bounding box center [368, 260] width 452 height 32
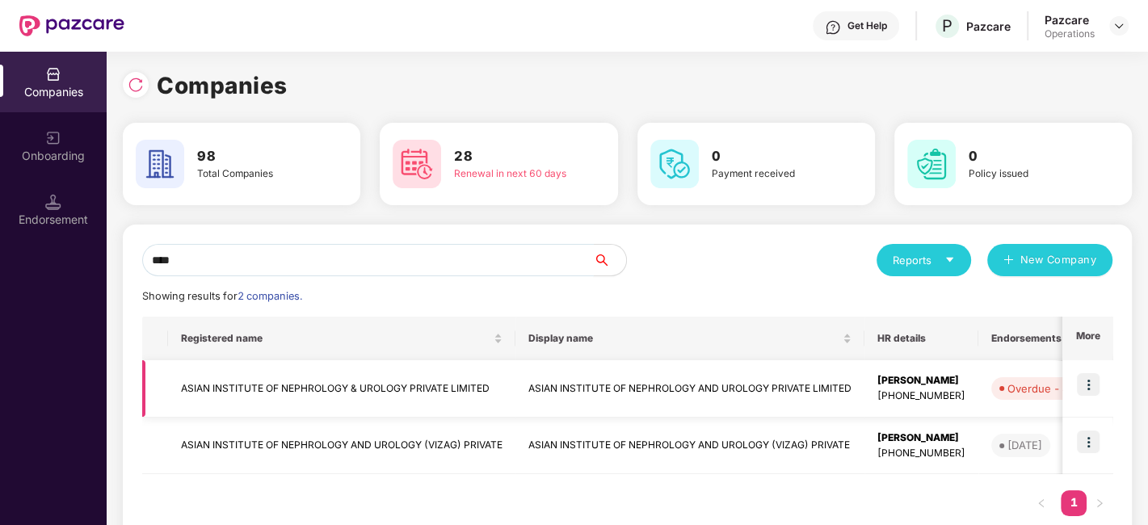
type input "****"
click at [1087, 387] on img at bounding box center [1088, 384] width 23 height 23
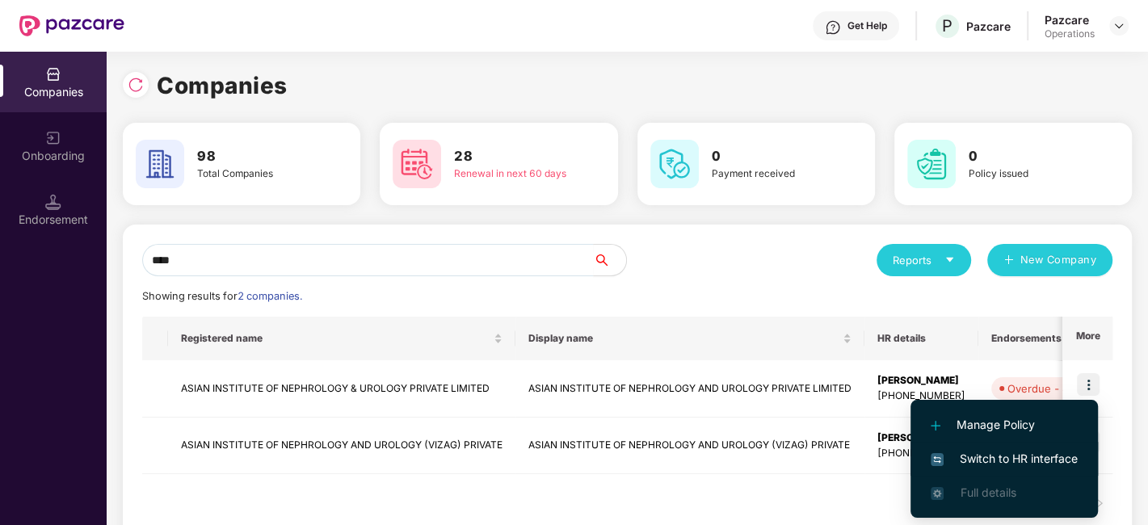
click at [1010, 456] on span "Switch to HR interface" at bounding box center [1003, 459] width 147 height 18
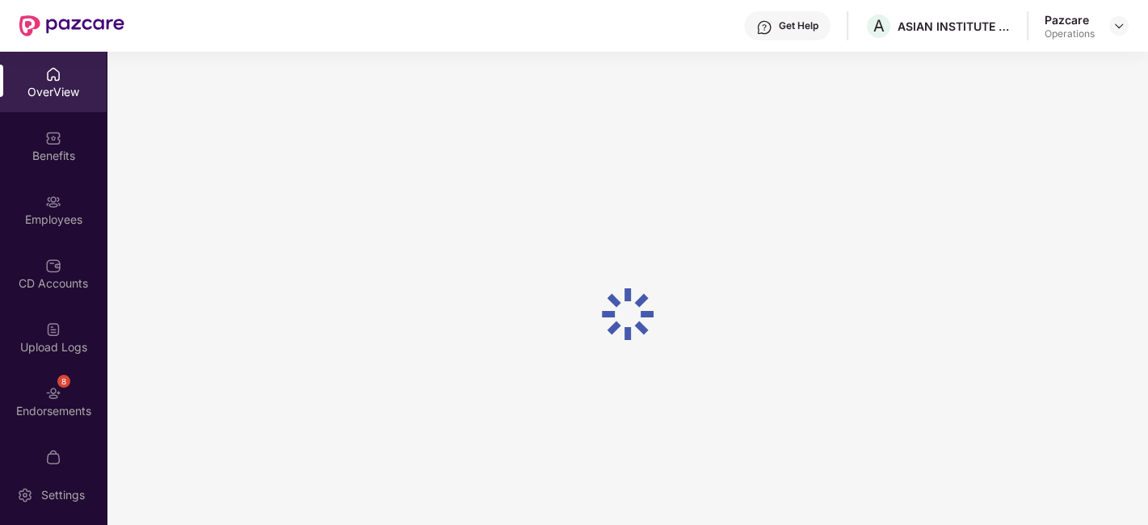
scroll to position [97, 0]
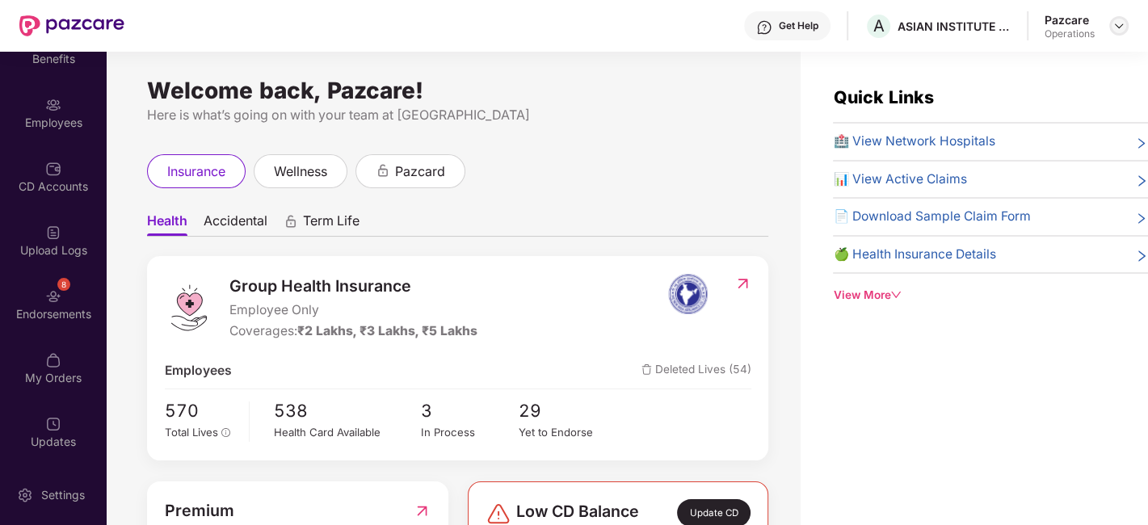
click at [1111, 31] on div at bounding box center [1118, 25] width 19 height 19
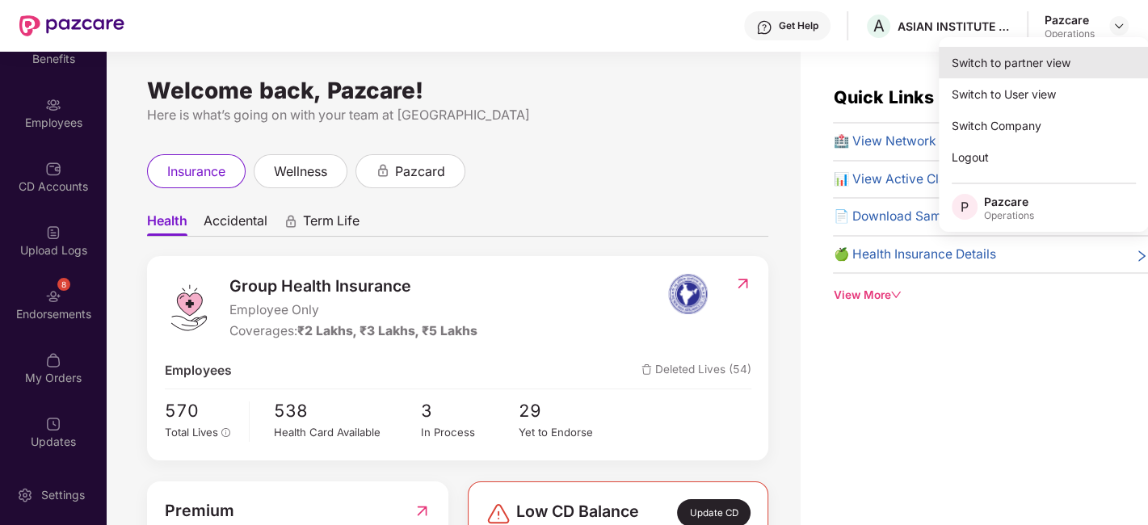
click at [1003, 69] on div "Switch to partner view" at bounding box center [1044, 63] width 210 height 32
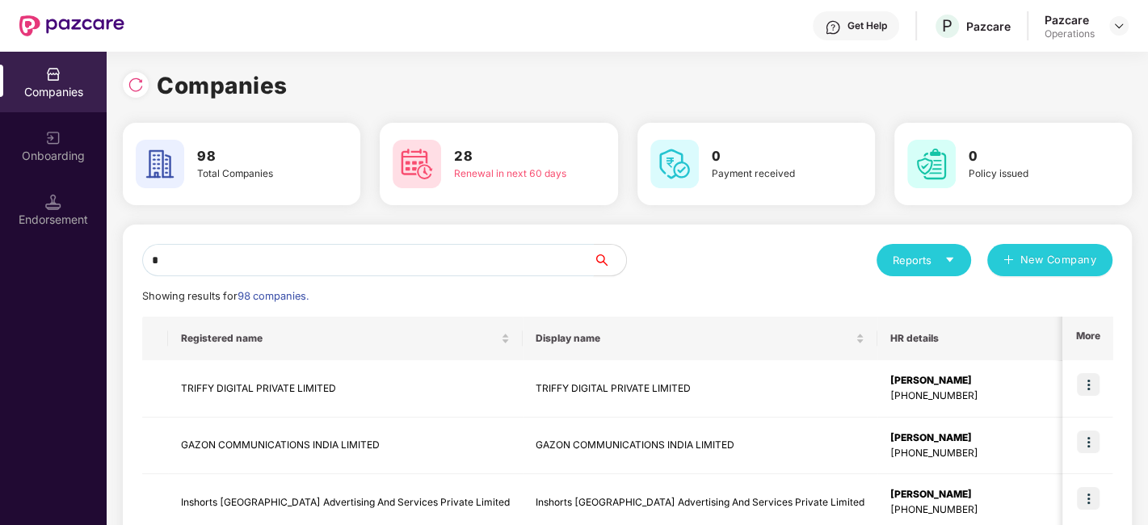
click at [376, 256] on input "*" at bounding box center [368, 260] width 452 height 32
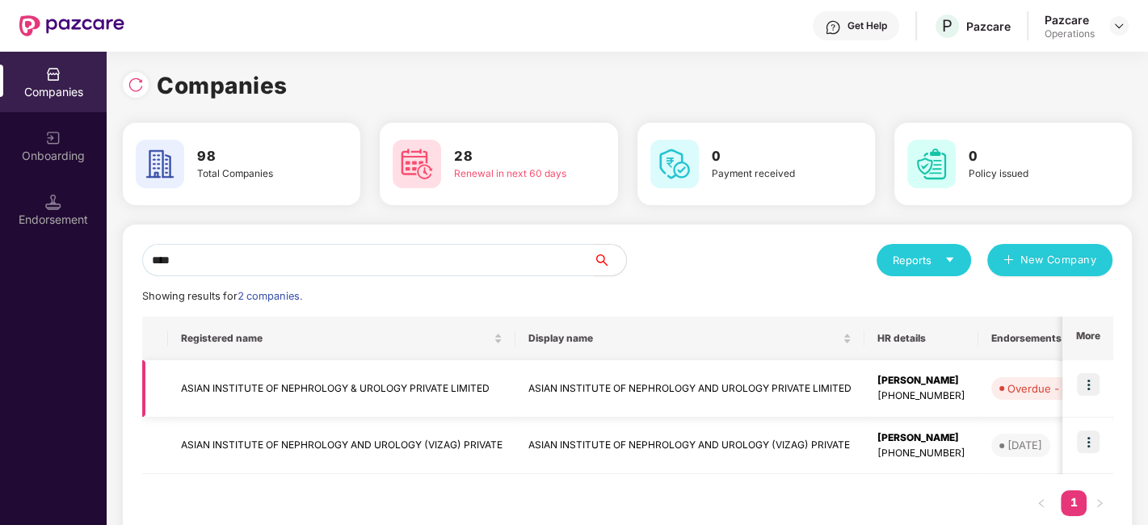
type input "****"
click at [251, 383] on td "ASIAN INSTITUTE OF NEPHROLOGY & UROLOGY PRIVATE LIMITED" at bounding box center [341, 388] width 347 height 57
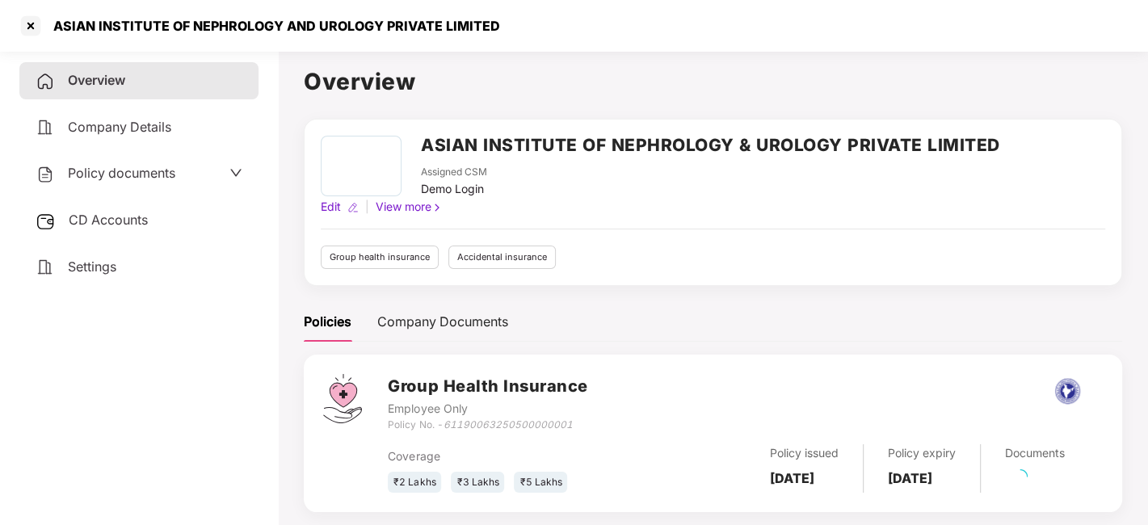
click at [117, 218] on span "CD Accounts" at bounding box center [108, 220] width 79 height 16
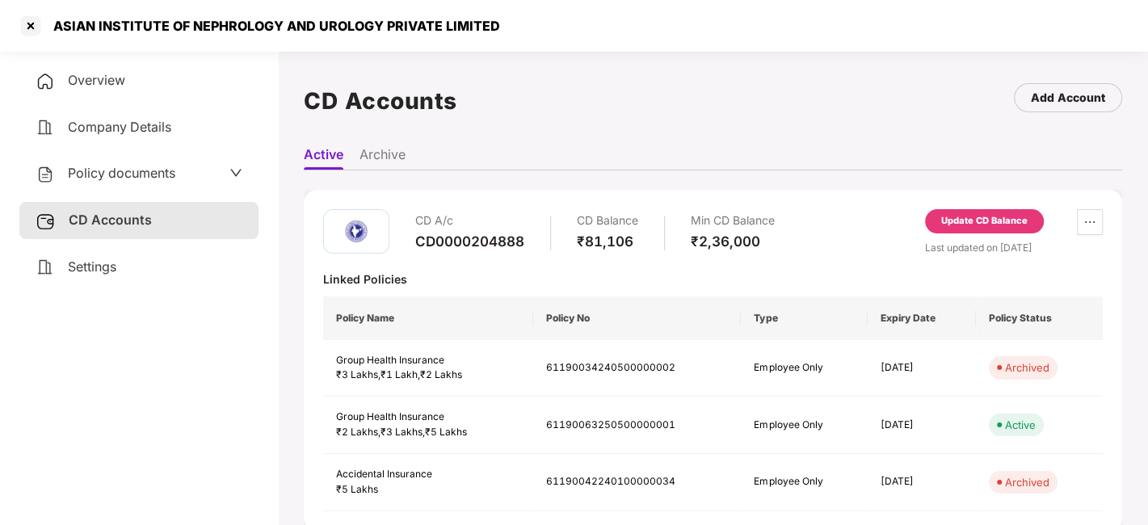
click at [985, 225] on div "Update CD Balance" at bounding box center [984, 221] width 86 height 15
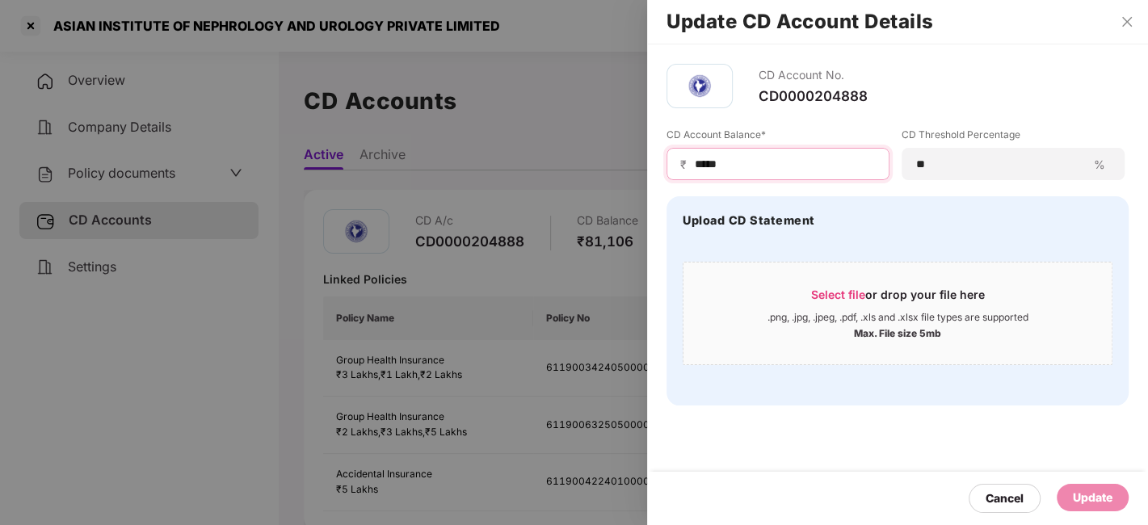
click at [802, 171] on input "*****" at bounding box center [784, 164] width 183 height 17
type input "******"
click at [1086, 493] on div "Update" at bounding box center [1093, 498] width 40 height 18
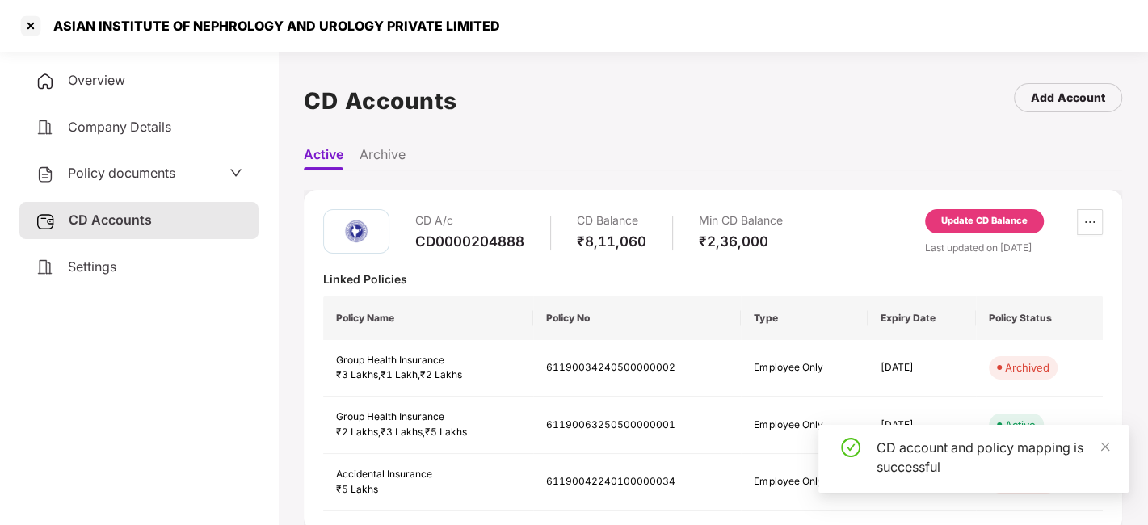
click at [32, 30] on div at bounding box center [31, 26] width 26 height 26
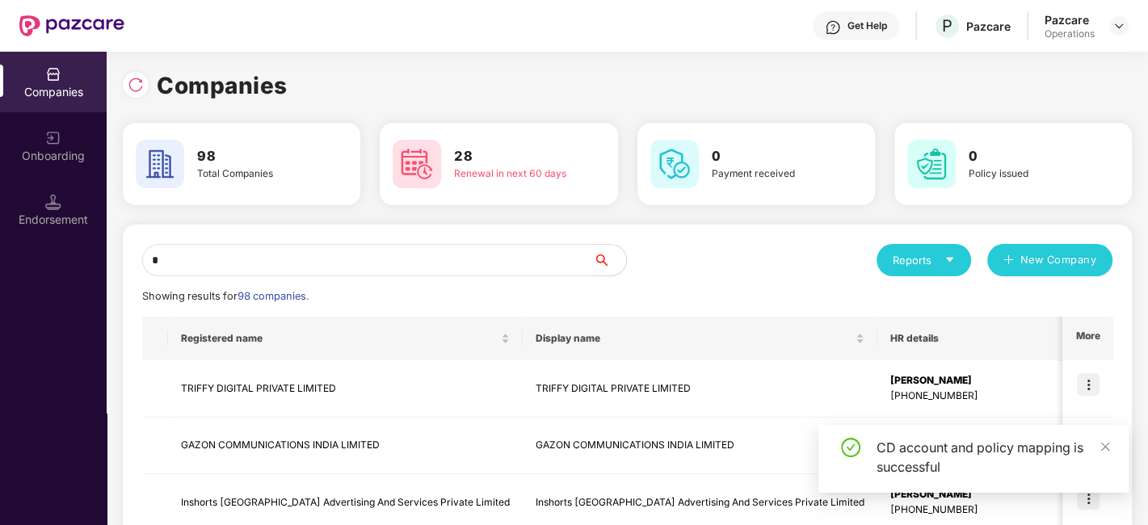
click at [299, 258] on input "*" at bounding box center [368, 260] width 452 height 32
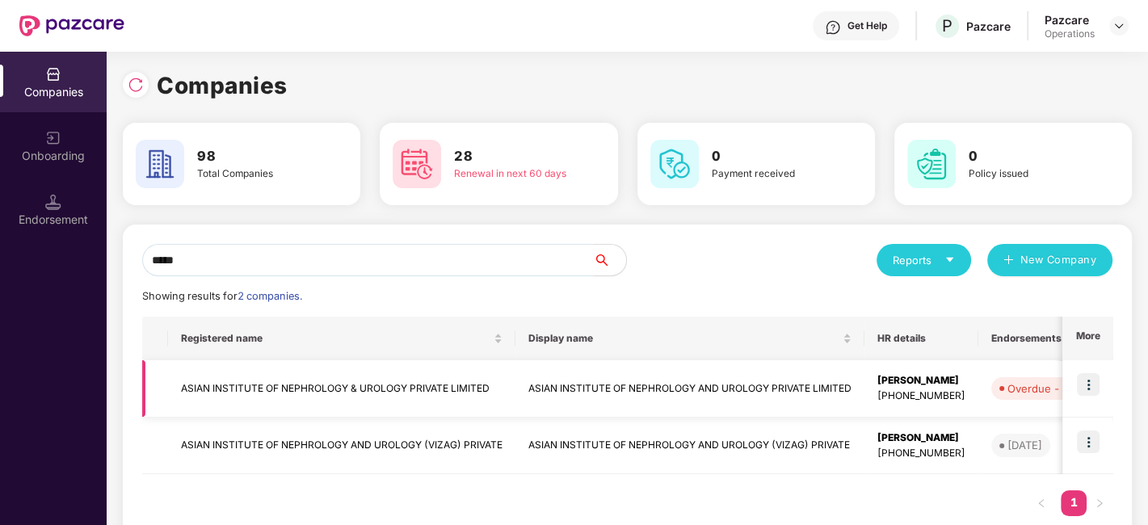
type input "*****"
click at [1090, 381] on img at bounding box center [1088, 384] width 23 height 23
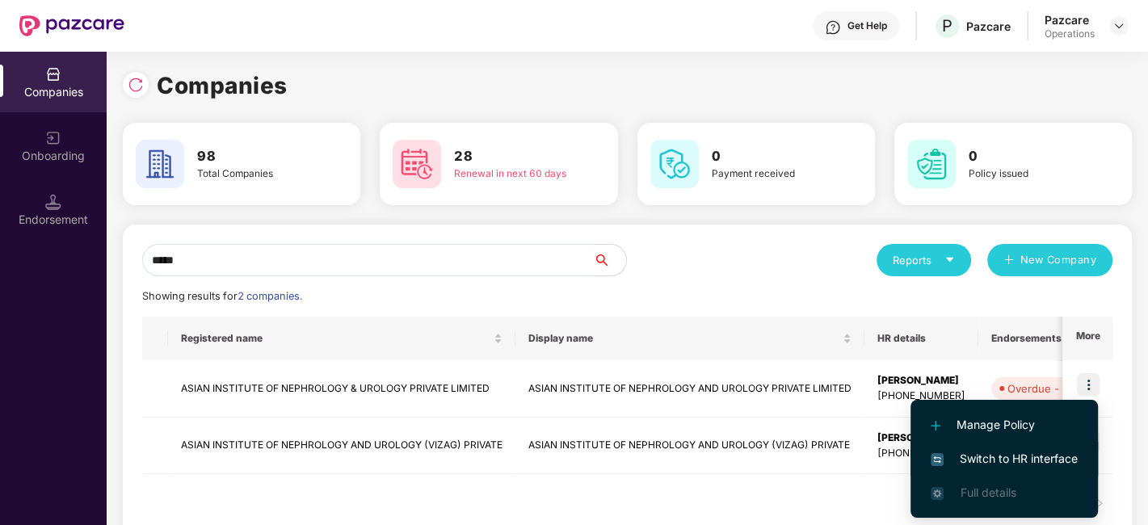
click at [1011, 456] on span "Switch to HR interface" at bounding box center [1003, 459] width 147 height 18
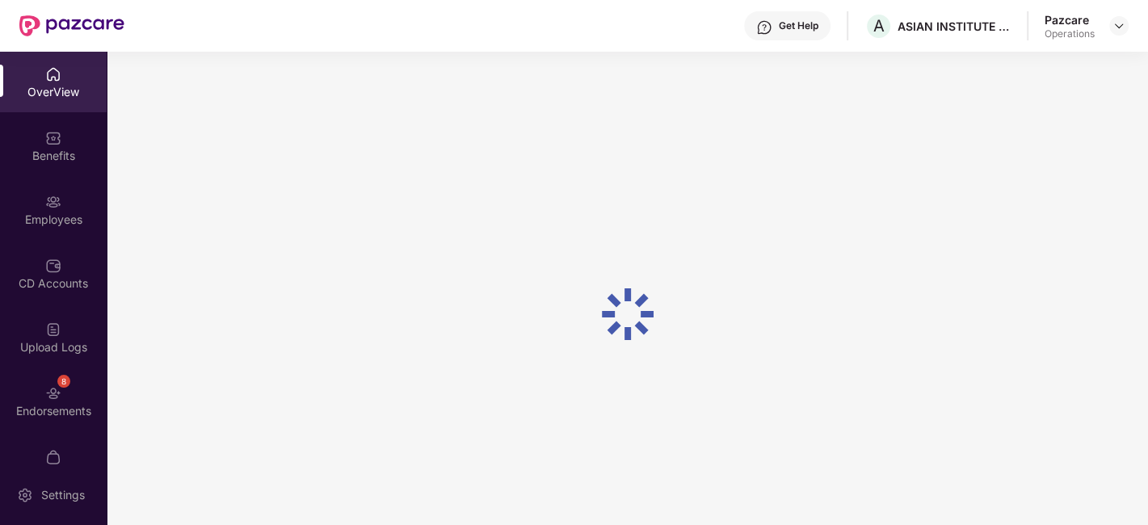
scroll to position [97, 0]
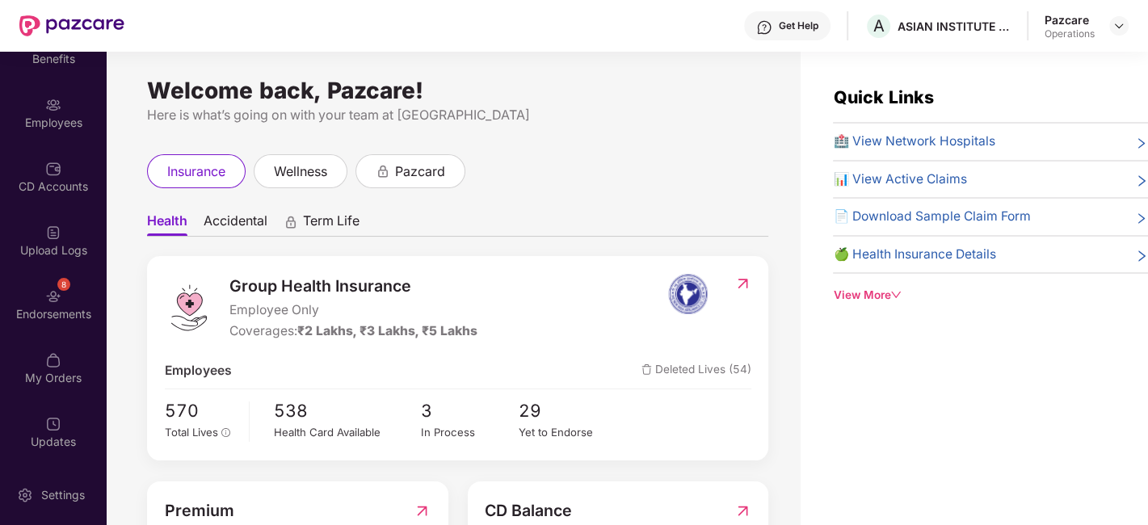
click at [31, 300] on div "8 Endorsements" at bounding box center [53, 304] width 107 height 61
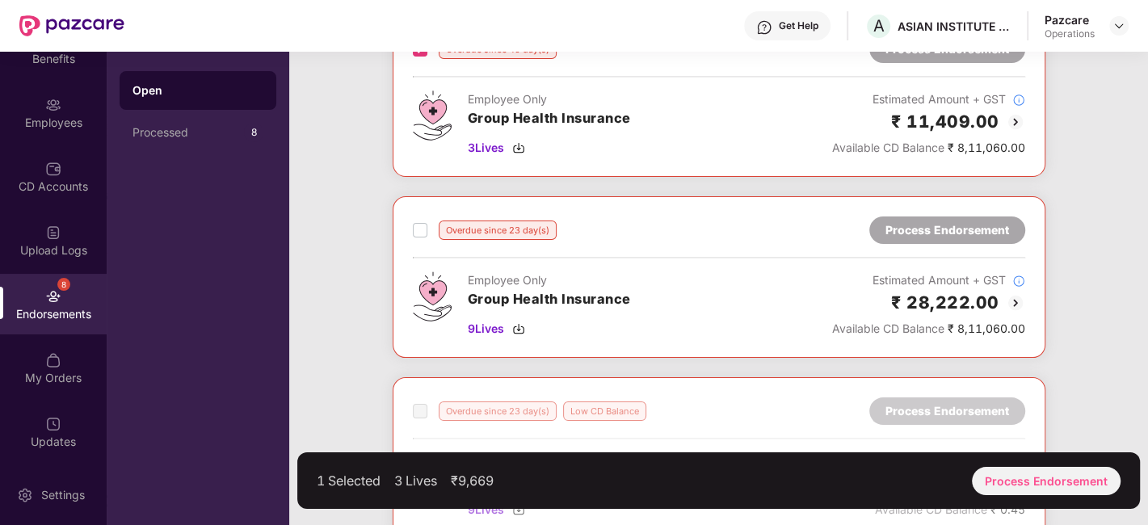
scroll to position [130, 0]
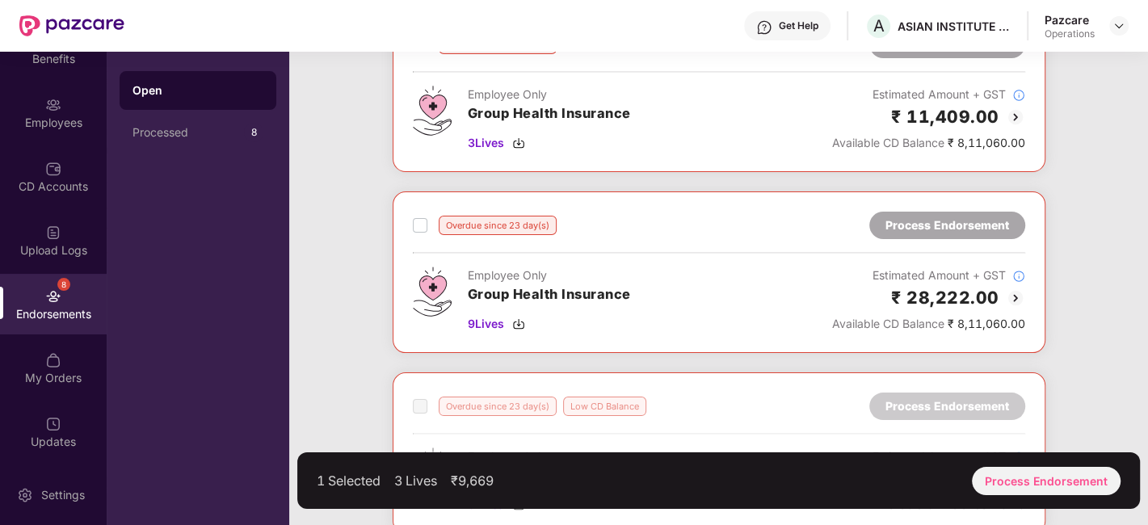
click at [422, 231] on label at bounding box center [420, 225] width 15 height 19
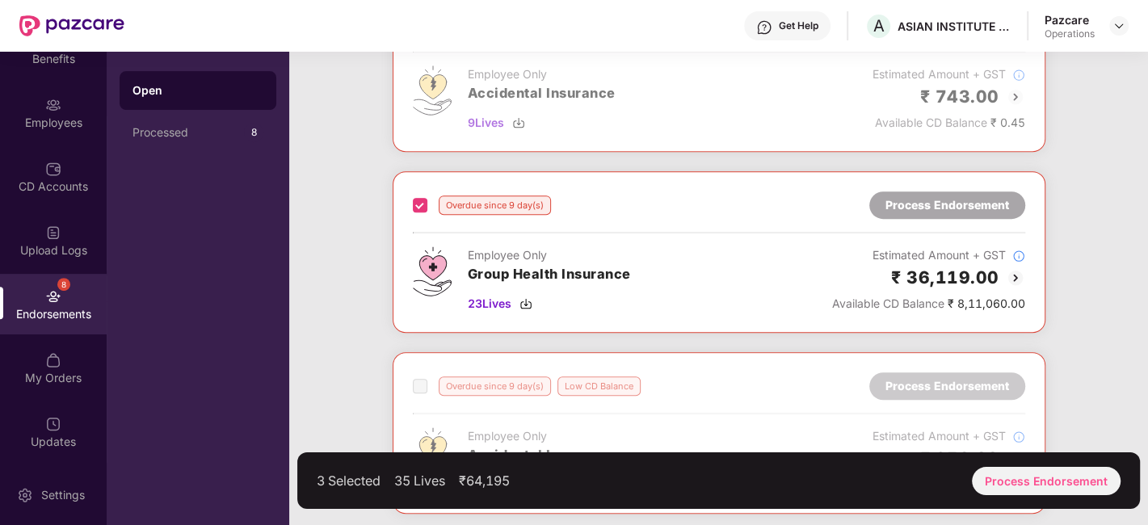
scroll to position [676, 0]
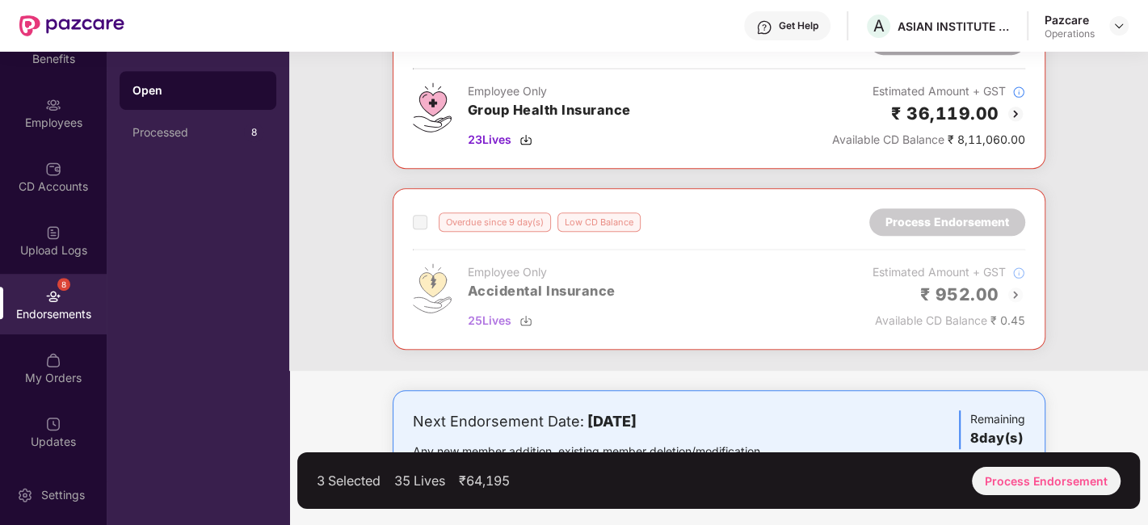
click at [1013, 464] on div "3 Selected 35 Lives ₹64,195 Process Endorsement" at bounding box center [718, 480] width 842 height 57
click at [1043, 478] on div "Process Endorsement" at bounding box center [1046, 481] width 149 height 28
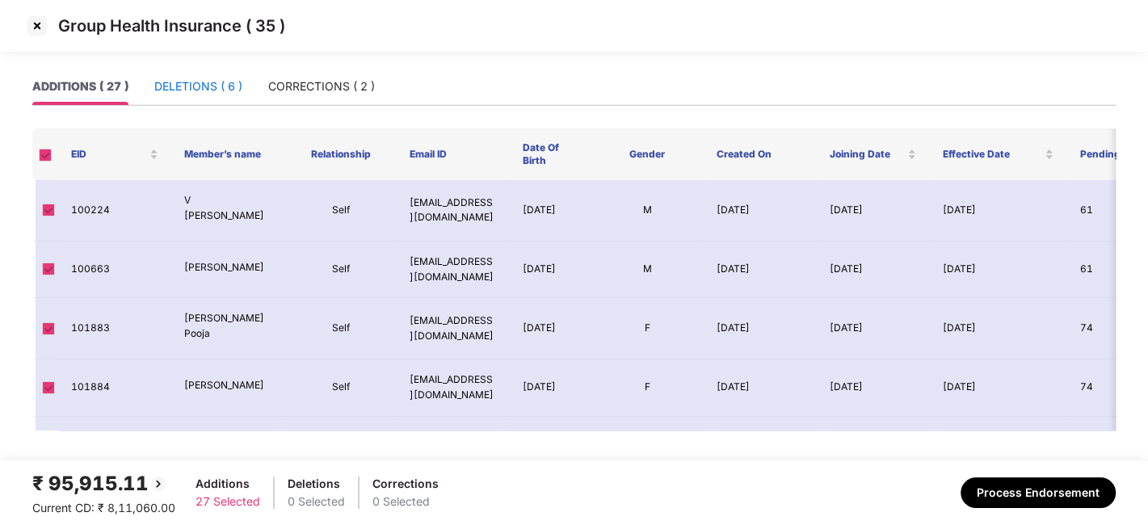
click at [187, 84] on div "DELETIONS ( 6 )" at bounding box center [198, 87] width 88 height 18
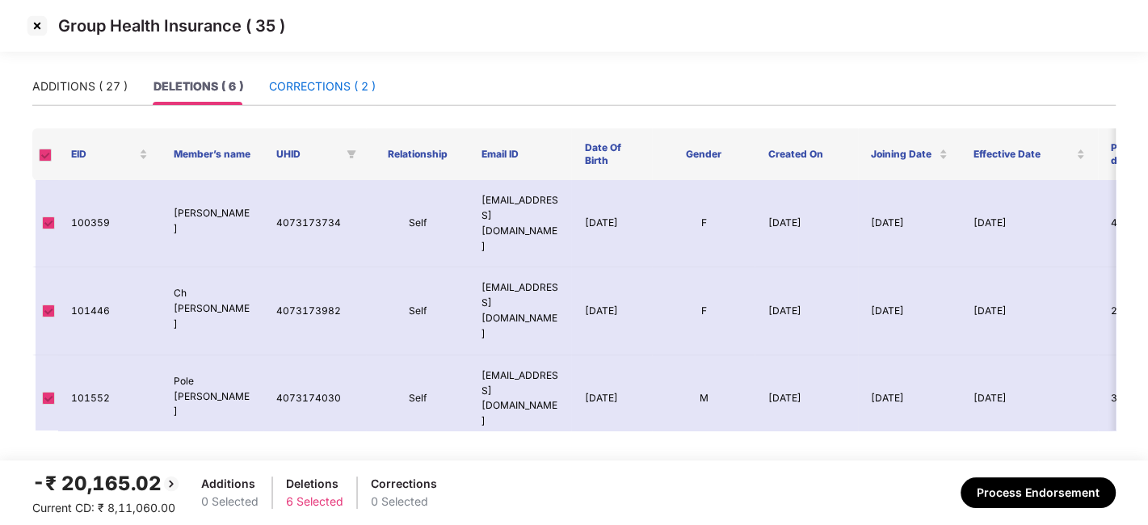
click at [313, 81] on div "CORRECTIONS ( 2 )" at bounding box center [322, 87] width 107 height 18
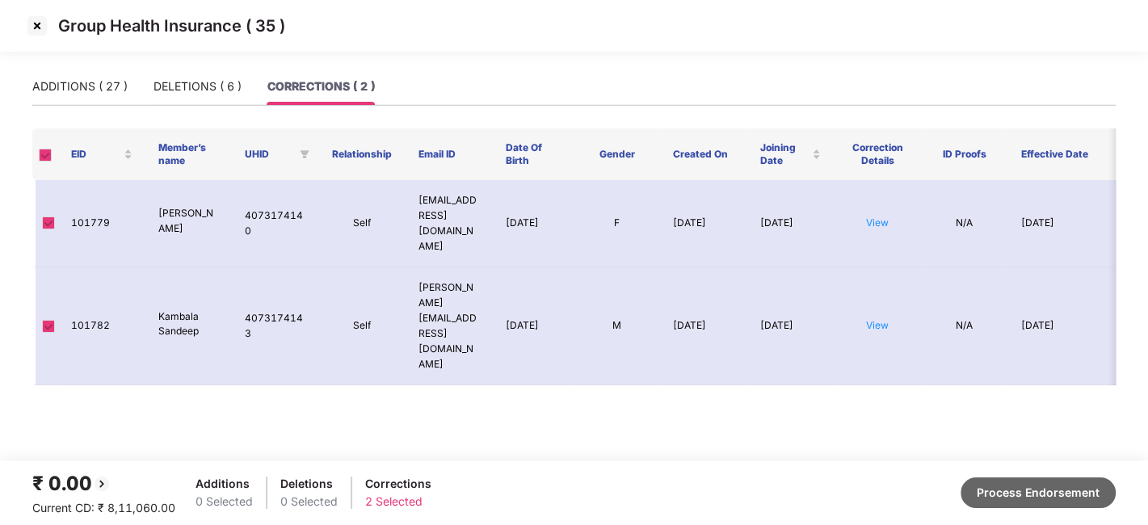
click at [1003, 489] on button "Process Endorsement" at bounding box center [1037, 492] width 155 height 31
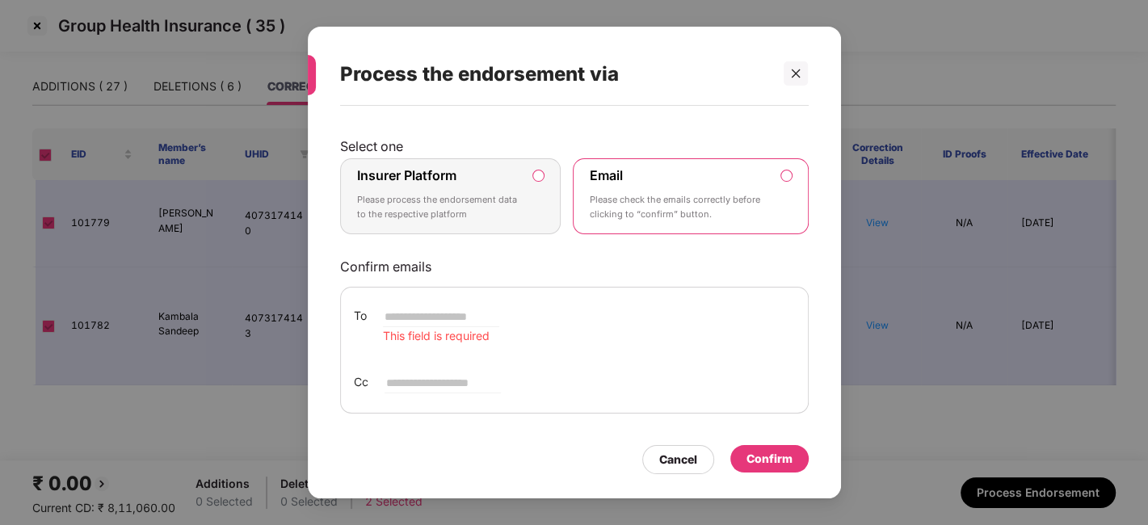
click at [502, 193] on p "Please process the endorsement data to the respective platform" at bounding box center [439, 207] width 165 height 28
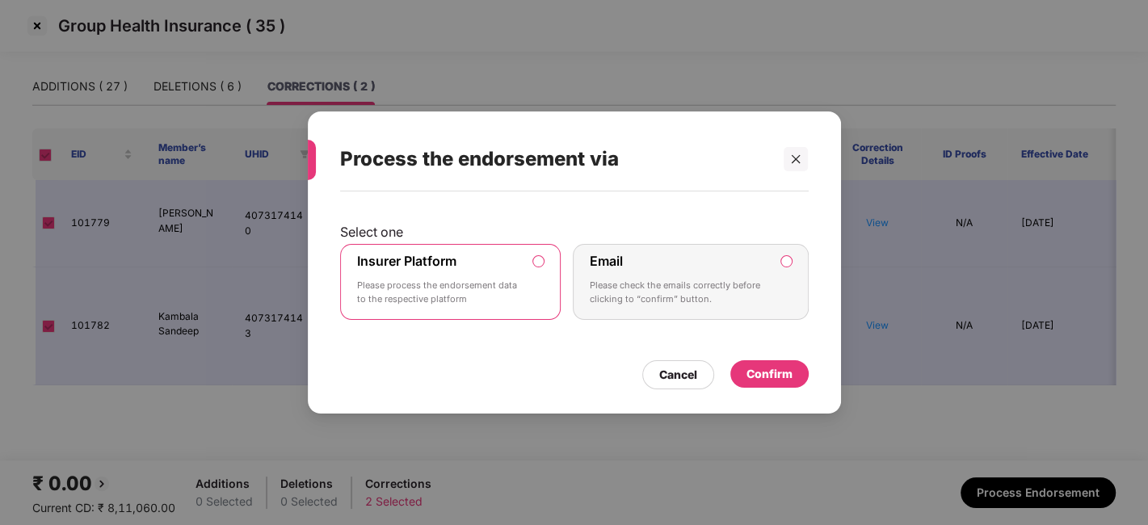
click at [764, 365] on div "Confirm" at bounding box center [769, 374] width 46 height 18
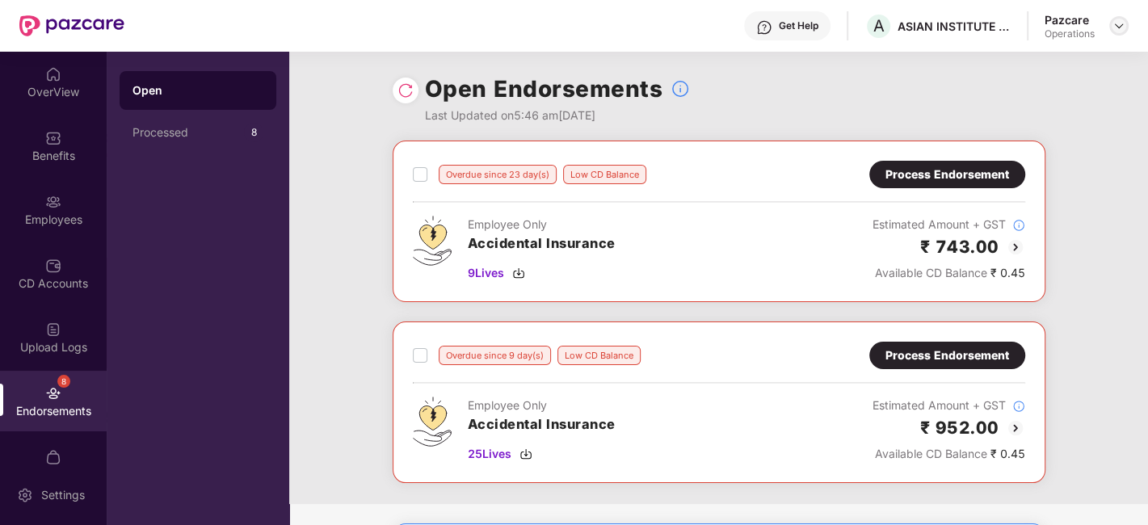
click at [1119, 26] on img at bounding box center [1118, 25] width 13 height 13
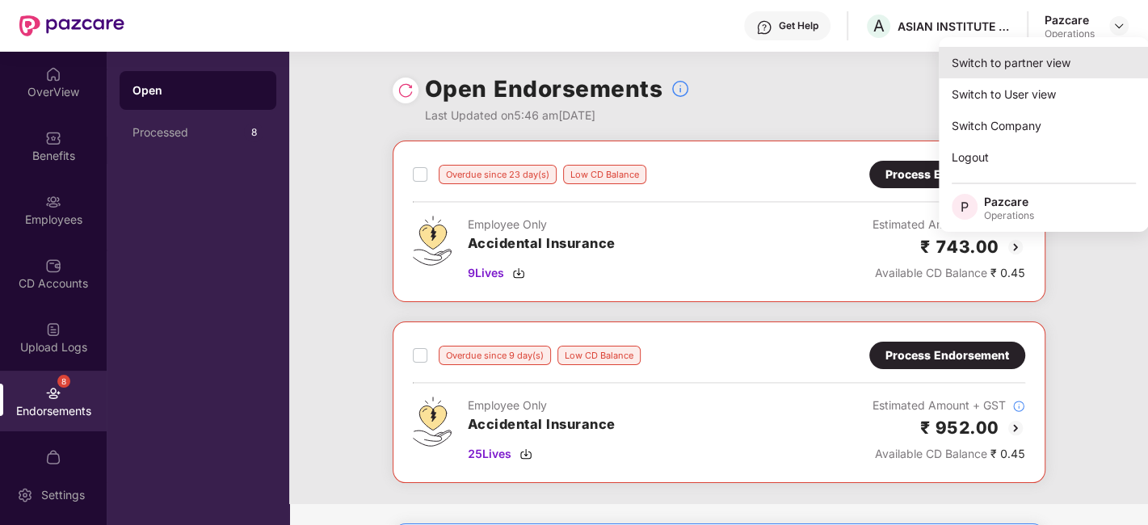
click at [1007, 72] on div "Switch to partner view" at bounding box center [1044, 63] width 210 height 32
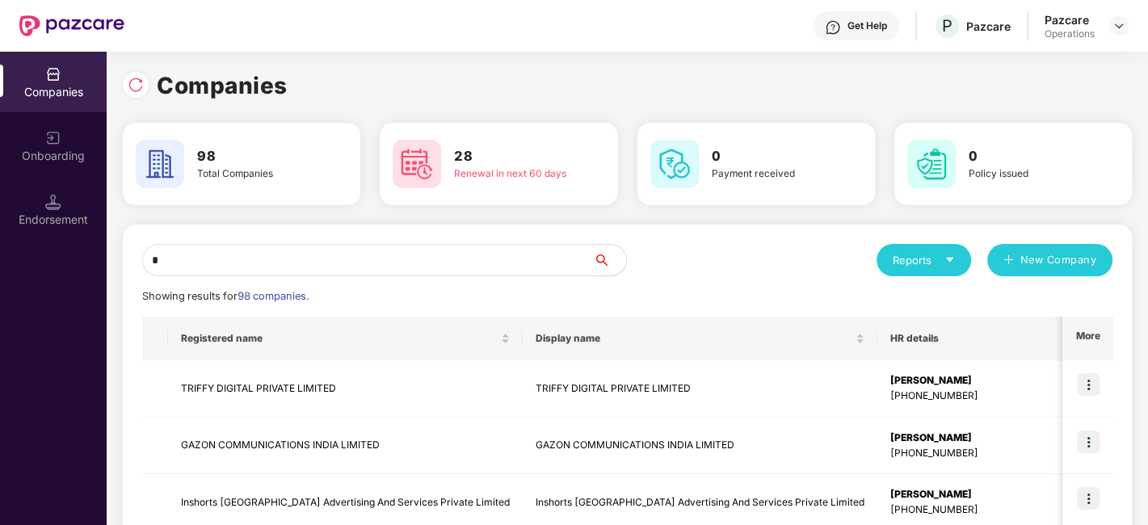
click at [435, 260] on input "*" at bounding box center [368, 260] width 452 height 32
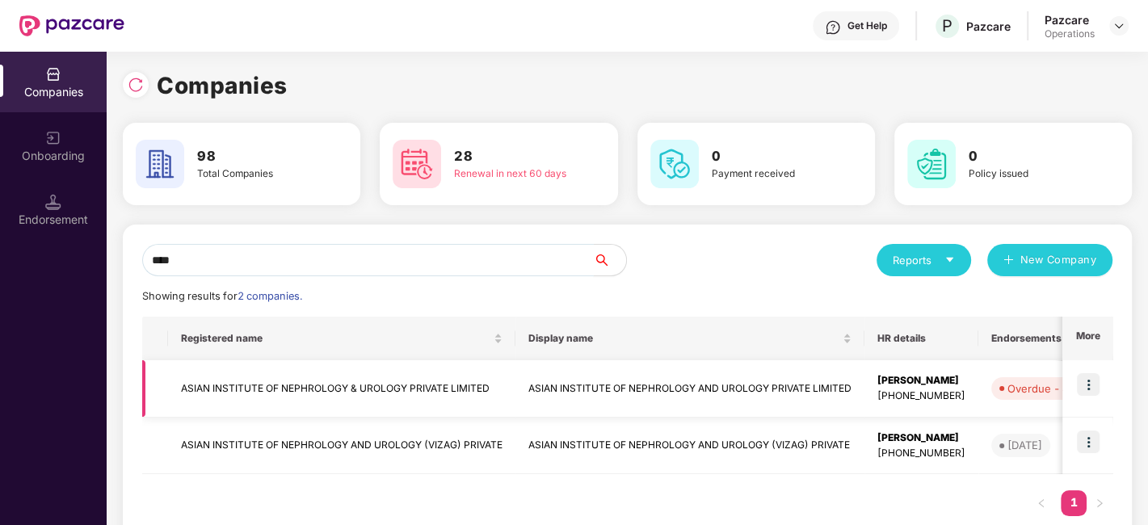
type input "****"
click at [324, 381] on td "ASIAN INSTITUTE OF NEPHROLOGY & UROLOGY PRIVATE LIMITED" at bounding box center [341, 388] width 347 height 57
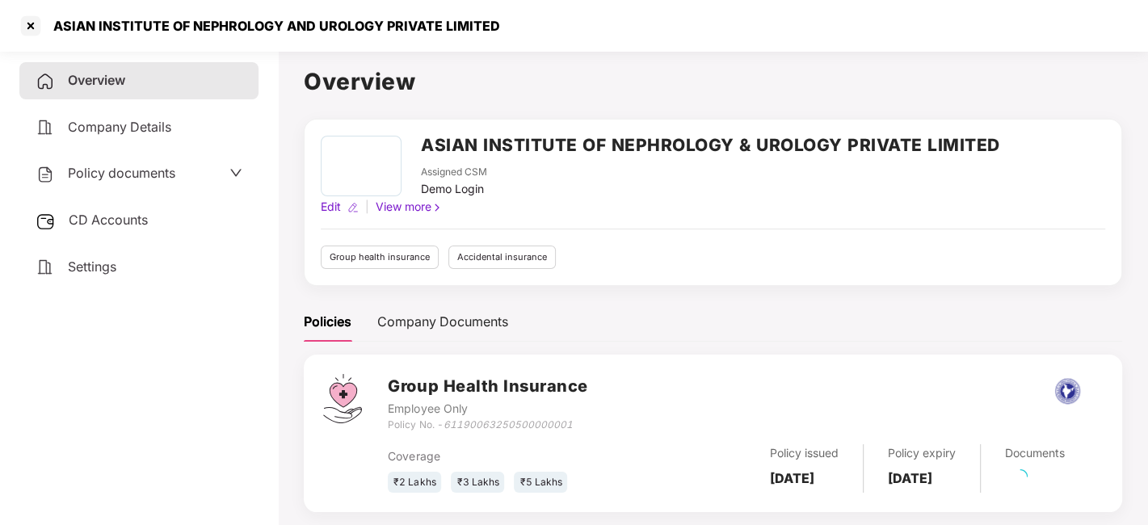
click at [119, 232] on div "CD Accounts" at bounding box center [138, 220] width 239 height 37
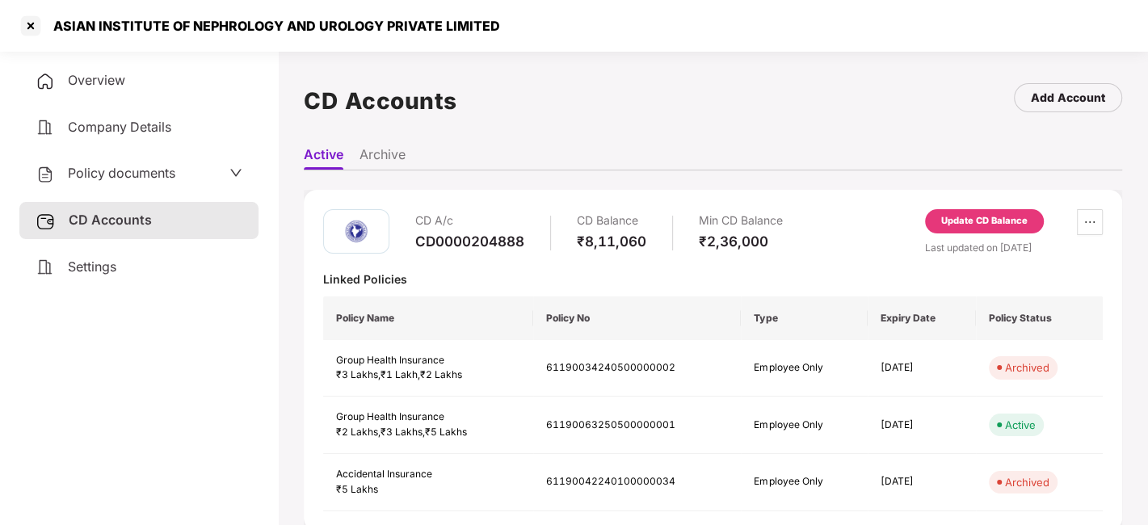
click at [985, 216] on div "Update CD Balance" at bounding box center [984, 221] width 86 height 15
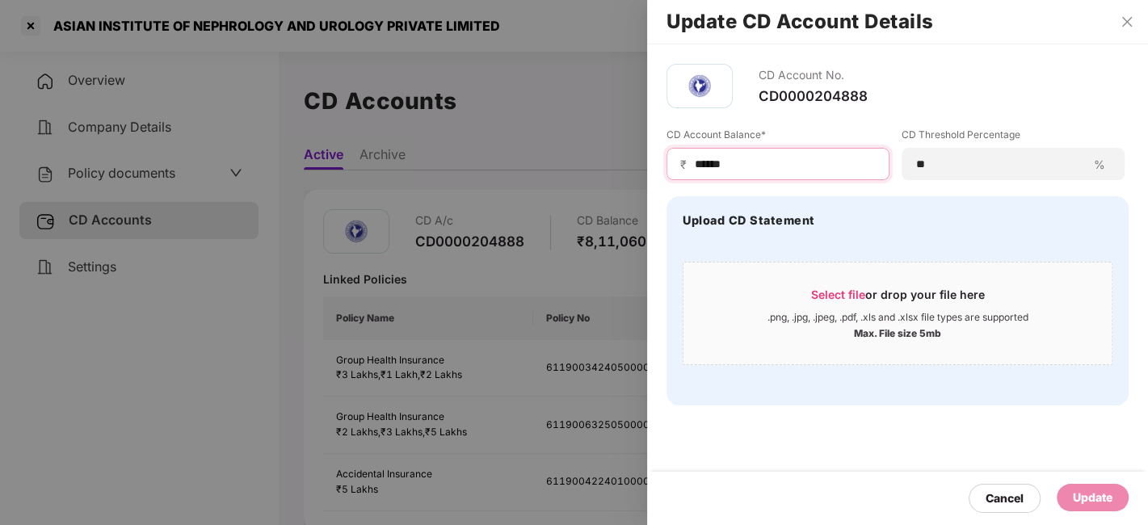
click at [801, 159] on input "******" at bounding box center [784, 164] width 183 height 17
type input "*****"
click at [1089, 505] on div "Update" at bounding box center [1093, 498] width 40 height 18
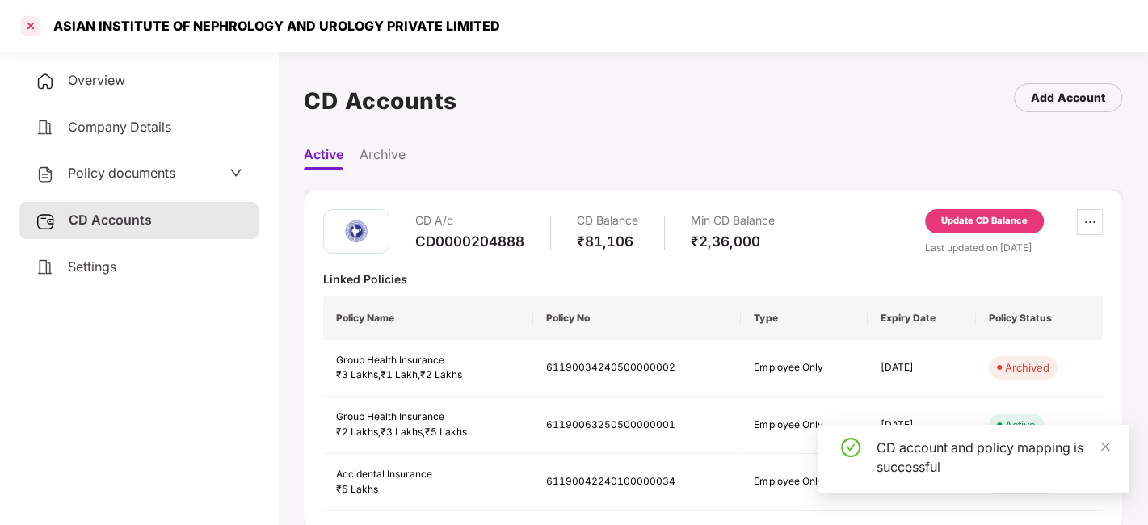
click at [32, 26] on div at bounding box center [31, 26] width 26 height 26
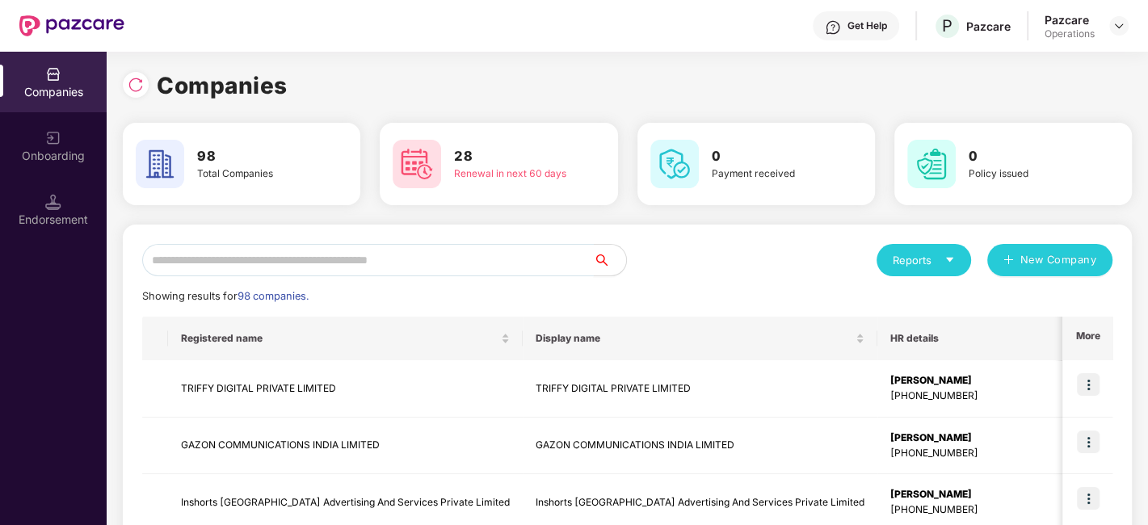
click at [478, 266] on input "text" at bounding box center [368, 260] width 452 height 32
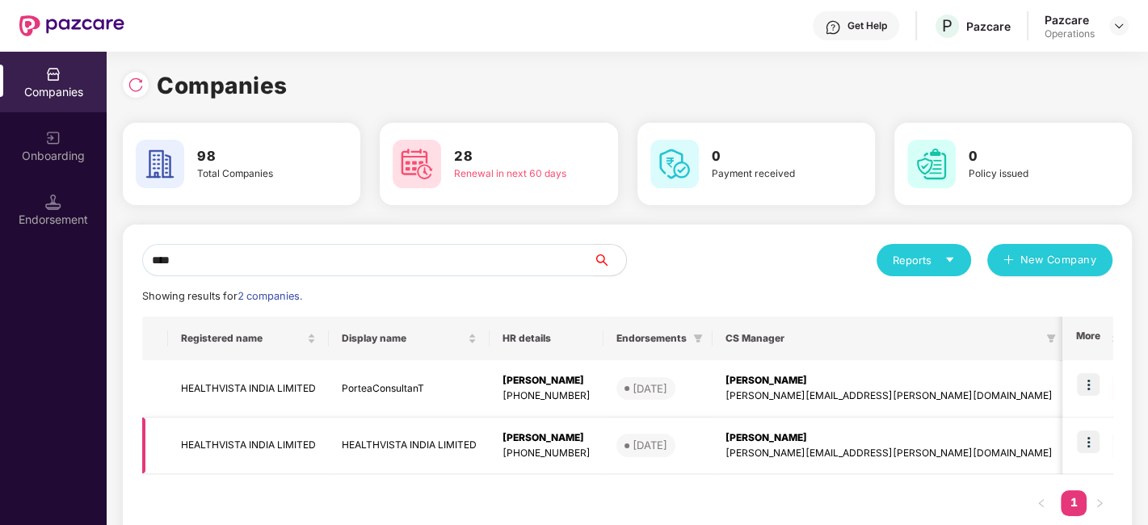
type input "****"
click at [1090, 437] on img at bounding box center [1088, 442] width 23 height 23
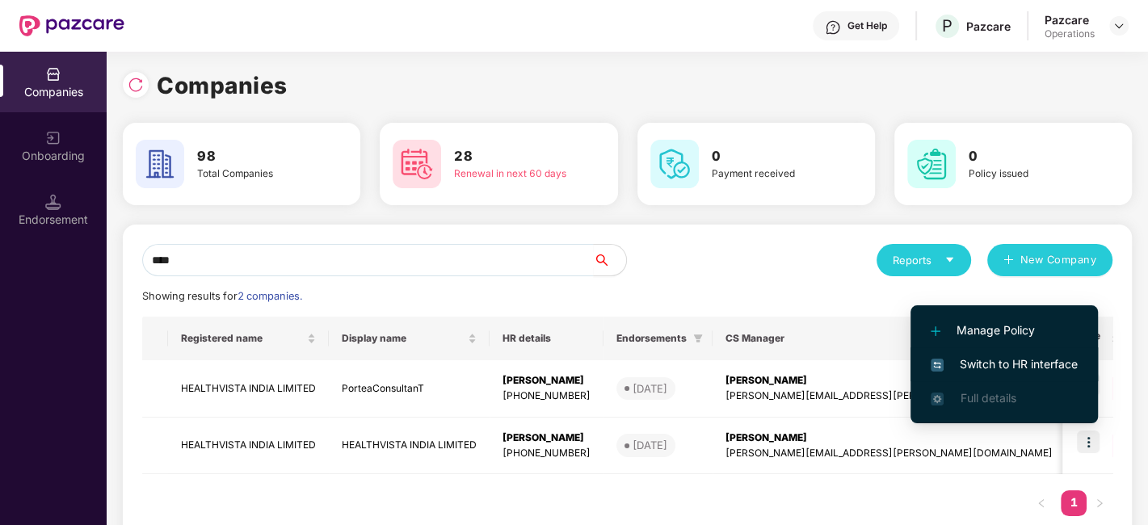
click at [994, 363] on span "Switch to HR interface" at bounding box center [1003, 364] width 147 height 18
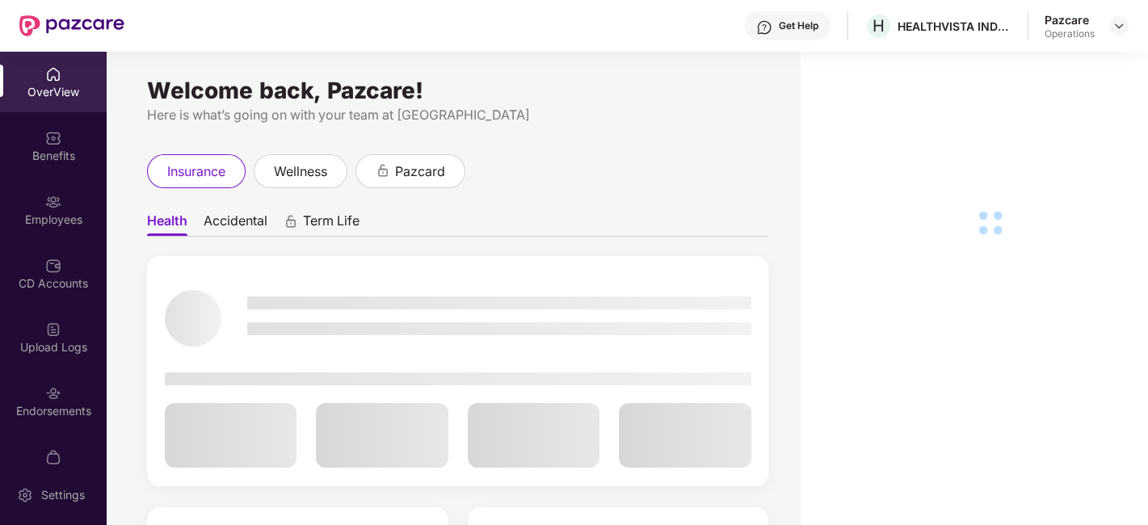
scroll to position [33, 0]
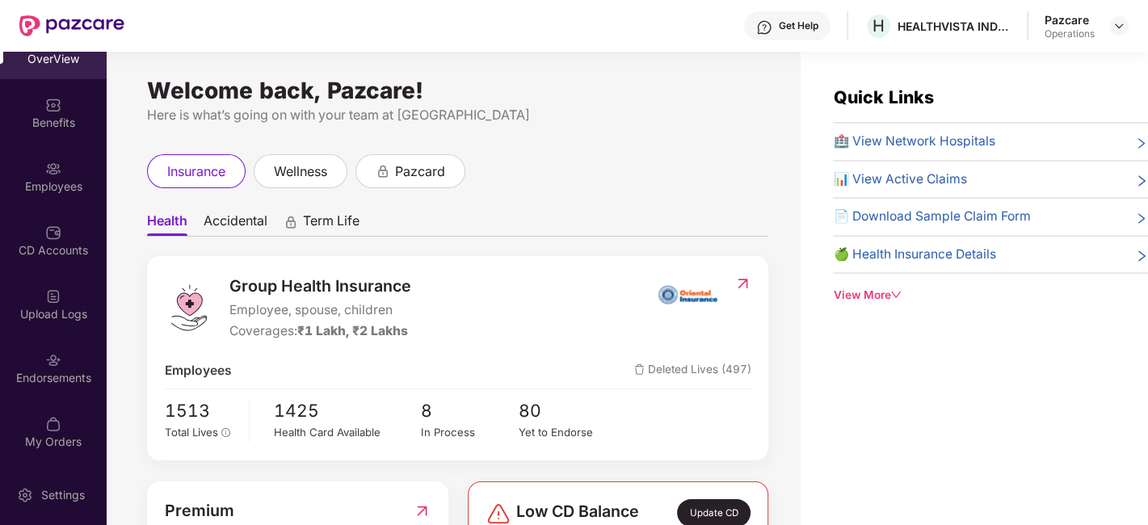
click at [23, 334] on div "OverView Benefits Employees CD Accounts Upload Logs Endorsements My Orders" at bounding box center [53, 258] width 107 height 413
click at [27, 347] on div "Endorsements" at bounding box center [53, 368] width 107 height 61
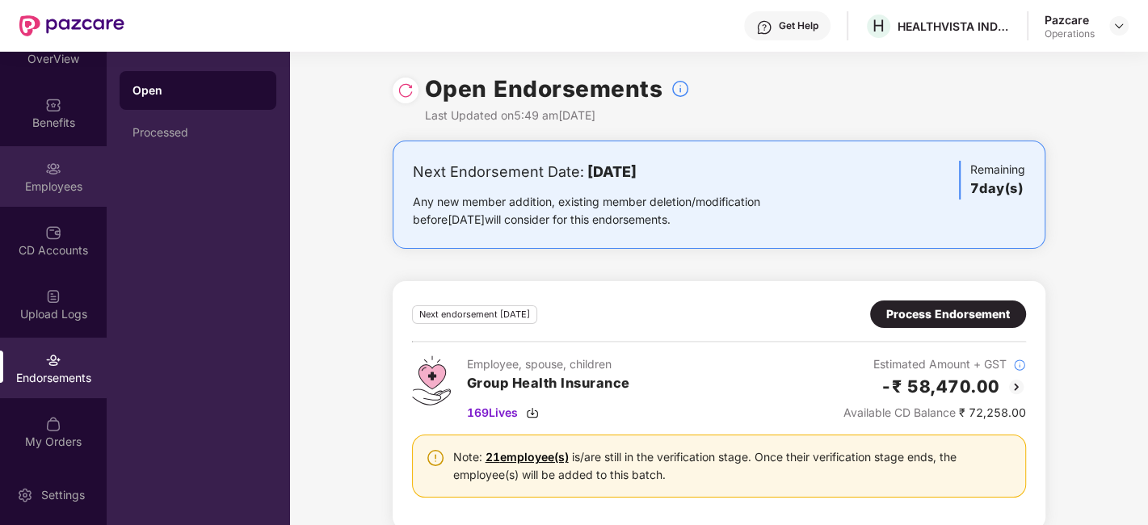
click at [32, 170] on div "Employees" at bounding box center [53, 176] width 107 height 61
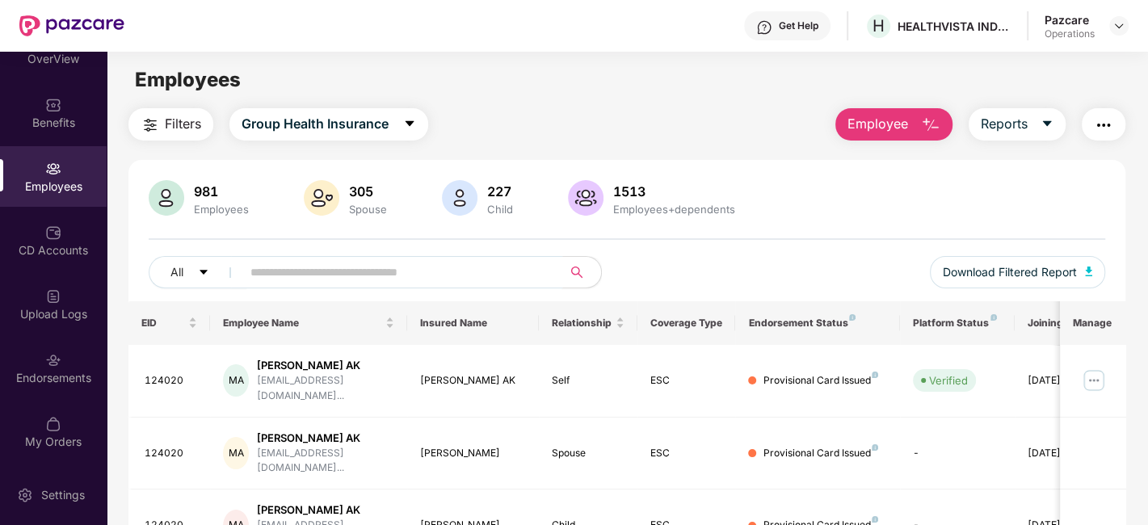
paste input "*******"
type input "*******"
click at [460, 271] on input "*******" at bounding box center [395, 272] width 290 height 24
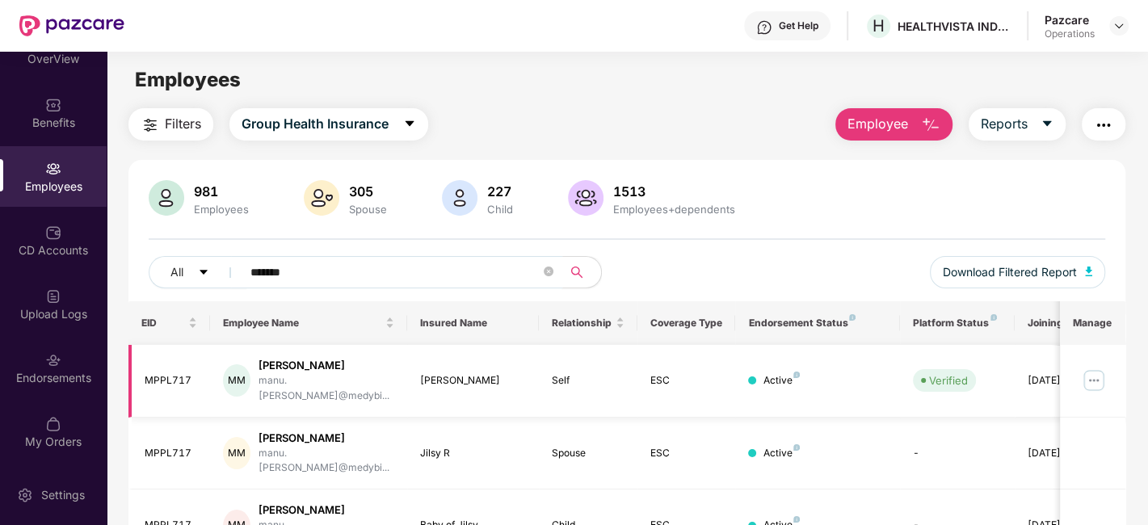
scroll to position [53, 0]
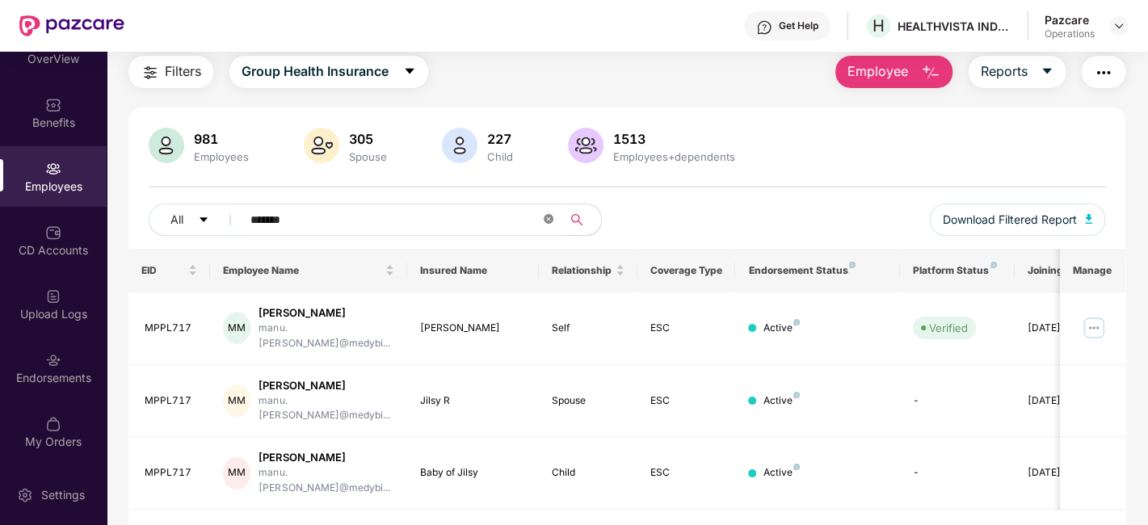
click at [544, 214] on icon "close-circle" at bounding box center [549, 219] width 10 height 10
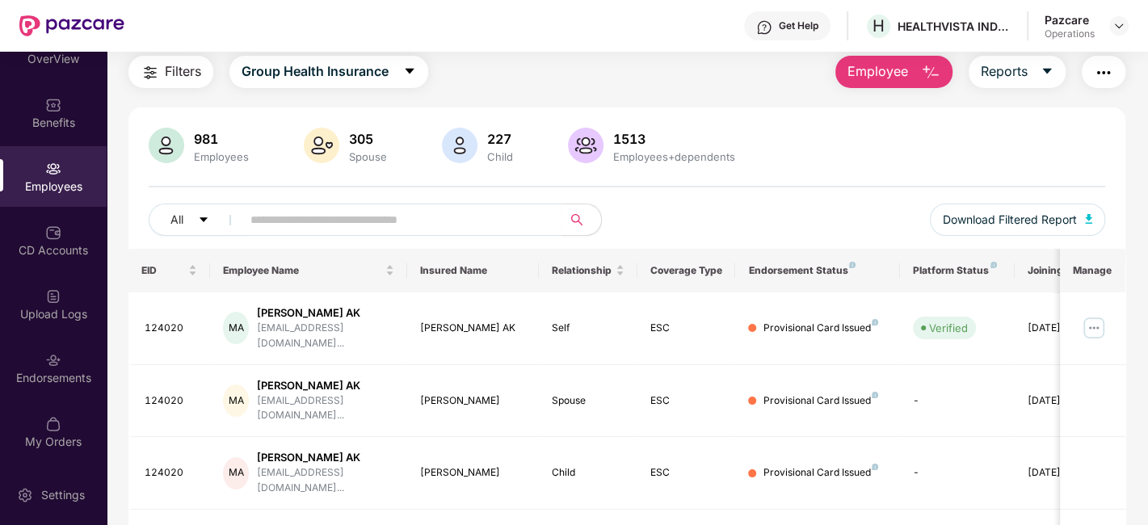
click at [1113, 72] on img "button" at bounding box center [1103, 72] width 19 height 19
click at [738, 183] on div "981 Employees 305 Spouse 227 Child 1513 Employees+dependents All Download Filte…" at bounding box center [626, 188] width 997 height 121
click at [34, 306] on div "Upload Logs" at bounding box center [53, 314] width 107 height 16
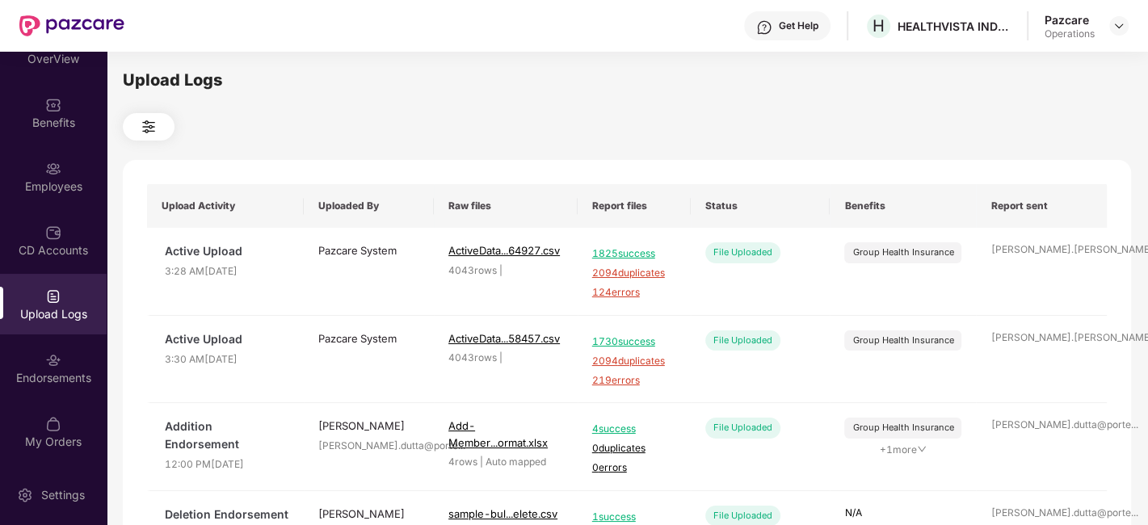
click at [28, 293] on div "Upload Logs" at bounding box center [53, 304] width 107 height 61
click at [28, 225] on div "CD Accounts" at bounding box center [53, 240] width 107 height 61
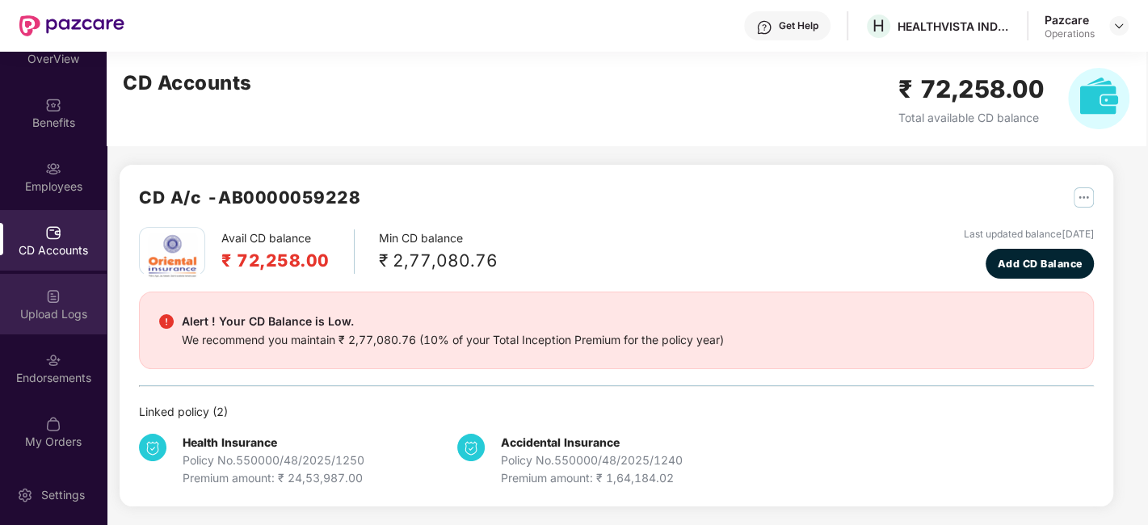
click at [46, 316] on div "Upload Logs" at bounding box center [53, 314] width 107 height 16
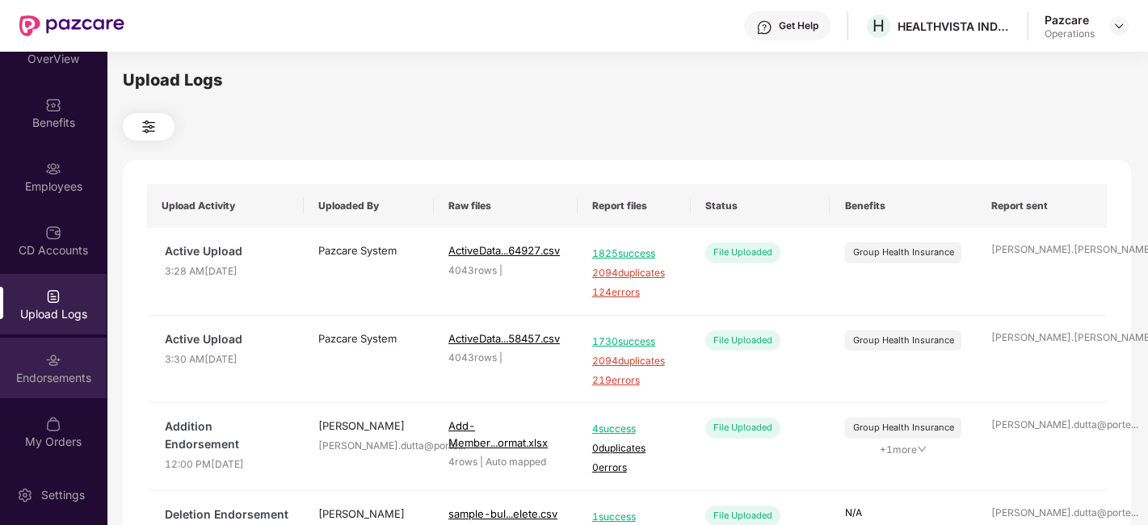
click at [13, 372] on div "Endorsements" at bounding box center [53, 378] width 107 height 16
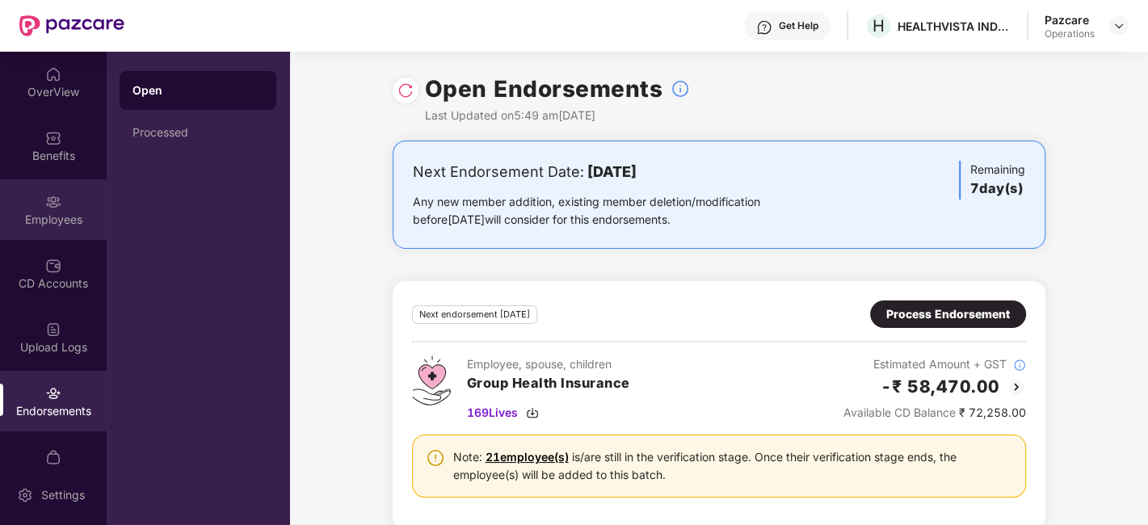
click at [15, 222] on div "Employees" at bounding box center [53, 220] width 107 height 16
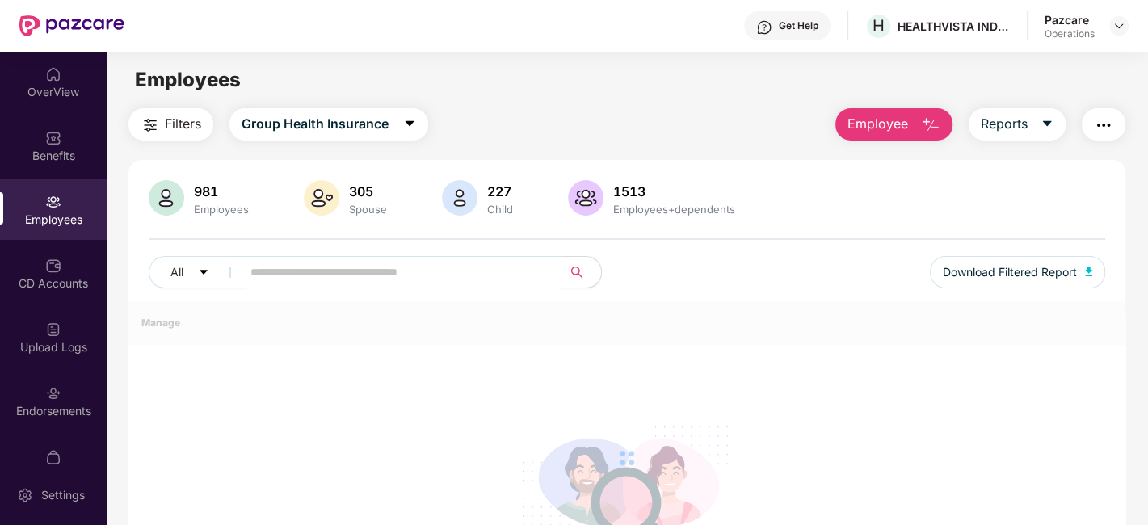
click at [404, 279] on input "text" at bounding box center [395, 272] width 290 height 24
paste input "*******"
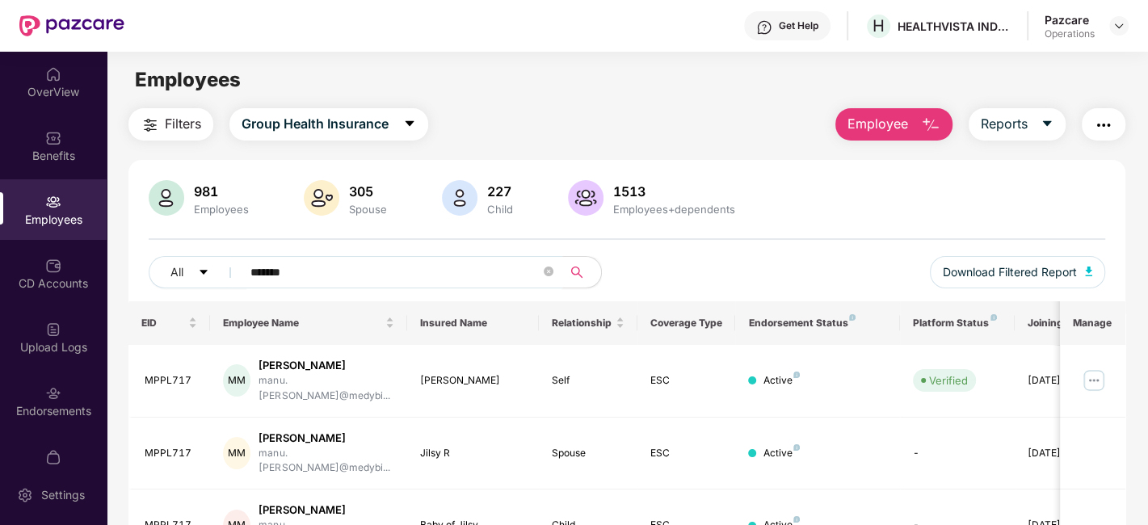
scroll to position [53, 0]
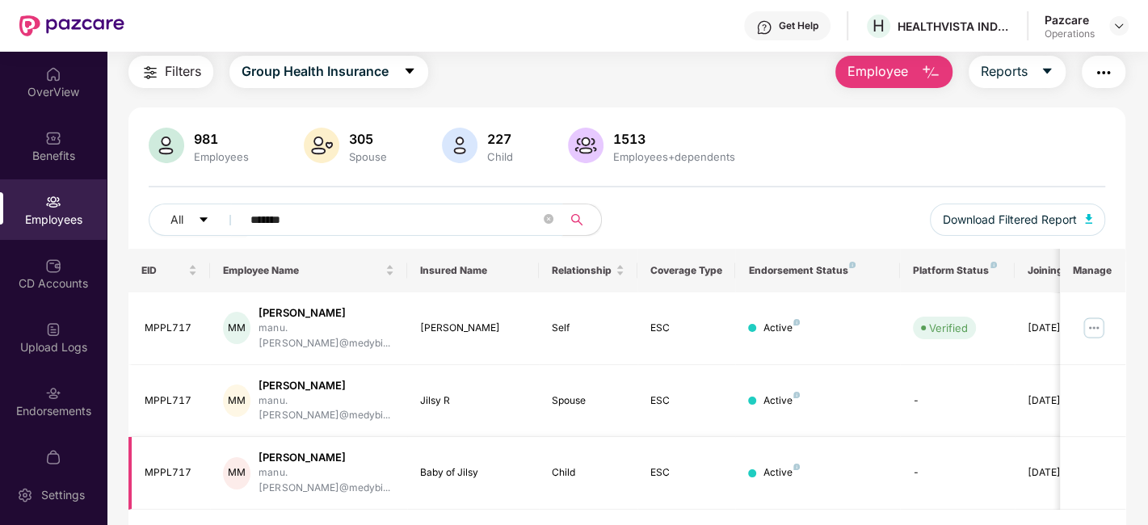
type input "*******"
click at [1090, 317] on img at bounding box center [1094, 328] width 26 height 26
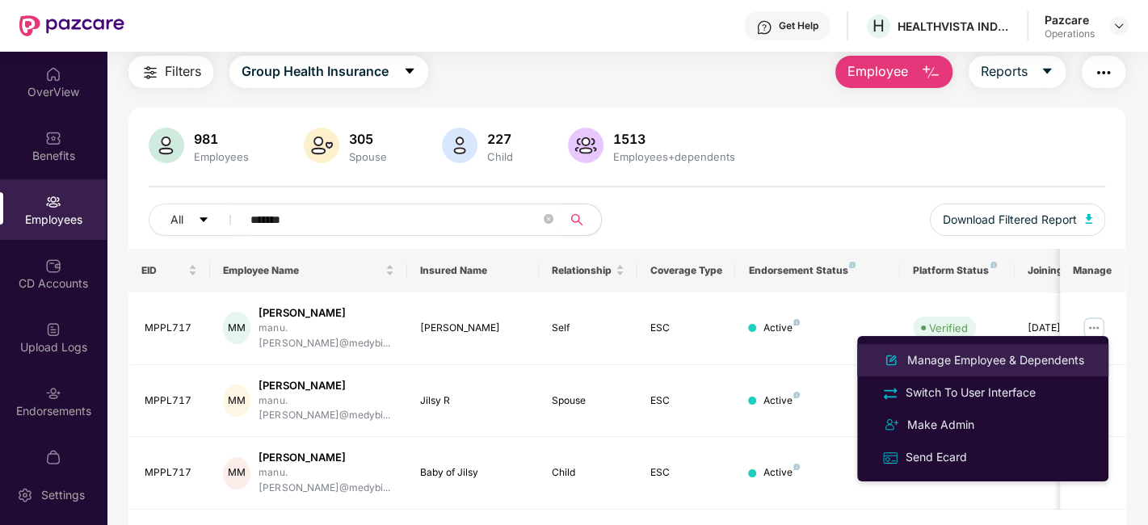
click at [953, 363] on div "Manage Employee & Dependents" at bounding box center [995, 360] width 183 height 18
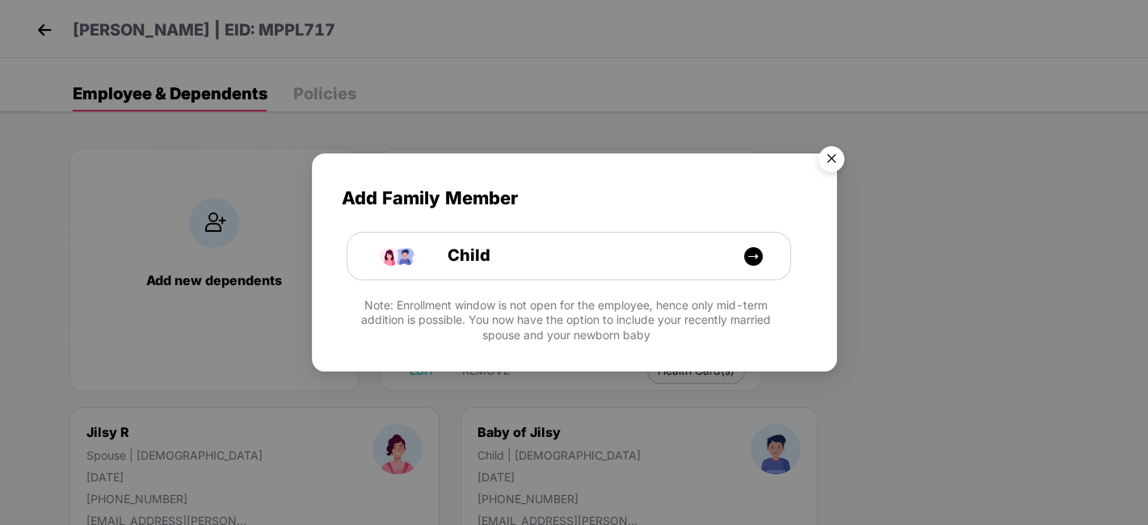
click at [828, 161] on img "Close" at bounding box center [831, 161] width 45 height 45
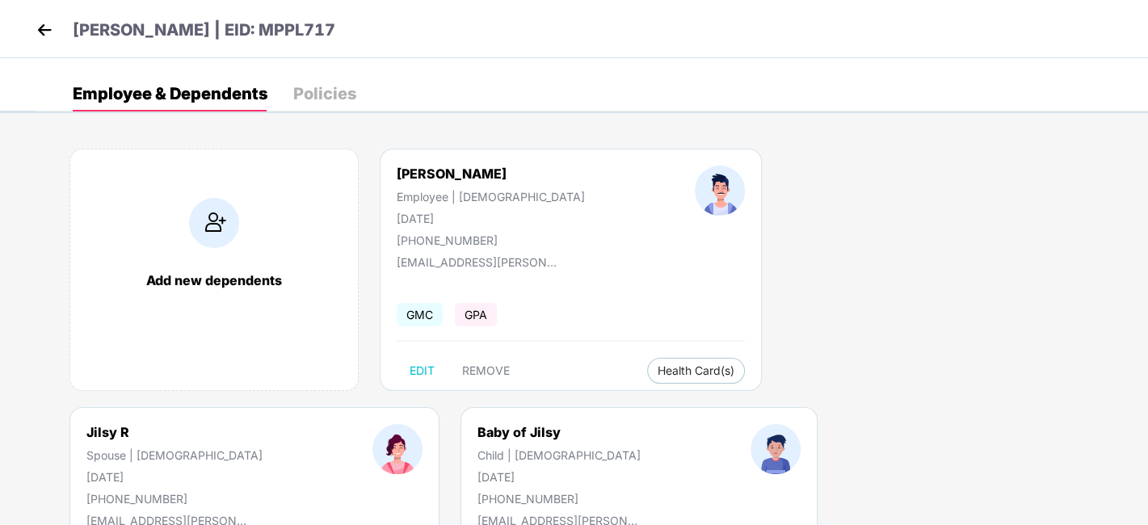
scroll to position [164, 0]
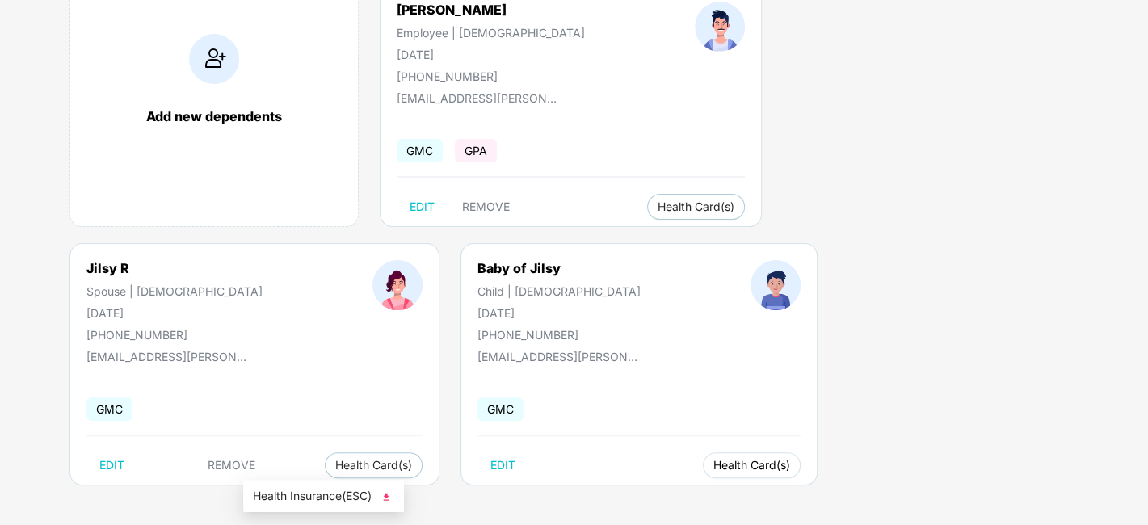
click at [703, 456] on button "Health Card(s)" at bounding box center [752, 465] width 98 height 26
click at [316, 502] on span "Health Insurance(ESC)" at bounding box center [323, 496] width 141 height 18
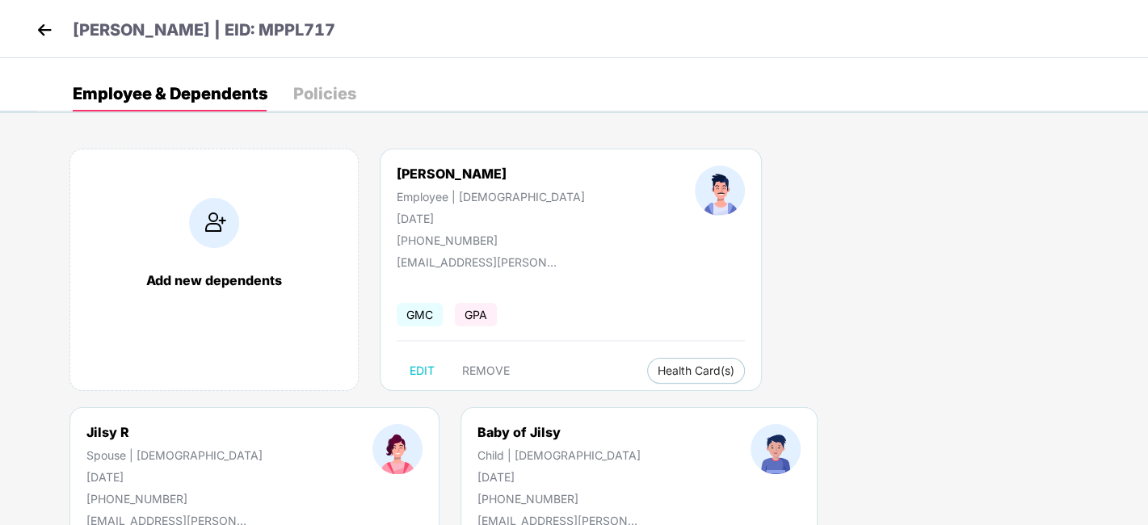
click at [42, 31] on img at bounding box center [44, 30] width 24 height 24
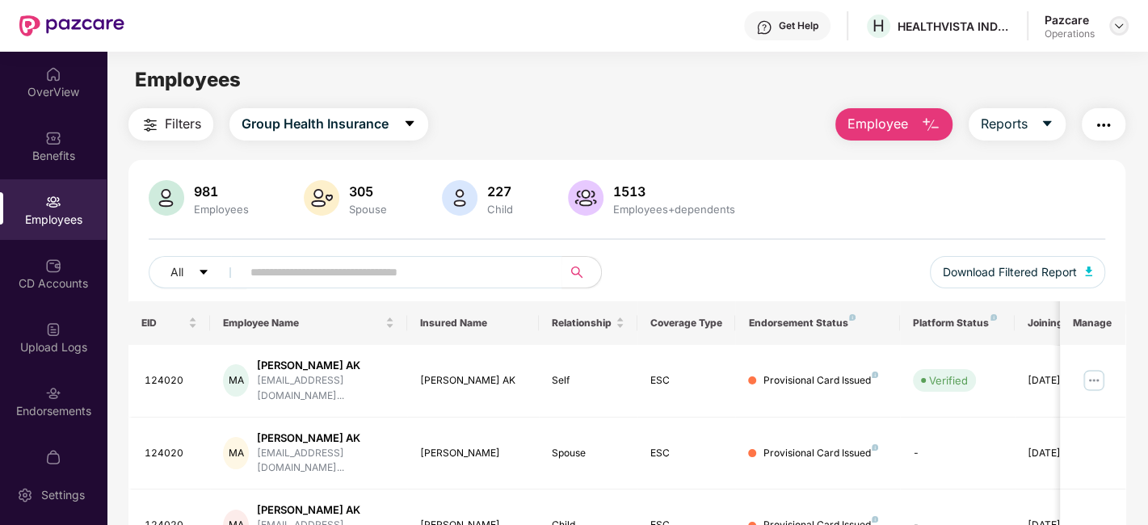
click at [1114, 22] on img at bounding box center [1118, 25] width 13 height 13
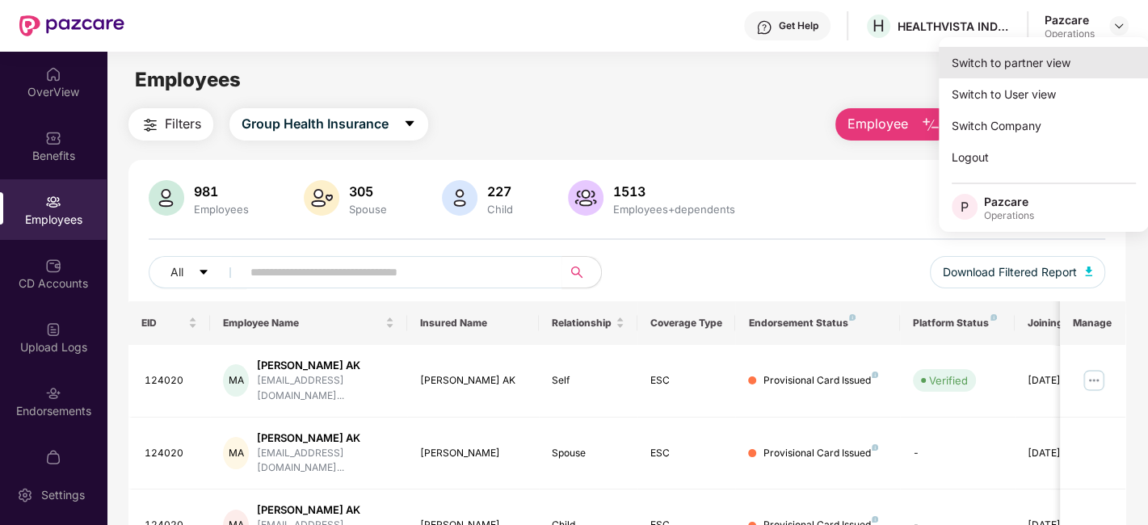
click at [1047, 54] on div "Switch to partner view" at bounding box center [1044, 63] width 210 height 32
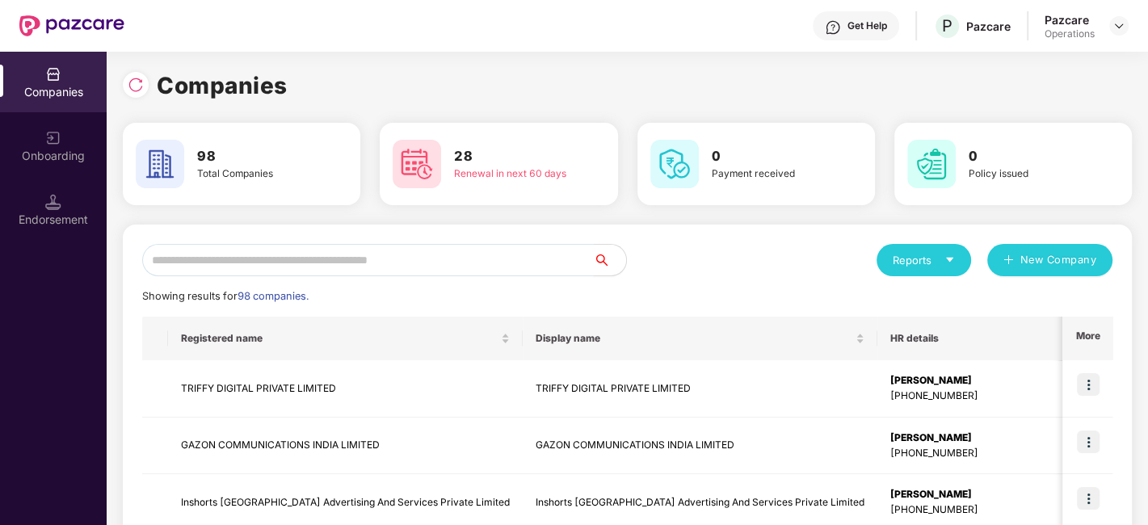
click at [464, 259] on input "text" at bounding box center [368, 260] width 452 height 32
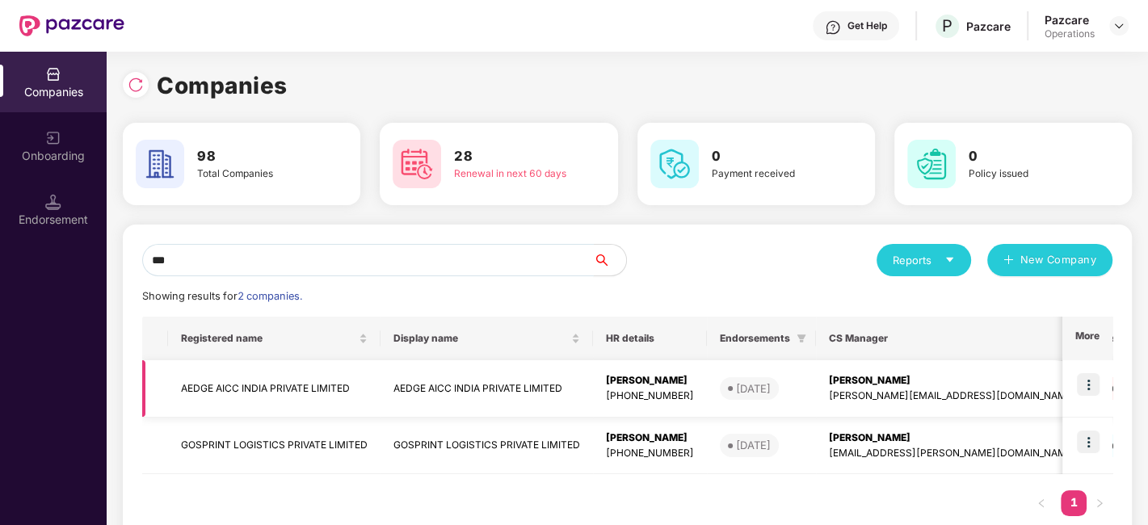
type input "***"
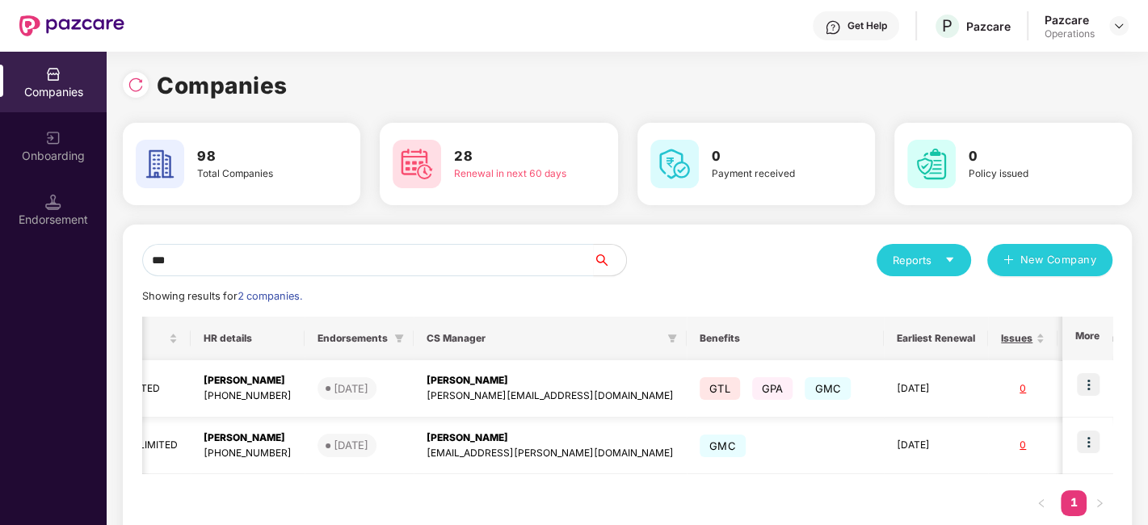
click at [1086, 389] on img at bounding box center [1088, 384] width 23 height 23
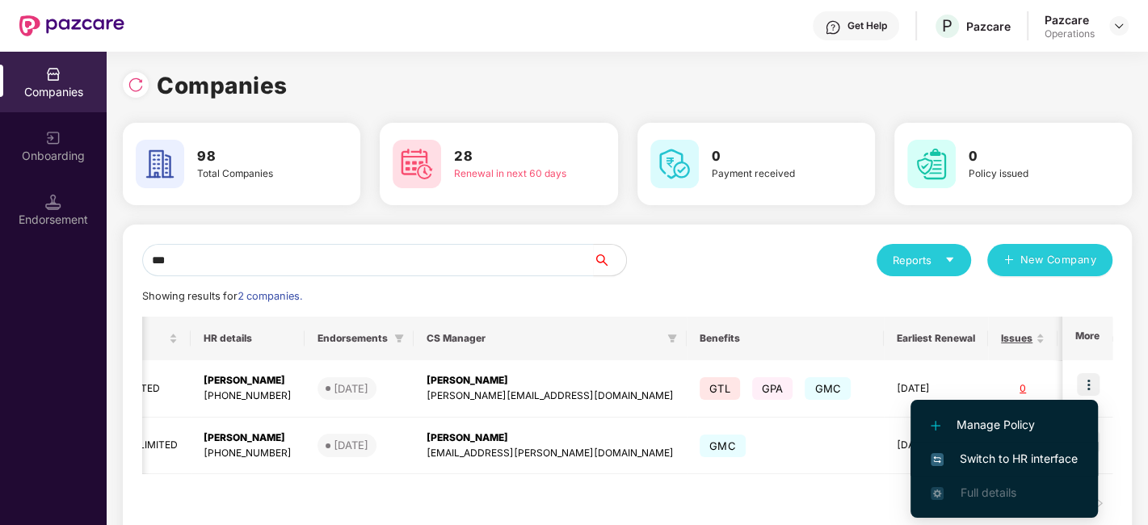
click at [993, 459] on span "Switch to HR interface" at bounding box center [1003, 459] width 147 height 18
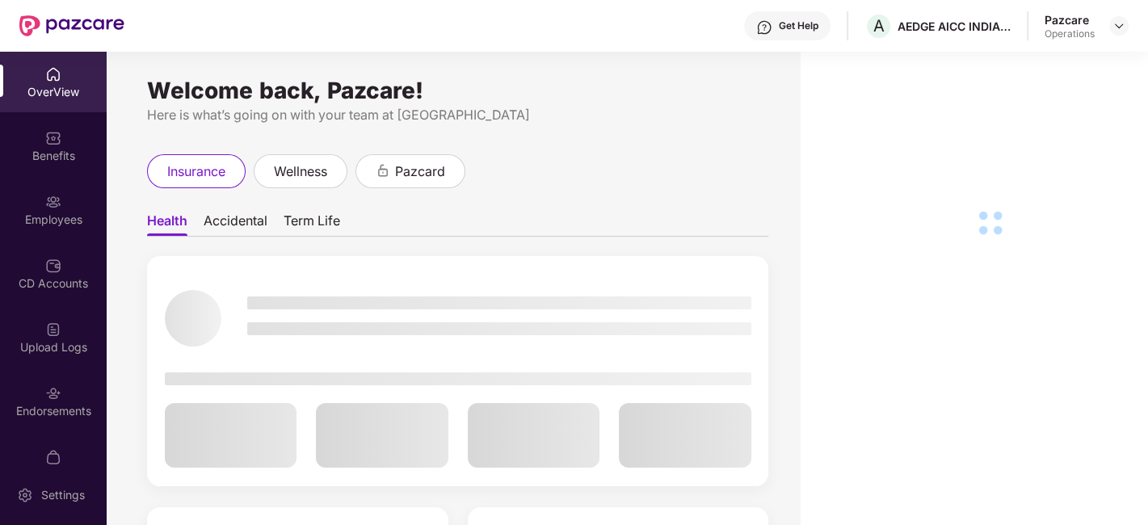
scroll to position [33, 0]
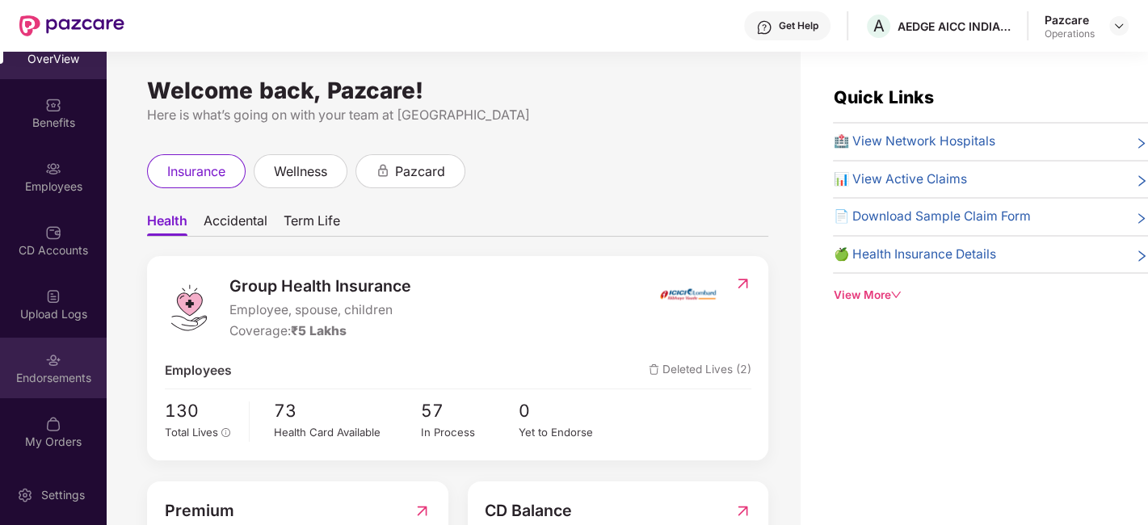
click at [45, 355] on img at bounding box center [53, 360] width 16 height 16
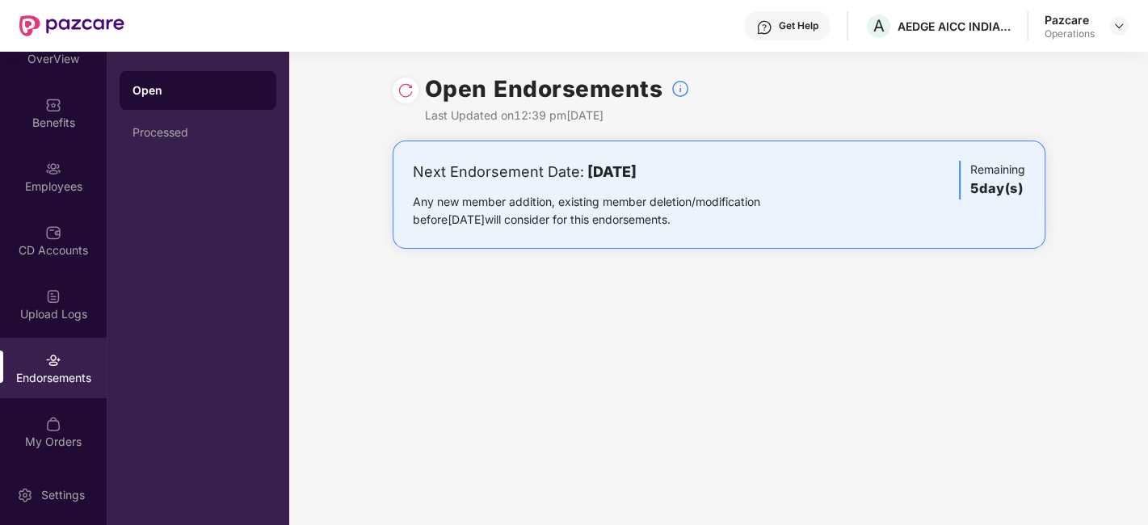
click at [404, 89] on img at bounding box center [405, 90] width 16 height 16
click at [1115, 30] on img at bounding box center [1118, 25] width 13 height 13
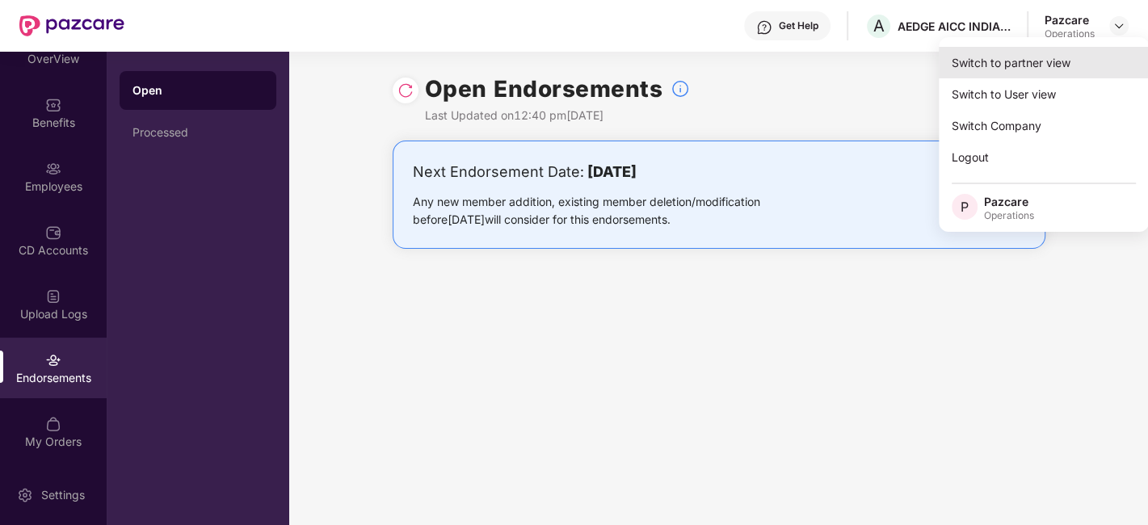
click at [1035, 61] on div "Switch to partner view" at bounding box center [1044, 63] width 210 height 32
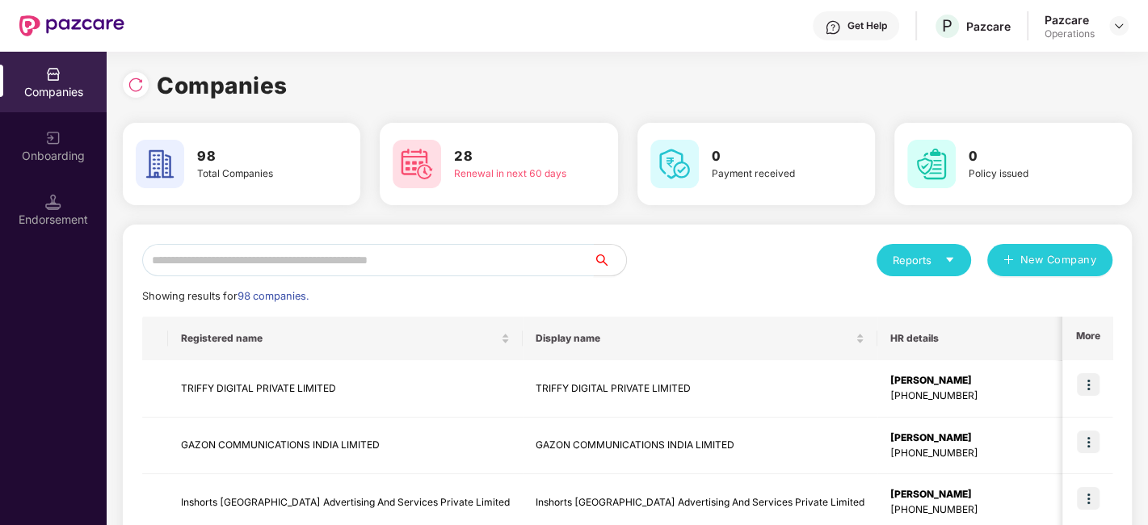
click at [531, 263] on input "text" at bounding box center [368, 260] width 452 height 32
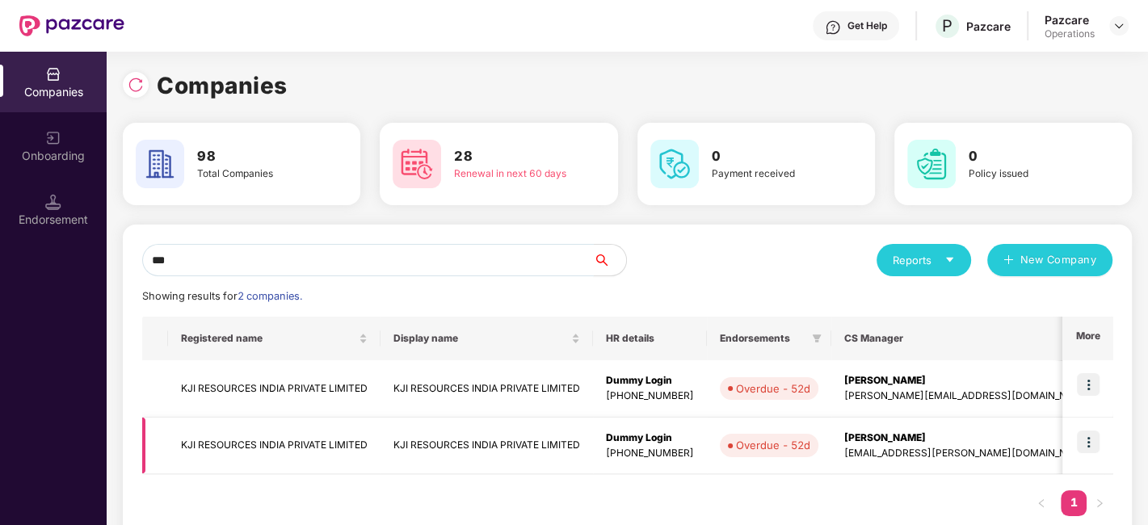
type input "***"
click at [1089, 438] on img at bounding box center [1088, 442] width 23 height 23
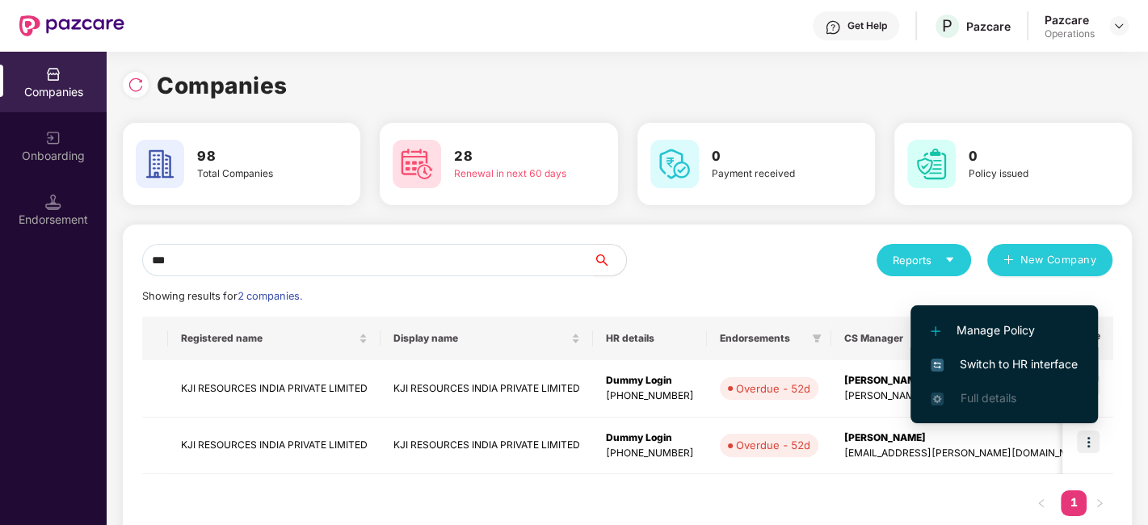
click at [992, 363] on span "Switch to HR interface" at bounding box center [1003, 364] width 147 height 18
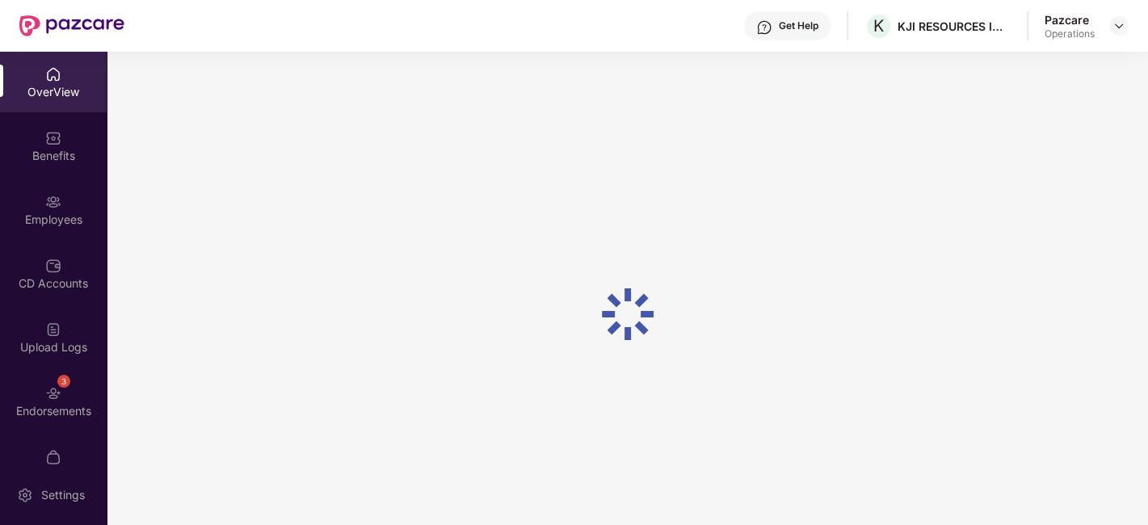
scroll to position [51, 0]
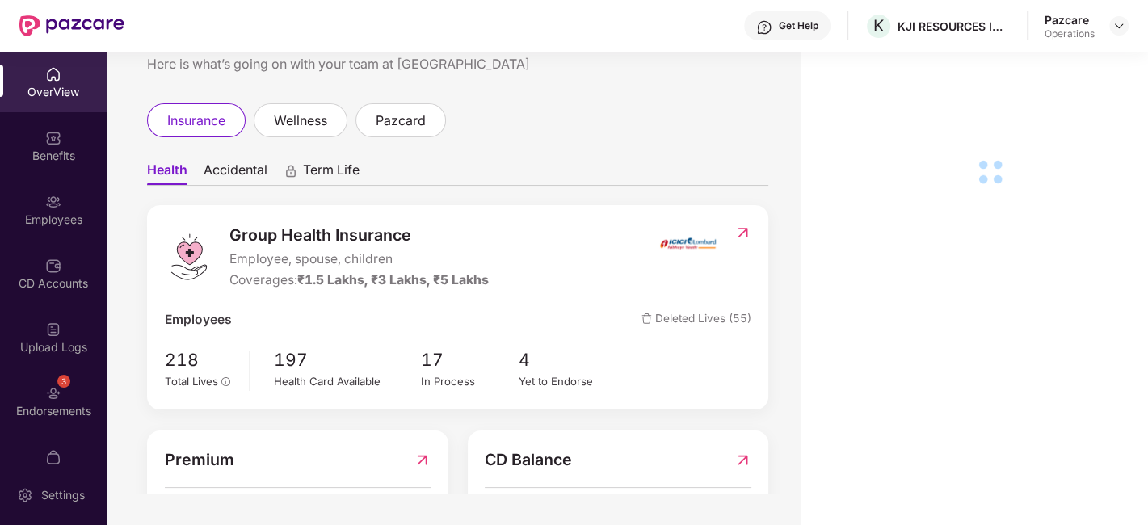
click at [32, 380] on div "3 Endorsements" at bounding box center [53, 401] width 107 height 61
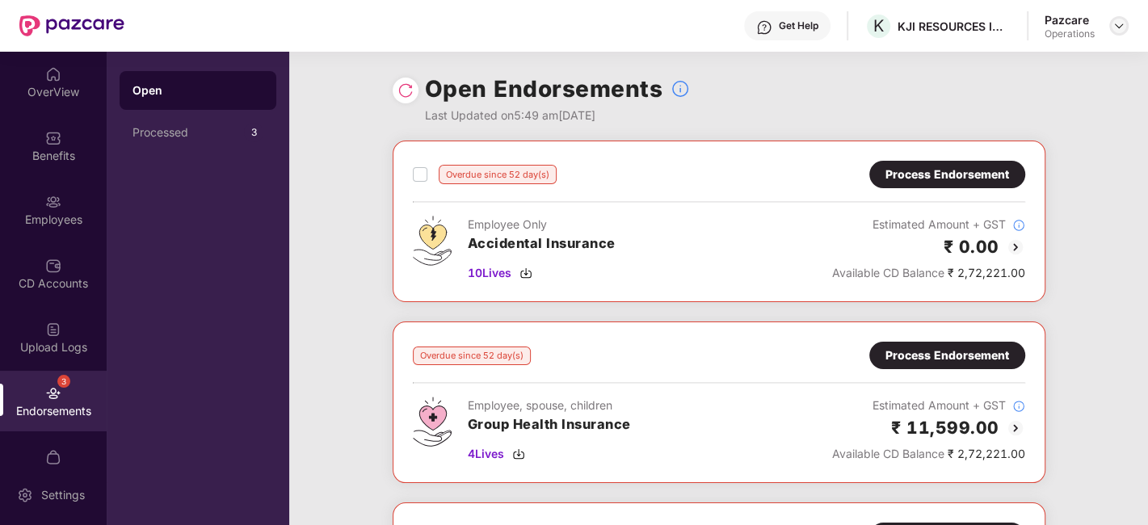
click at [1126, 21] on div at bounding box center [1118, 25] width 19 height 19
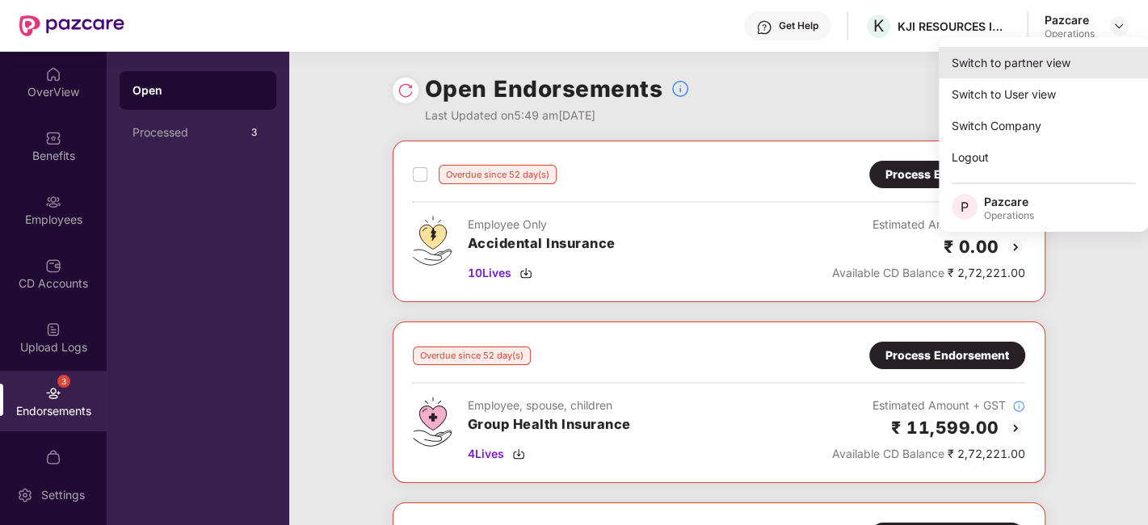
click at [1049, 58] on div "Switch to partner view" at bounding box center [1044, 63] width 210 height 32
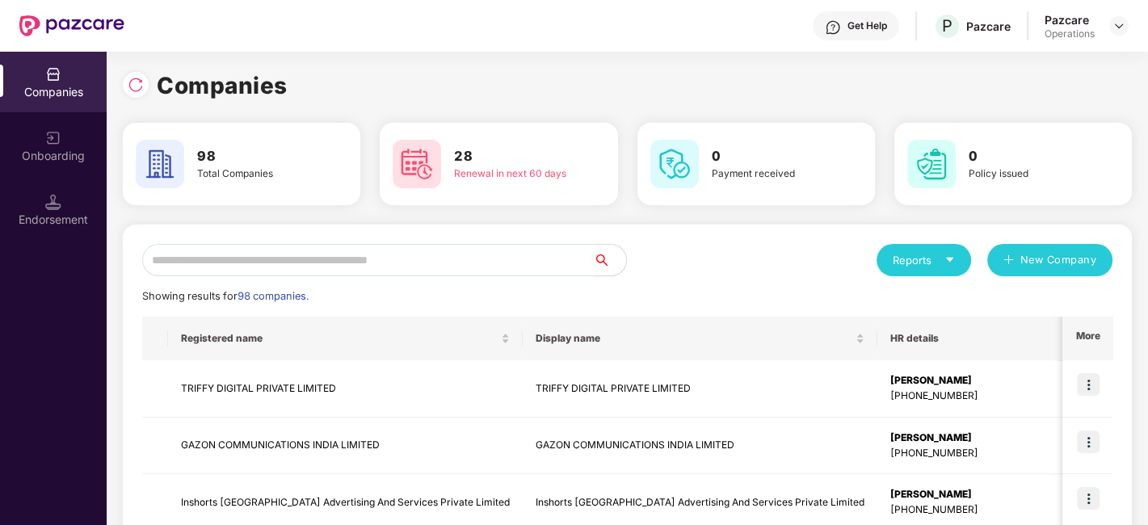
click at [414, 259] on input "text" at bounding box center [368, 260] width 452 height 32
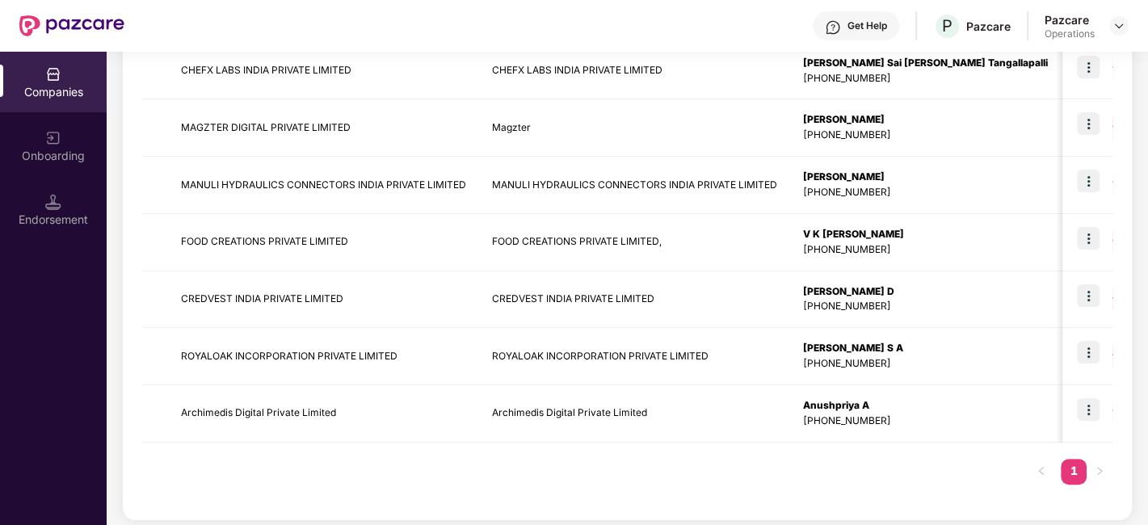
type input "***"
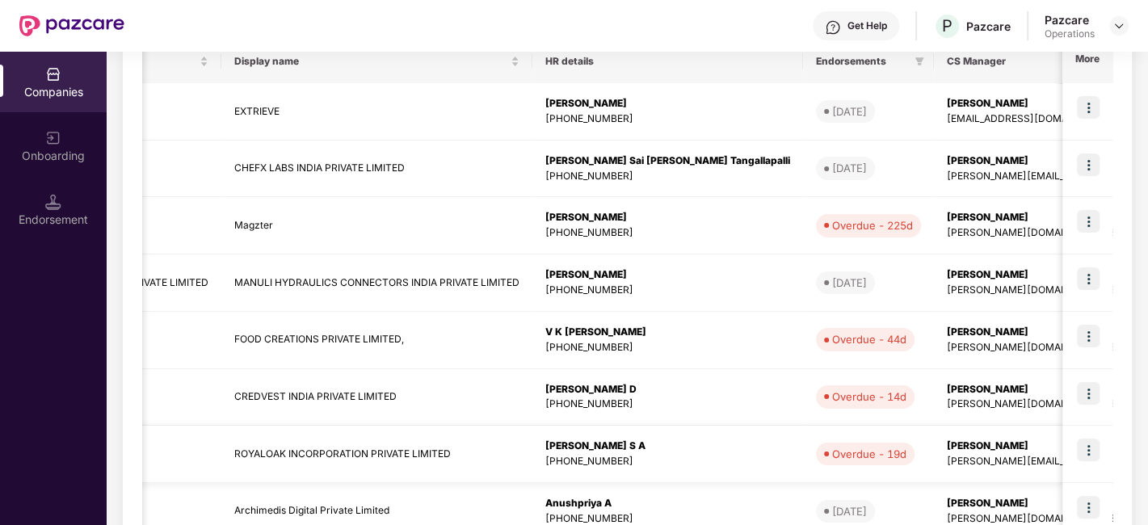
scroll to position [275, 0]
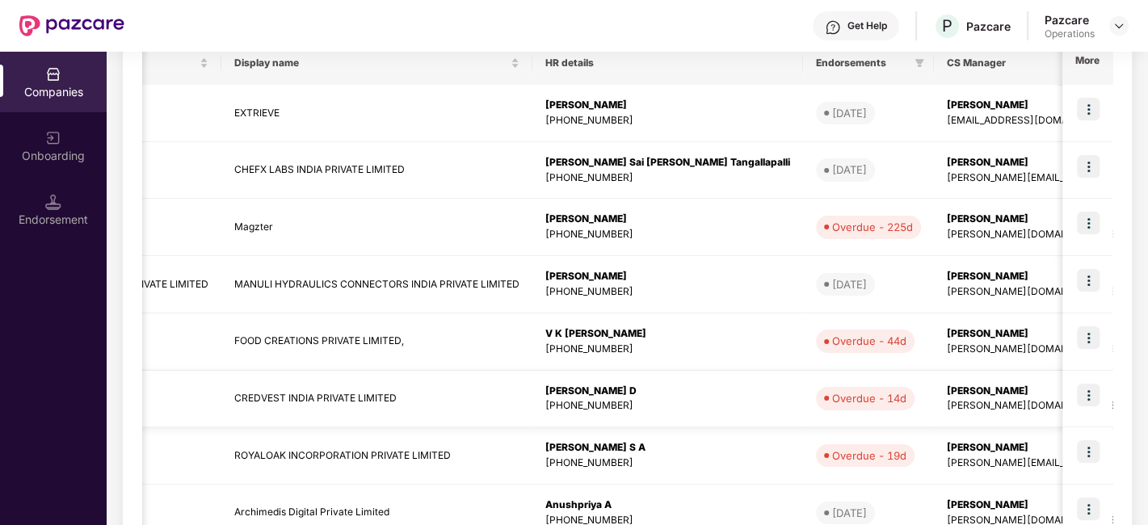
click at [1085, 392] on img at bounding box center [1088, 395] width 23 height 23
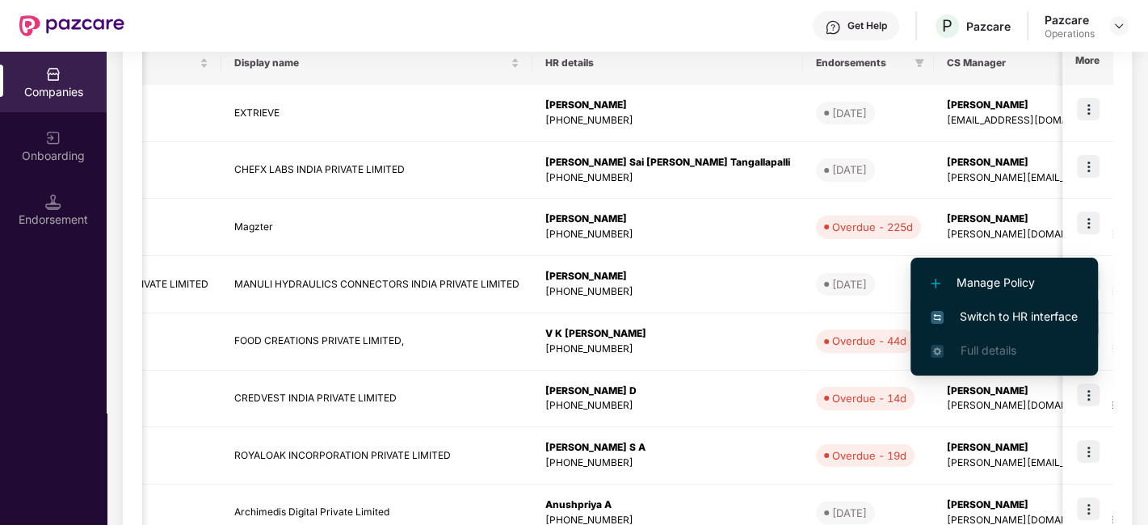
click at [996, 312] on span "Switch to HR interface" at bounding box center [1003, 317] width 147 height 18
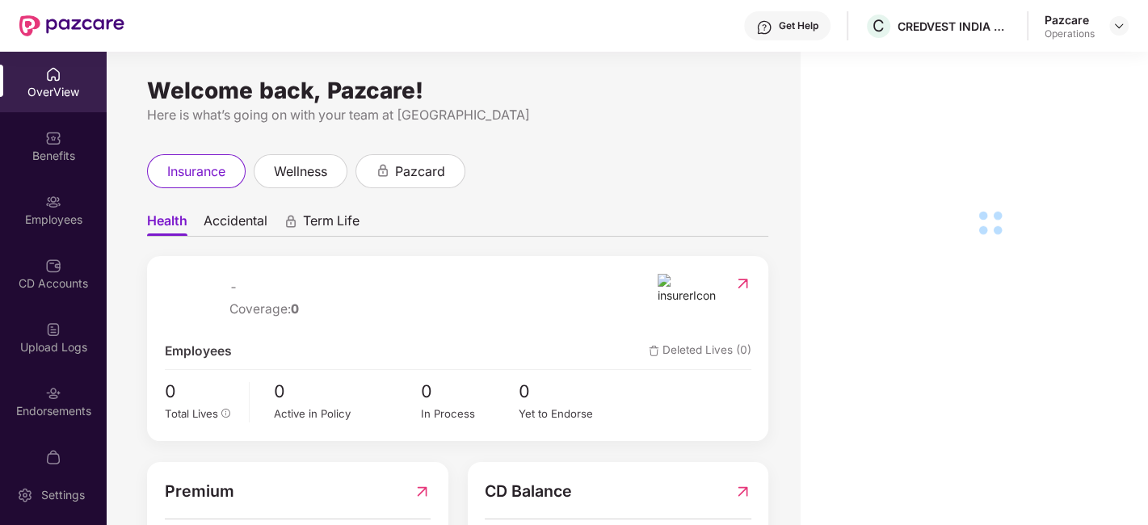
scroll to position [33, 0]
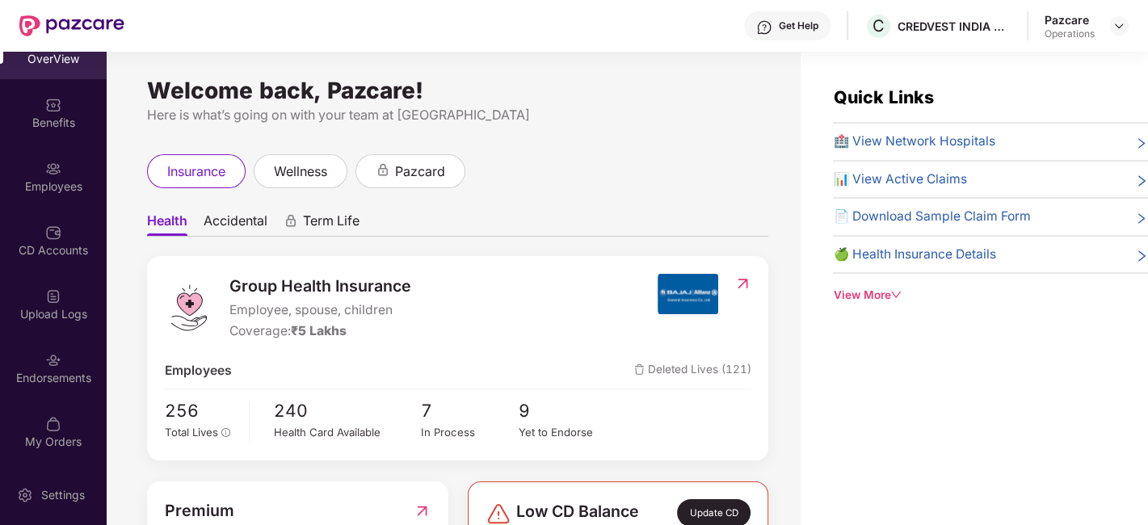
click at [29, 348] on div "Endorsements" at bounding box center [53, 368] width 107 height 61
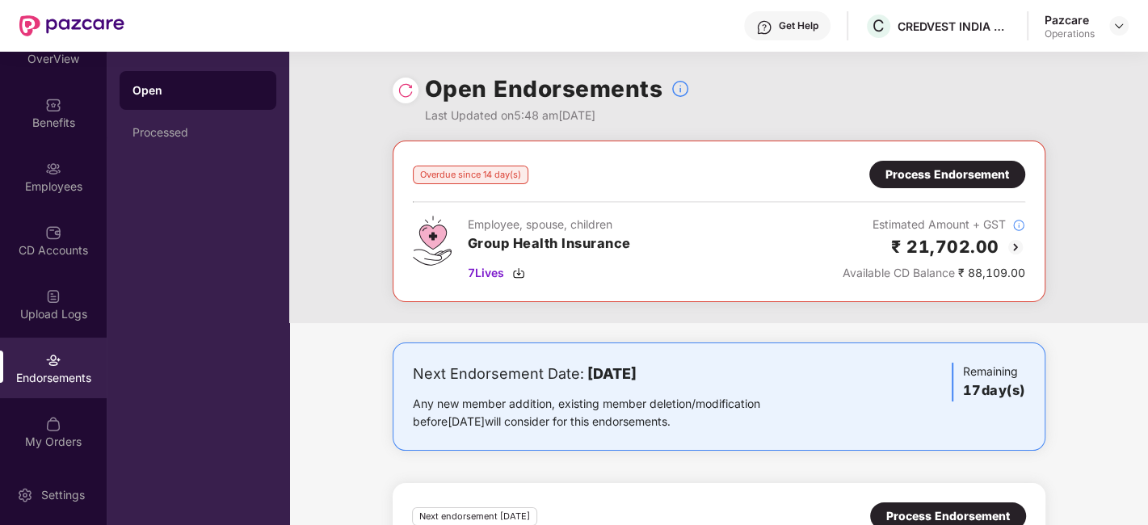
click at [908, 169] on div "Process Endorsement" at bounding box center [947, 175] width 124 height 18
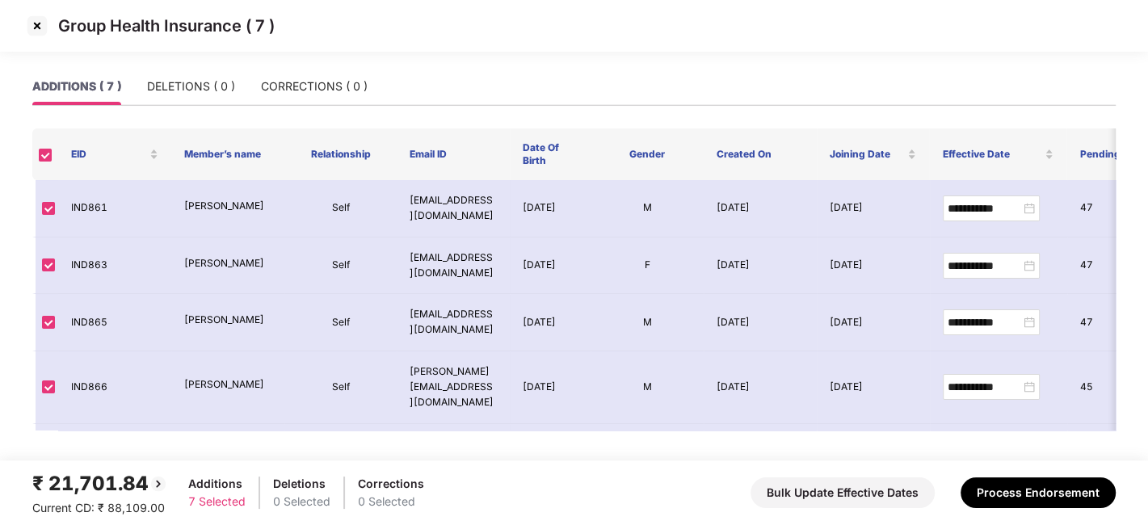
click at [34, 18] on img at bounding box center [37, 26] width 26 height 26
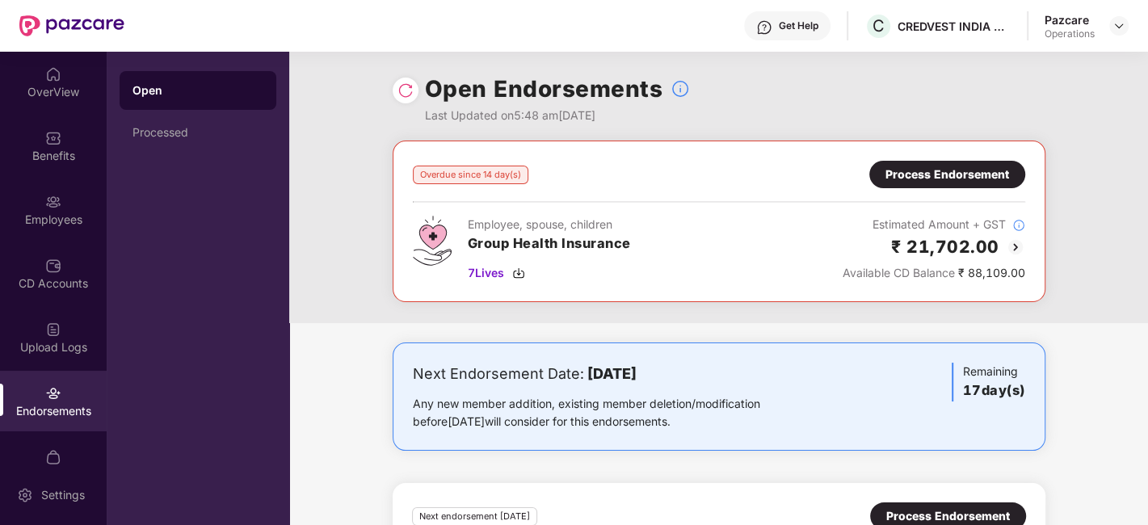
click at [941, 170] on div "Process Endorsement" at bounding box center [947, 175] width 124 height 18
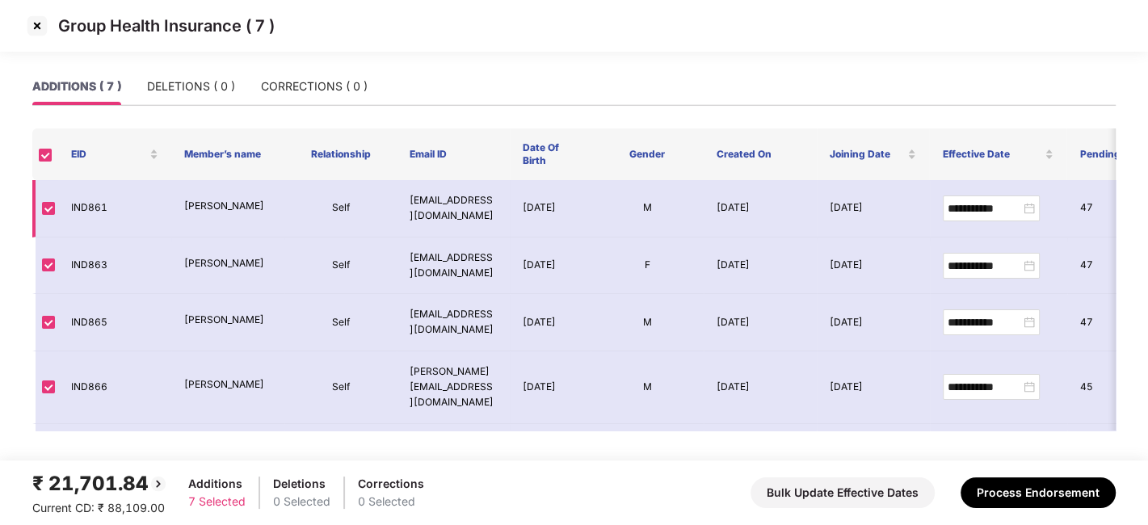
click at [89, 211] on td "IND861" at bounding box center [114, 208] width 113 height 57
copy td "IND861"
click at [89, 211] on td "IND861" at bounding box center [114, 208] width 113 height 57
copy td "IND861"
click at [92, 258] on td "IND863" at bounding box center [114, 265] width 113 height 57
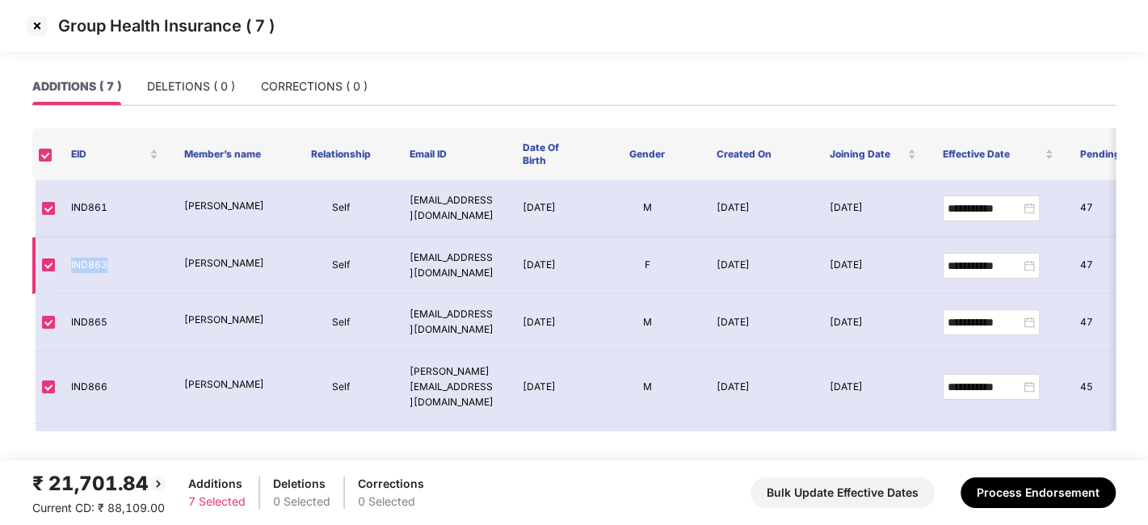
click at [92, 258] on td "IND863" at bounding box center [114, 265] width 113 height 57
copy td "IND863"
click at [90, 315] on td "IND865" at bounding box center [114, 322] width 113 height 57
copy td "IND865"
click at [90, 315] on td "IND865" at bounding box center [114, 322] width 113 height 57
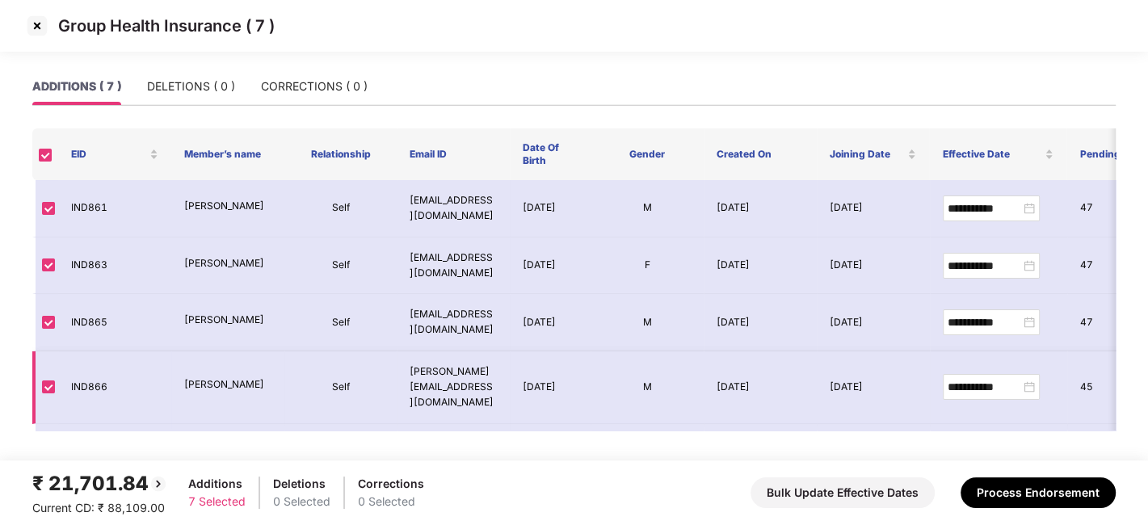
click at [83, 380] on td "IND866" at bounding box center [114, 387] width 113 height 73
copy td "IND866"
click at [83, 380] on td "IND866" at bounding box center [114, 387] width 113 height 73
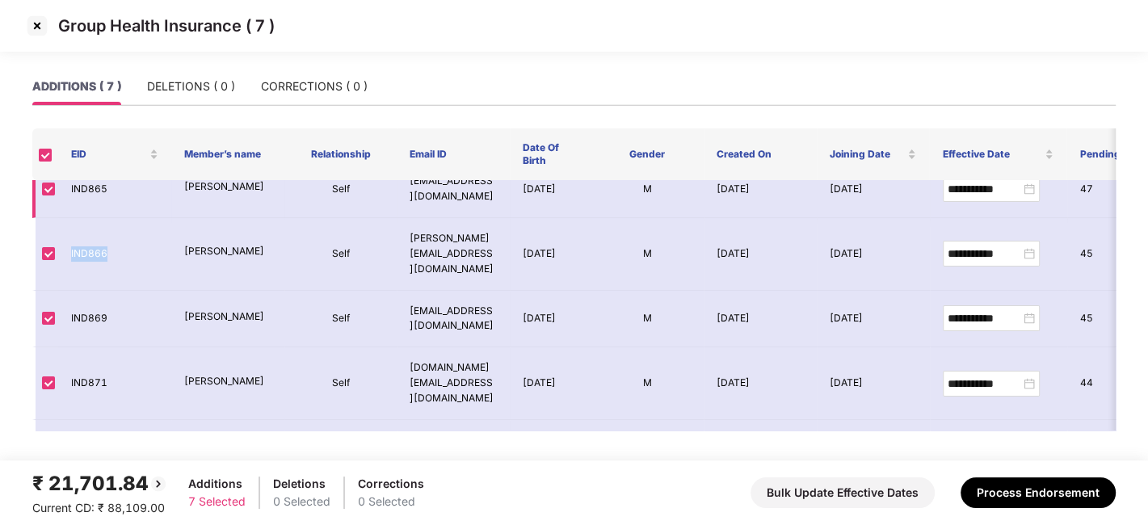
scroll to position [134, 0]
click at [98, 297] on td "IND869" at bounding box center [114, 318] width 113 height 57
copy td "IND869"
click at [98, 297] on td "IND869" at bounding box center [114, 318] width 113 height 57
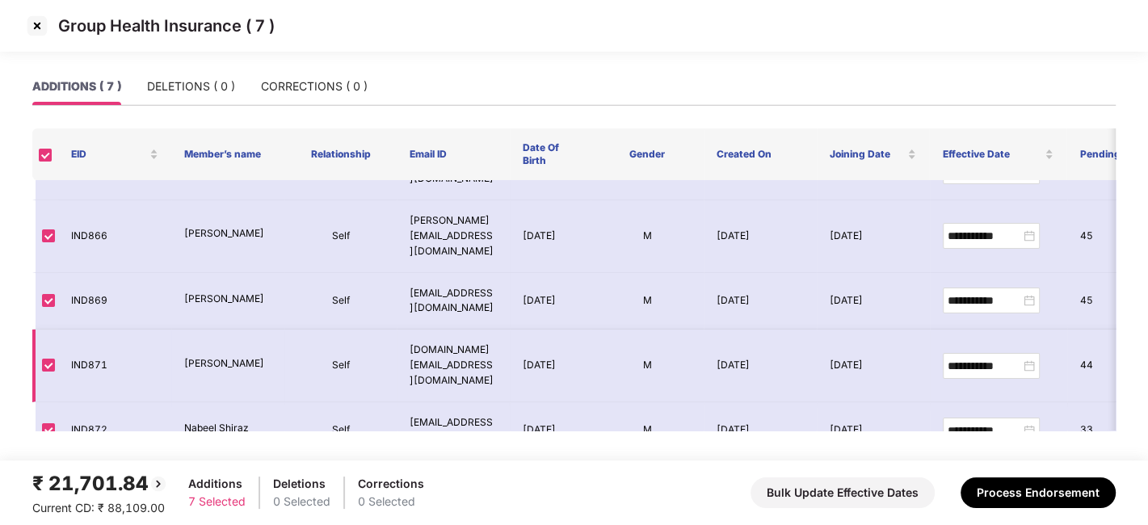
click at [83, 338] on td "IND871" at bounding box center [114, 366] width 113 height 73
copy td "IND871"
click at [83, 338] on td "IND871" at bounding box center [114, 366] width 113 height 73
click at [88, 402] on td "IND872" at bounding box center [114, 430] width 113 height 57
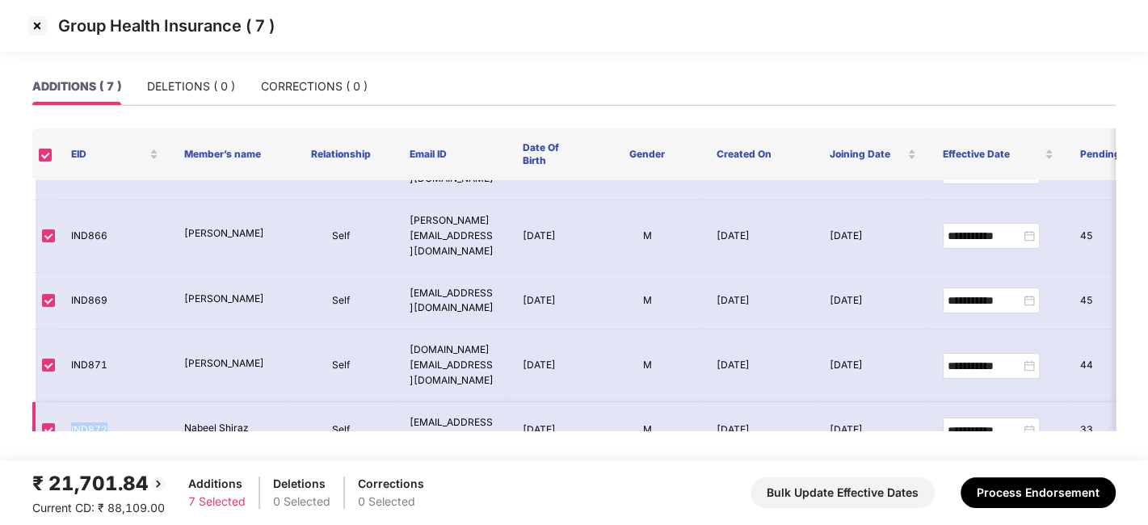
copy td "IND872"
click at [39, 26] on img at bounding box center [37, 26] width 26 height 26
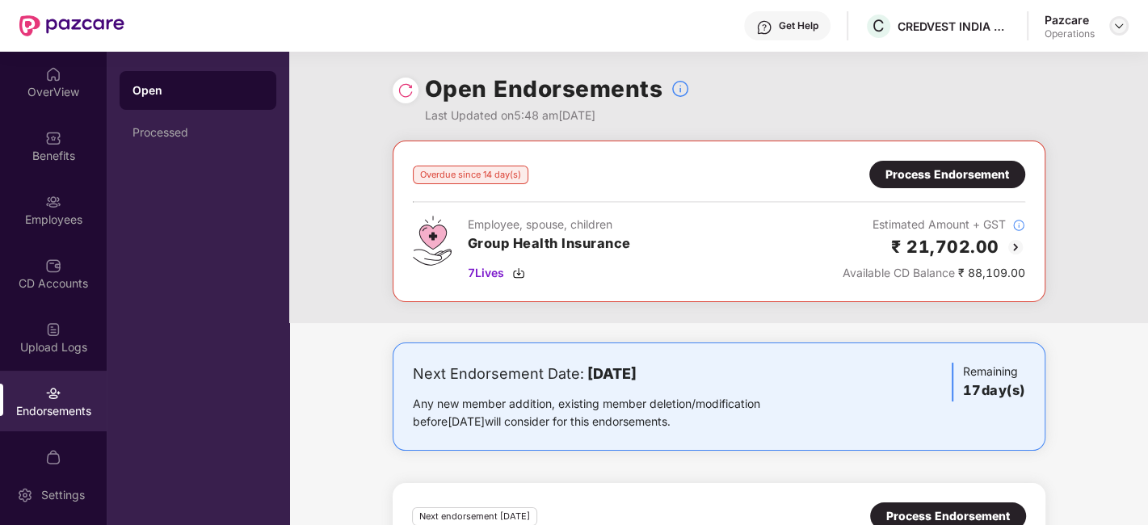
click at [1115, 29] on img at bounding box center [1118, 25] width 13 height 13
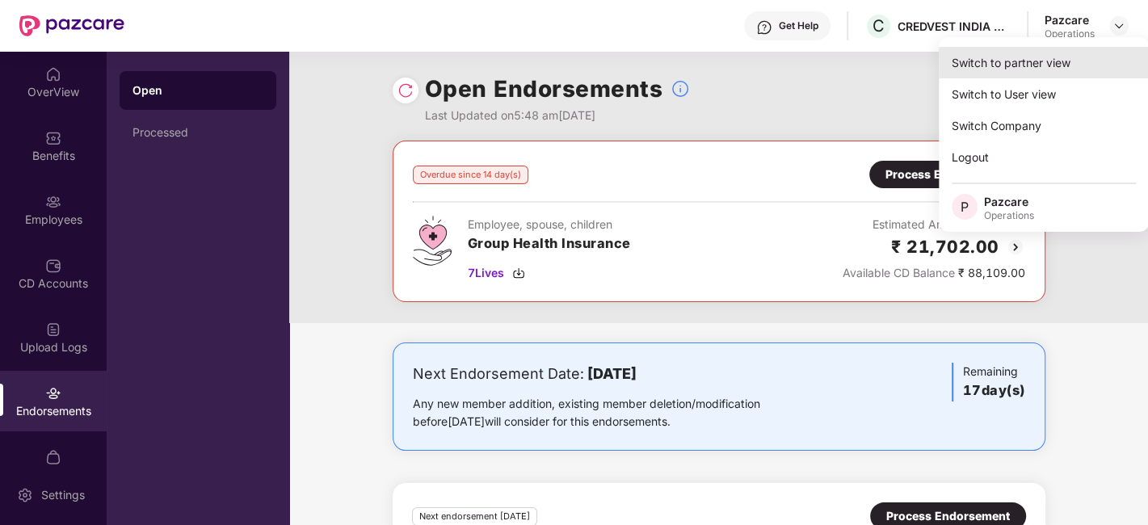
click at [1056, 61] on div "Switch to partner view" at bounding box center [1044, 63] width 210 height 32
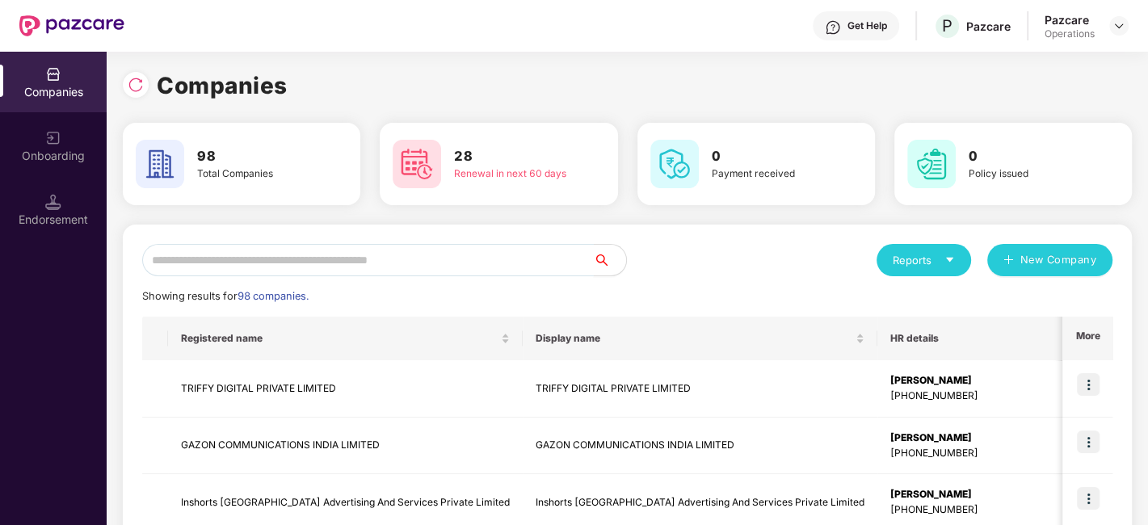
click at [477, 262] on input "text" at bounding box center [368, 260] width 452 height 32
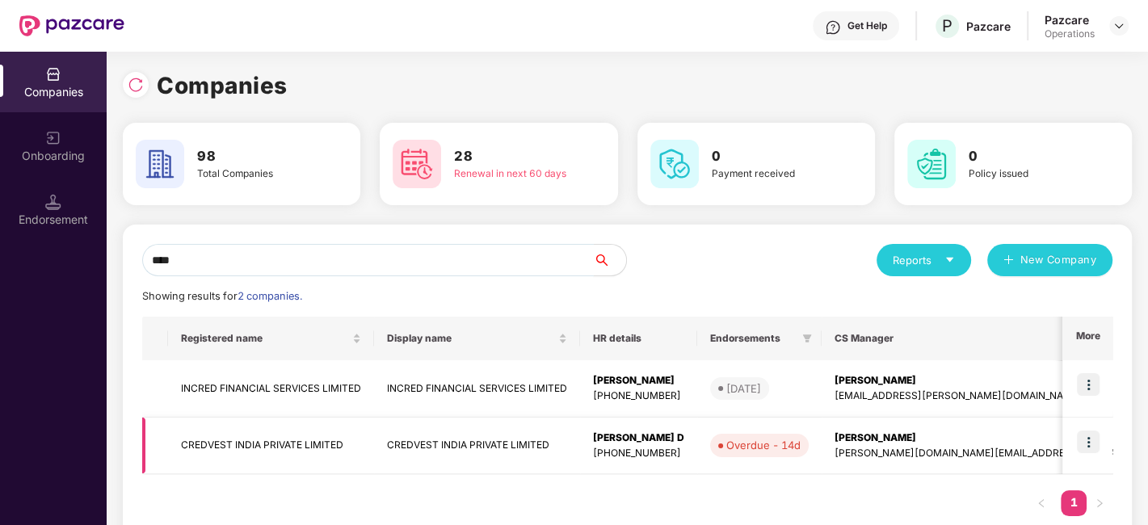
type input "****"
click at [292, 448] on td "CREDVEST INDIA PRIVATE LIMITED" at bounding box center [271, 446] width 206 height 57
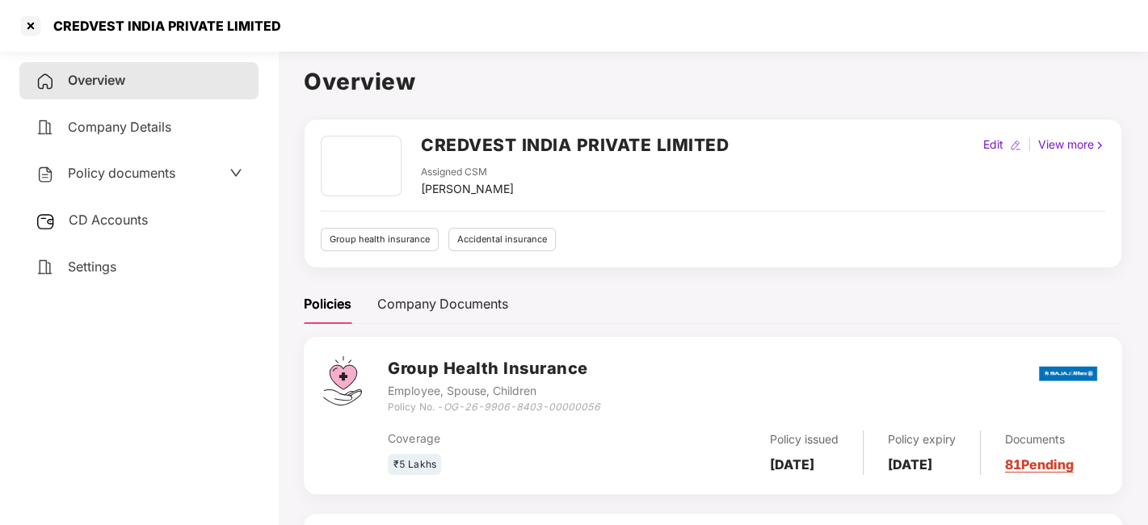
click at [131, 180] on div "Policy documents" at bounding box center [106, 173] width 140 height 21
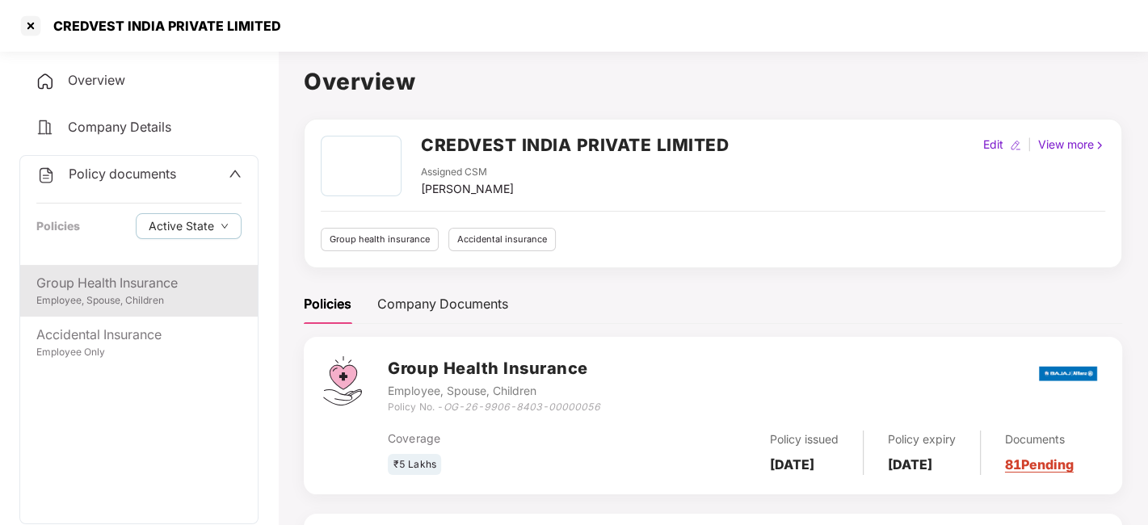
click at [107, 295] on div "Employee, Spouse, Children" at bounding box center [138, 300] width 205 height 15
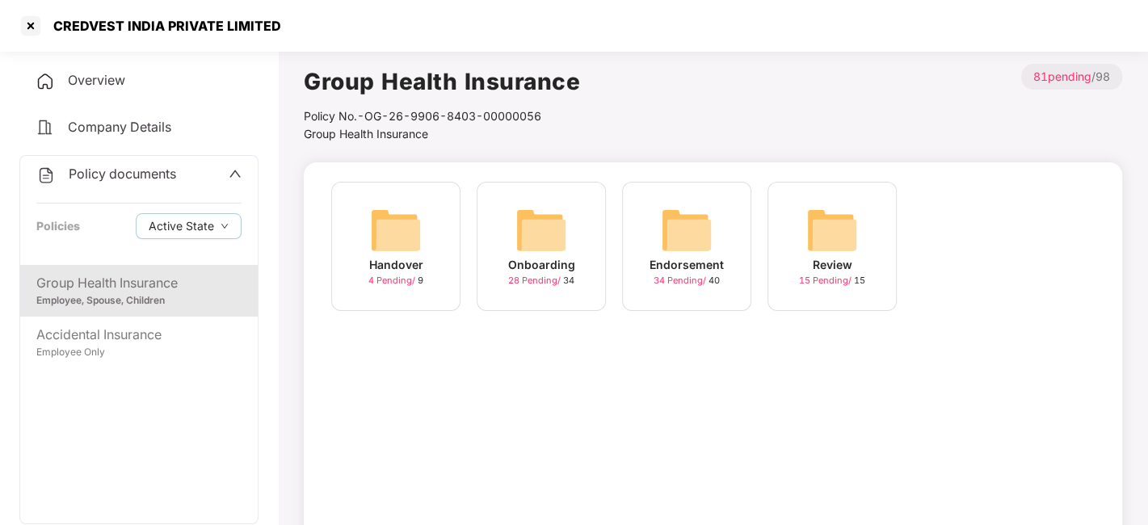
click at [680, 233] on img at bounding box center [687, 230] width 52 height 52
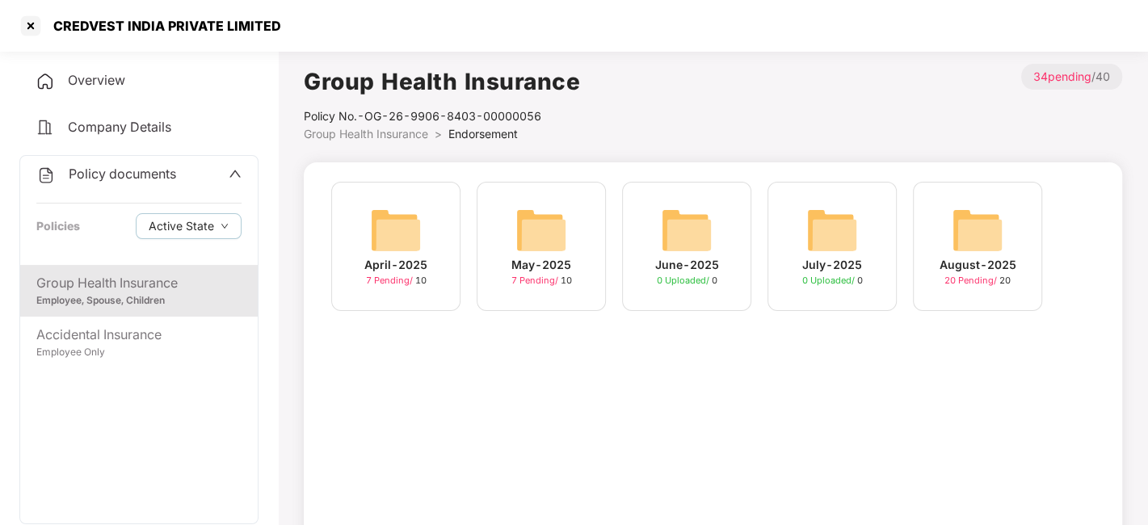
click at [968, 246] on img at bounding box center [977, 230] width 52 height 52
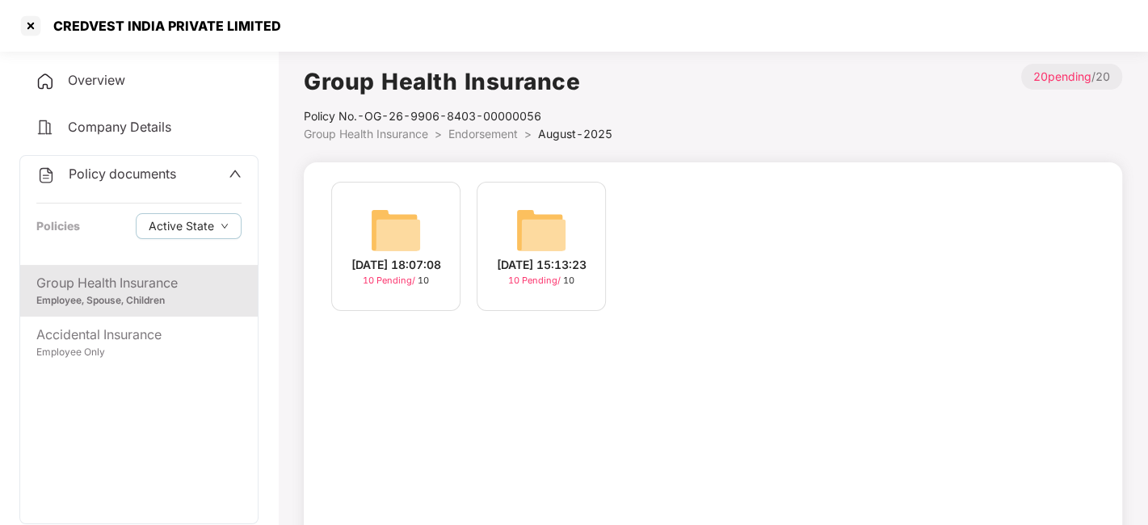
click at [408, 213] on img at bounding box center [396, 230] width 52 height 52
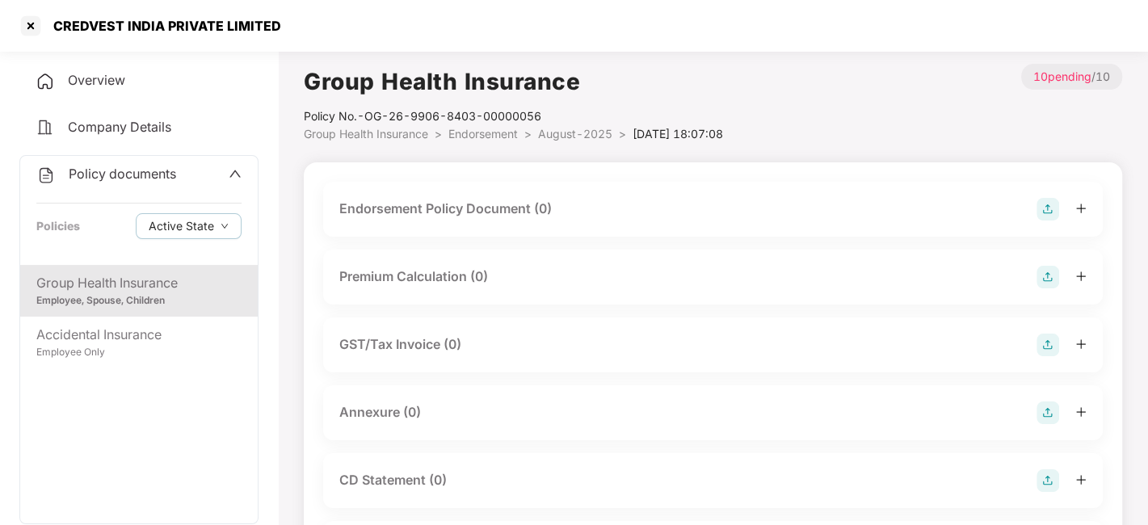
click at [1037, 204] on img at bounding box center [1047, 209] width 23 height 23
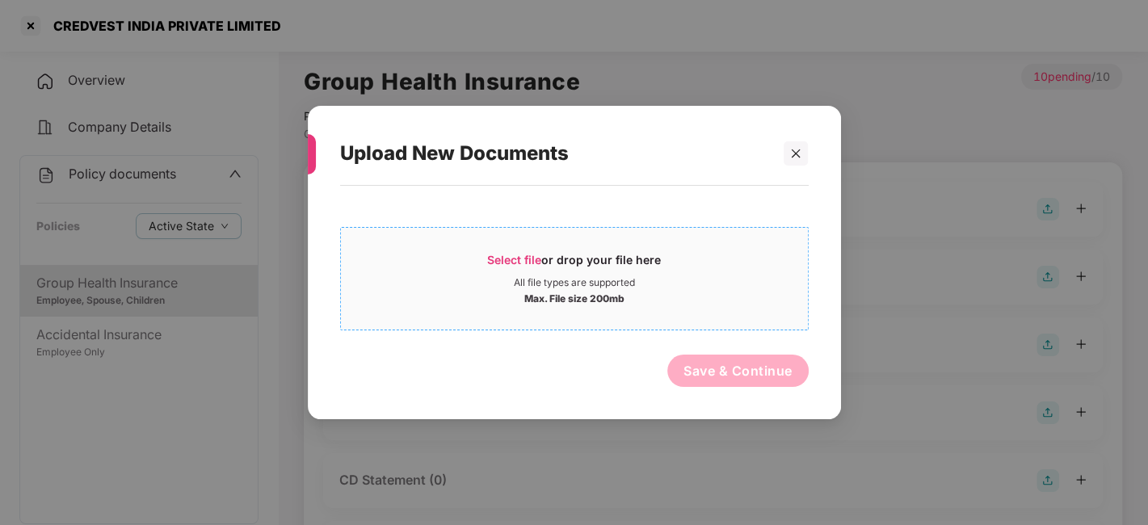
click at [717, 284] on div "All file types are supported" at bounding box center [574, 282] width 467 height 13
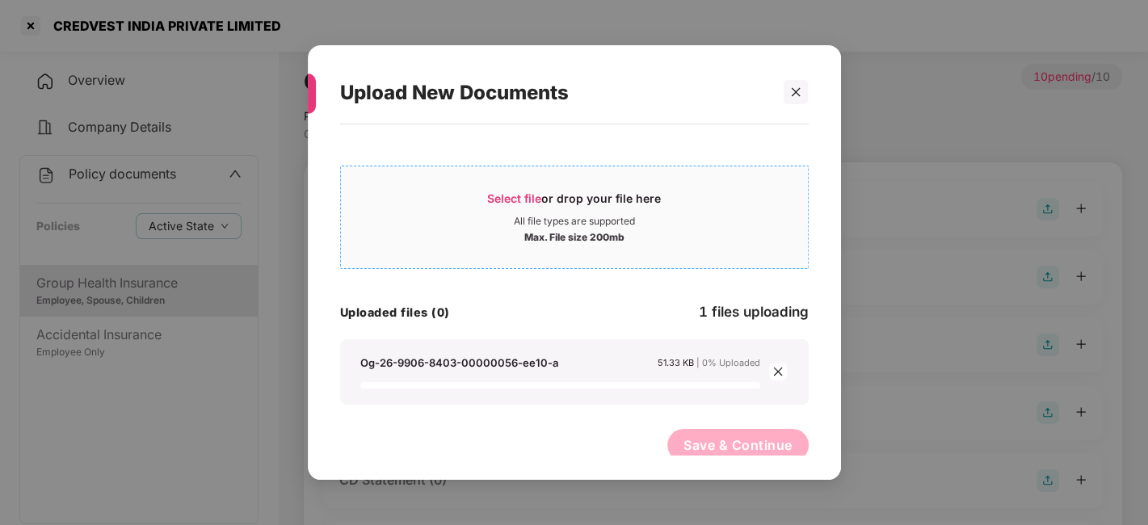
click at [521, 216] on div "All file types are supported" at bounding box center [574, 221] width 121 height 13
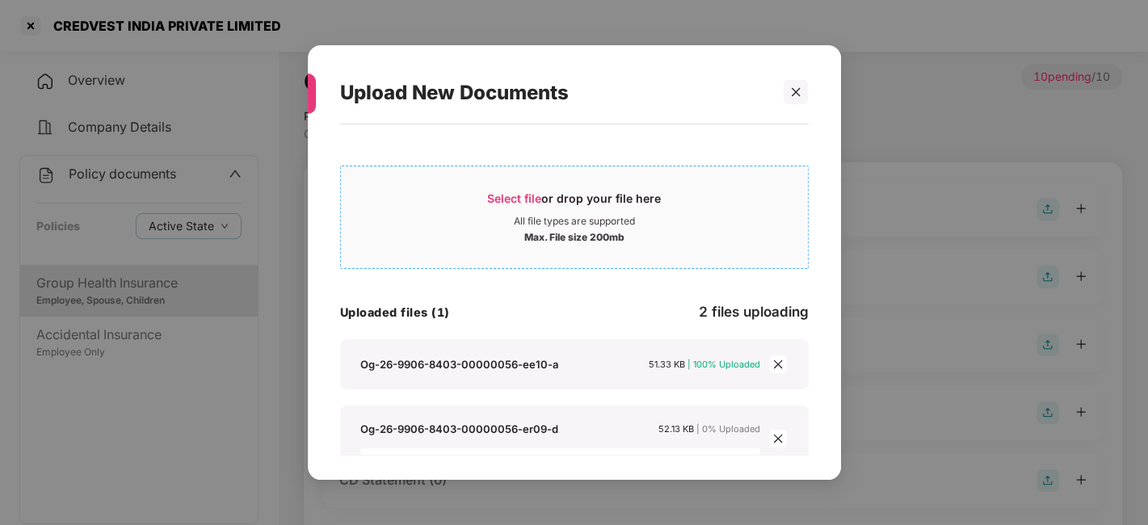
click at [482, 191] on div "Select file or drop your file here" at bounding box center [574, 203] width 467 height 24
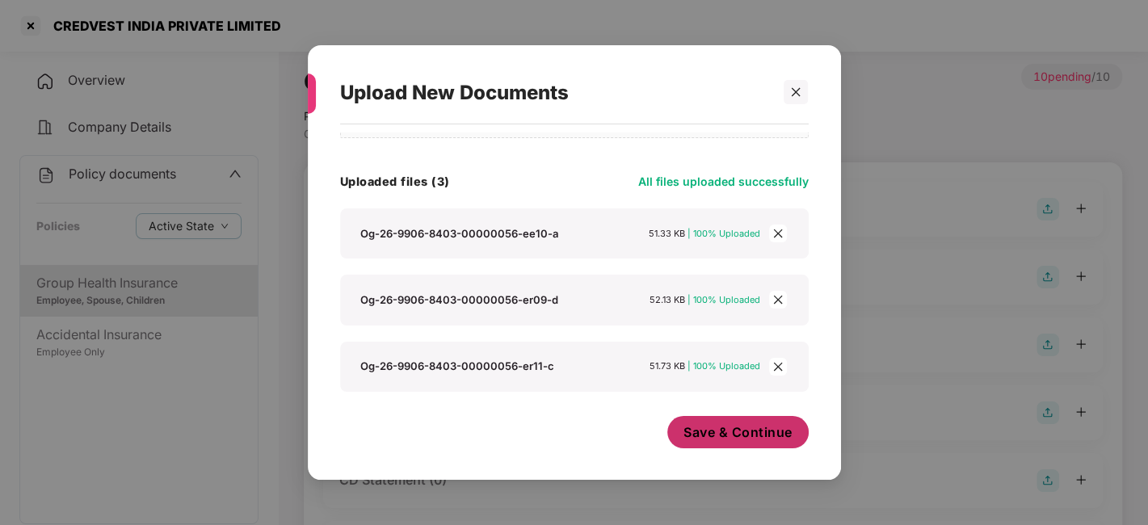
scroll to position [131, 0]
click at [724, 418] on button "Save & Continue" at bounding box center [737, 432] width 141 height 32
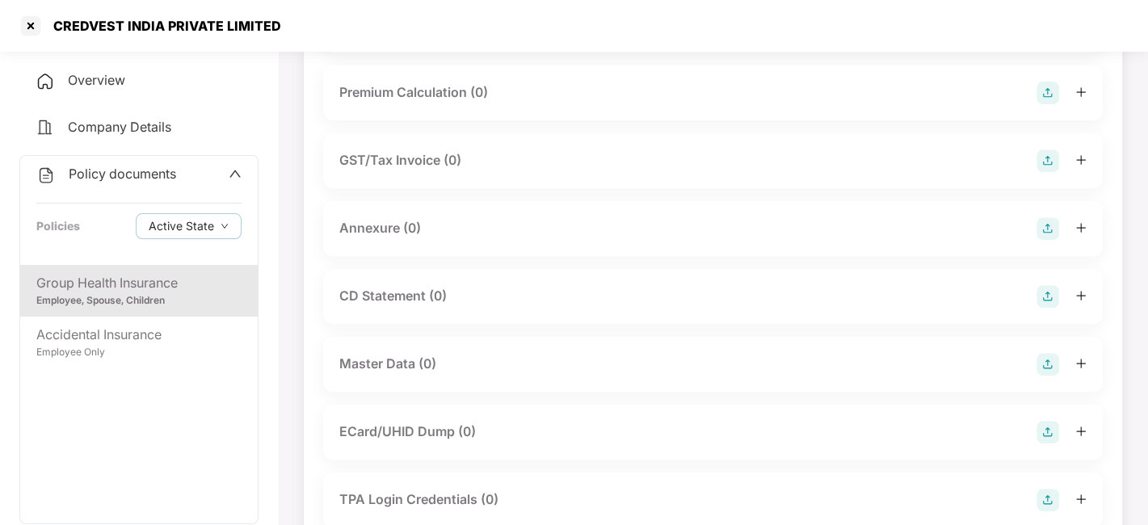
scroll to position [410, 0]
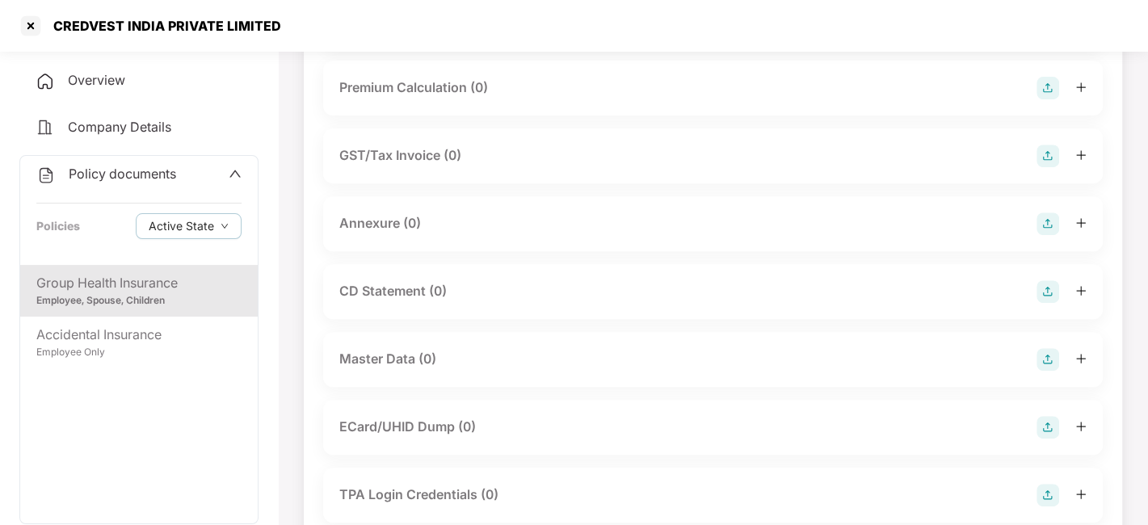
click at [1045, 235] on img at bounding box center [1047, 223] width 23 height 23
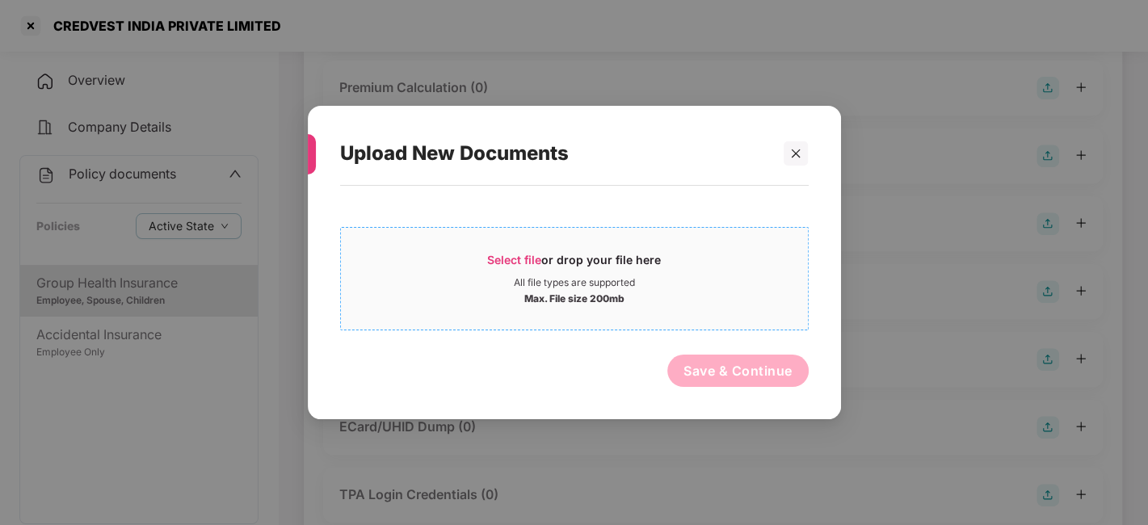
click at [689, 282] on div "All file types are supported" at bounding box center [574, 282] width 467 height 13
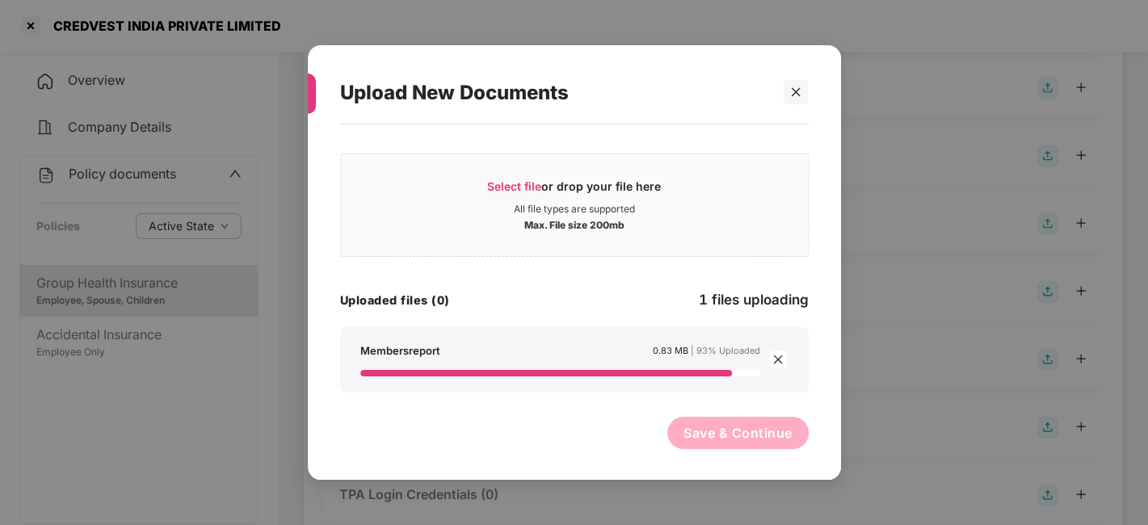
scroll to position [0, 0]
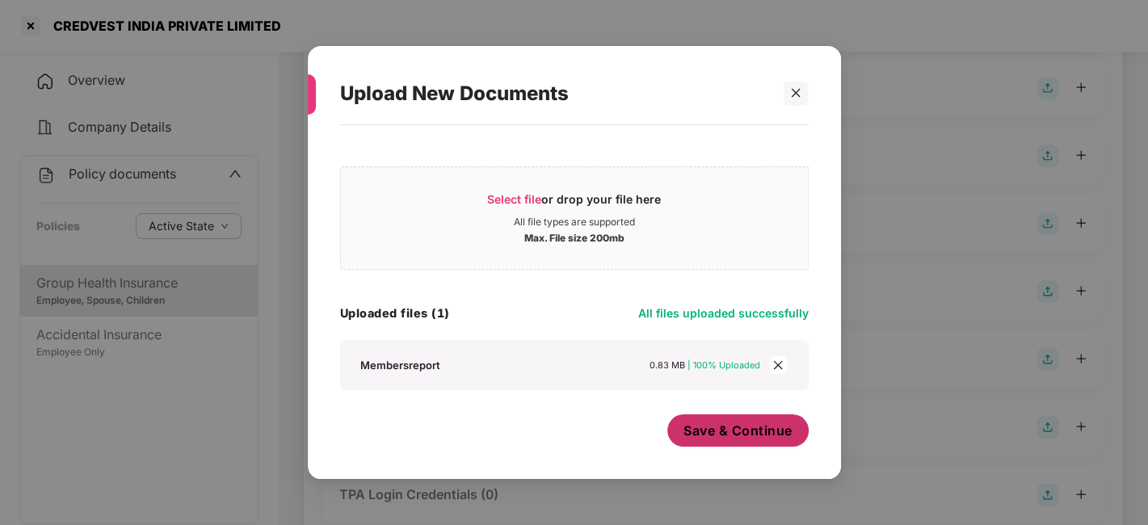
click at [726, 418] on button "Save & Continue" at bounding box center [737, 430] width 141 height 32
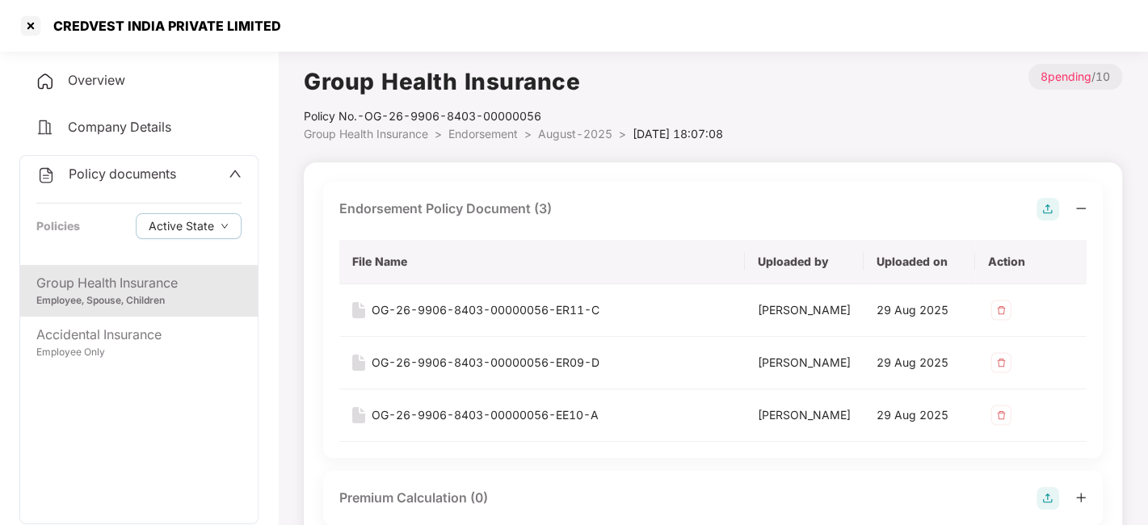
click at [565, 137] on span "August-2025" at bounding box center [575, 134] width 74 height 14
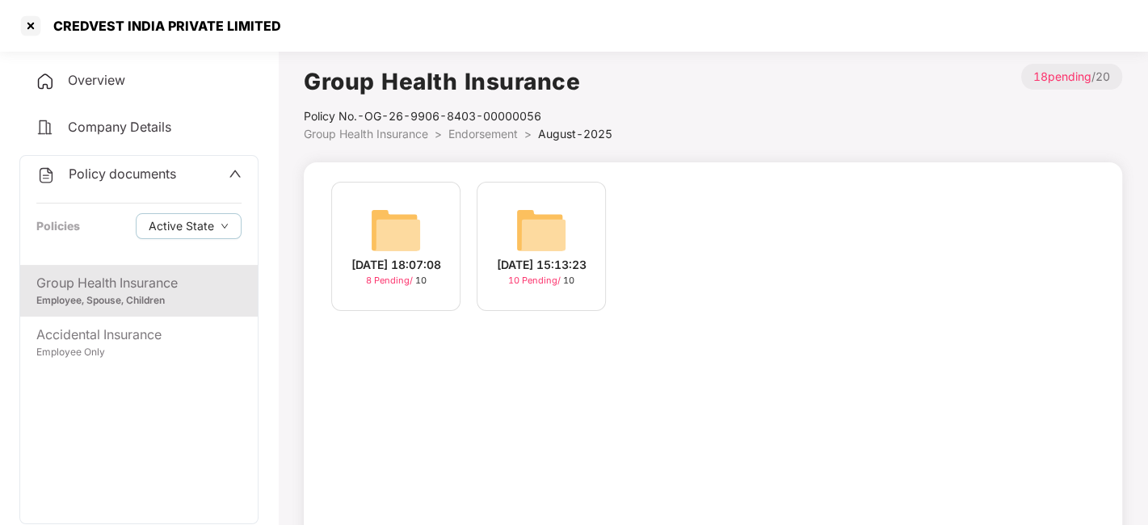
click at [533, 225] on img at bounding box center [541, 230] width 52 height 52
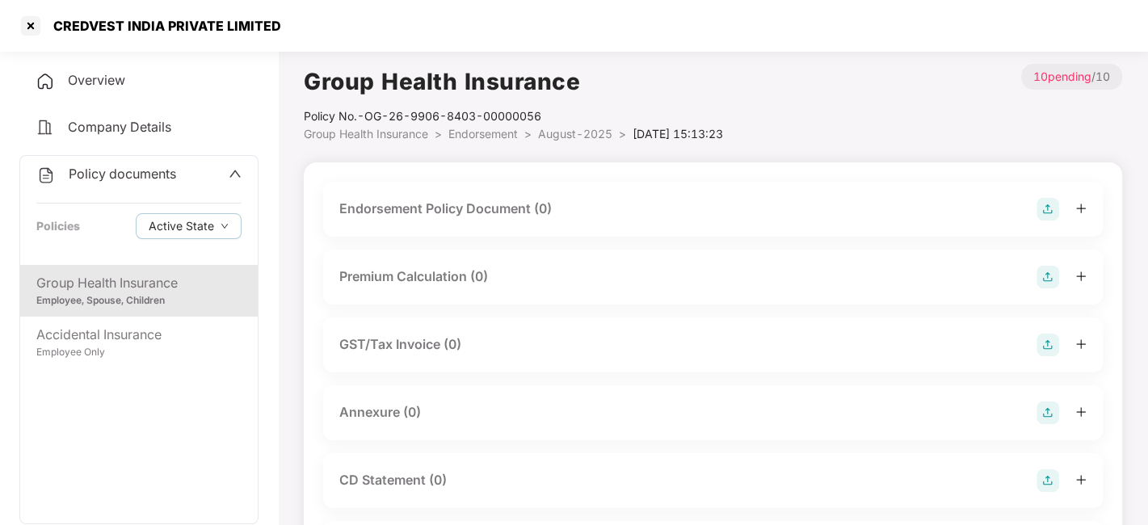
click at [1038, 216] on img at bounding box center [1047, 209] width 23 height 23
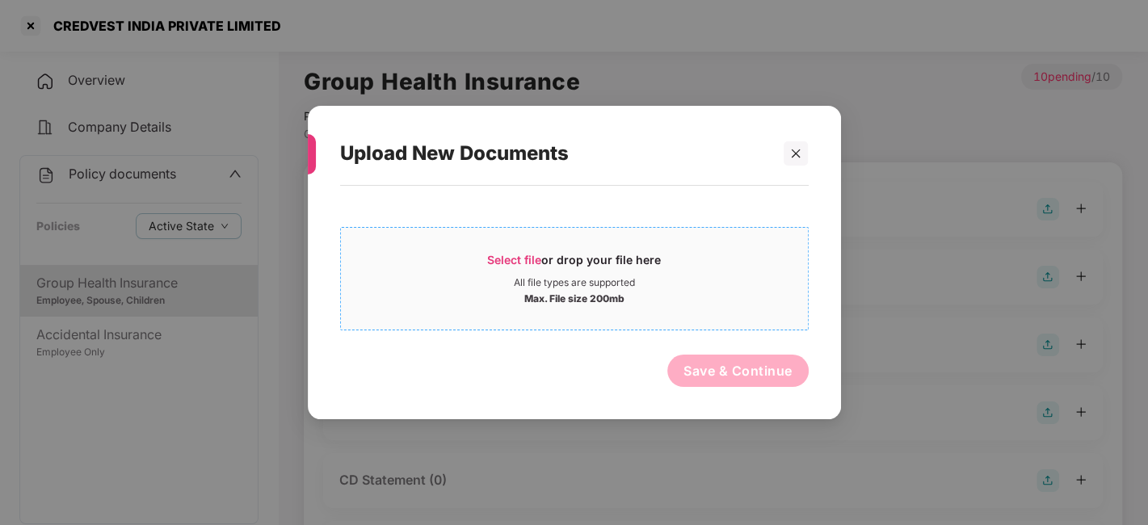
click at [657, 293] on div "Max. File size 200mb" at bounding box center [574, 297] width 467 height 16
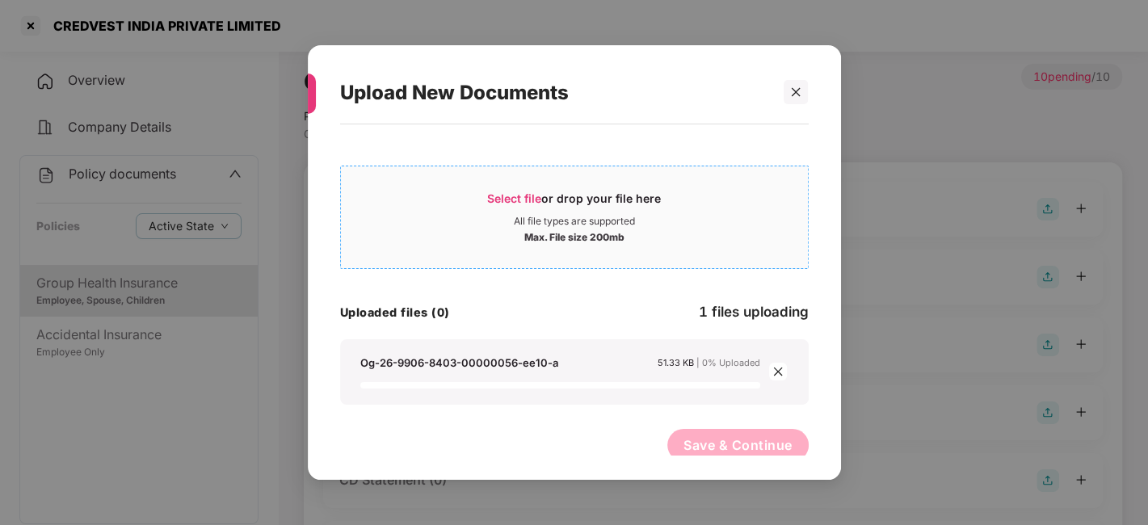
click at [502, 216] on div "All file types are supported" at bounding box center [574, 221] width 467 height 13
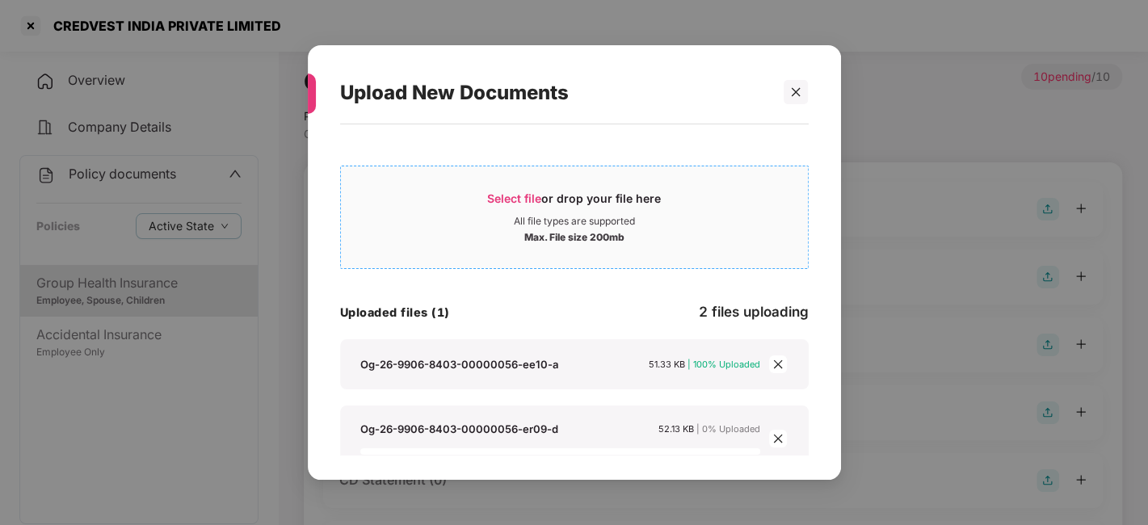
click at [484, 206] on div "Select file or drop your file here" at bounding box center [574, 203] width 467 height 24
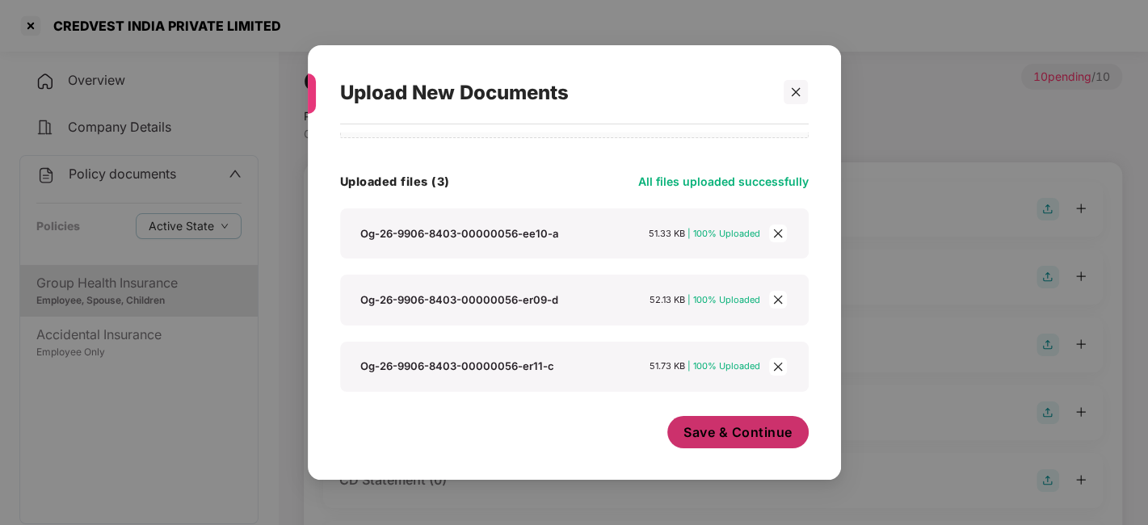
scroll to position [131, 0]
click at [708, 427] on span "Save & Continue" at bounding box center [737, 432] width 109 height 18
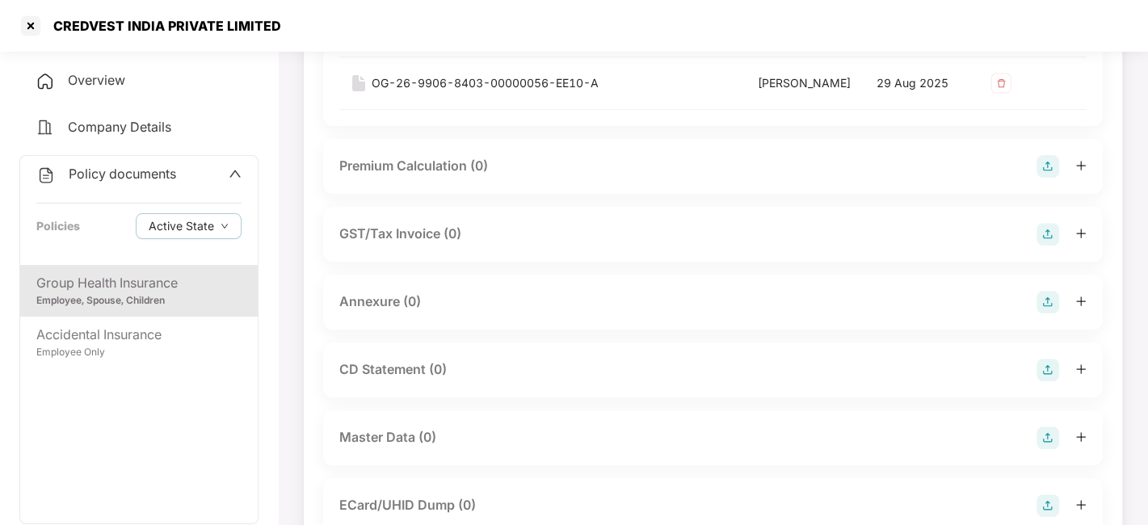
scroll to position [333, 0]
click at [1049, 313] on img at bounding box center [1047, 301] width 23 height 23
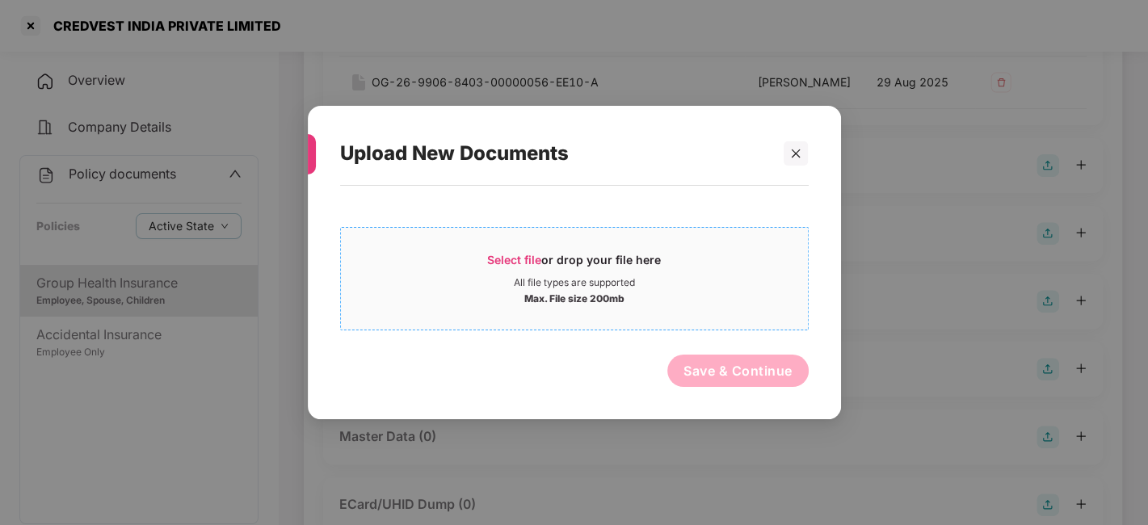
click at [715, 300] on div "Max. File size 200mb" at bounding box center [574, 297] width 467 height 16
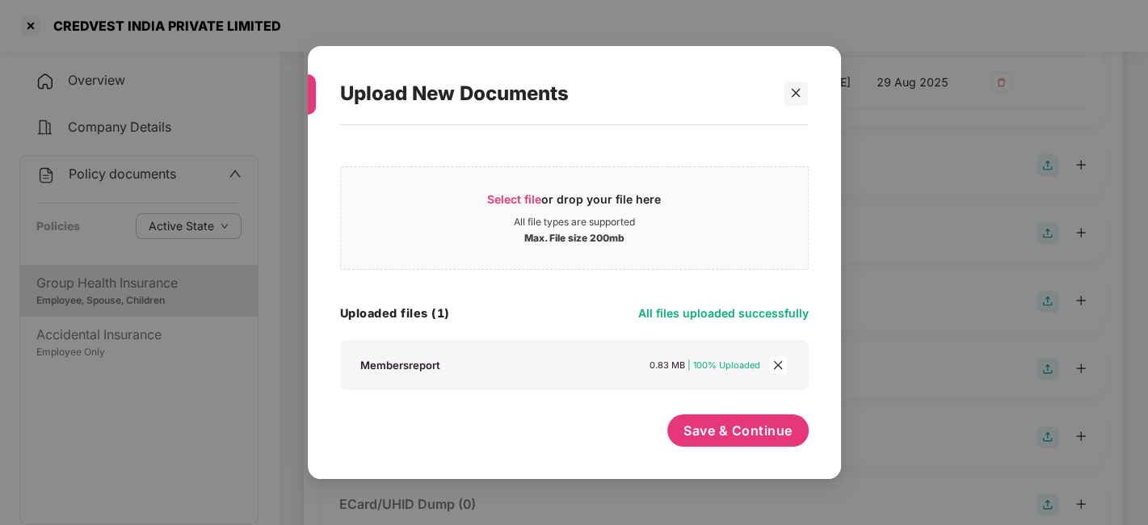
scroll to position [0, 0]
click at [713, 435] on span "Save & Continue" at bounding box center [737, 431] width 109 height 18
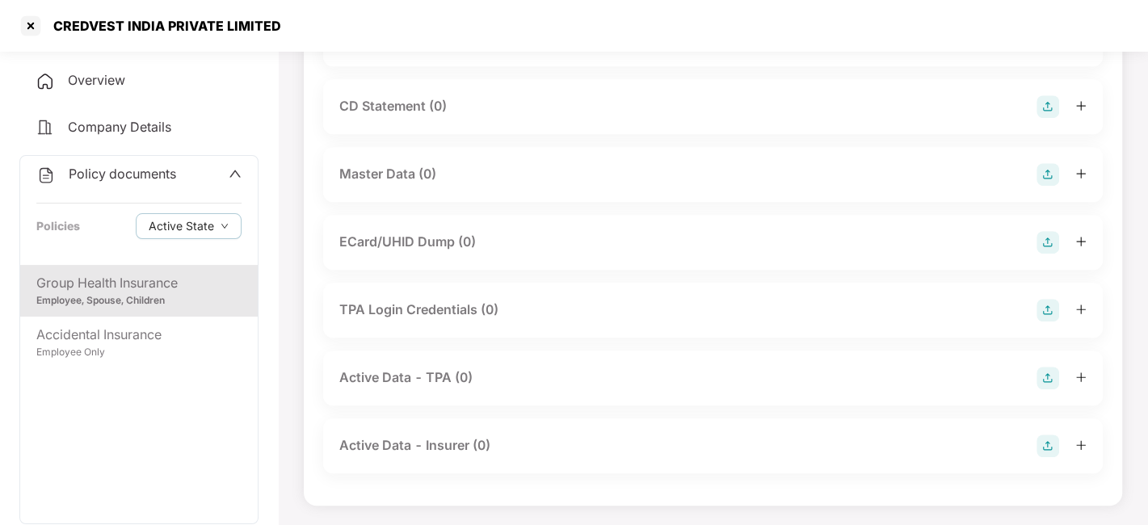
scroll to position [764, 0]
click at [1042, 176] on img at bounding box center [1047, 174] width 23 height 23
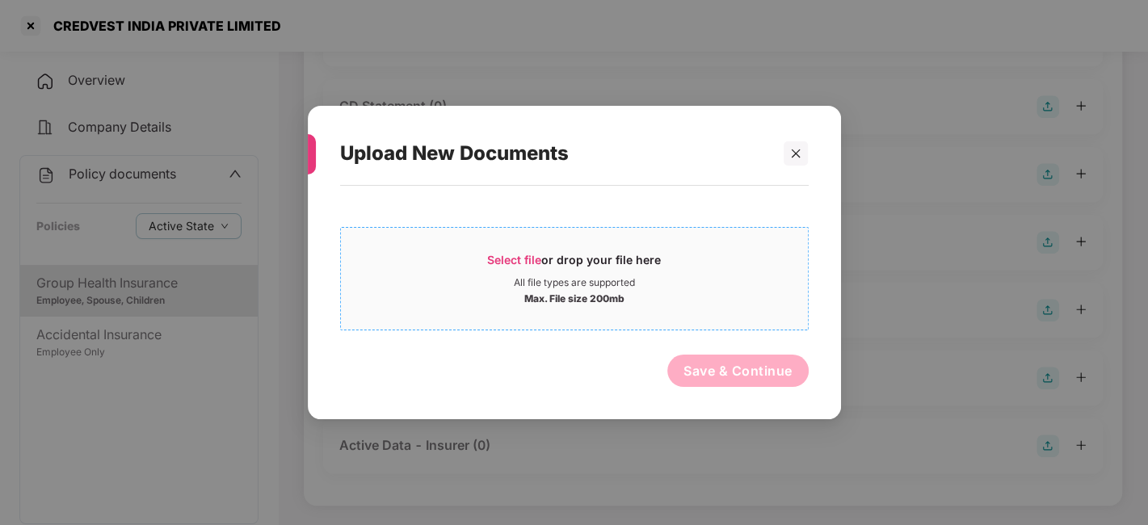
click at [741, 242] on span "Select file or drop your file here All file types are supported Max. File size …" at bounding box center [574, 279] width 467 height 78
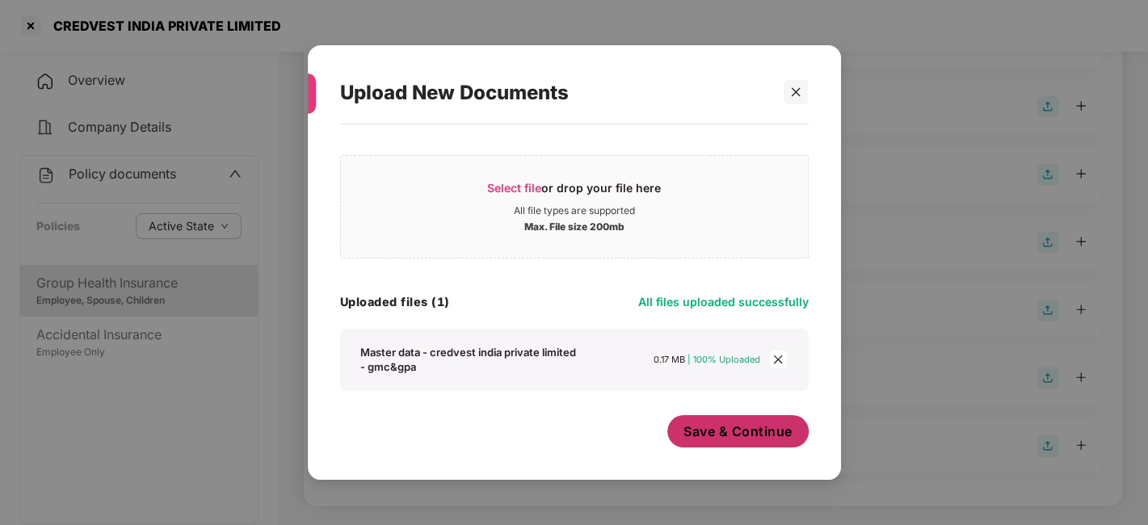
scroll to position [9, 0]
click at [725, 426] on span "Save & Continue" at bounding box center [737, 433] width 109 height 18
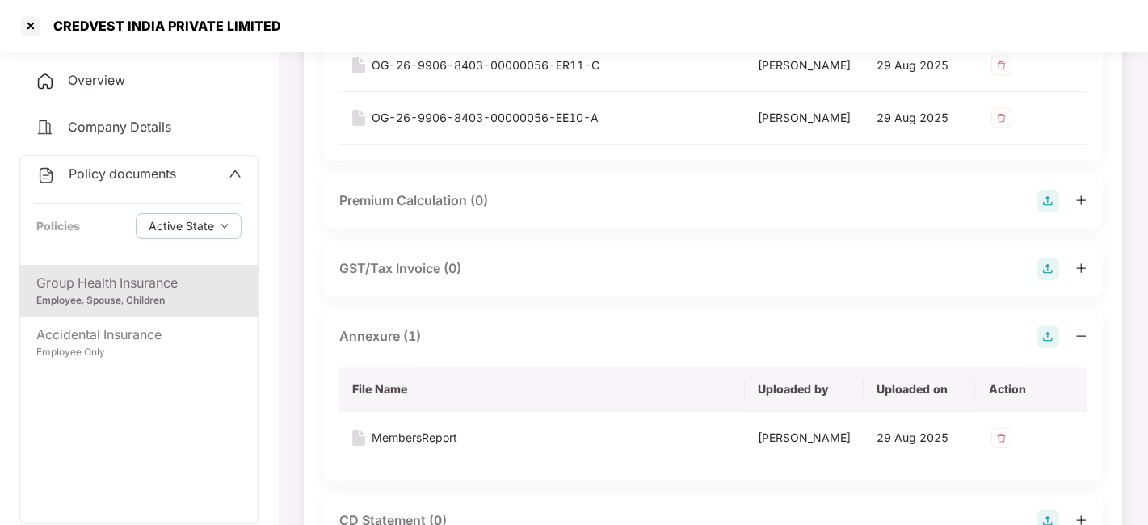
scroll to position [0, 0]
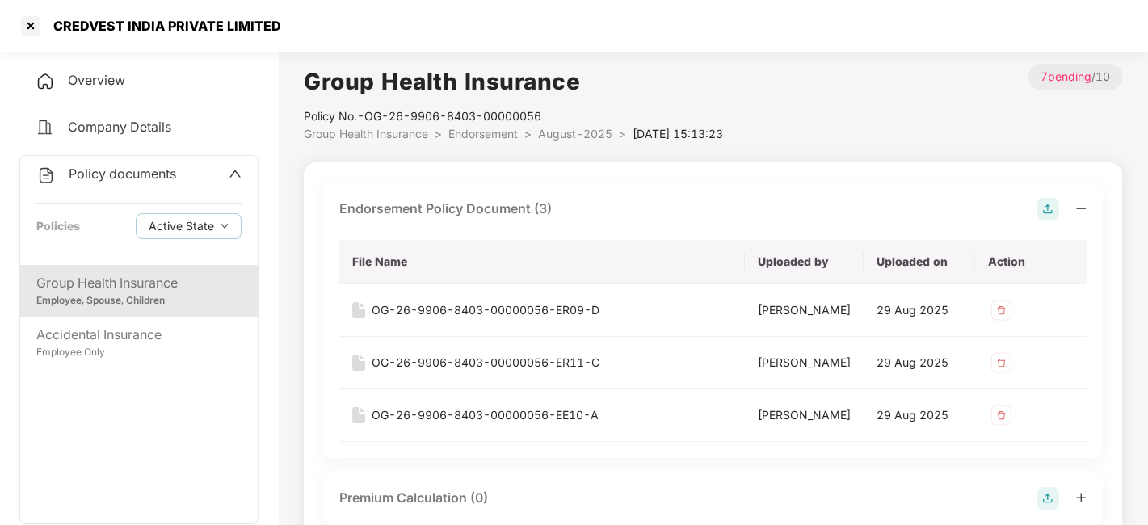
click at [565, 132] on span "August-2025" at bounding box center [575, 134] width 74 height 14
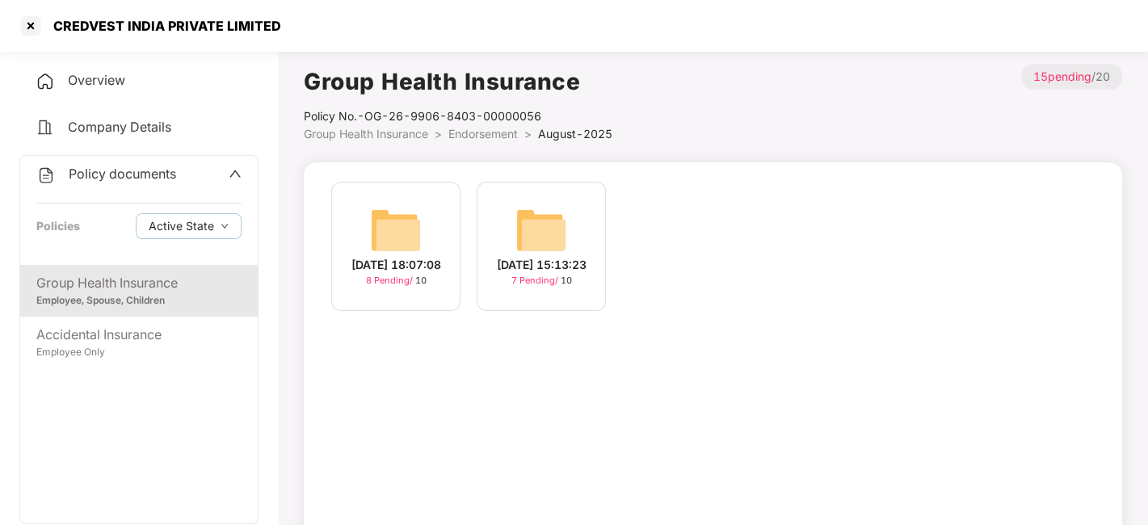
click at [512, 239] on div "[DATE] 15:13:23 7 Pending / 10" at bounding box center [541, 246] width 129 height 129
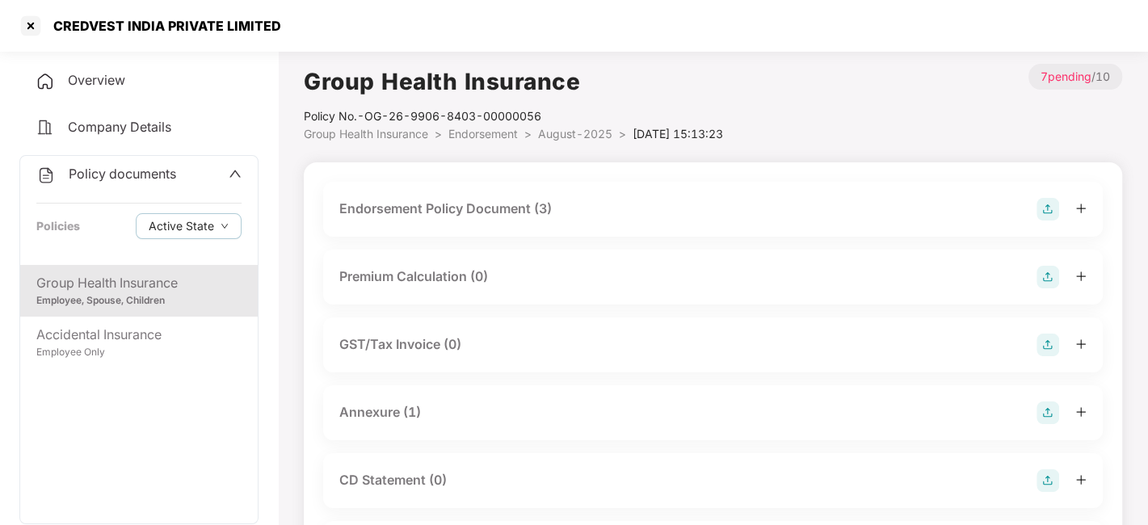
click at [563, 139] on span "August-2025" at bounding box center [575, 134] width 74 height 14
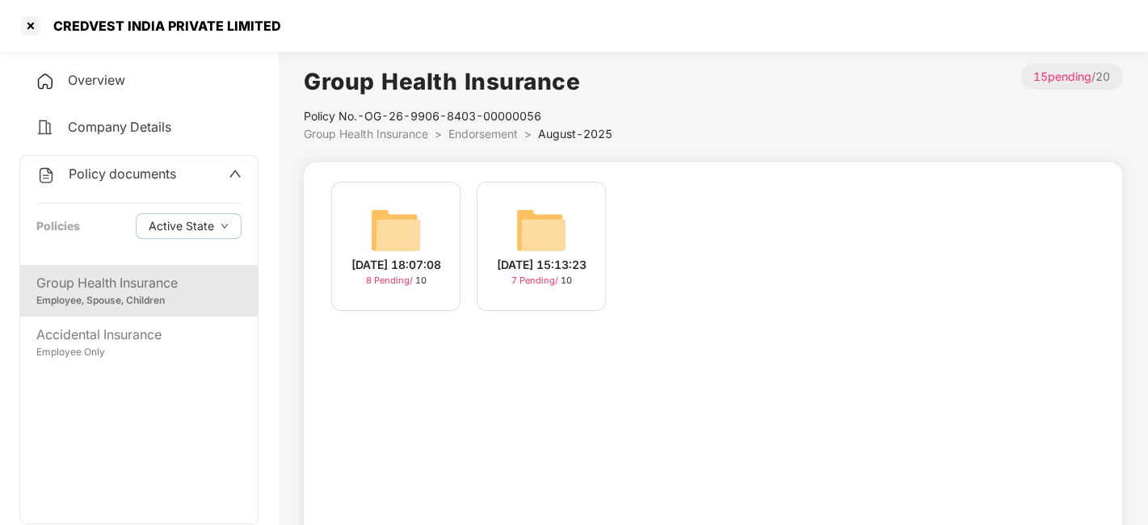
click at [348, 246] on div "[DATE] 18:07:08 8 Pending / 10" at bounding box center [395, 246] width 129 height 129
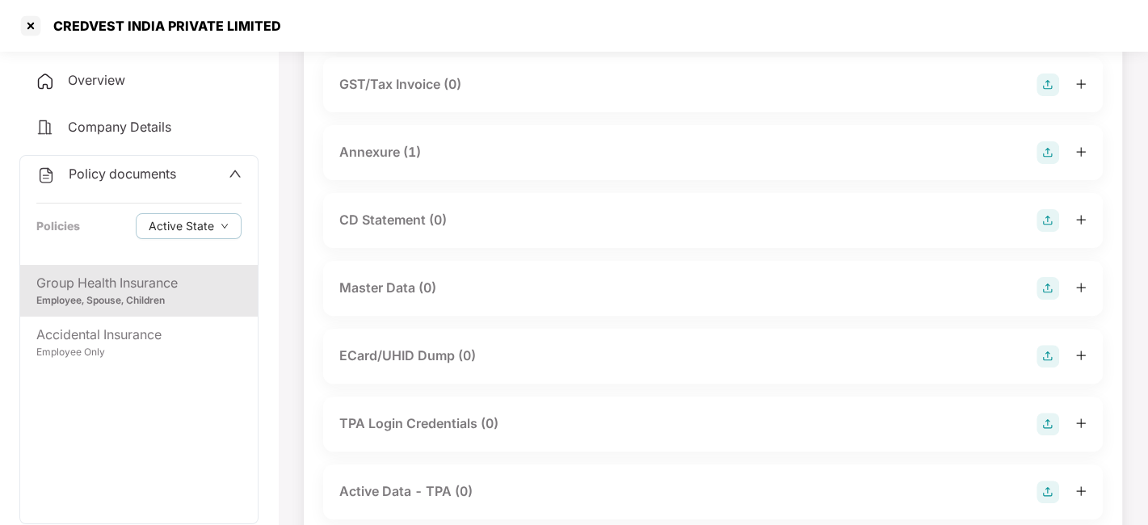
scroll to position [274, 0]
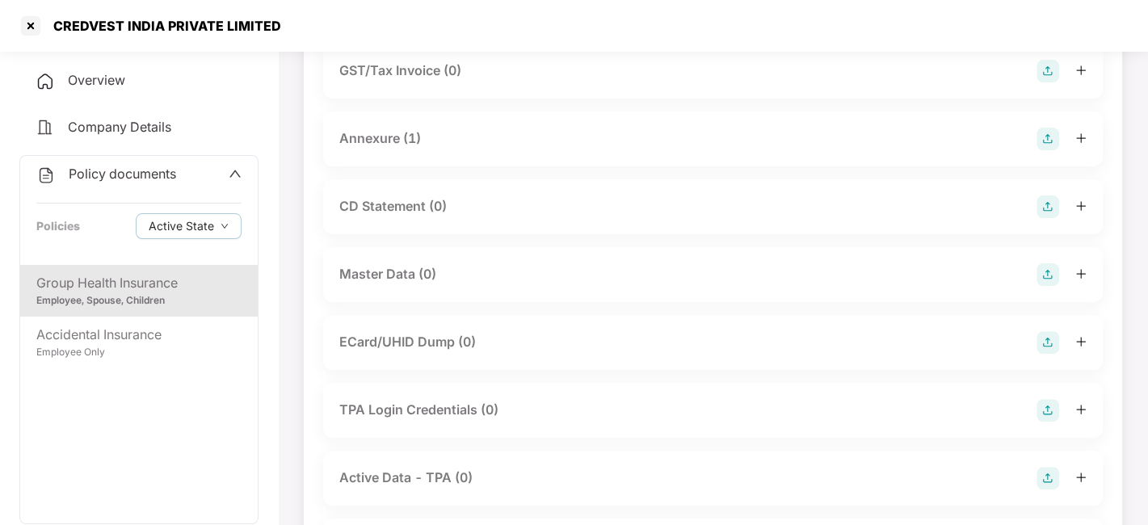
click at [1045, 274] on img at bounding box center [1047, 274] width 23 height 23
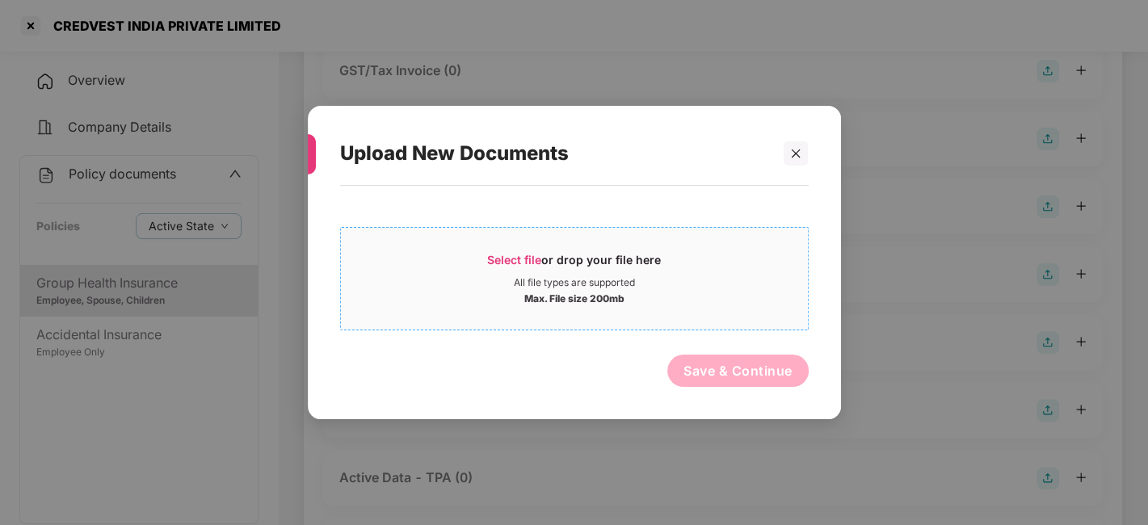
click at [722, 279] on div "All file types are supported" at bounding box center [574, 282] width 467 height 13
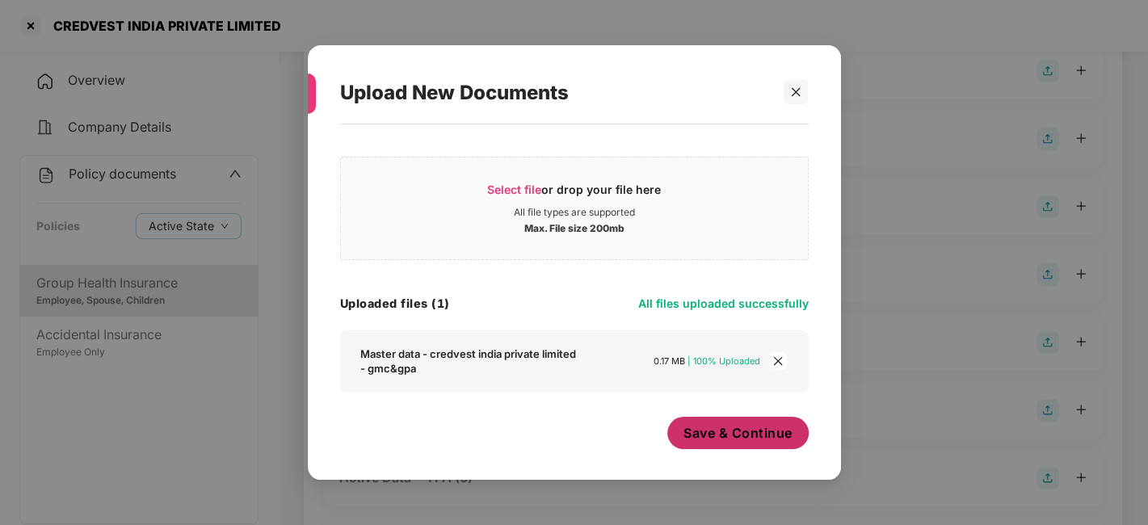
scroll to position [9, 0]
click at [722, 431] on span "Save & Continue" at bounding box center [737, 433] width 109 height 18
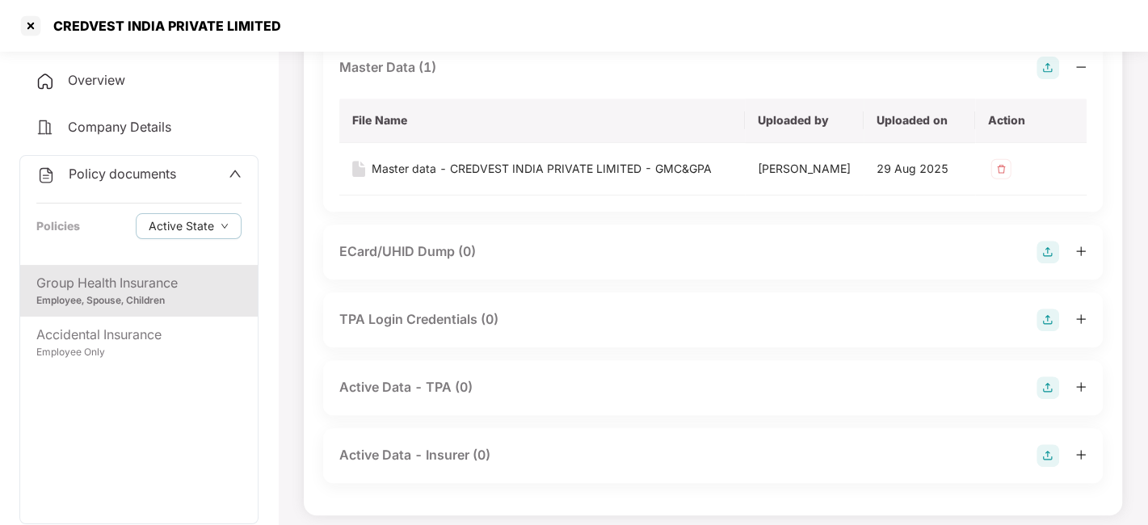
scroll to position [0, 0]
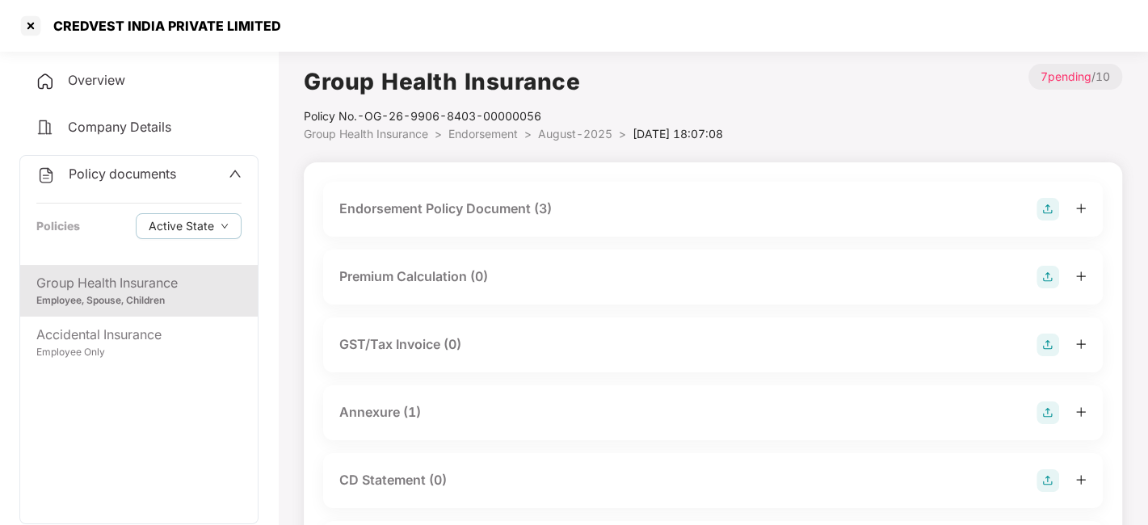
click at [561, 137] on span "August-2025" at bounding box center [575, 134] width 74 height 14
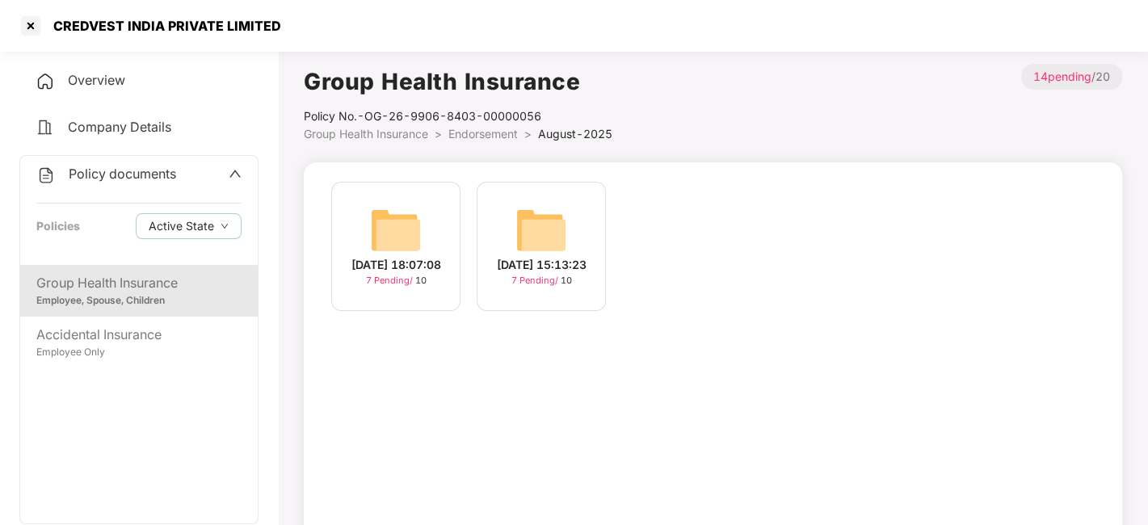
click at [124, 171] on span "Policy documents" at bounding box center [122, 174] width 107 height 16
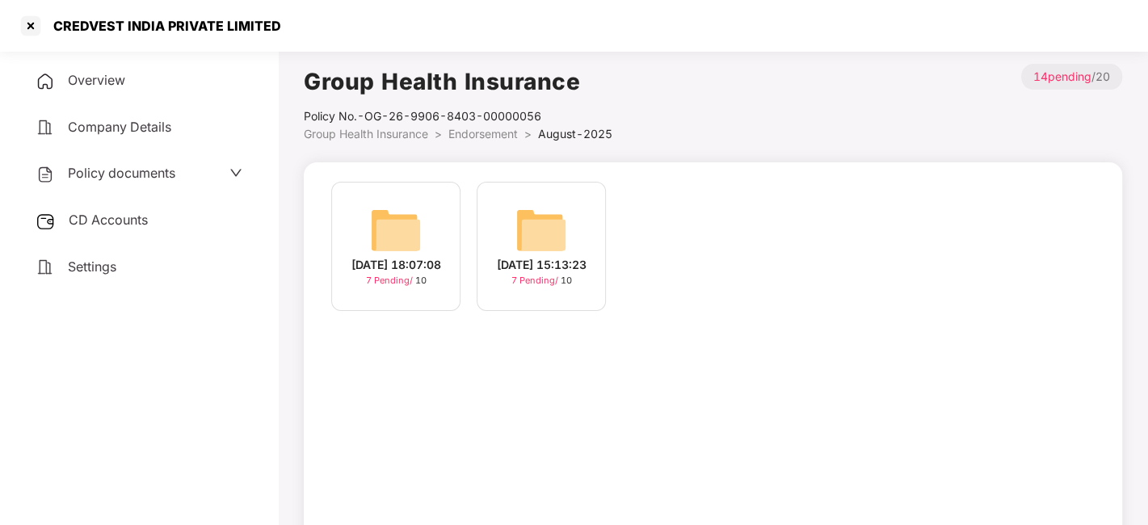
click at [120, 208] on div "CD Accounts" at bounding box center [138, 220] width 239 height 37
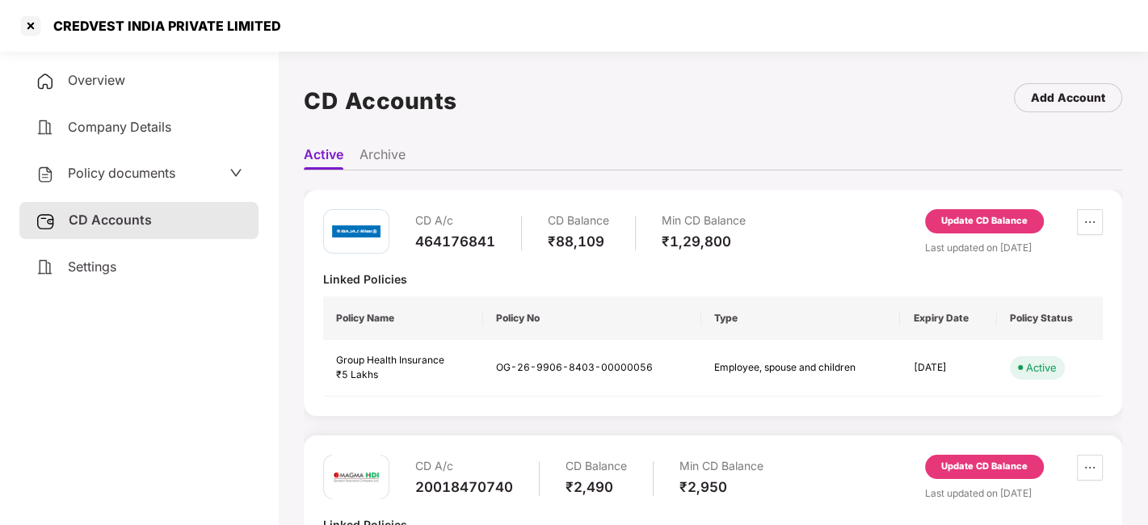
click at [955, 222] on div "Update CD Balance" at bounding box center [984, 221] width 86 height 15
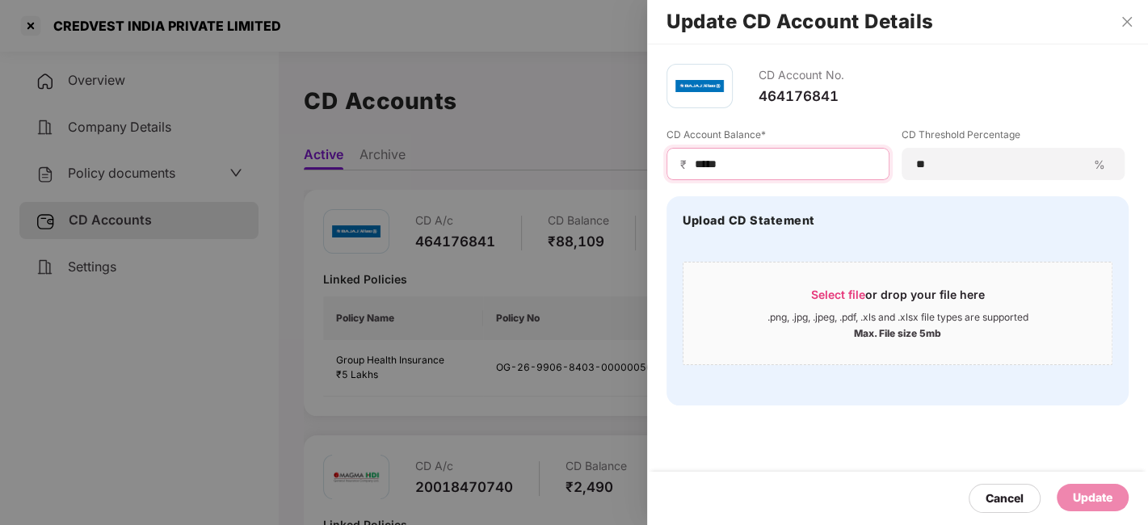
click at [758, 170] on input "*****" at bounding box center [784, 164] width 183 height 17
type input "*"
type input "******"
click at [1085, 493] on div "Update" at bounding box center [1093, 498] width 40 height 18
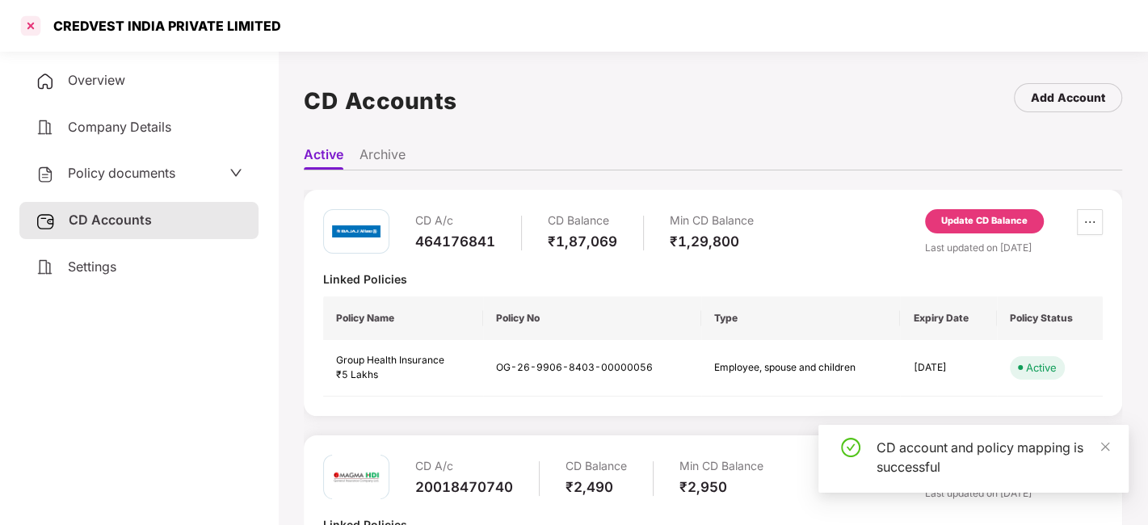
click at [33, 27] on div at bounding box center [31, 26] width 26 height 26
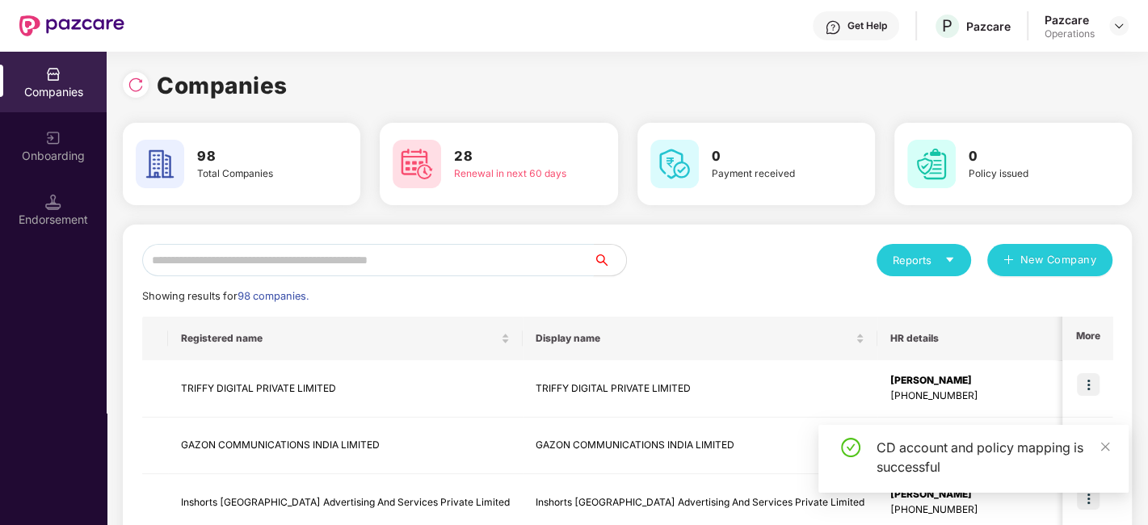
click at [274, 254] on input "text" at bounding box center [368, 260] width 452 height 32
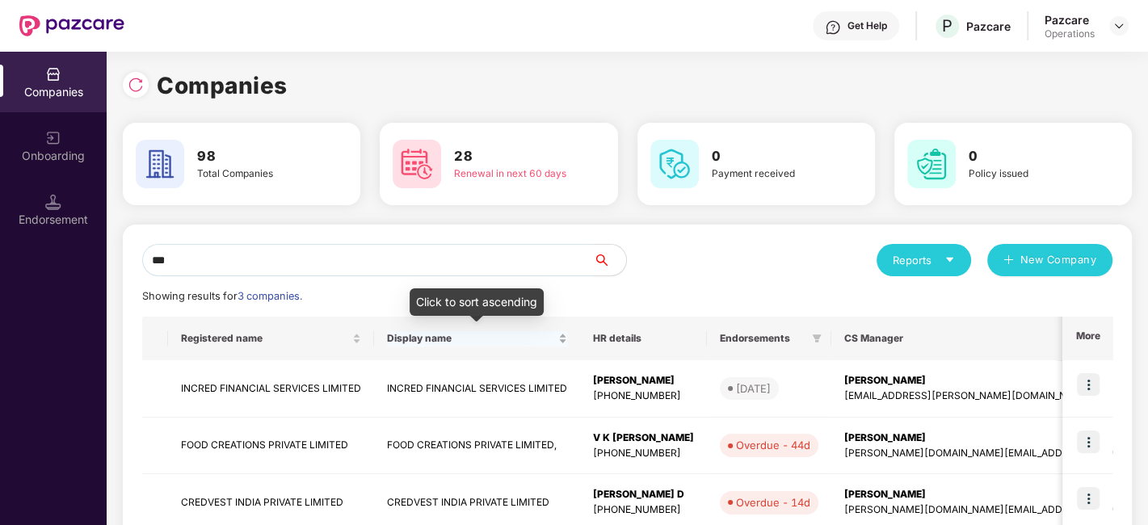
scroll to position [95, 0]
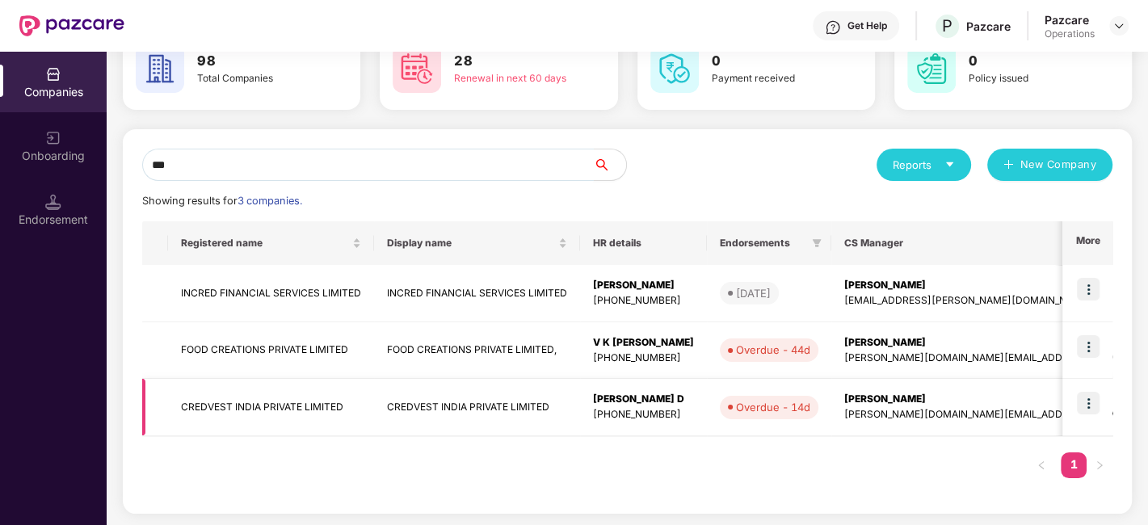
type input "***"
click at [1095, 403] on img at bounding box center [1088, 403] width 23 height 23
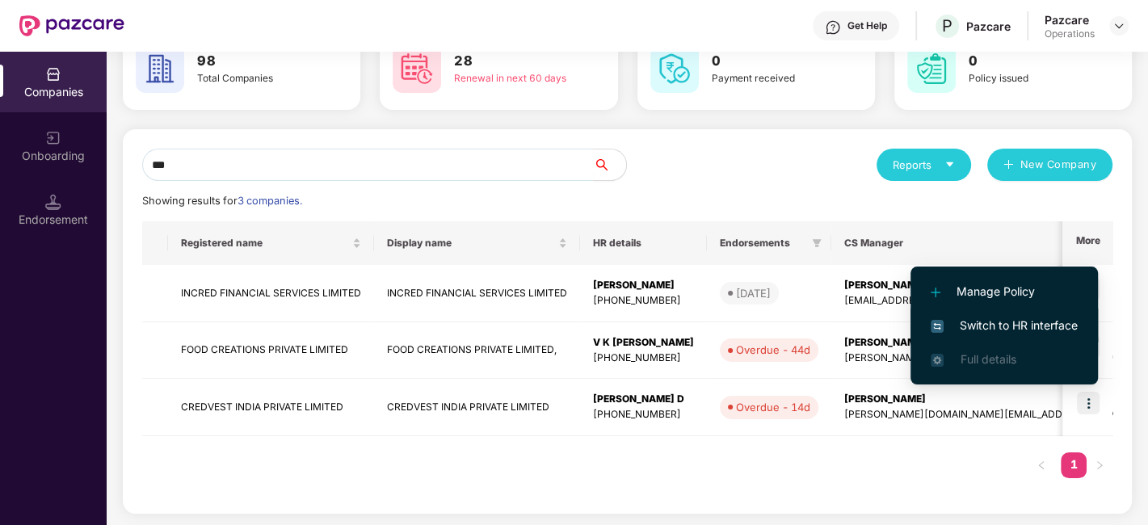
click at [992, 315] on li "Switch to HR interface" at bounding box center [1003, 326] width 187 height 34
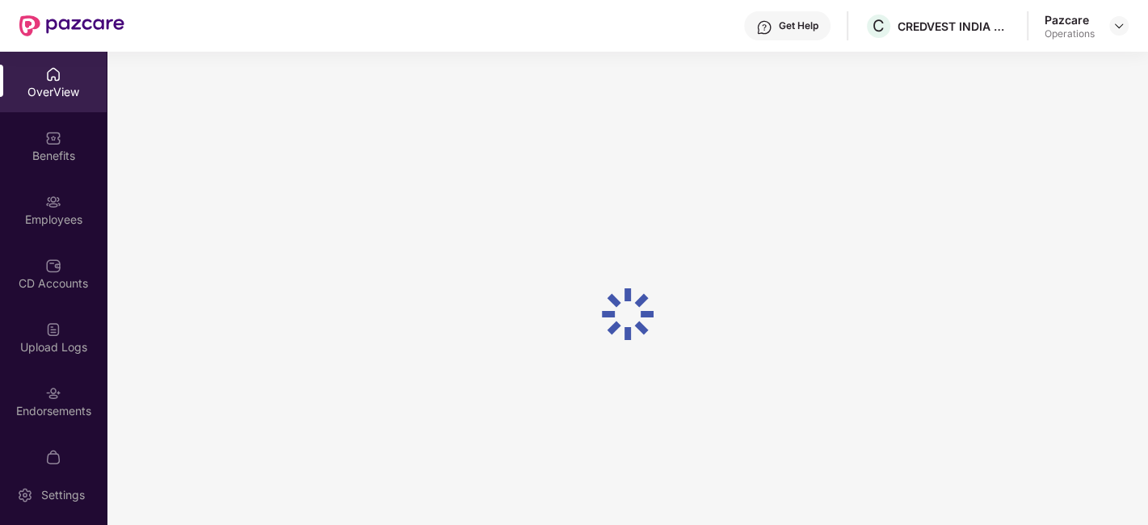
scroll to position [33, 0]
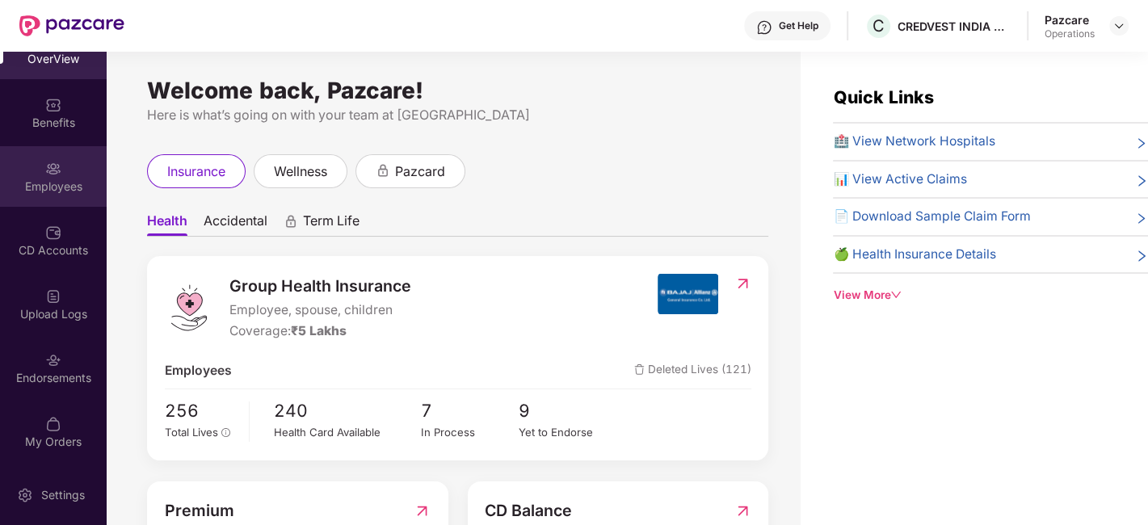
click at [32, 169] on div "Employees" at bounding box center [53, 176] width 107 height 61
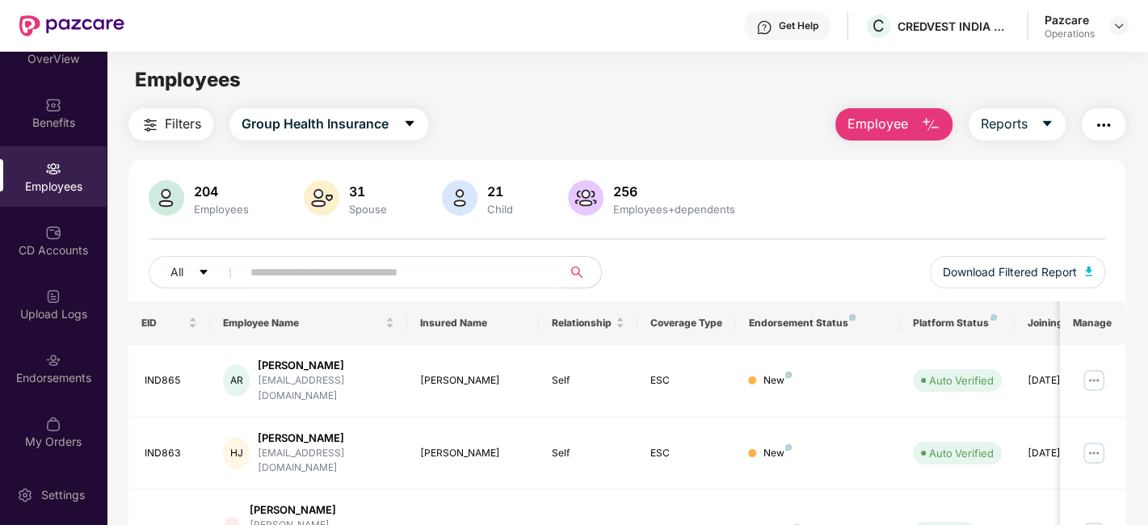
click at [1107, 125] on img "button" at bounding box center [1103, 125] width 19 height 19
click at [779, 275] on div "All Download Filtered Report" at bounding box center [627, 278] width 956 height 45
paste input "******"
click at [456, 282] on input "text" at bounding box center [395, 272] width 290 height 24
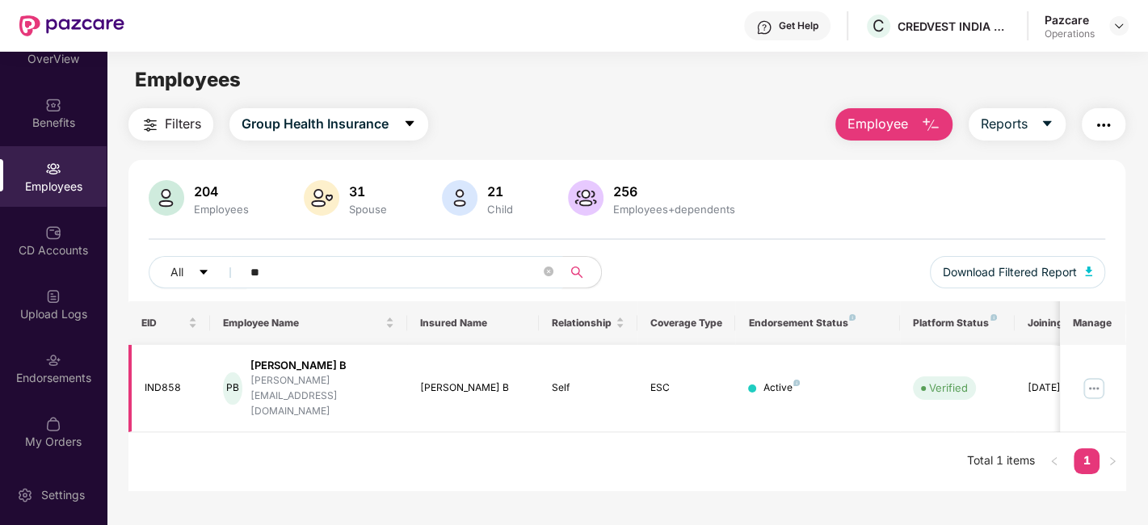
type input "*"
paste input "******"
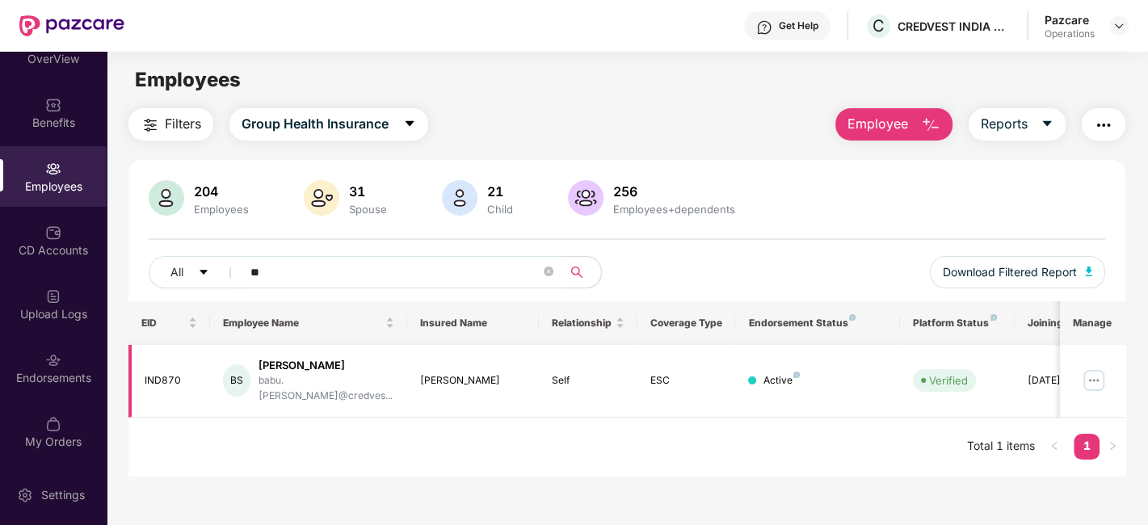
type input "*"
paste input "******"
type input "******"
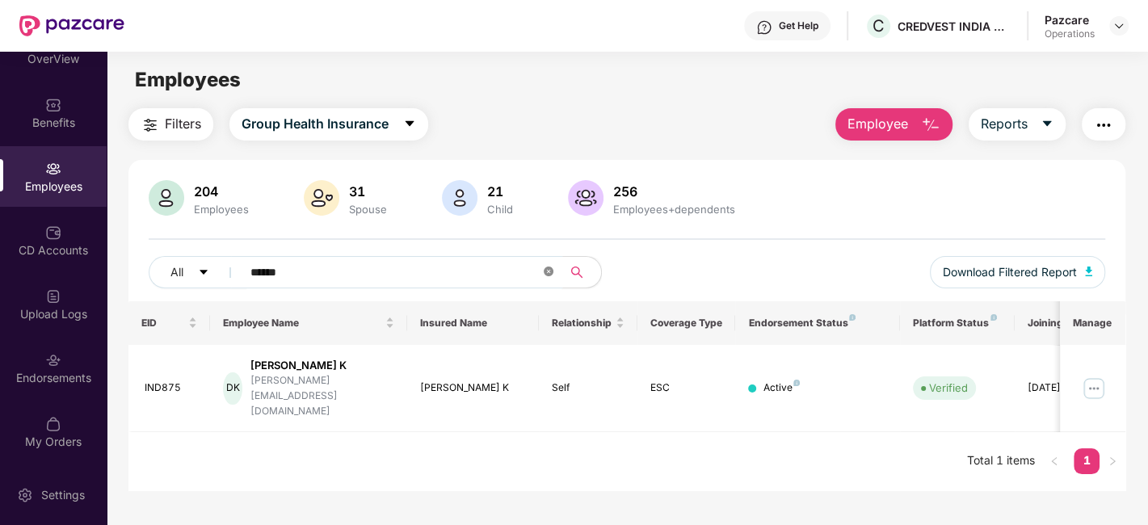
click at [544, 272] on icon "close-circle" at bounding box center [549, 272] width 10 height 10
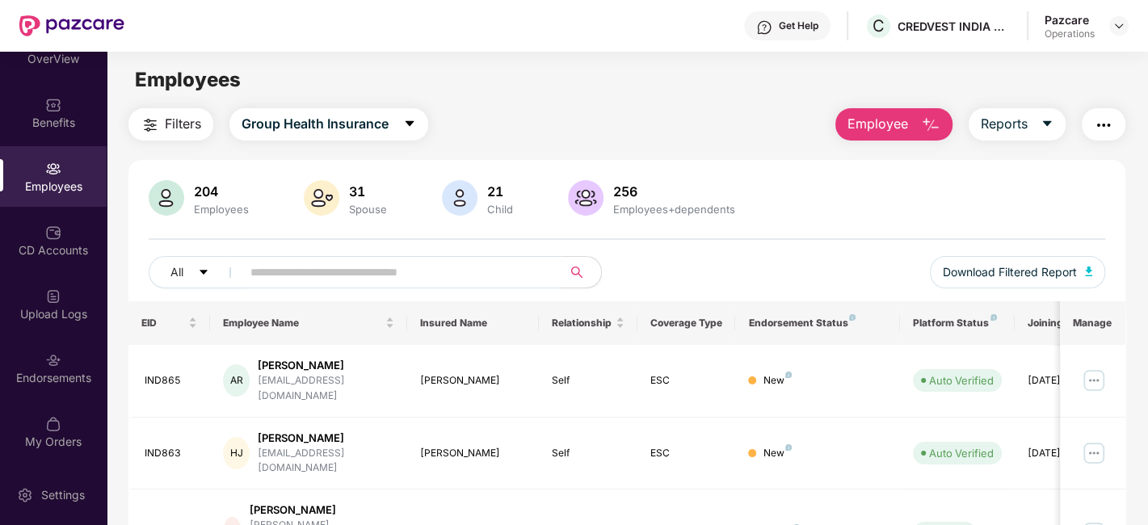
click at [166, 112] on button "Filters" at bounding box center [170, 124] width 85 height 32
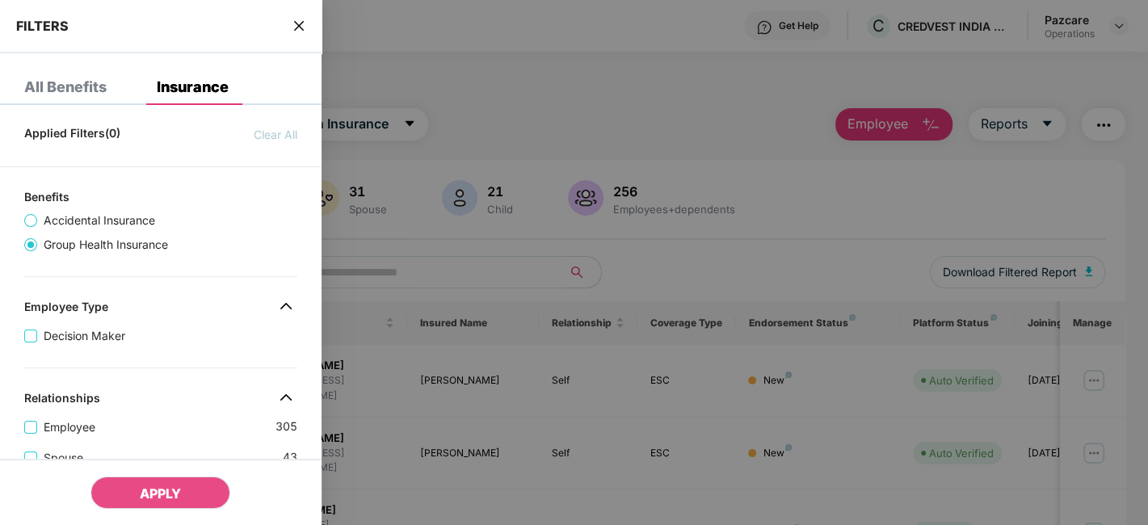
scroll to position [526, 0]
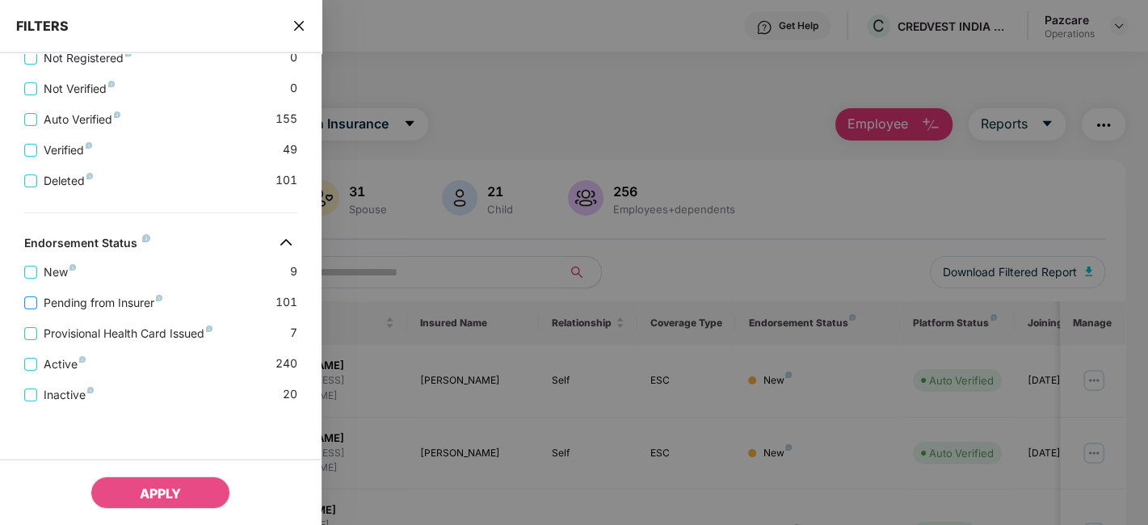
click at [110, 305] on span "Pending from Insurer" at bounding box center [103, 303] width 132 height 18
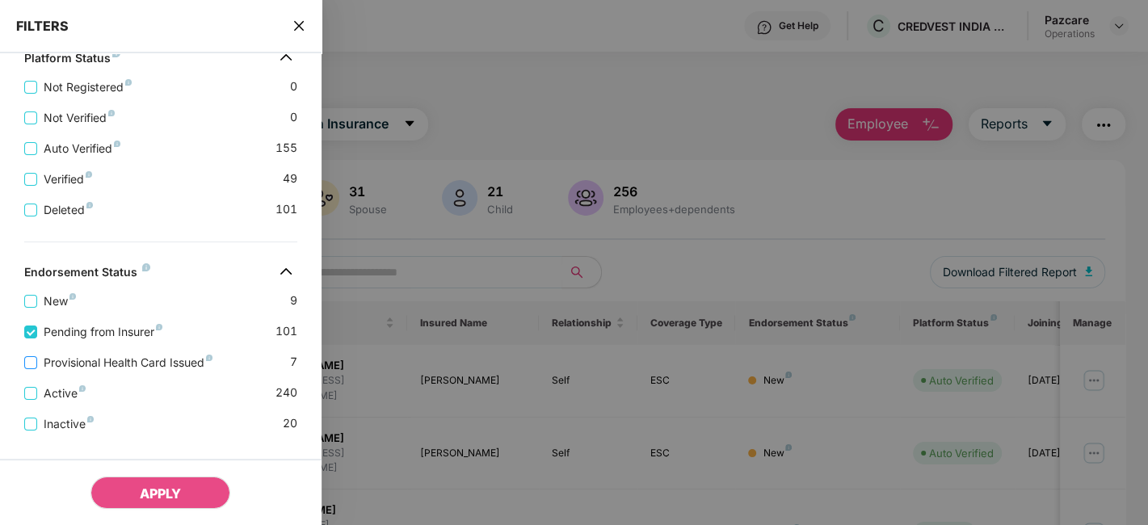
click at [118, 363] on span "Provisional Health Card Issued" at bounding box center [128, 363] width 182 height 18
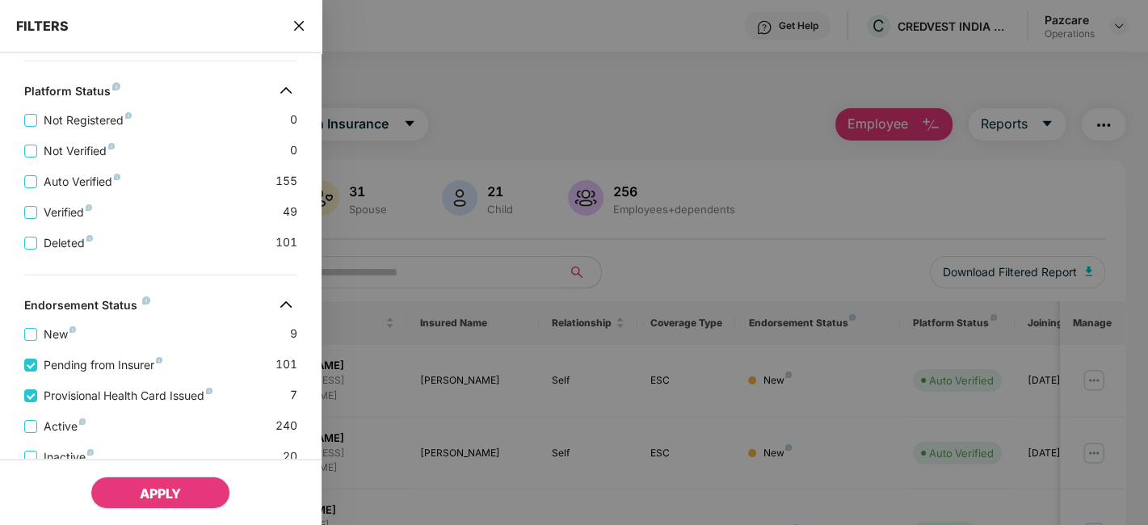
click at [147, 489] on span "APPLY" at bounding box center [160, 493] width 41 height 16
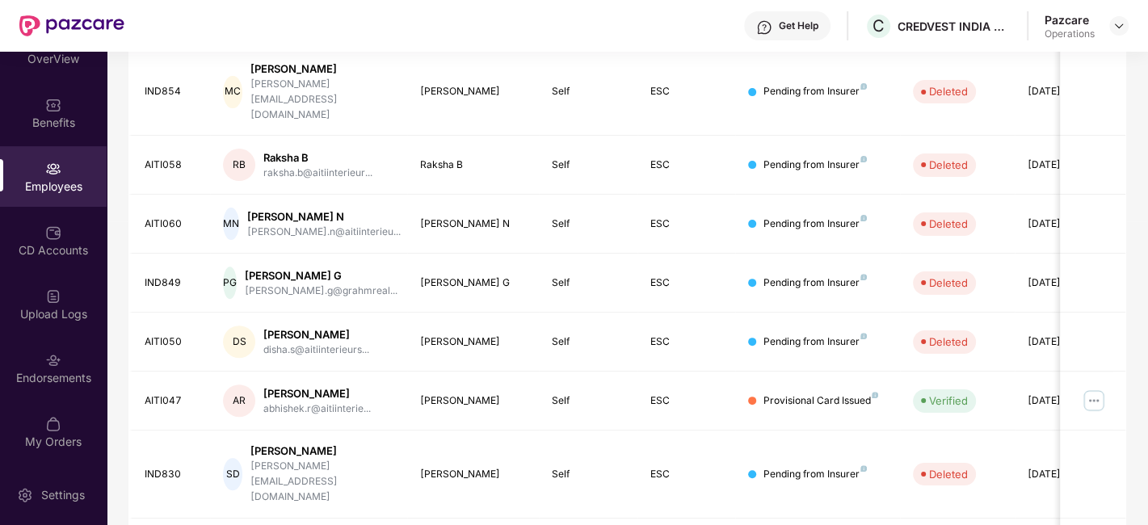
scroll to position [464, 0]
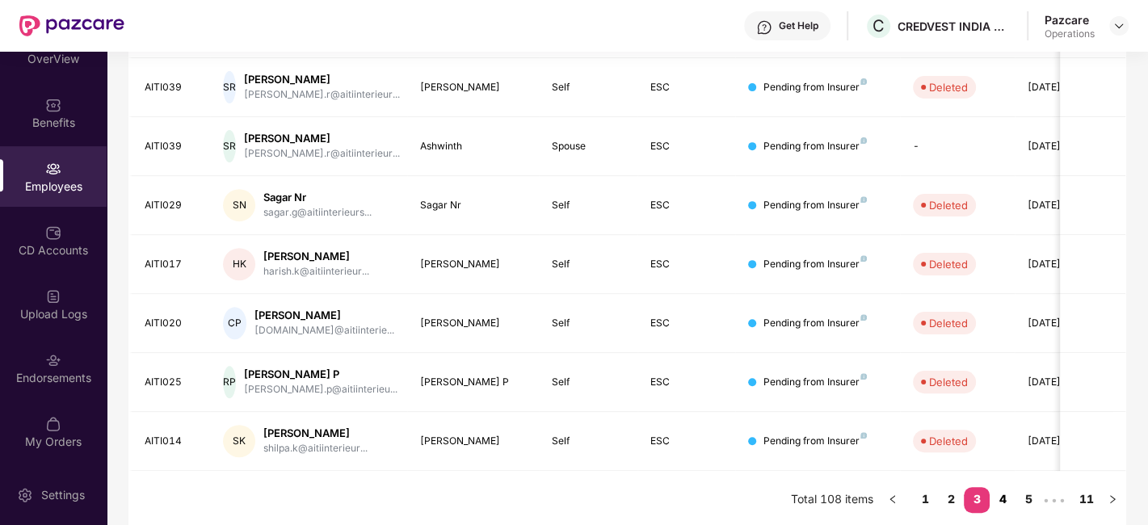
click at [1002, 491] on link "4" at bounding box center [1002, 499] width 26 height 24
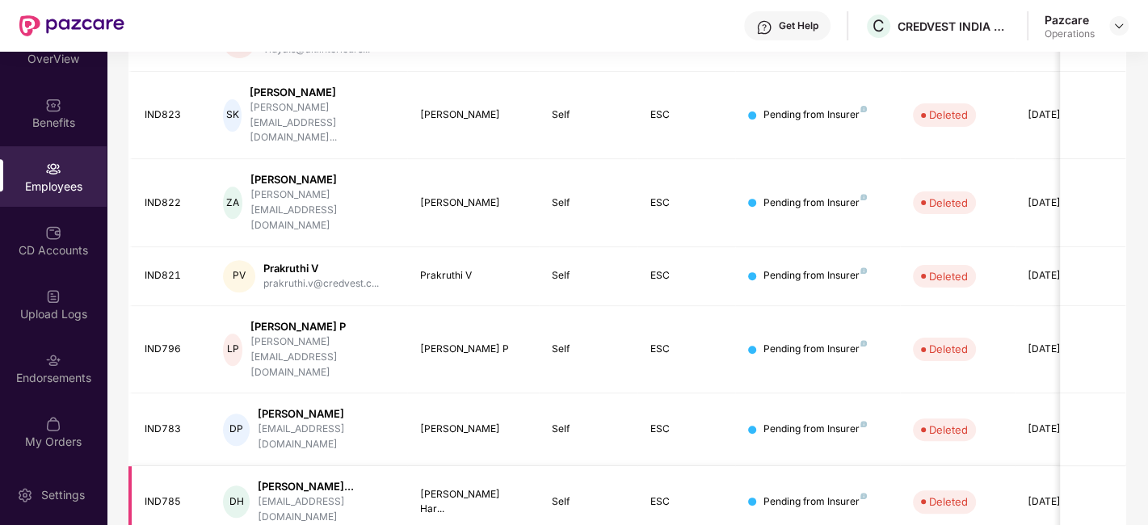
scroll to position [0, 0]
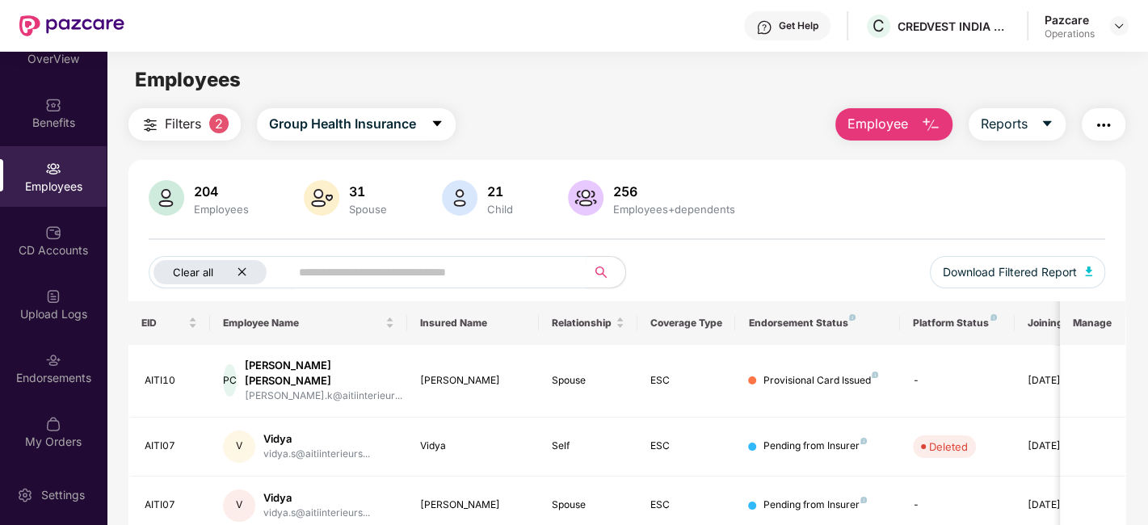
click at [240, 267] on icon "close" at bounding box center [242, 272] width 11 height 11
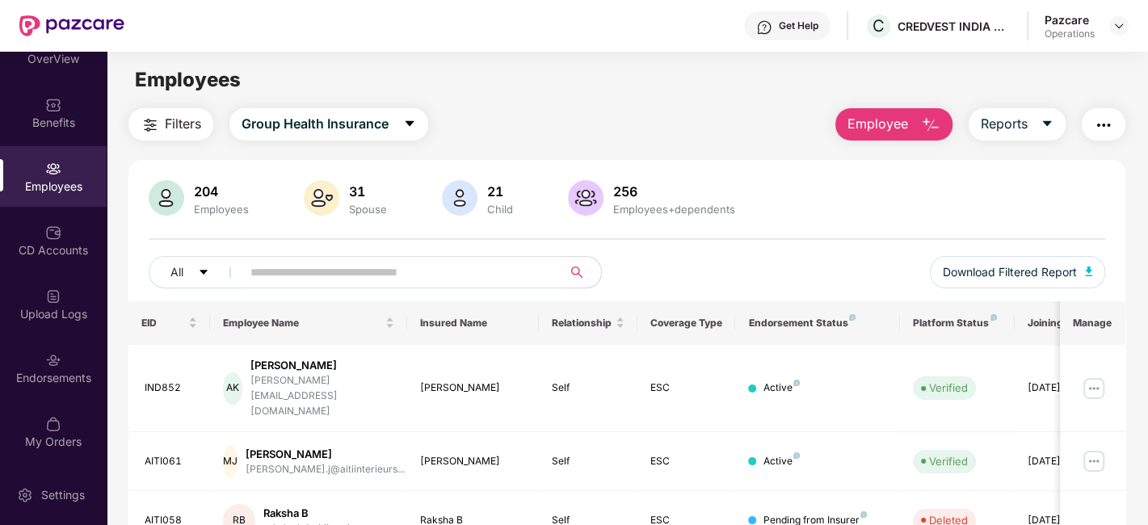
click at [307, 273] on input "text" at bounding box center [395, 272] width 290 height 24
paste input "******"
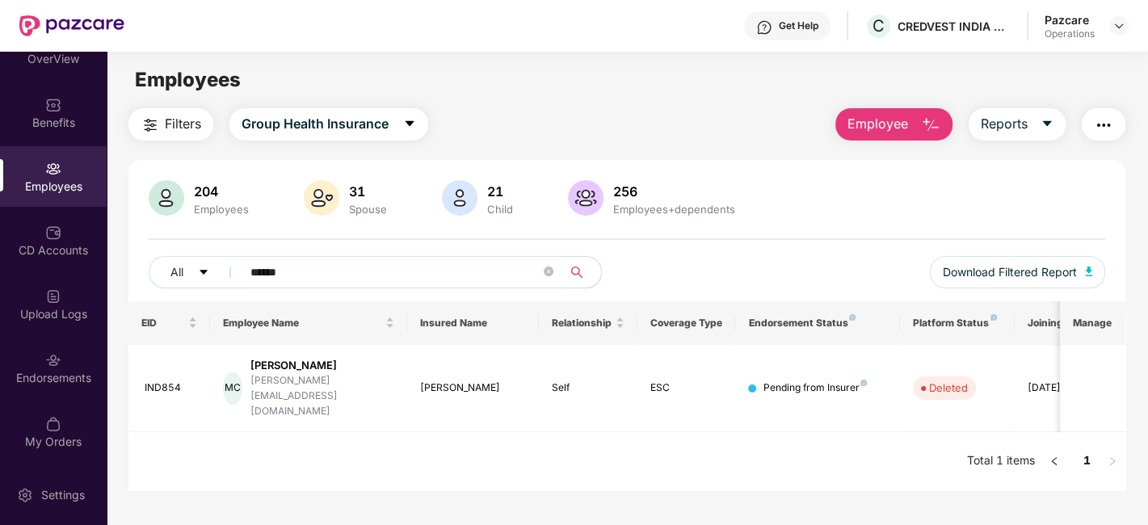
click at [528, 269] on input "******" at bounding box center [395, 272] width 290 height 24
type input "*"
paste input "*******"
type input "*******"
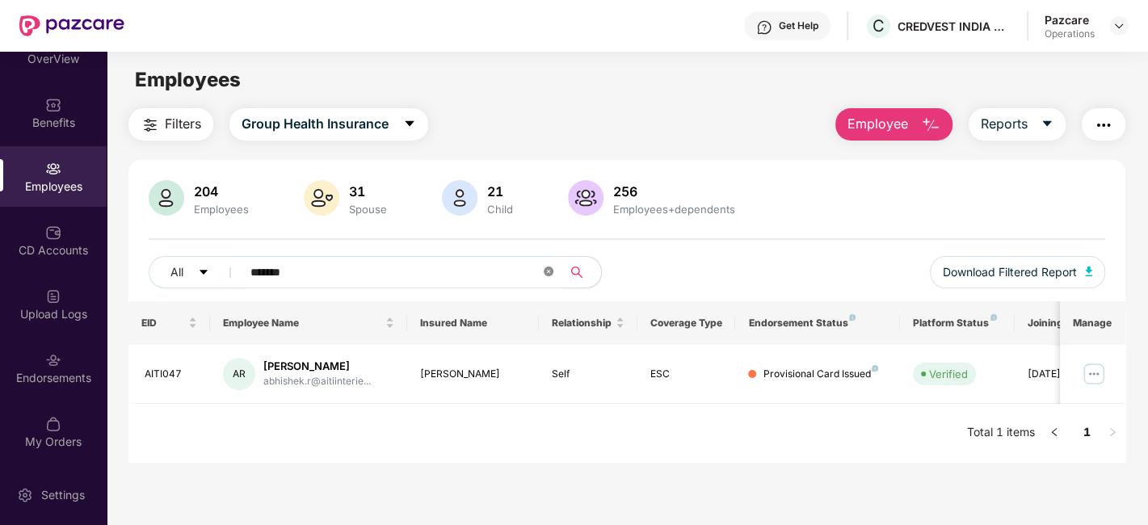
click at [544, 273] on icon "close-circle" at bounding box center [549, 272] width 10 height 10
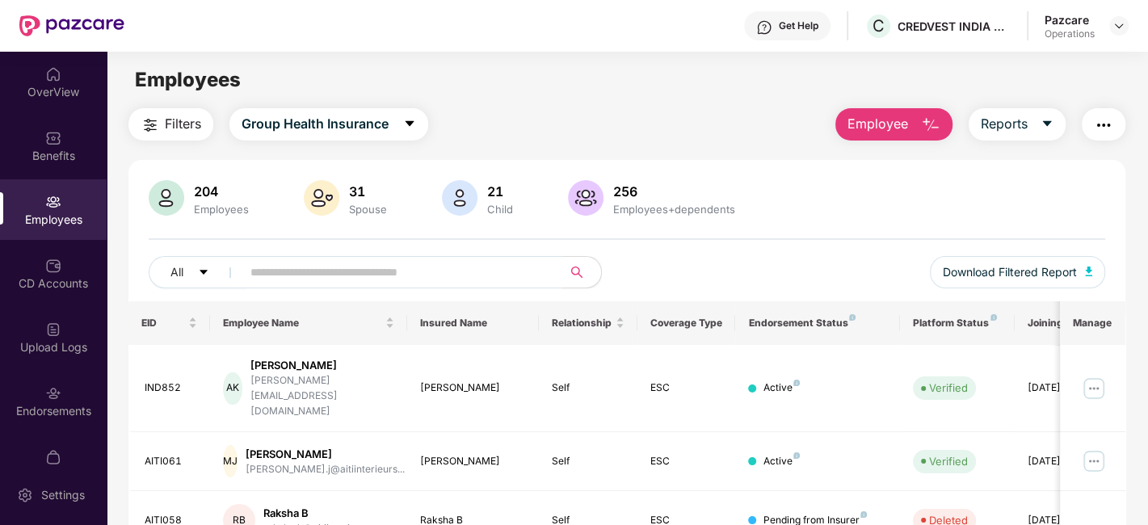
scroll to position [33, 0]
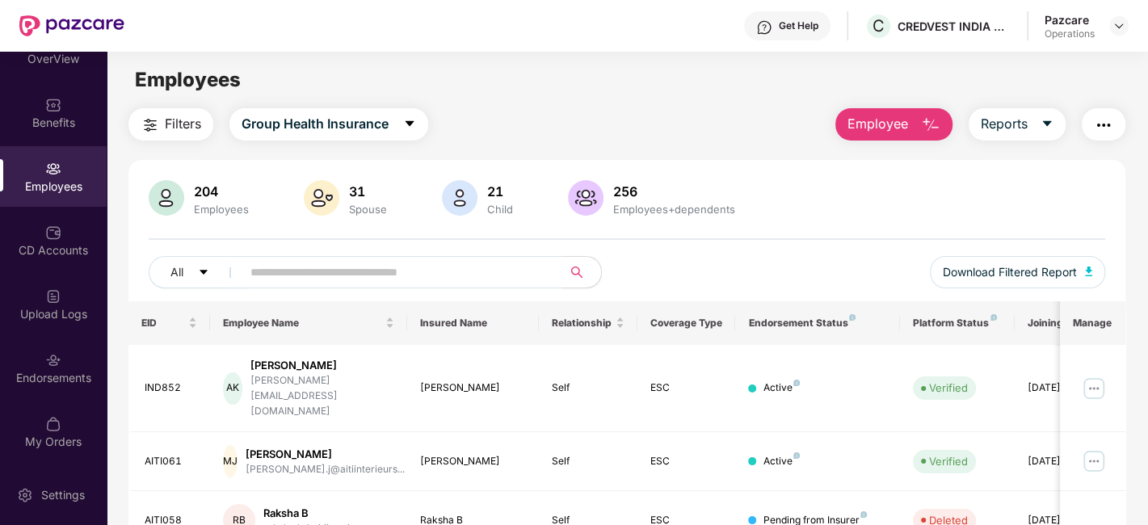
click at [395, 269] on input "text" at bounding box center [395, 272] width 290 height 24
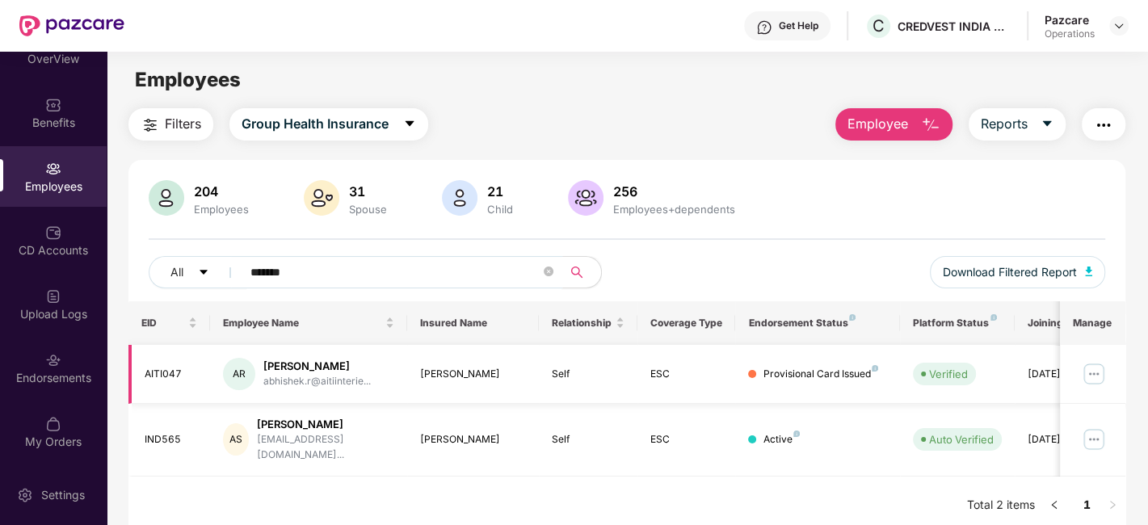
type input "*******"
click at [553, 270] on span "*******" at bounding box center [396, 272] width 331 height 32
click at [549, 270] on icon "close-circle" at bounding box center [549, 272] width 10 height 10
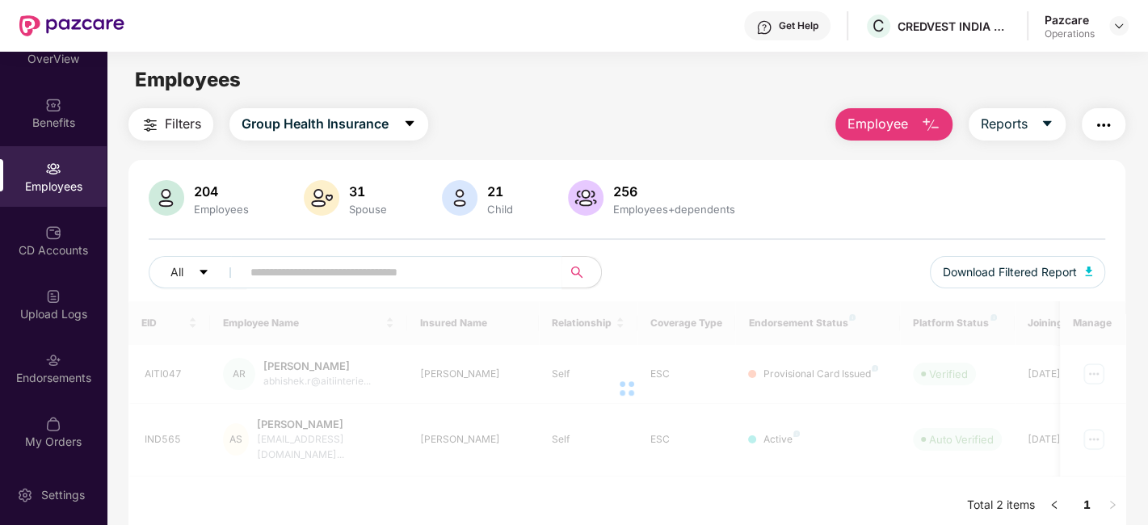
click at [1094, 121] on img "button" at bounding box center [1103, 125] width 19 height 19
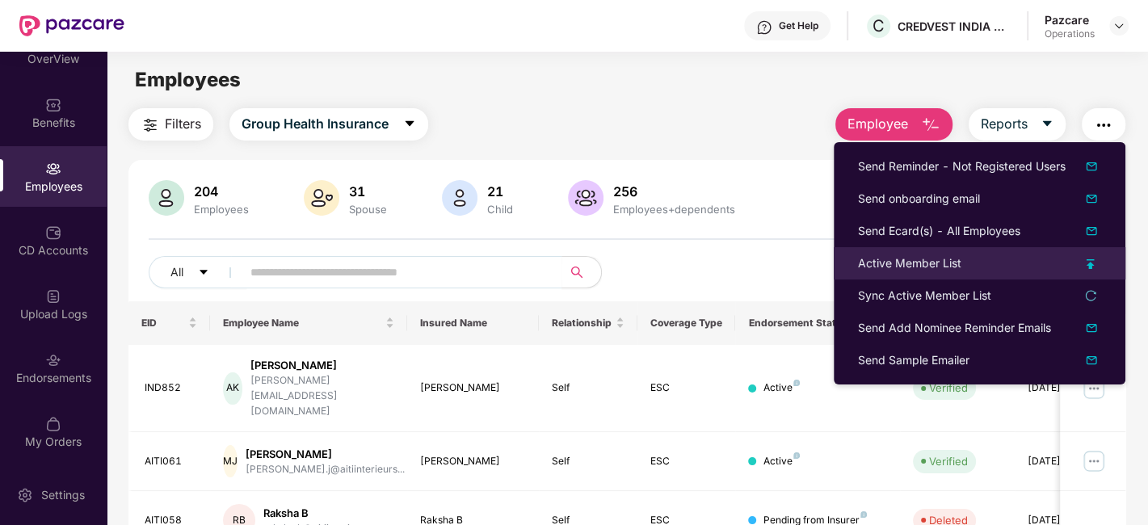
click at [901, 254] on div "Active Member List" at bounding box center [909, 263] width 103 height 18
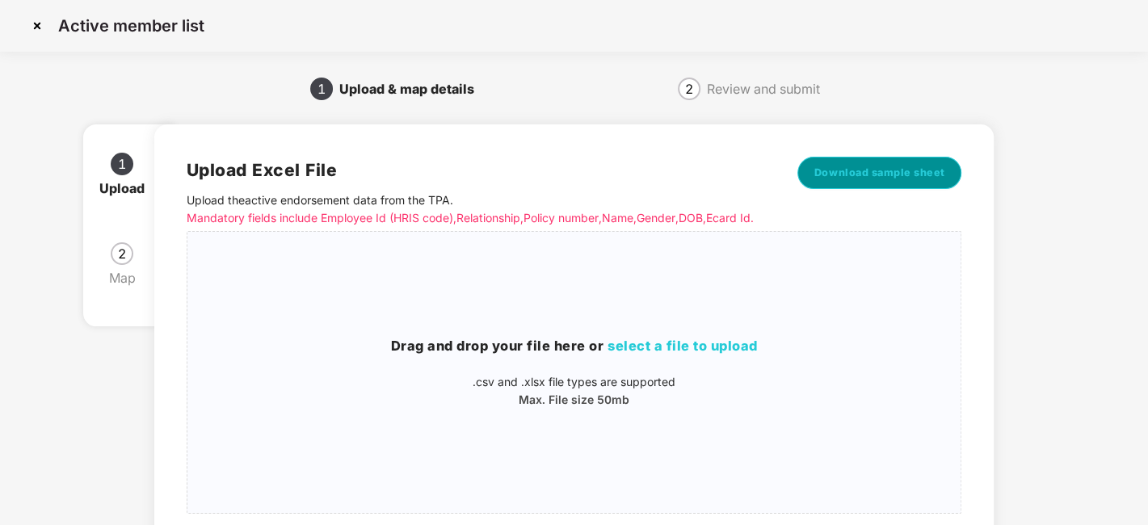
click at [884, 165] on span "Download sample sheet" at bounding box center [879, 173] width 131 height 16
click at [431, 351] on div "Drag and drop your file here or select a file to upload .csv and .xlsx file typ…" at bounding box center [574, 372] width 774 height 255
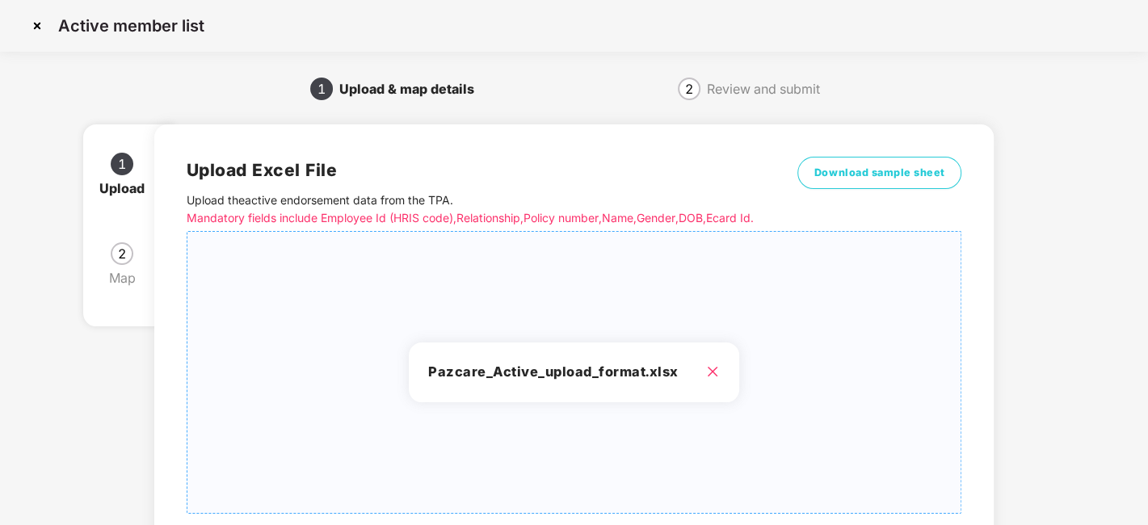
scroll to position [173, 0]
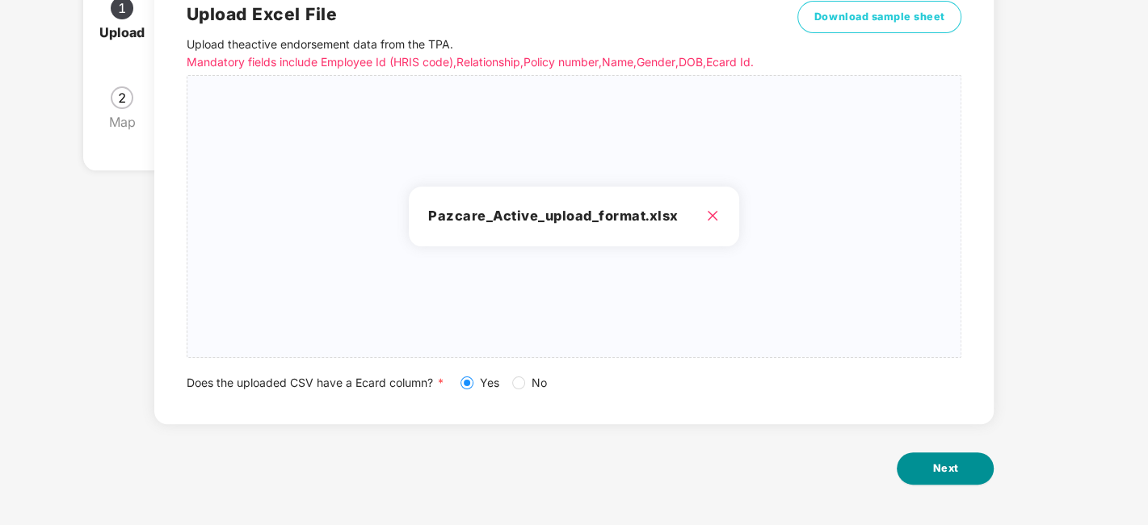
click at [946, 470] on span "Next" at bounding box center [945, 468] width 26 height 16
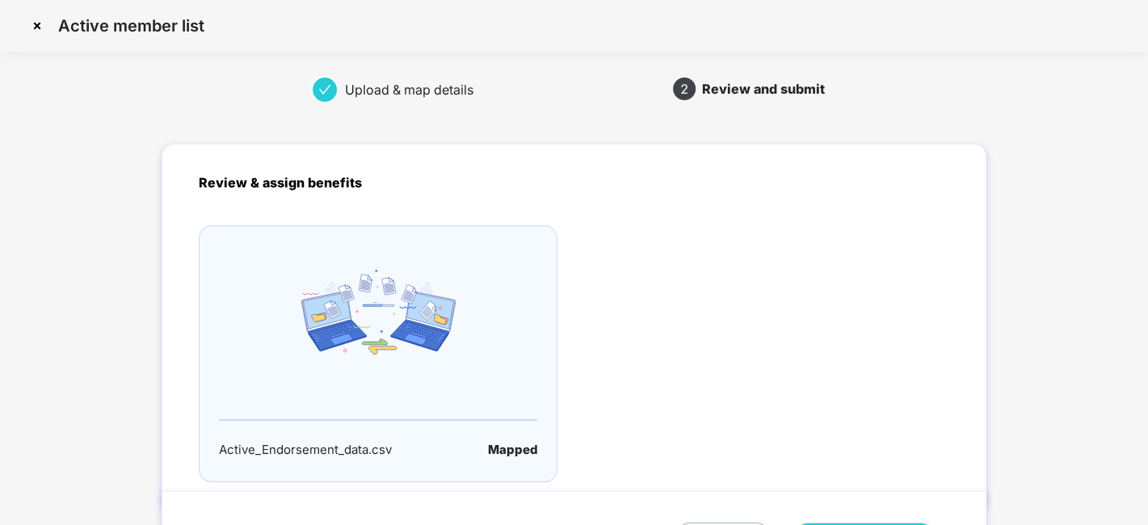
scroll to position [107, 0]
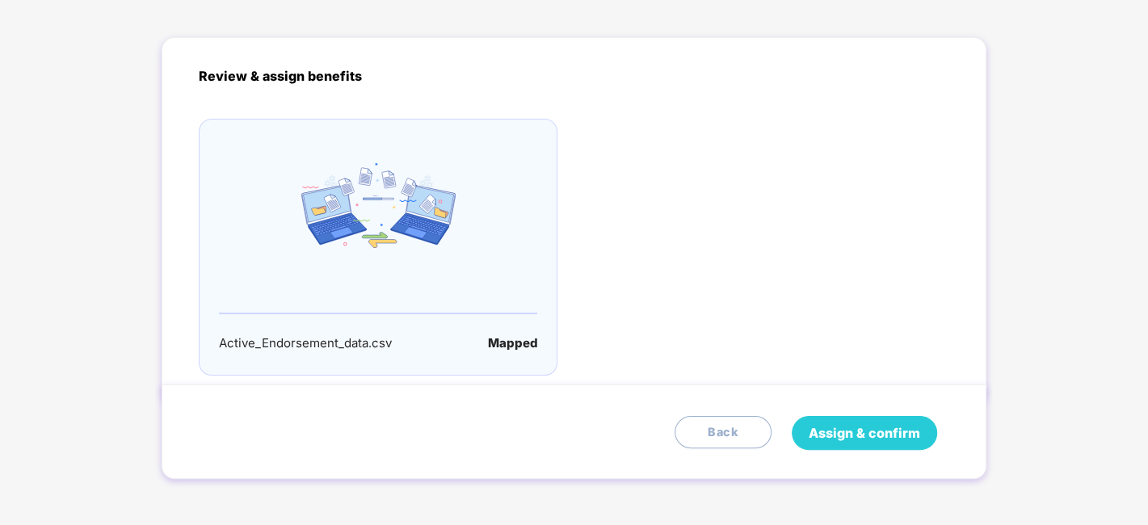
click at [864, 428] on span "Assign & confirm" at bounding box center [864, 433] width 111 height 20
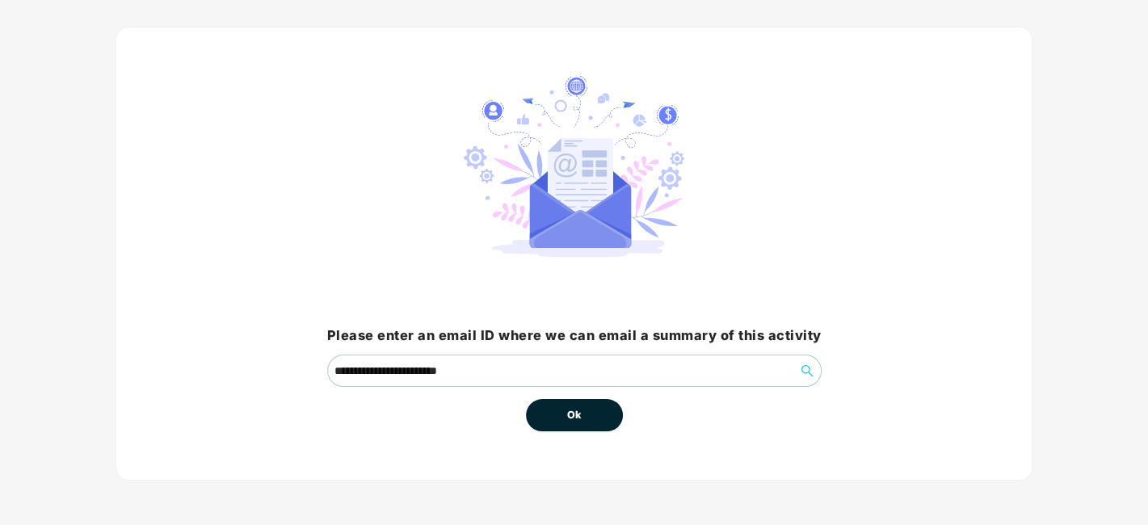
scroll to position [0, 0]
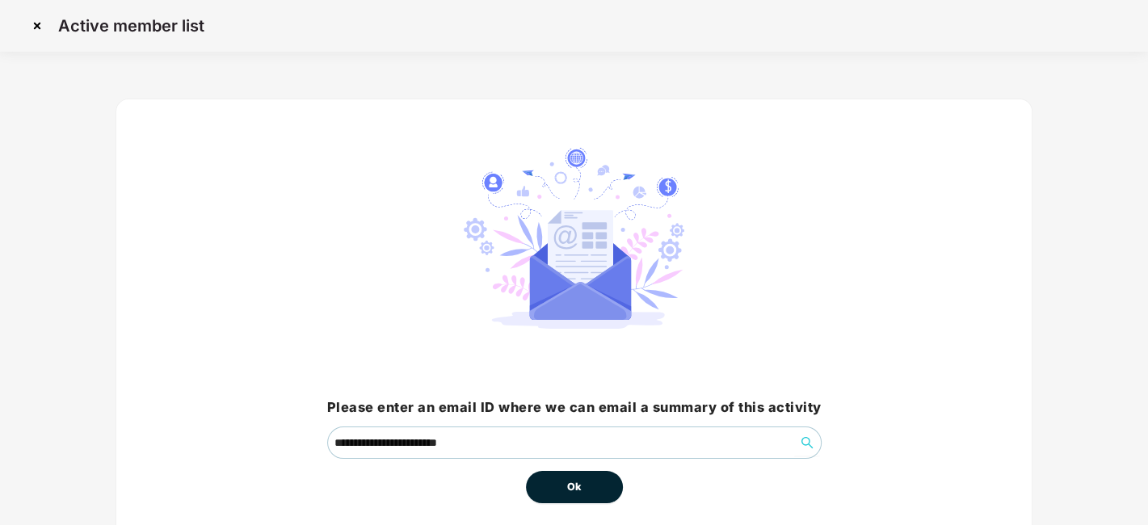
click at [580, 486] on span "Ok" at bounding box center [574, 487] width 15 height 16
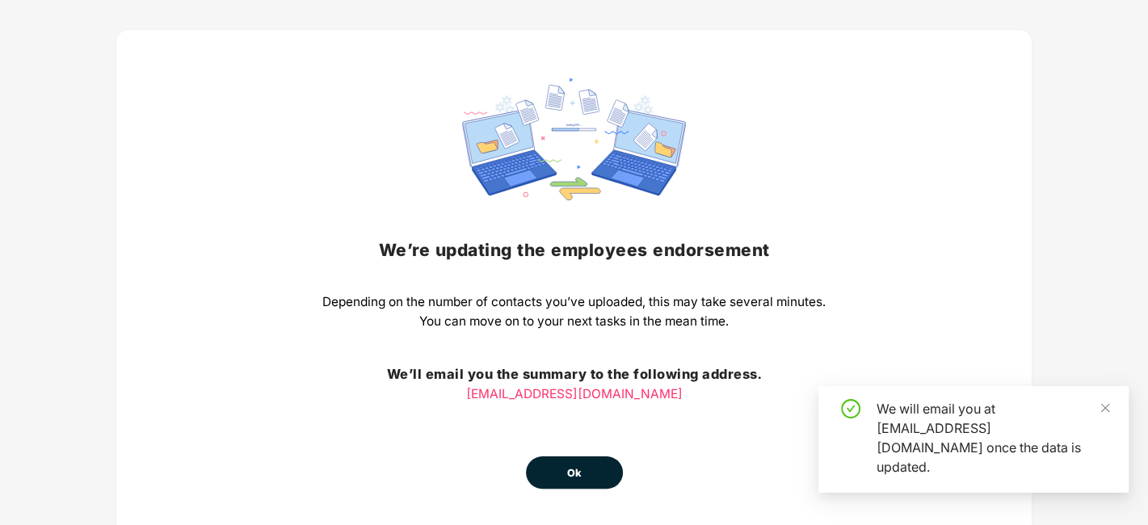
click at [575, 413] on div "We’re updating the employees endorsement Depending on the number of contacts yo…" at bounding box center [573, 283] width 503 height 410
click at [571, 460] on button "Ok" at bounding box center [574, 472] width 97 height 32
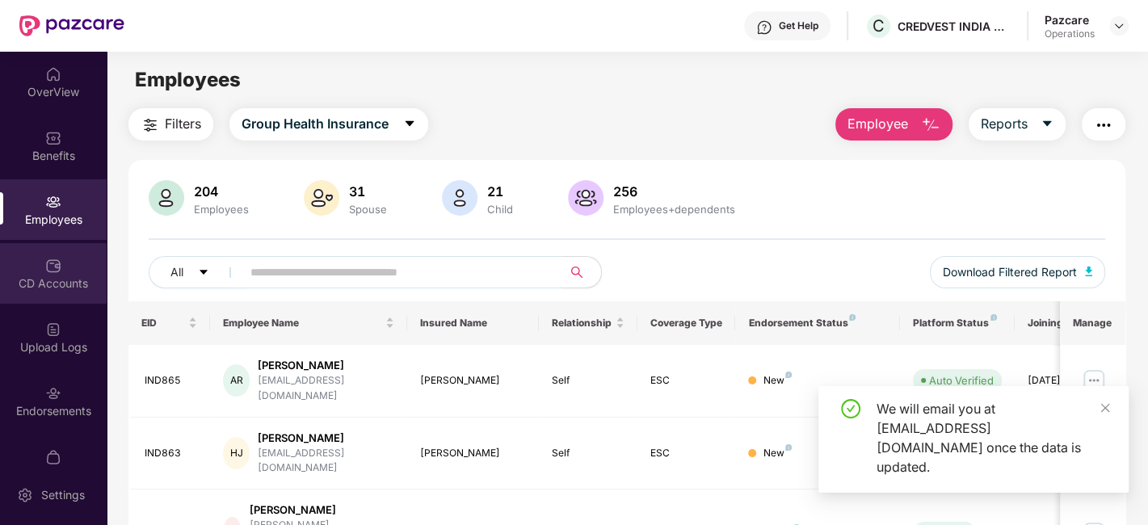
scroll to position [33, 0]
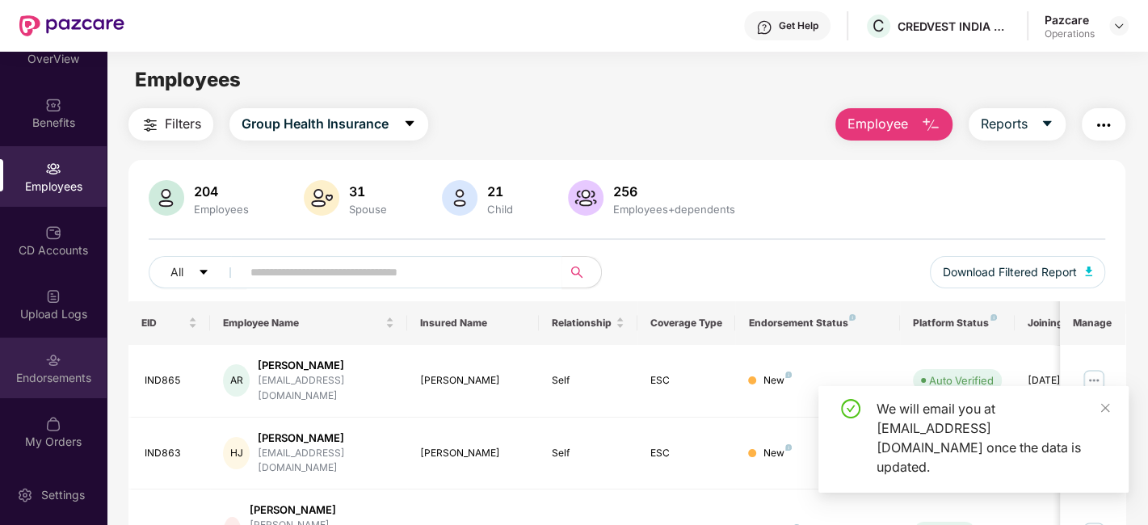
click at [36, 355] on div "Endorsements" at bounding box center [53, 368] width 107 height 61
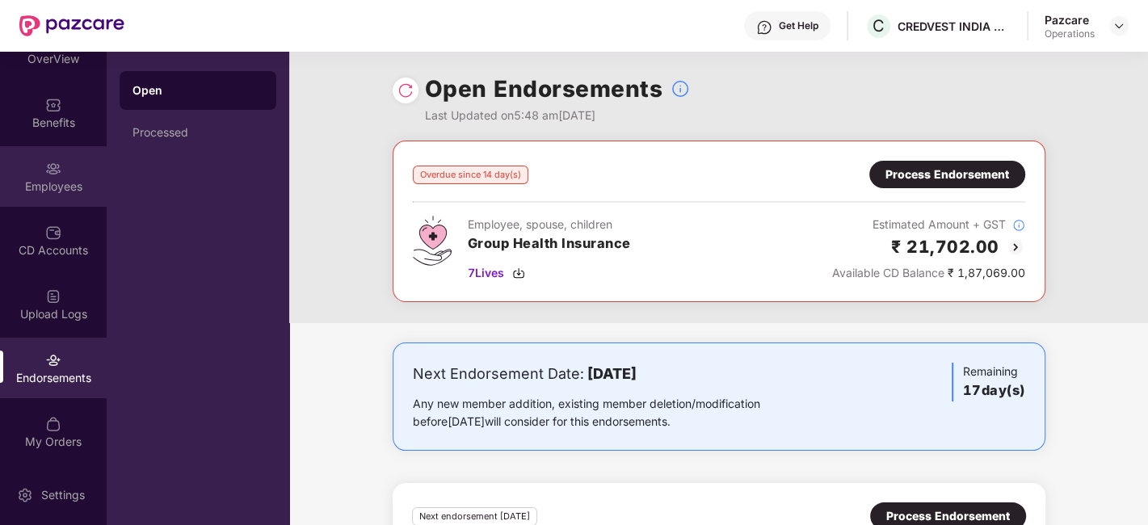
click at [34, 170] on div "Employees" at bounding box center [53, 176] width 107 height 61
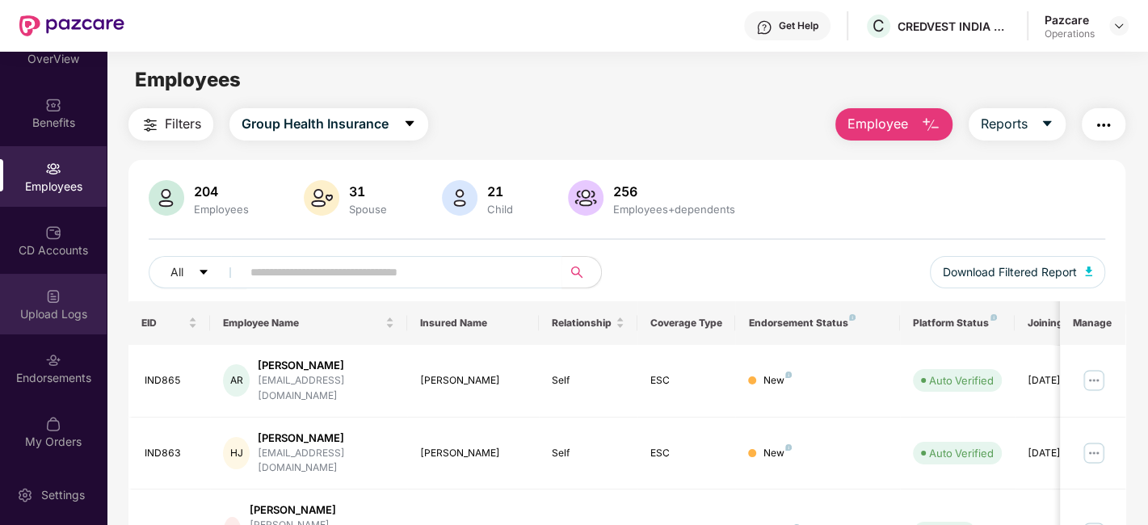
click at [23, 300] on div "Upload Logs" at bounding box center [53, 304] width 107 height 61
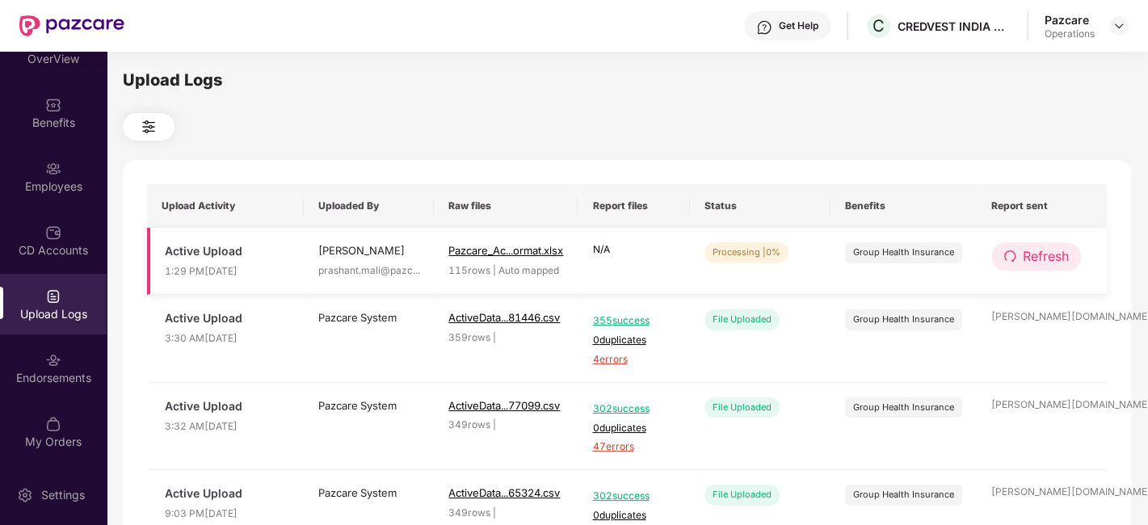
click at [1046, 263] on span "Refresh" at bounding box center [1046, 256] width 46 height 20
click at [1029, 264] on span "Refresh" at bounding box center [1046, 256] width 46 height 20
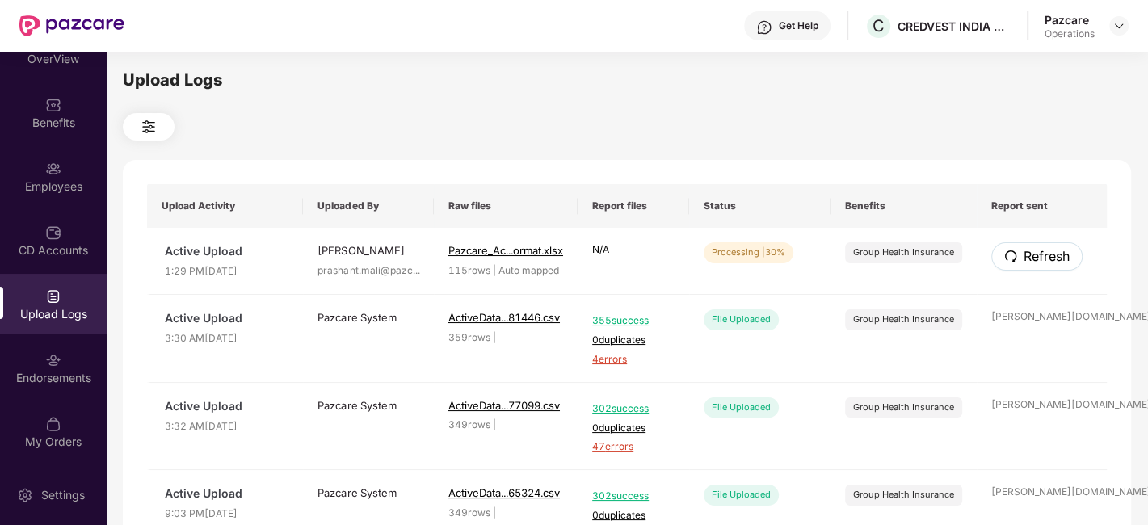
click at [1029, 264] on span "Refresh" at bounding box center [1046, 256] width 46 height 20
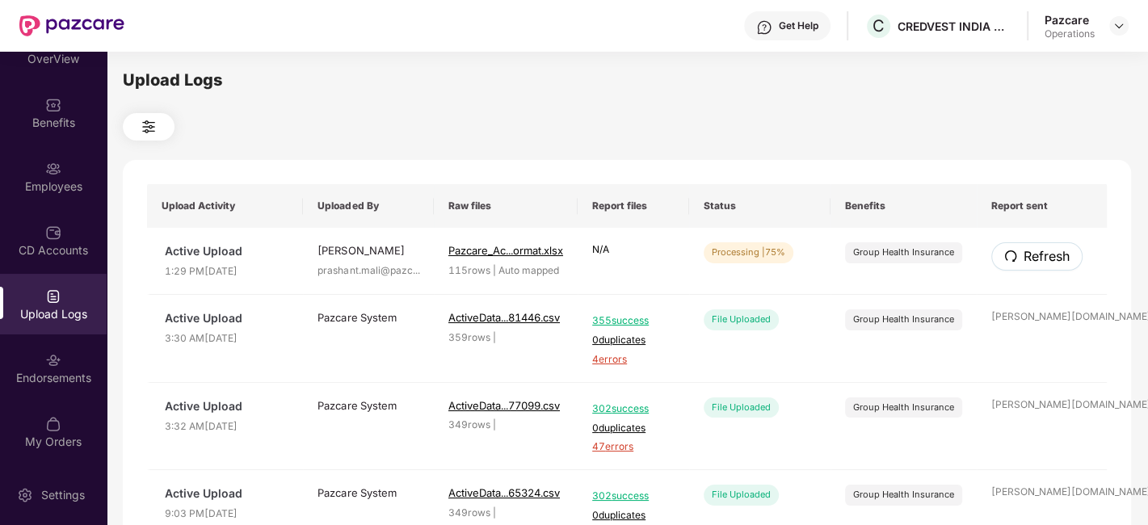
click at [1029, 264] on span "Refresh" at bounding box center [1046, 256] width 46 height 20
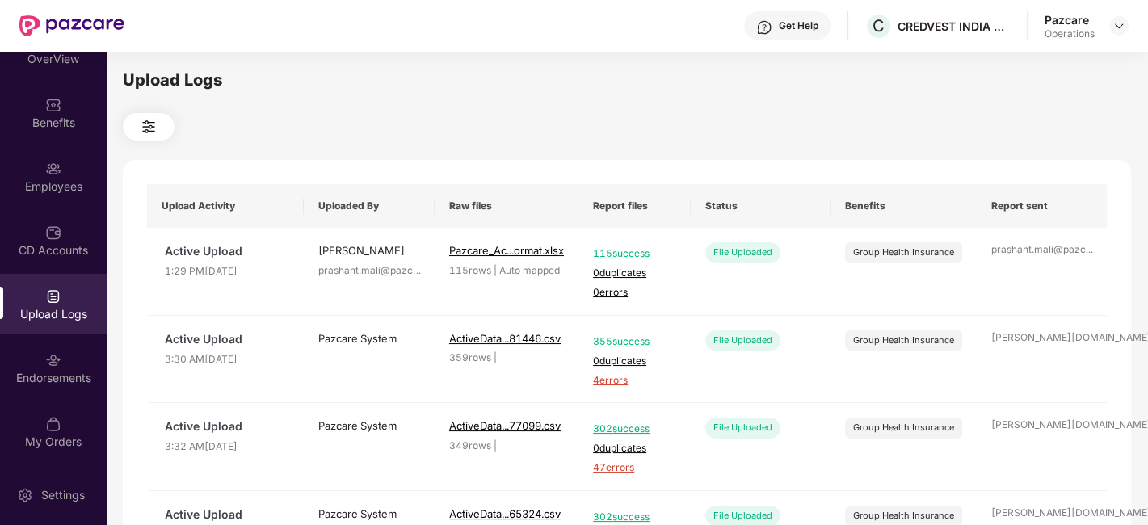
click at [1029, 264] on td "prashant.mali@pazc ..." at bounding box center [1042, 272] width 131 height 88
click at [67, 245] on div "CD Accounts" at bounding box center [53, 250] width 107 height 16
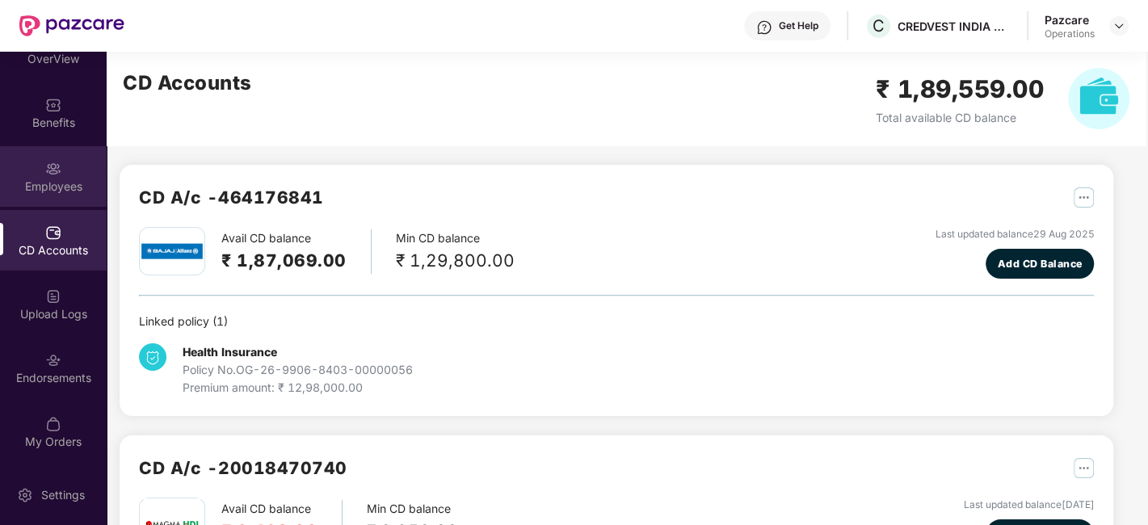
click at [39, 168] on div "Employees" at bounding box center [53, 176] width 107 height 61
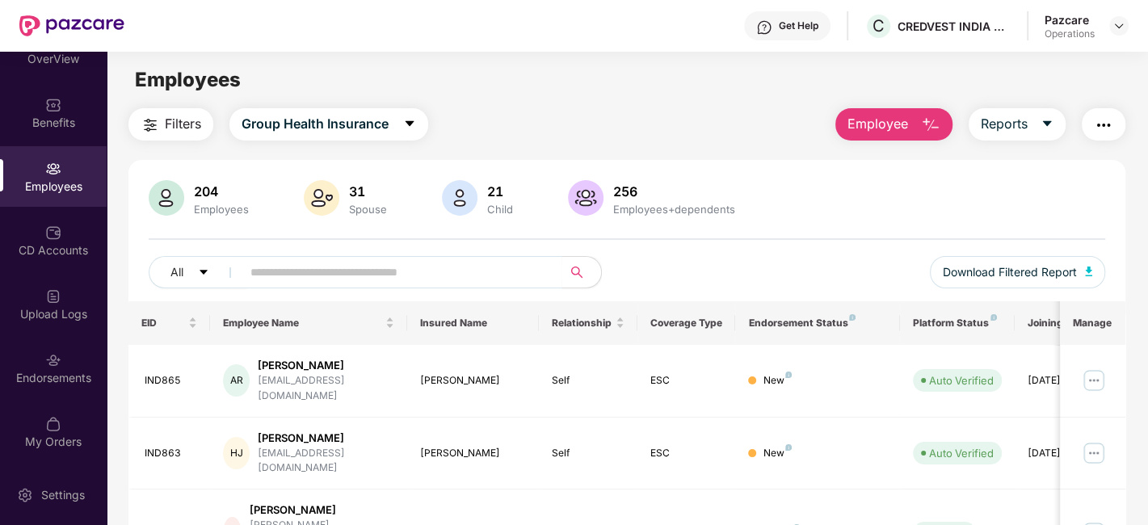
click at [169, 118] on span "Filters" at bounding box center [183, 124] width 36 height 20
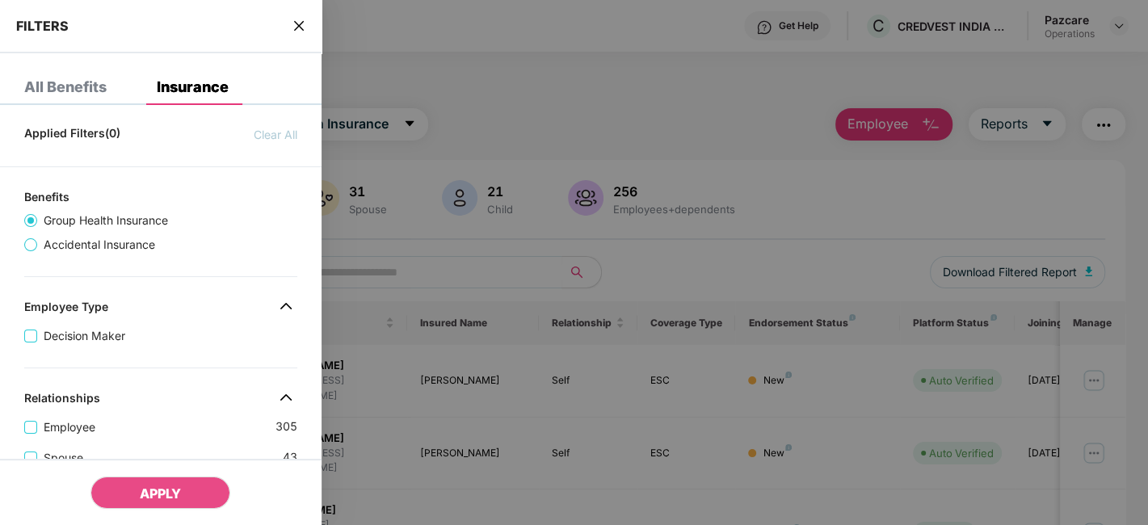
scroll to position [526, 0]
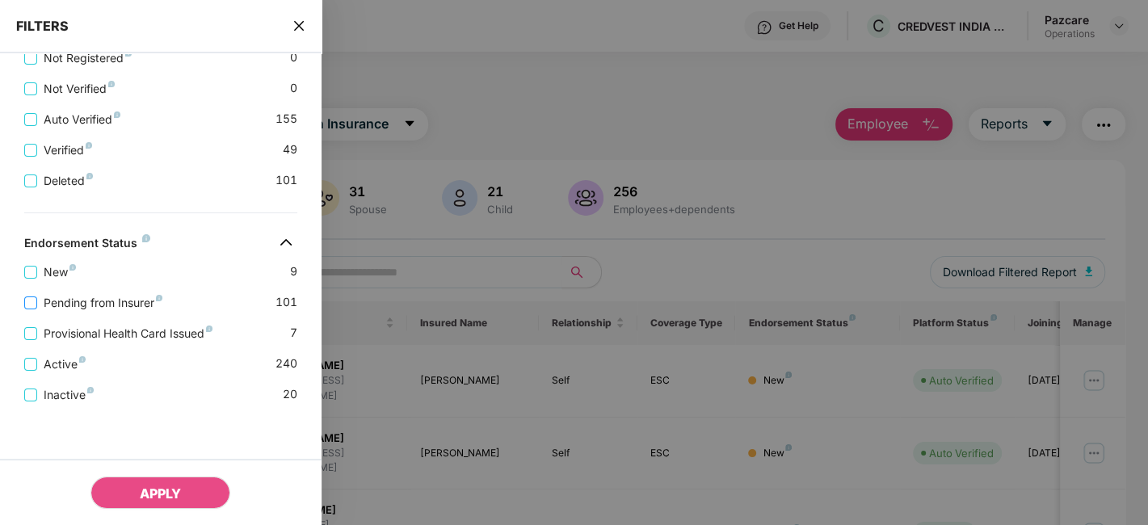
click at [136, 299] on span "Pending from Insurer" at bounding box center [103, 303] width 132 height 18
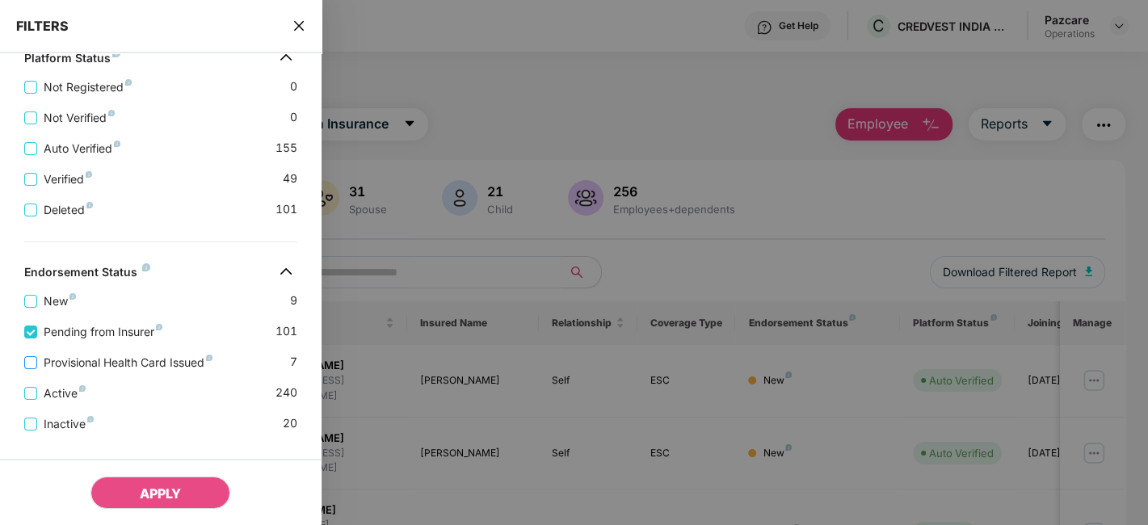
click at [132, 359] on span "Provisional Health Card Issued" at bounding box center [128, 363] width 182 height 18
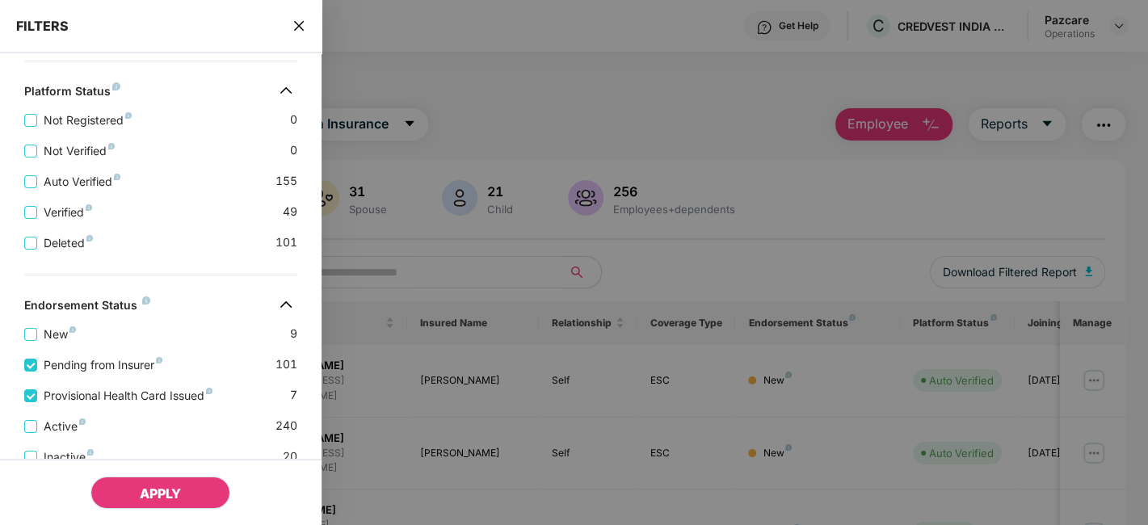
click at [175, 485] on span "APPLY" at bounding box center [160, 493] width 41 height 16
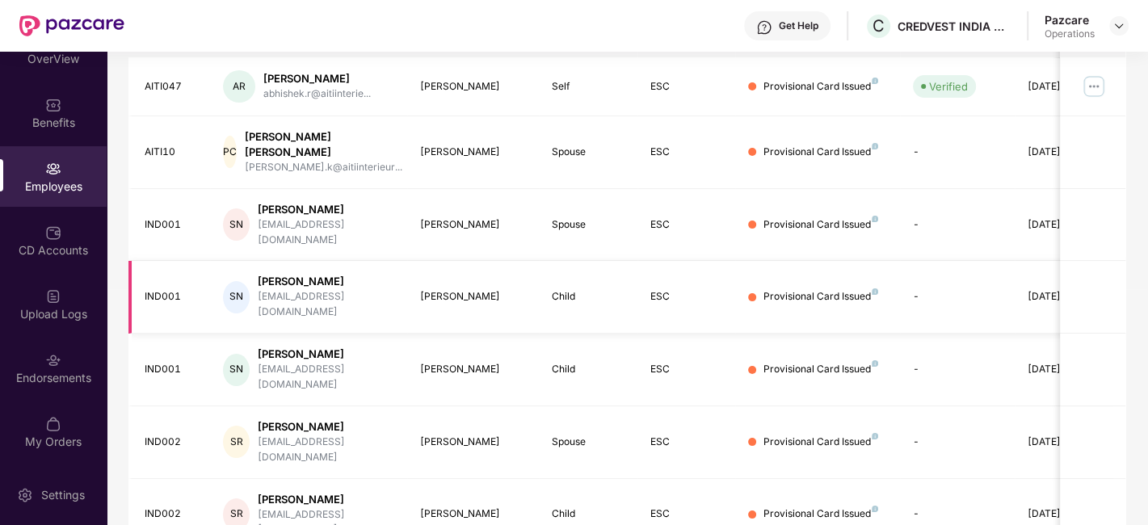
scroll to position [0, 0]
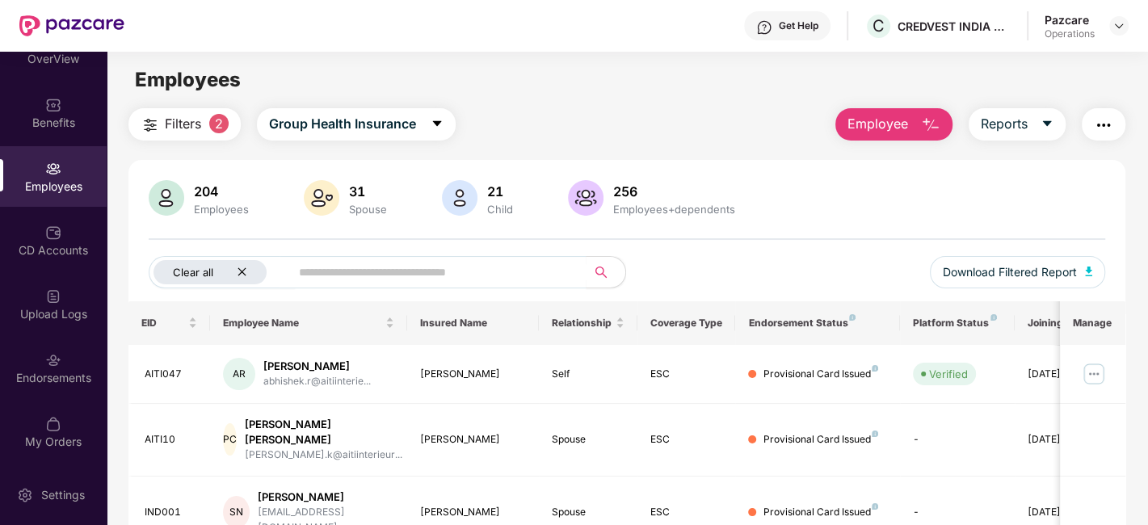
click at [240, 270] on icon "close" at bounding box center [241, 272] width 8 height 8
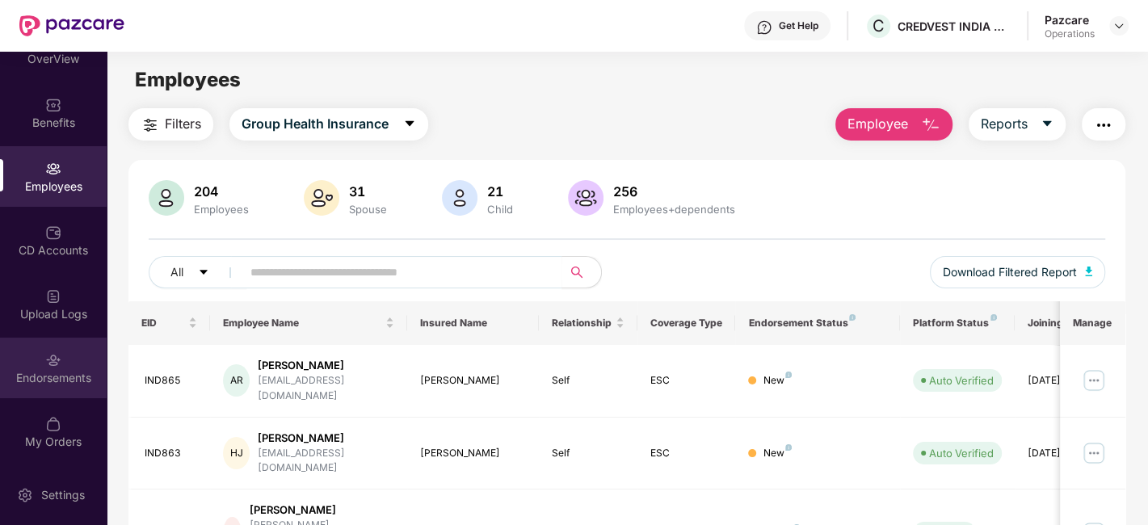
scroll to position [464, 0]
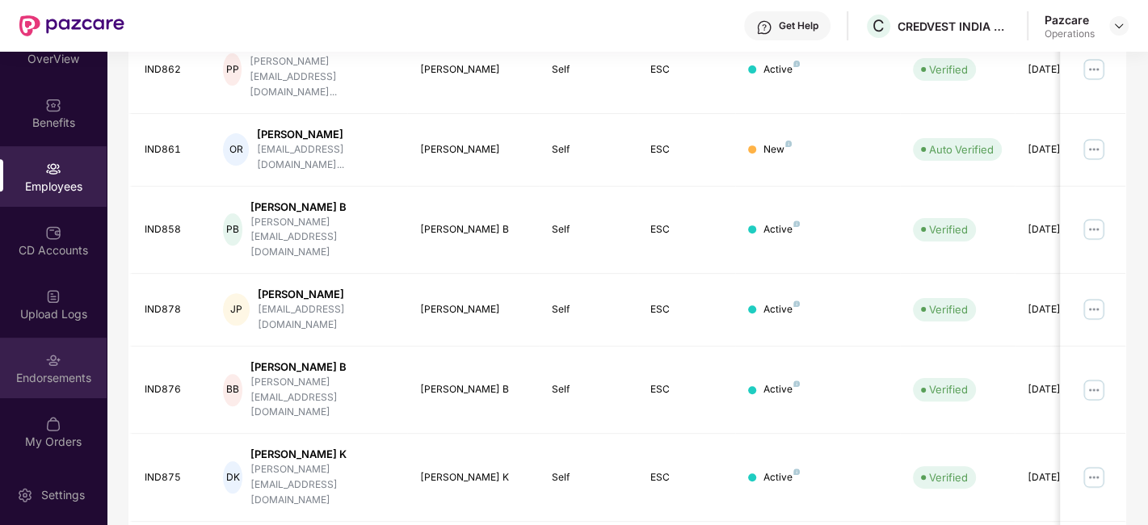
click at [29, 358] on div "Endorsements" at bounding box center [53, 368] width 107 height 61
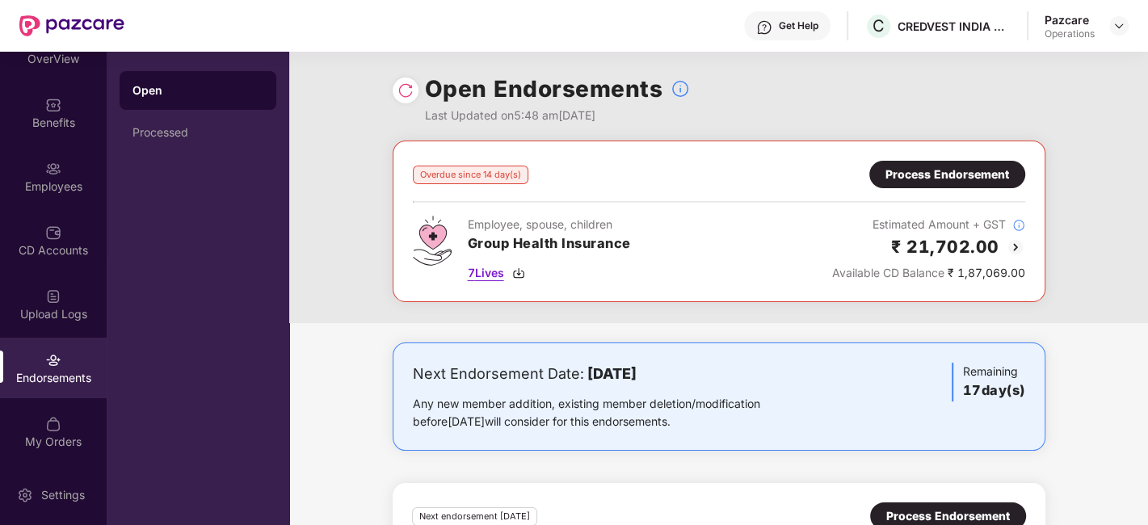
click at [480, 275] on span "7 Lives" at bounding box center [486, 273] width 36 height 18
click at [404, 86] on img at bounding box center [405, 90] width 16 height 16
click at [482, 273] on span "7 Lives" at bounding box center [486, 273] width 36 height 18
click at [413, 86] on div at bounding box center [406, 91] width 26 height 26
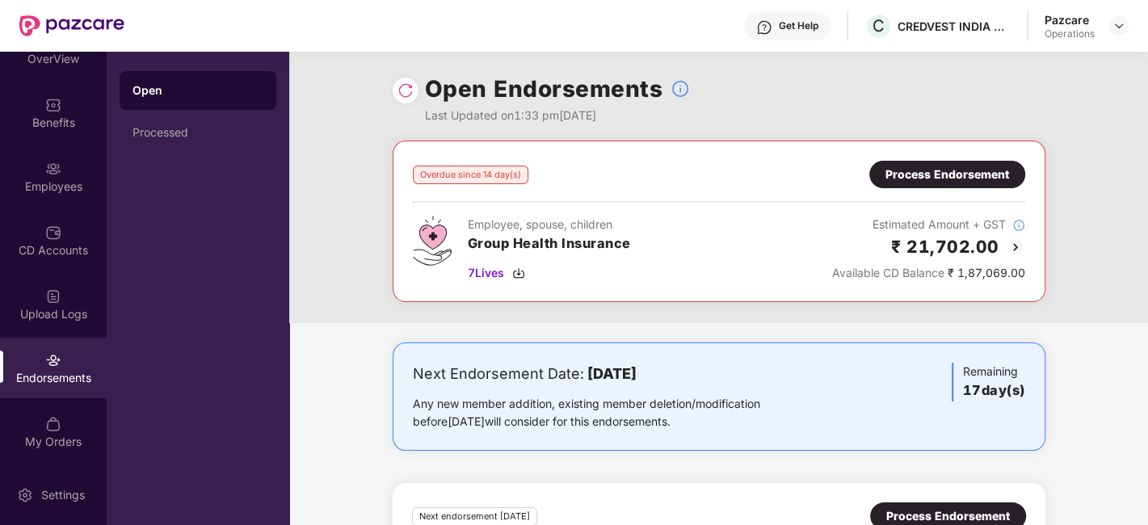
click at [413, 86] on div at bounding box center [406, 91] width 26 height 26
click at [404, 88] on img at bounding box center [405, 90] width 16 height 16
click at [932, 173] on div "Process Endorsement" at bounding box center [947, 175] width 124 height 18
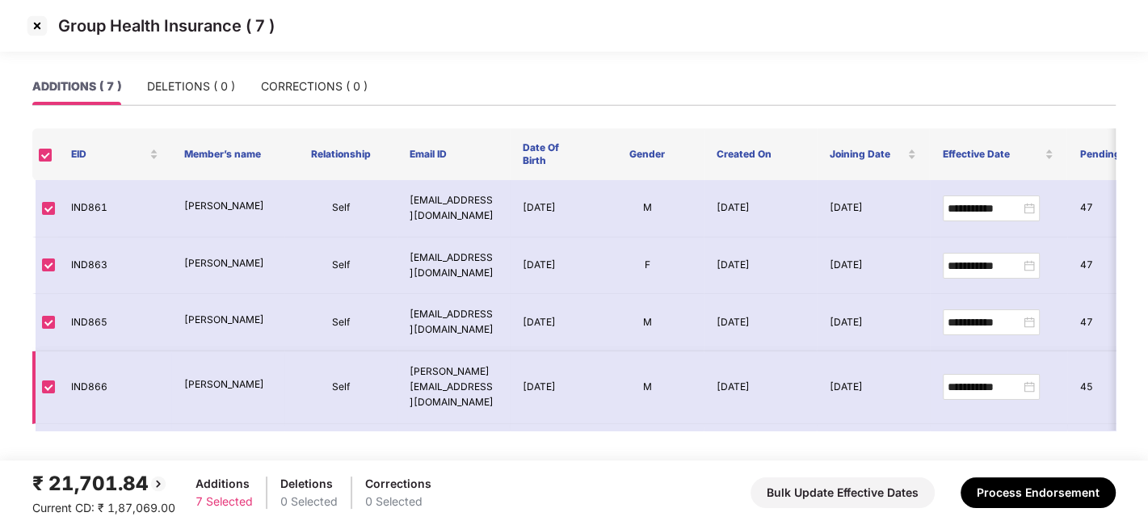
scroll to position [151, 0]
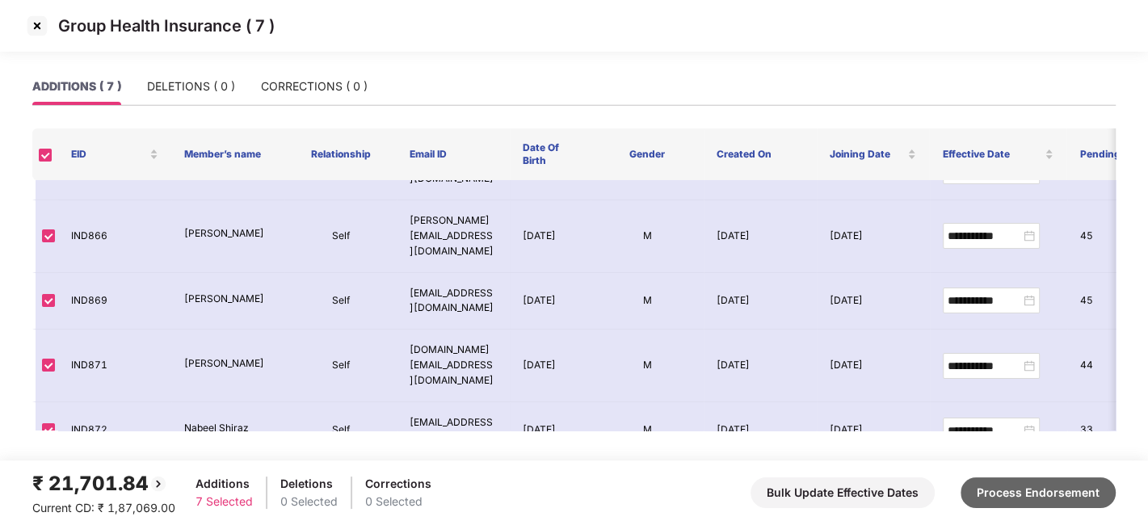
click at [1013, 487] on button "Process Endorsement" at bounding box center [1037, 492] width 155 height 31
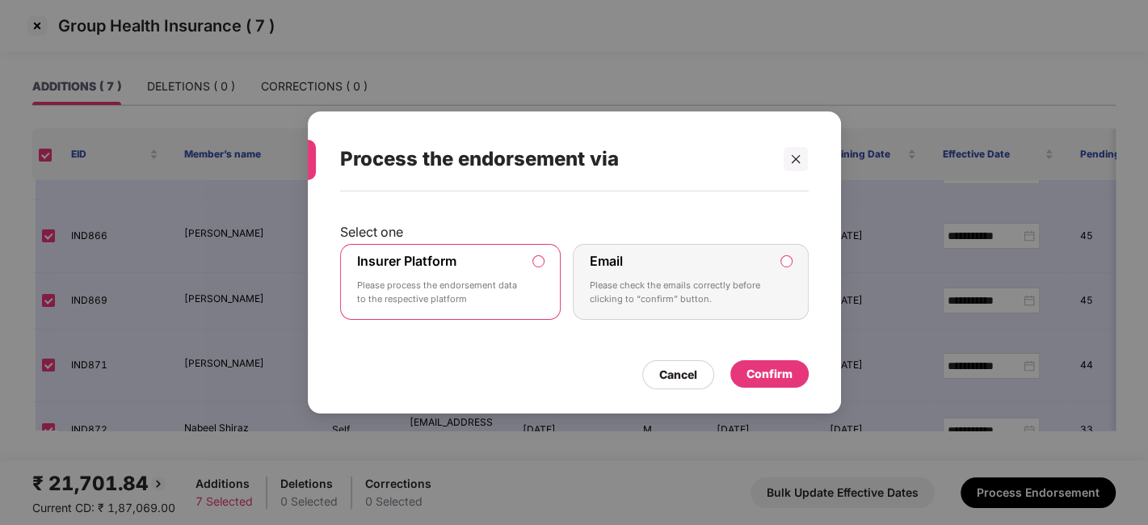
click at [757, 370] on div "Confirm" at bounding box center [769, 374] width 46 height 18
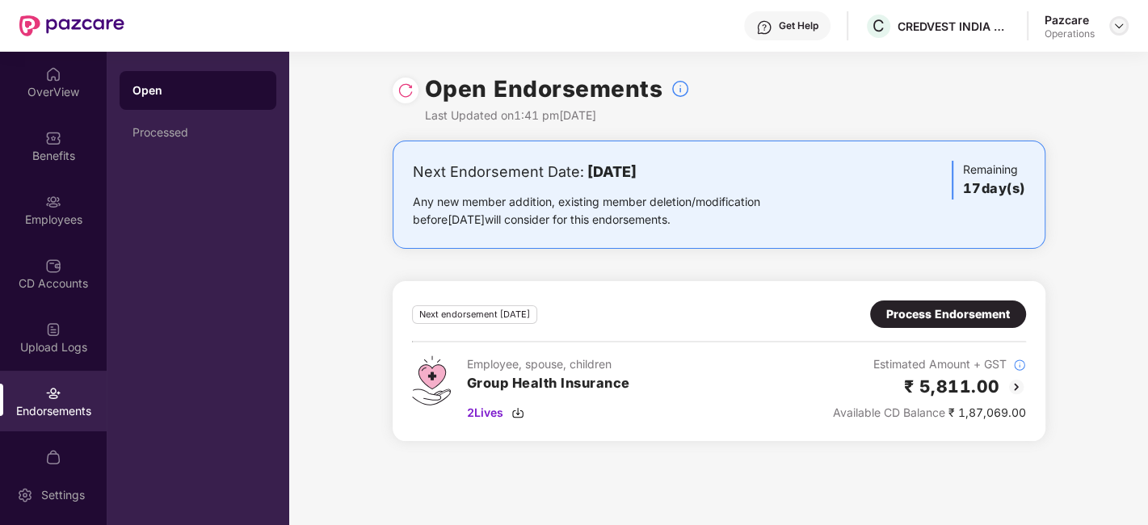
click at [1120, 23] on img at bounding box center [1118, 25] width 13 height 13
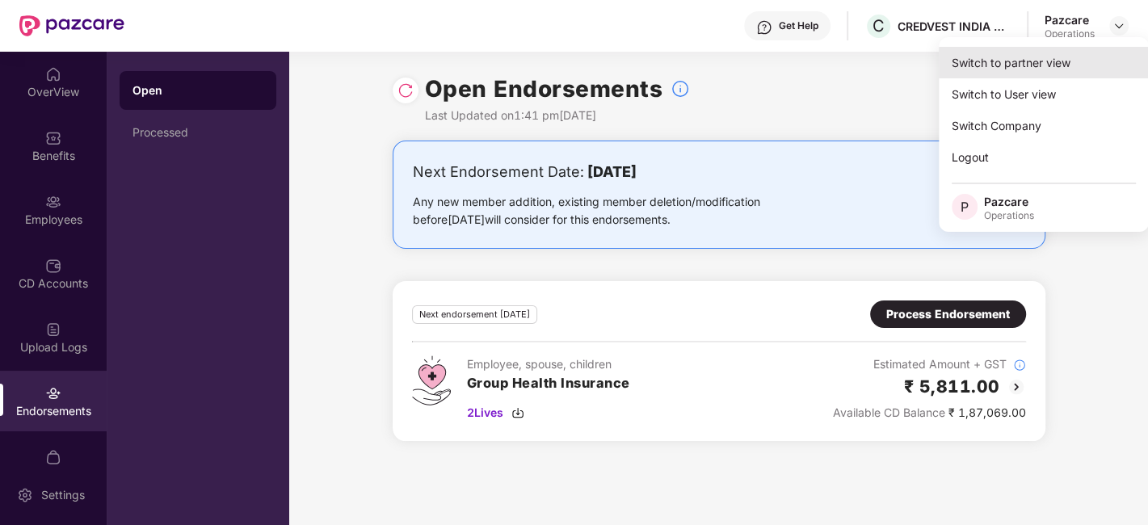
click at [1031, 64] on div "Switch to partner view" at bounding box center [1044, 63] width 210 height 32
